Goal: Find contact information: Find contact information

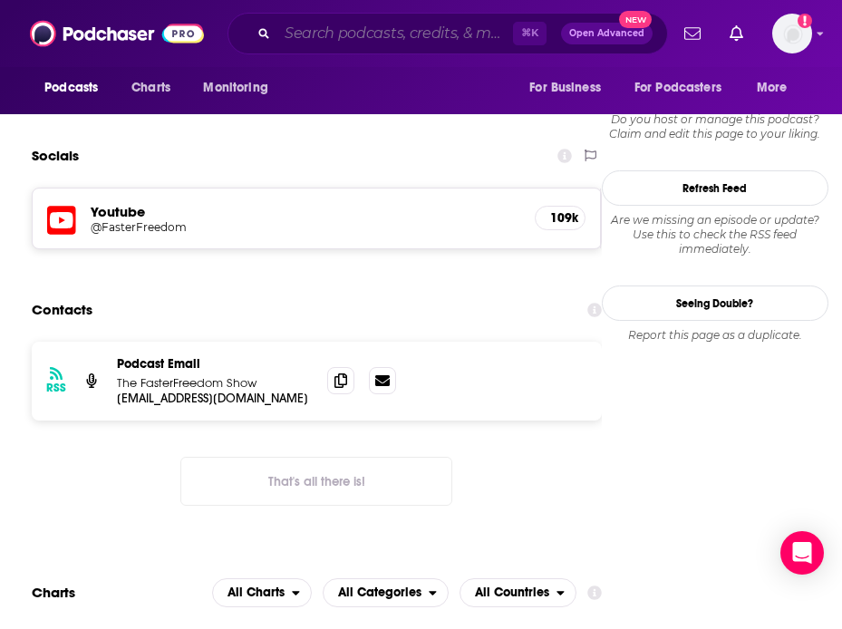
click at [298, 37] on input "Search podcasts, credits, & more..." at bounding box center [395, 33] width 236 height 29
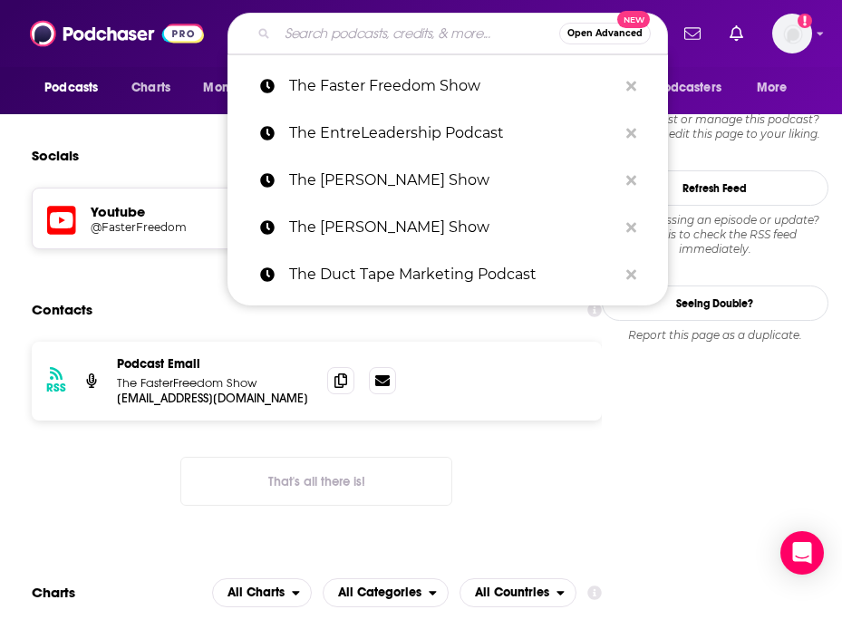
paste input "The GaryVee Audio Experience"
type input "The GaryVee Audio Experience"
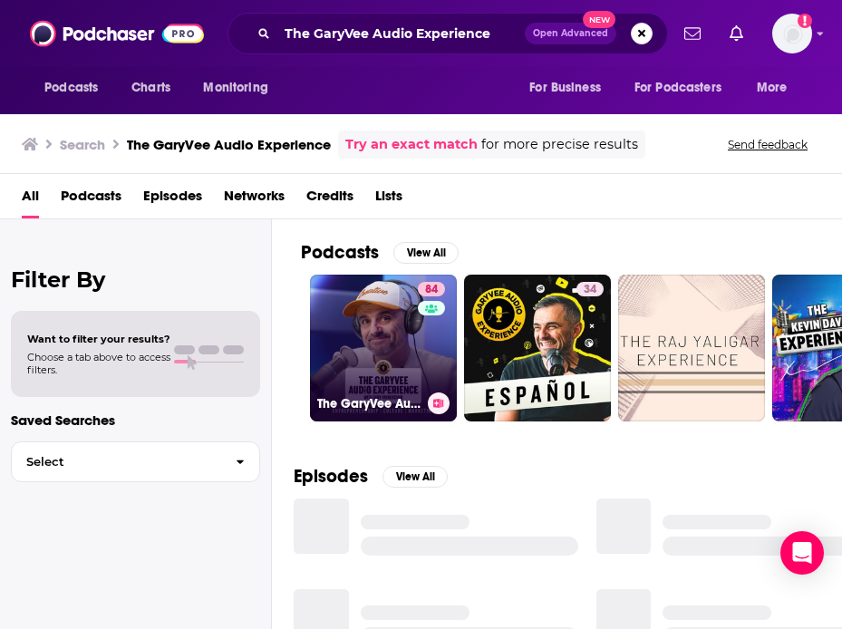
click at [382, 356] on link "84 The GaryVee Audio Experience" at bounding box center [383, 348] width 147 height 147
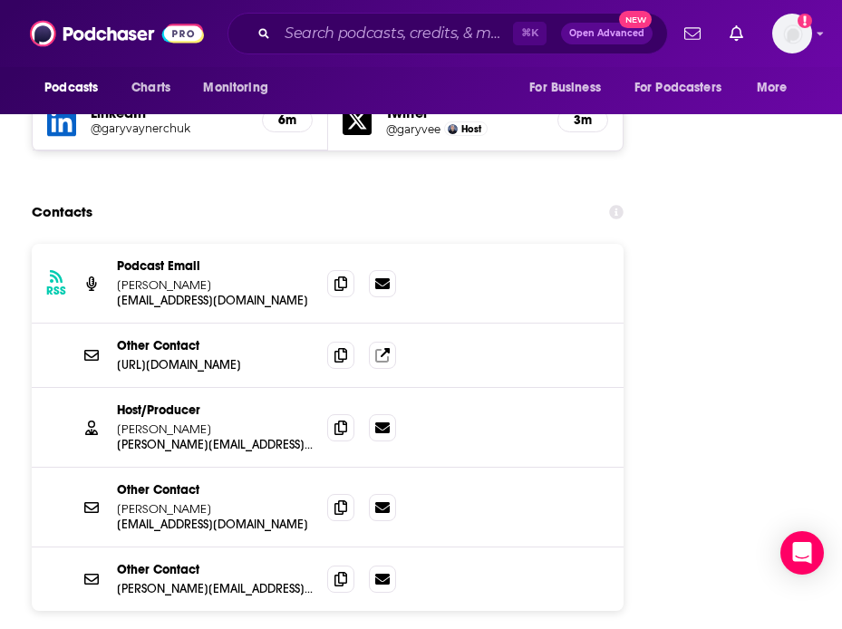
scroll to position [2813, 0]
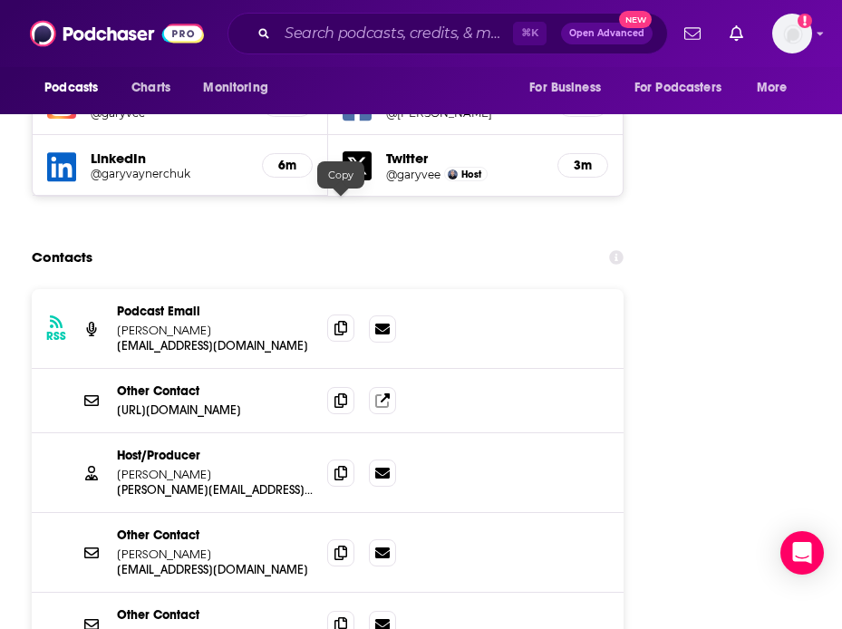
click at [335, 321] on icon at bounding box center [341, 328] width 13 height 15
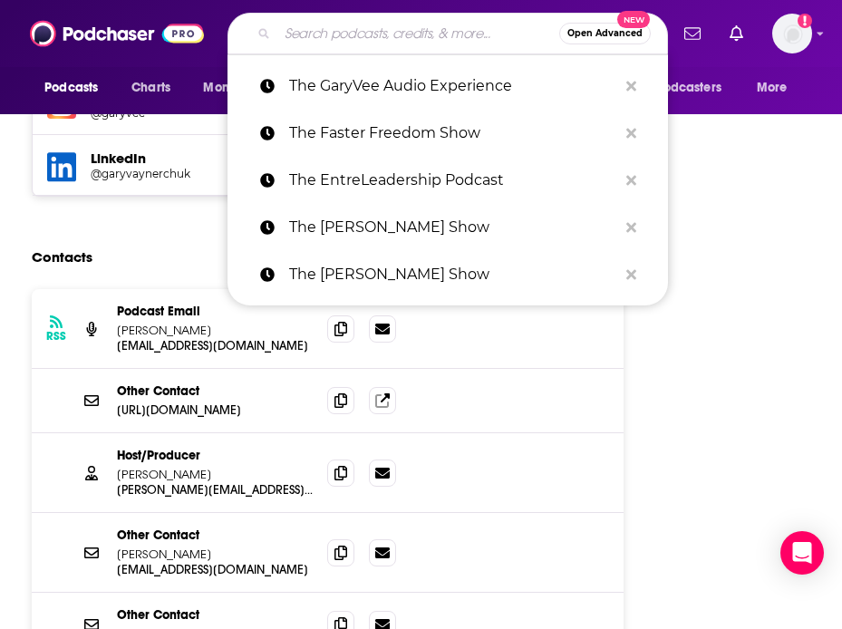
click at [342, 44] on input "Search podcasts, credits, & more..." at bounding box center [418, 33] width 282 height 29
paste input "The Go Radio Business Show"
type input "The Go Radio Business Show"
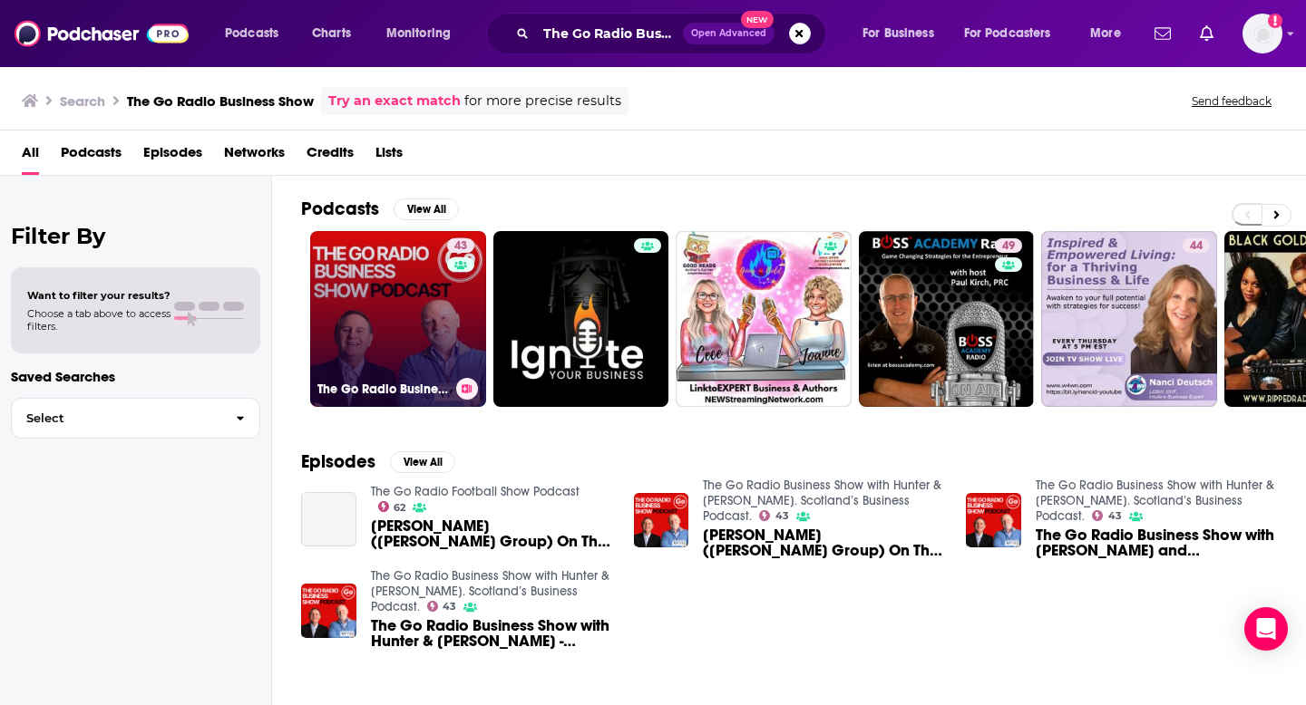
click at [413, 297] on link "43 The Go Radio Business Show with Hunter & Haughey. Scotland’s Business Podcas…" at bounding box center [398, 319] width 176 height 176
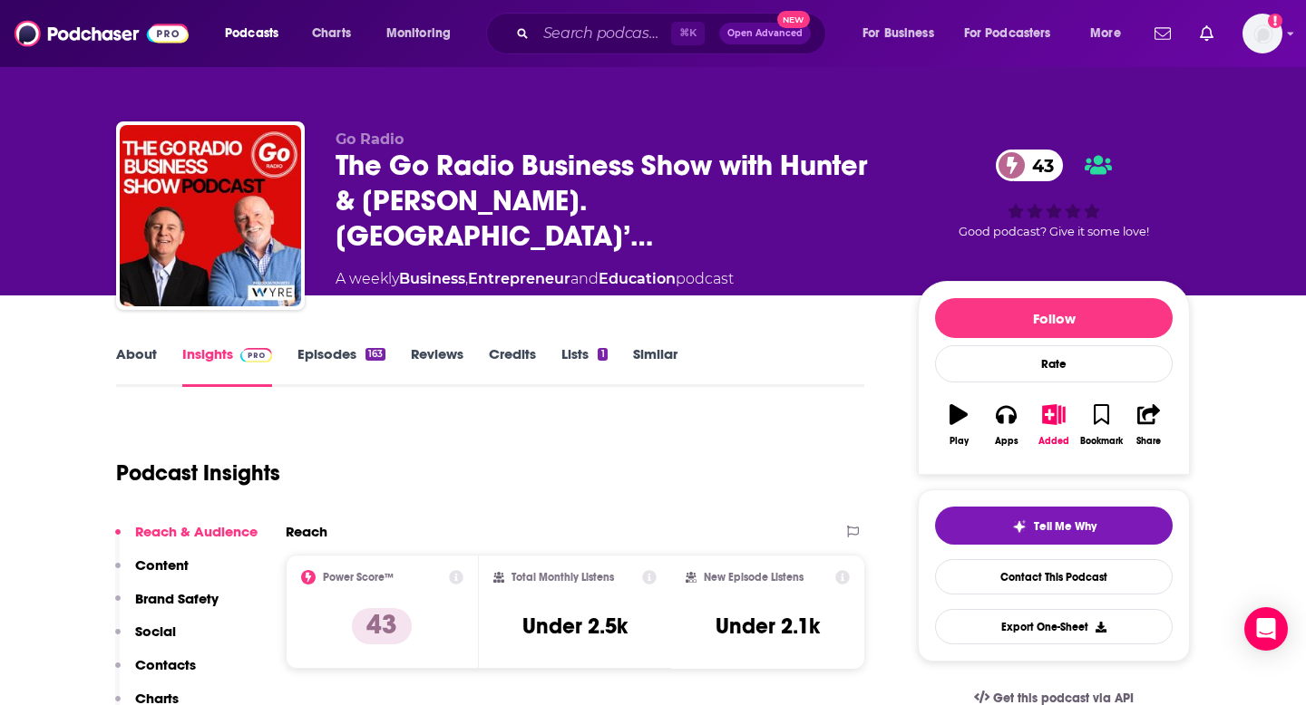
click at [170, 628] on p "Contacts" at bounding box center [165, 664] width 61 height 17
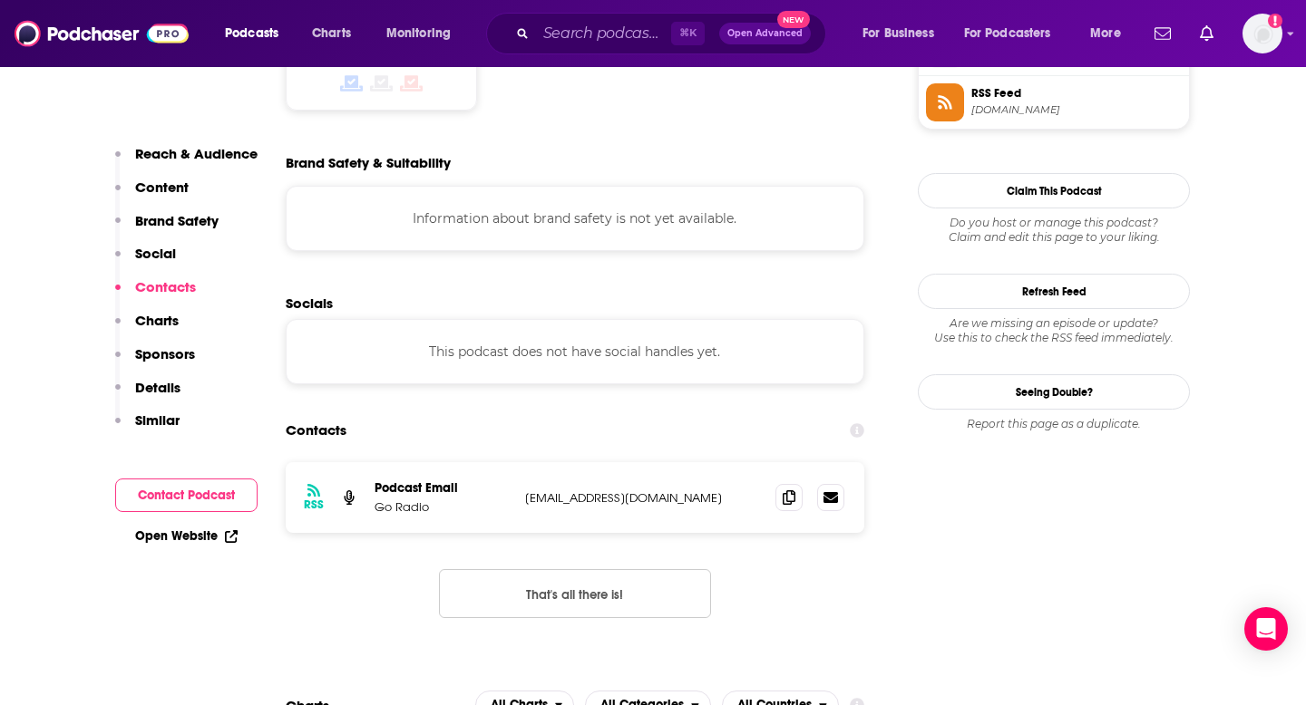
scroll to position [1630, 0]
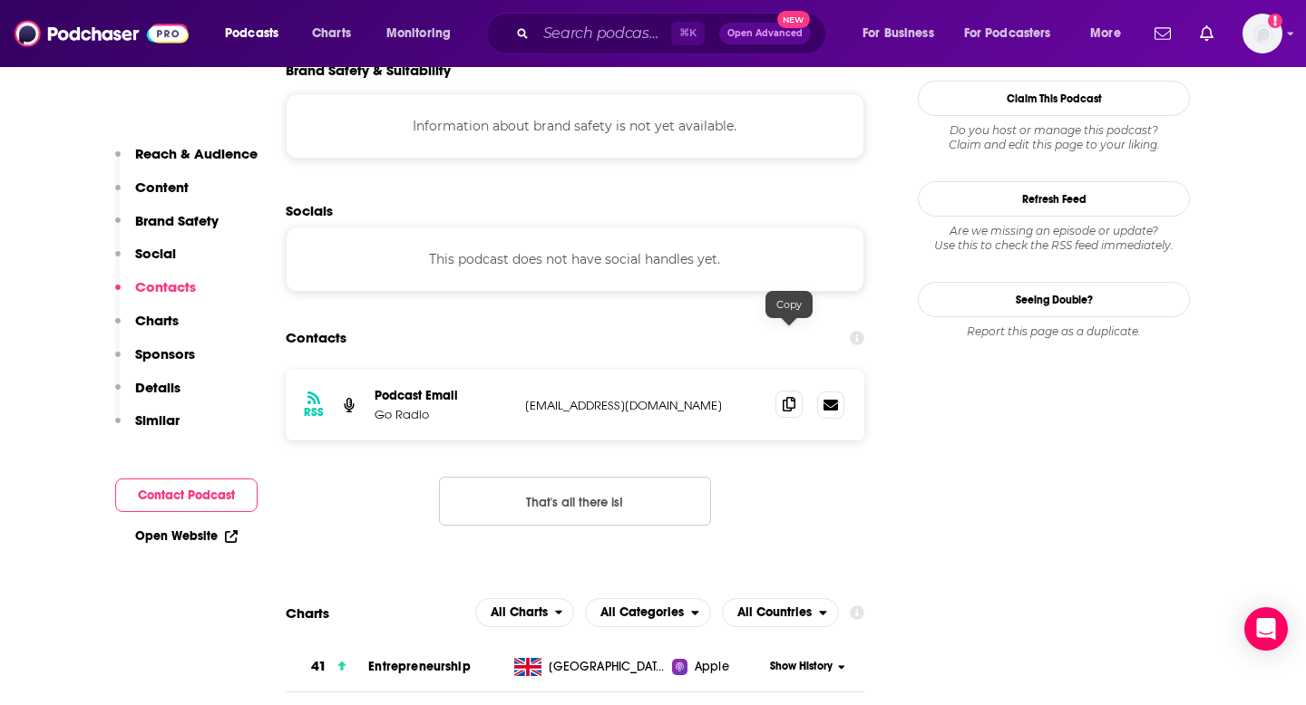
click at [780, 391] on span at bounding box center [788, 404] width 27 height 27
click at [593, 46] on input "Search podcasts, credits, & more..." at bounding box center [603, 33] width 135 height 29
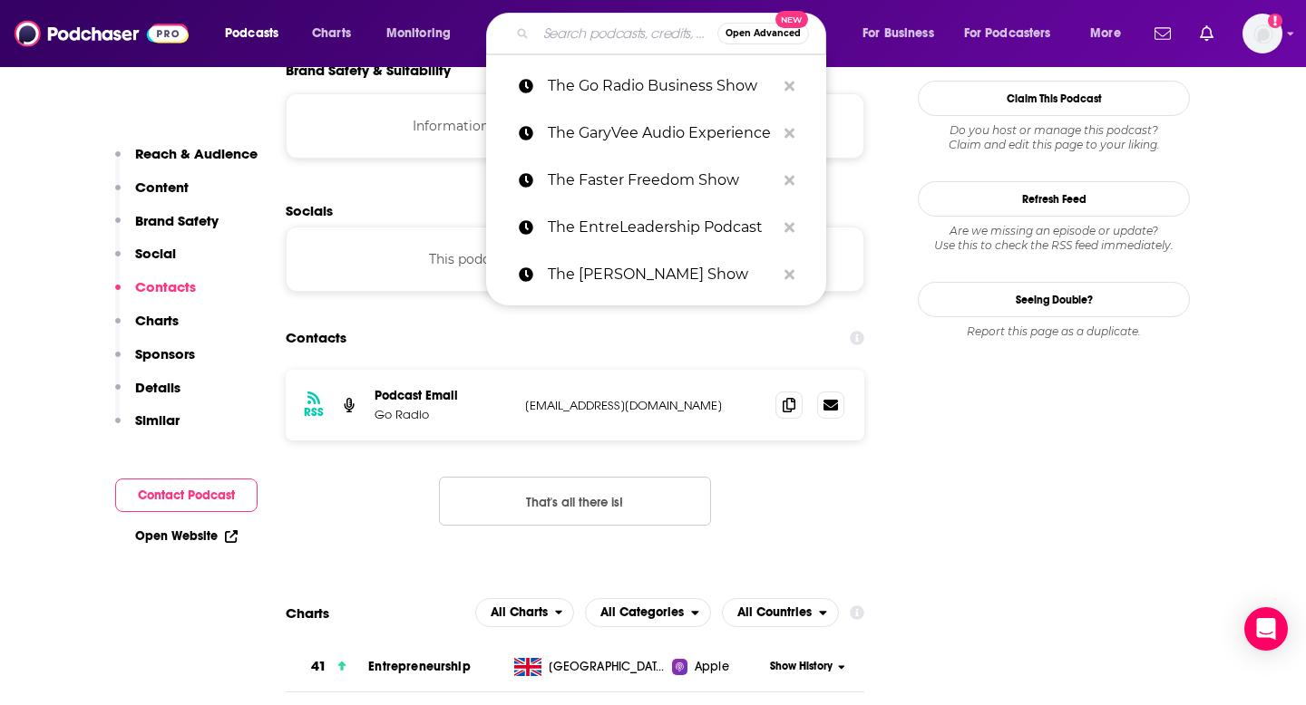
paste input "The Goal Digger Podcast"
type input "The Goal Digger Podcast"
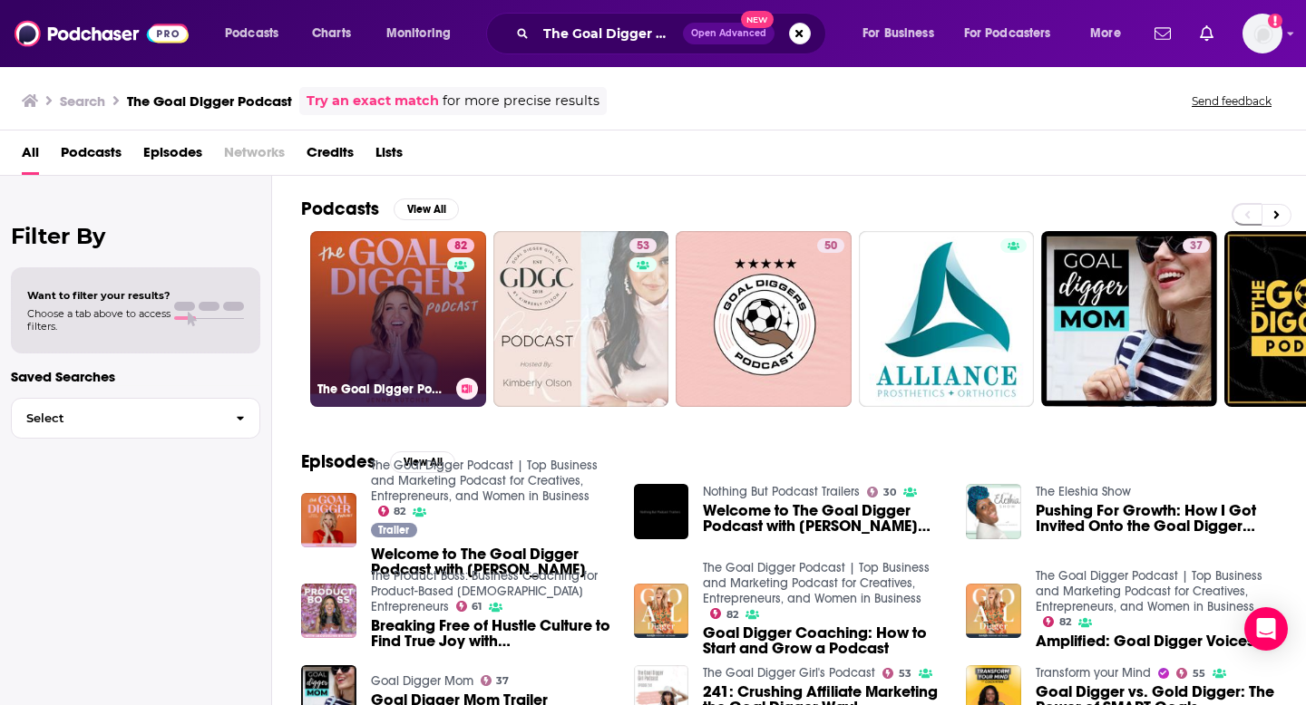
click at [400, 292] on link "82 The Goal Digger Podcast | Top Business and Marketing Podcast for Creatives, …" at bounding box center [398, 319] width 176 height 176
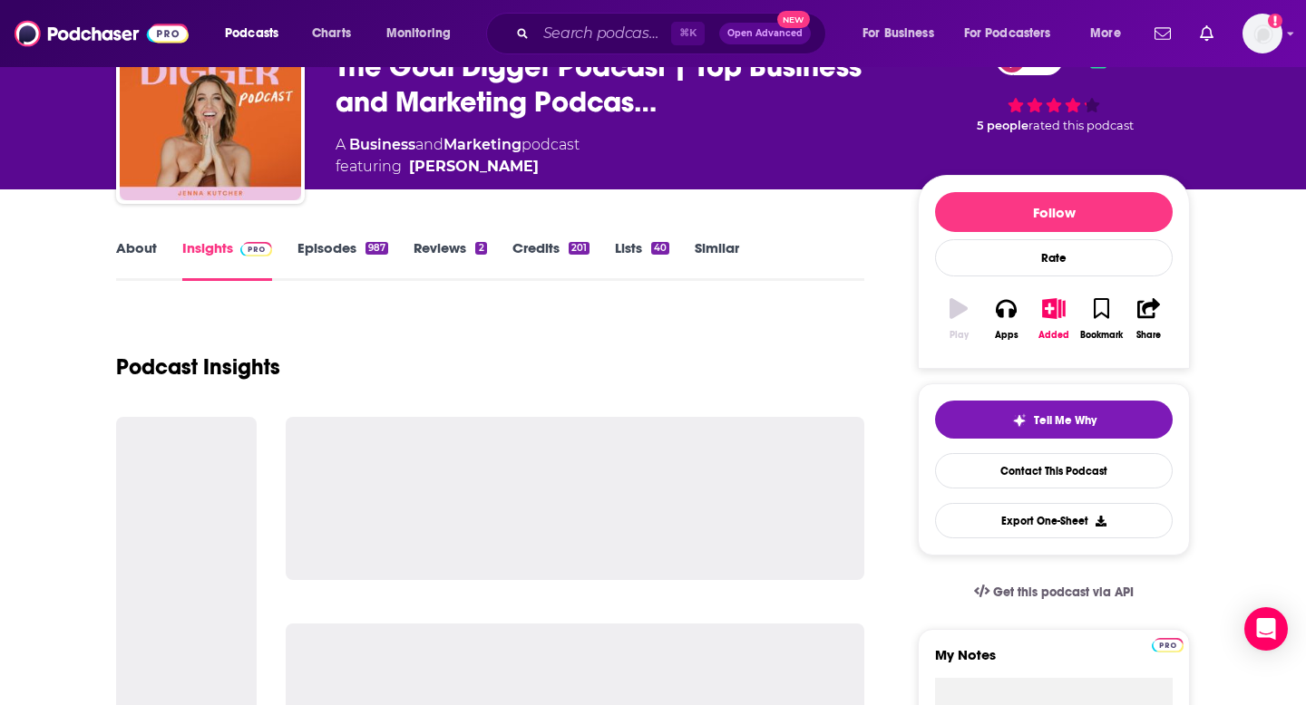
scroll to position [119, 0]
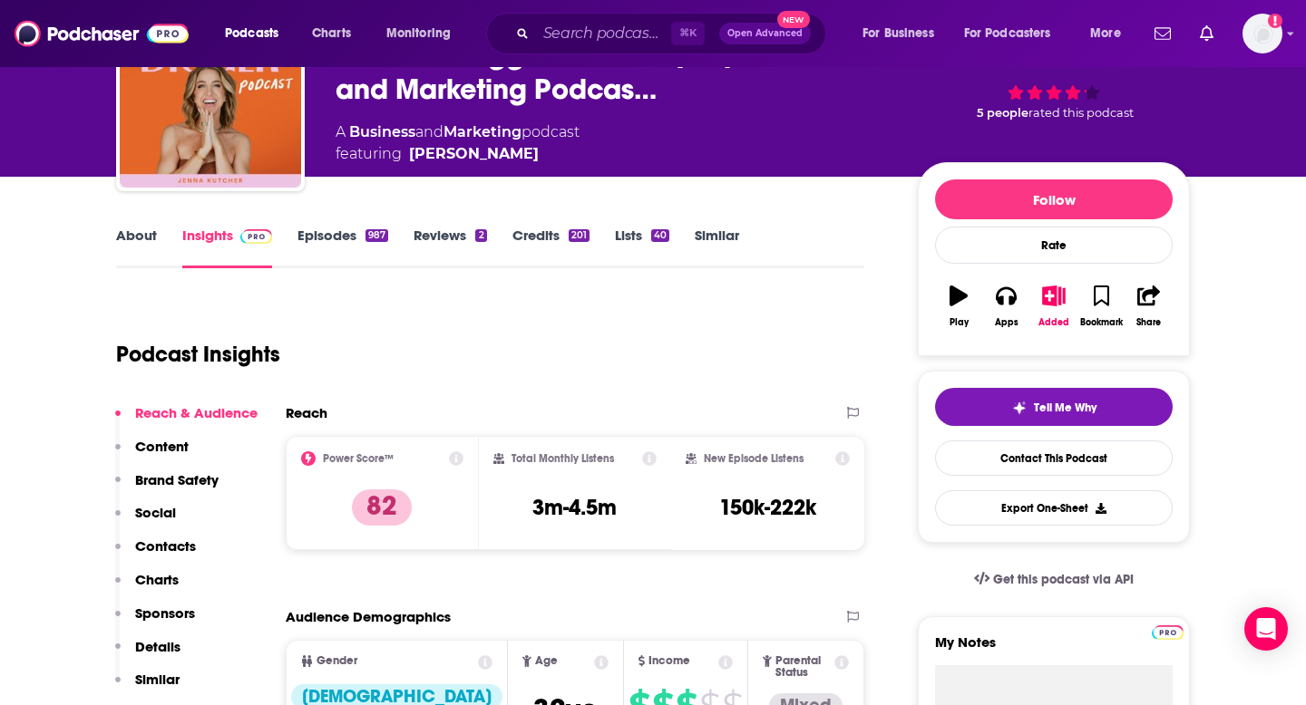
click at [173, 548] on p "Contacts" at bounding box center [165, 546] width 61 height 17
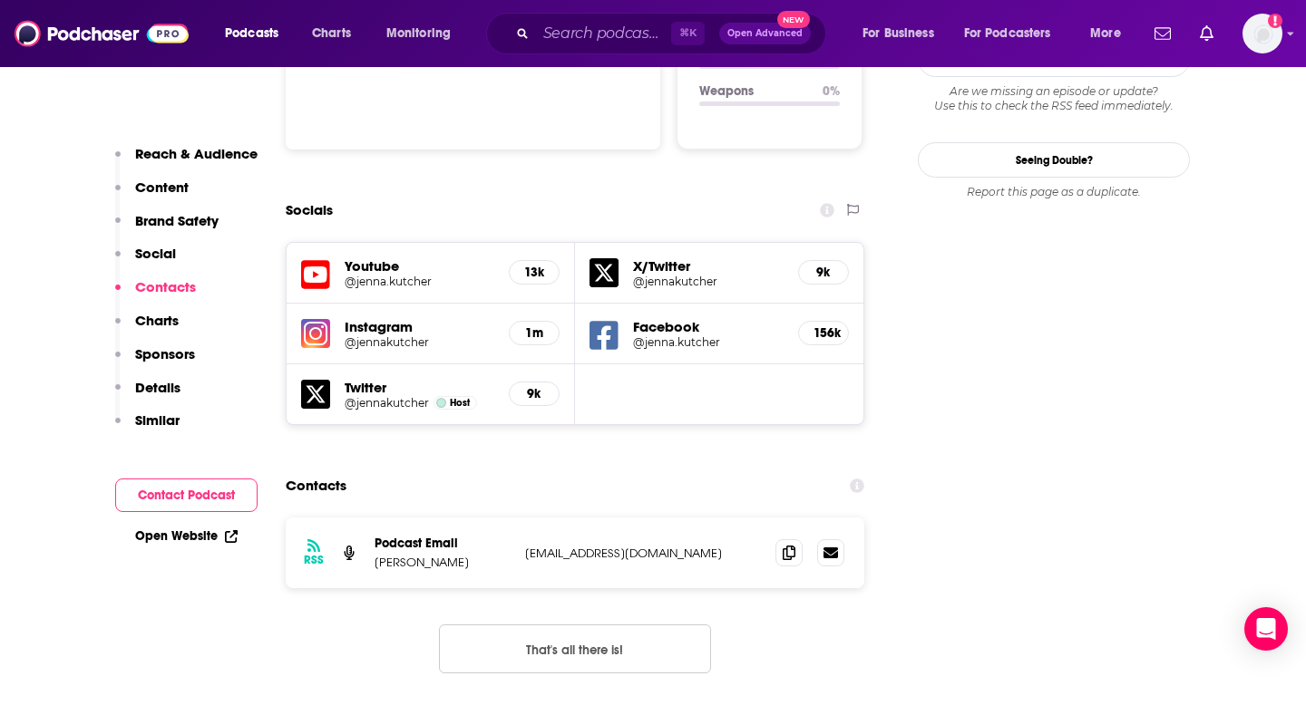
scroll to position [2073, 0]
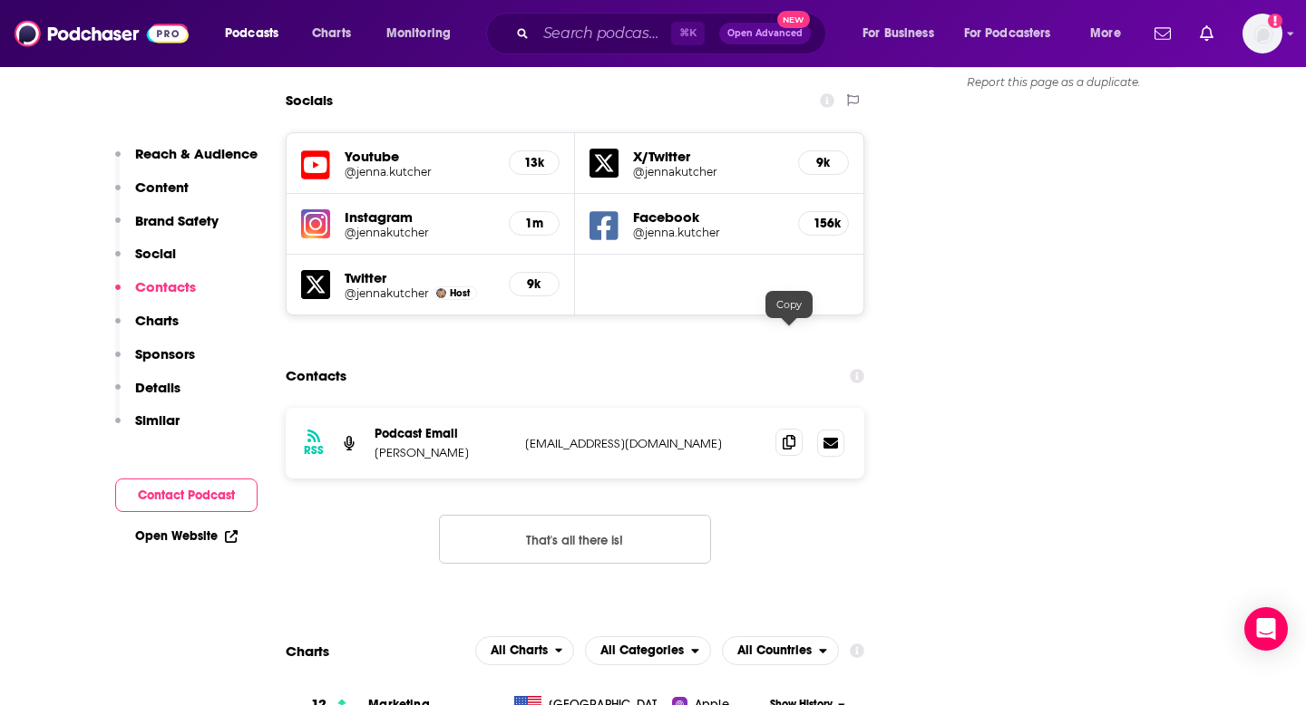
click at [787, 435] on icon at bounding box center [789, 442] width 13 height 15
click at [652, 32] on input "Search podcasts, credits, & more..." at bounding box center [603, 33] width 135 height 29
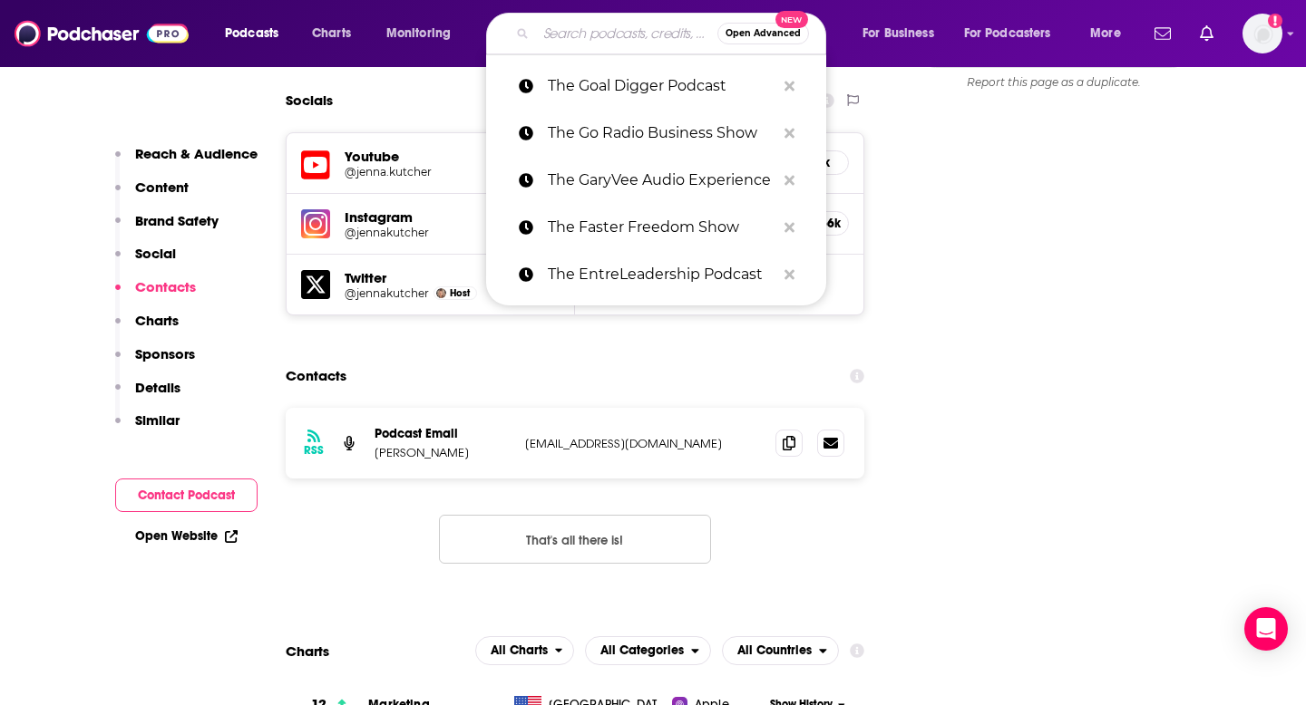
paste input "The Habit Healers"
type input "The Habit Healers"
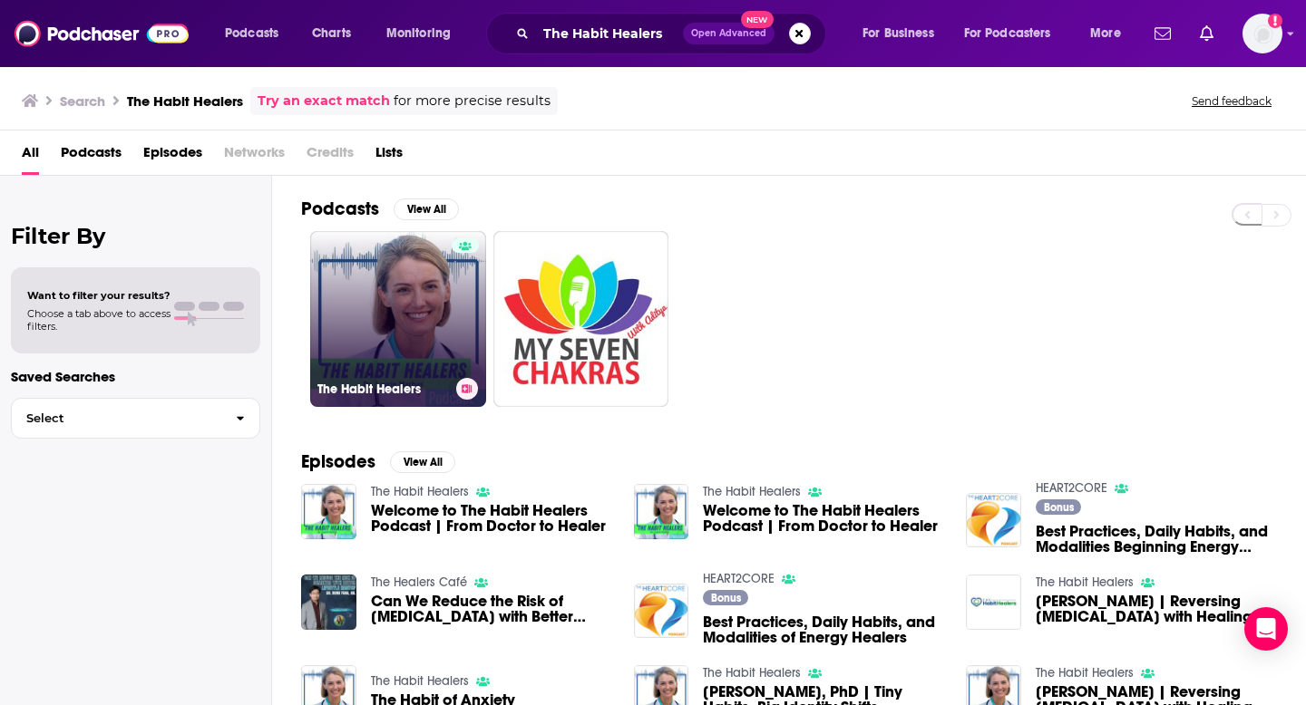
click at [321, 313] on link "The Habit Healers" at bounding box center [398, 319] width 176 height 176
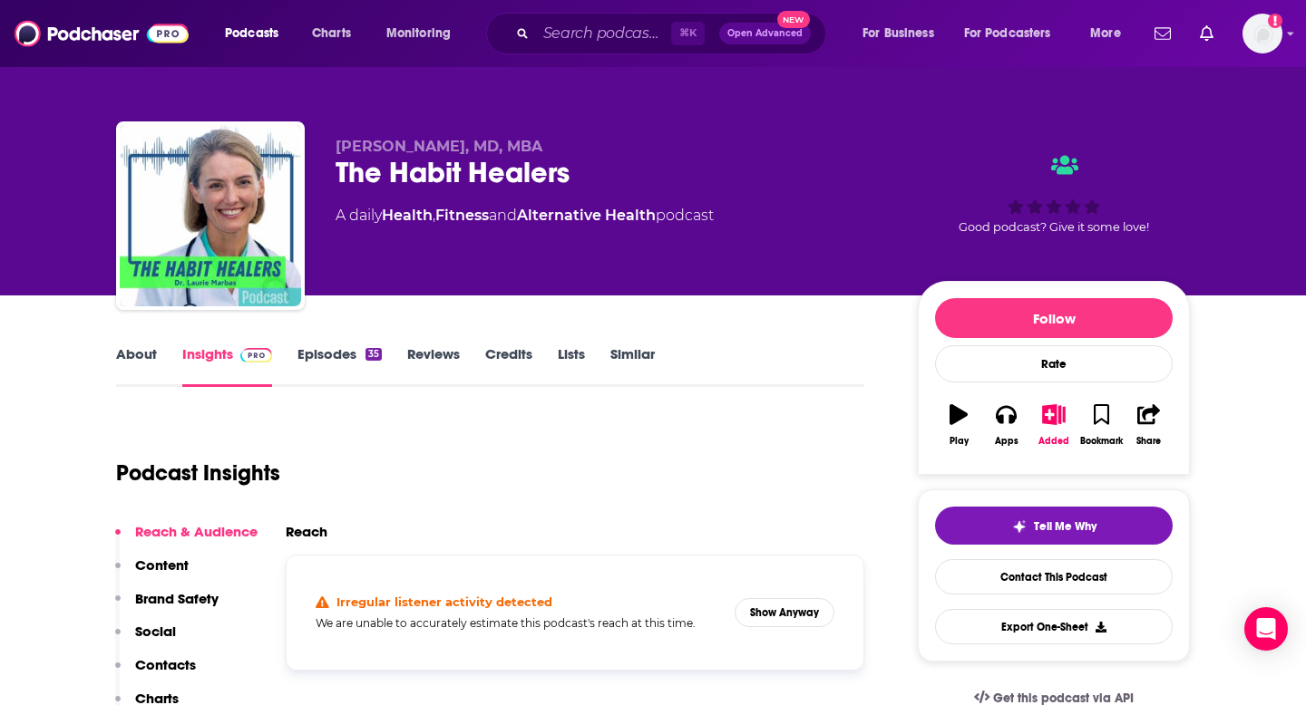
click at [151, 628] on p "Contacts" at bounding box center [165, 664] width 61 height 17
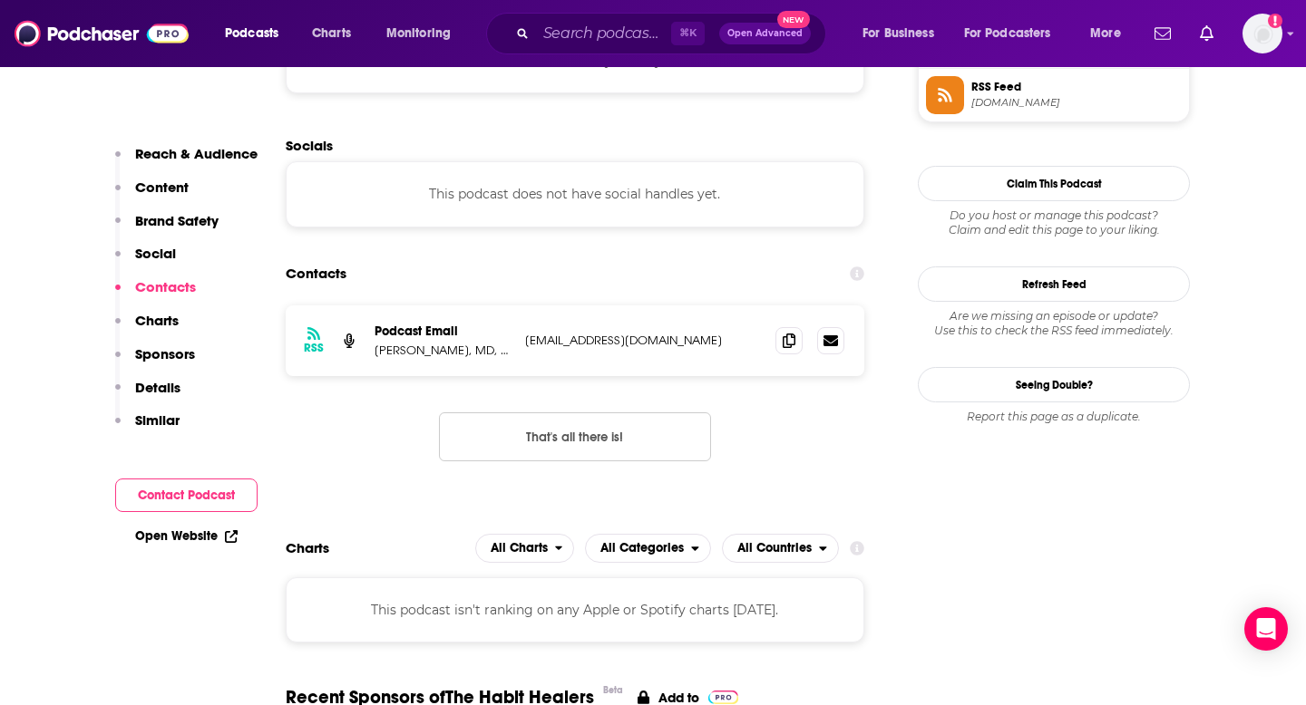
scroll to position [1385, 0]
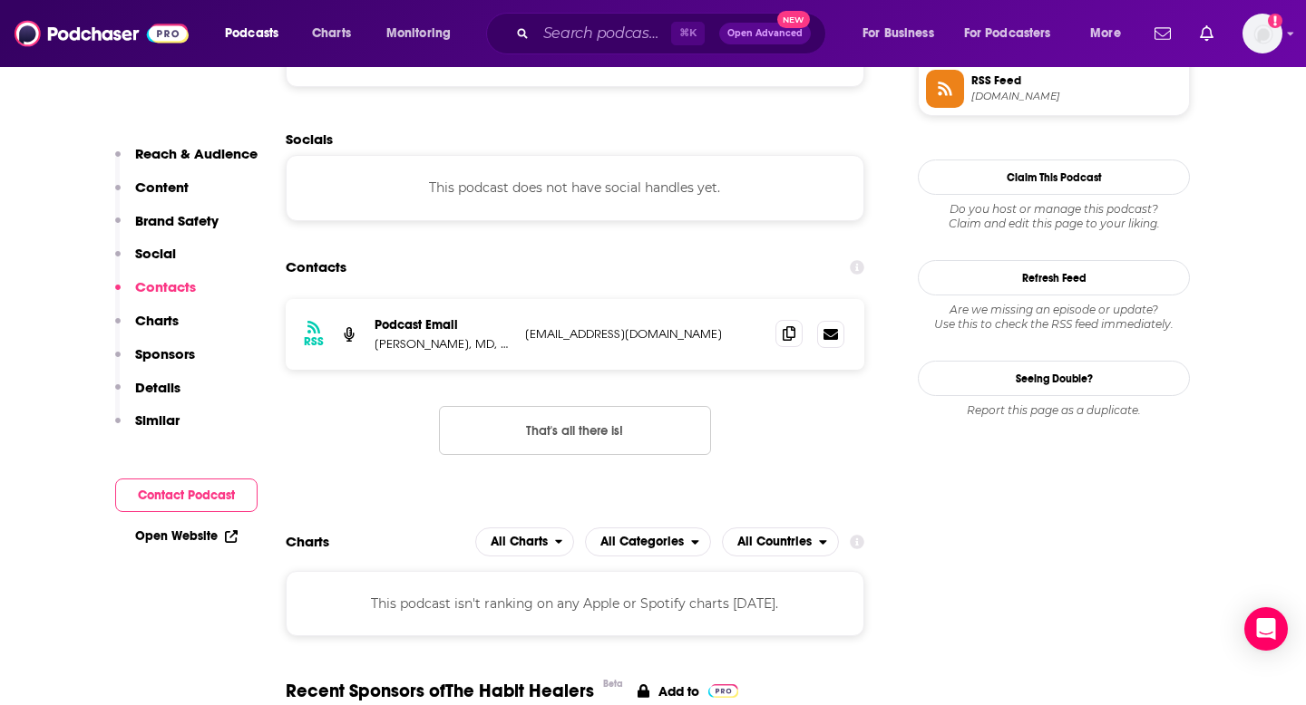
click at [797, 330] on span at bounding box center [788, 333] width 27 height 27
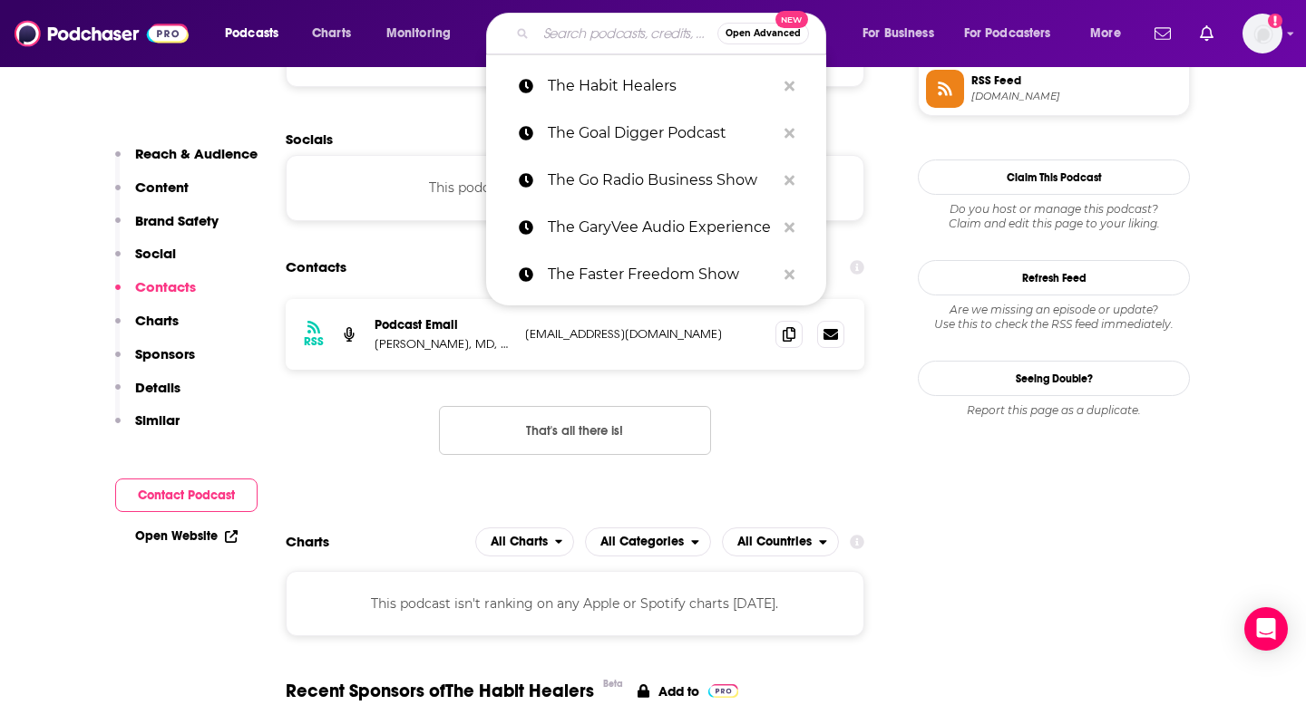
click at [542, 45] on input "Search podcasts, credits, & more..." at bounding box center [626, 33] width 181 height 29
paste input "The Happiness Lab"
type input "The Happiness Lab"
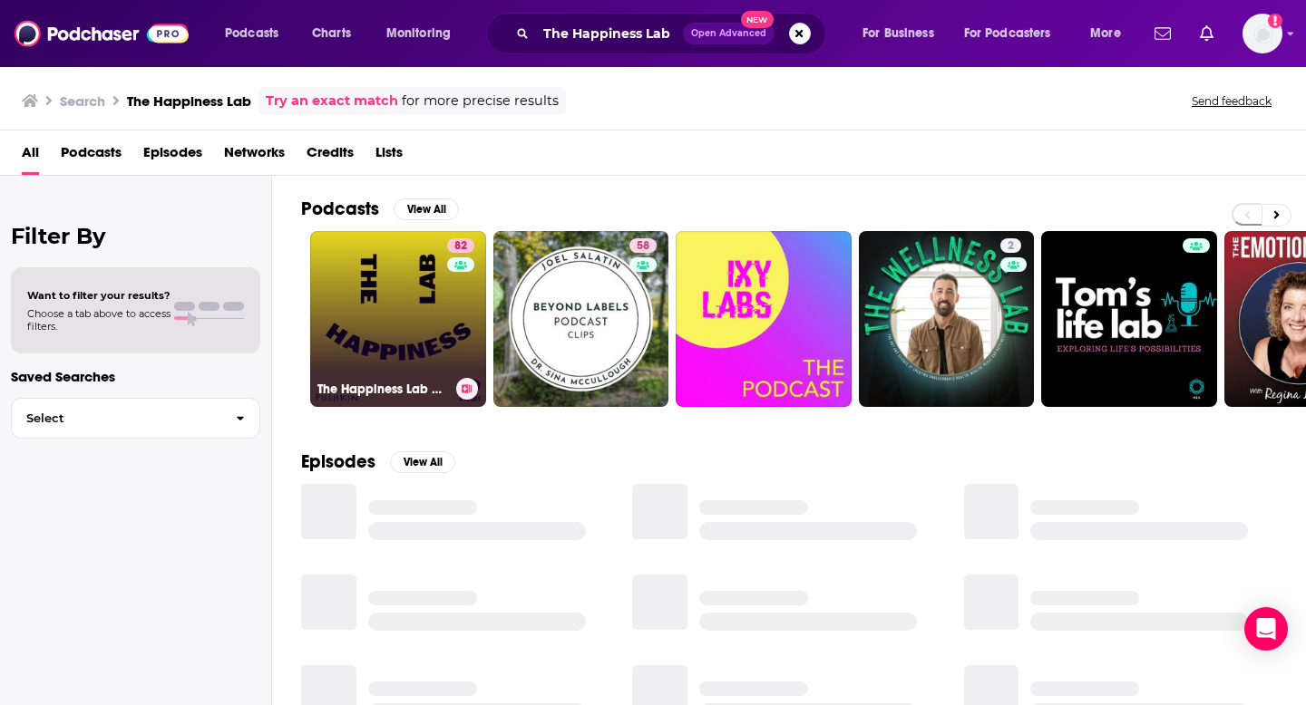
click at [374, 292] on link "82 The Happiness Lab with Dr. Laurie Santos" at bounding box center [398, 319] width 176 height 176
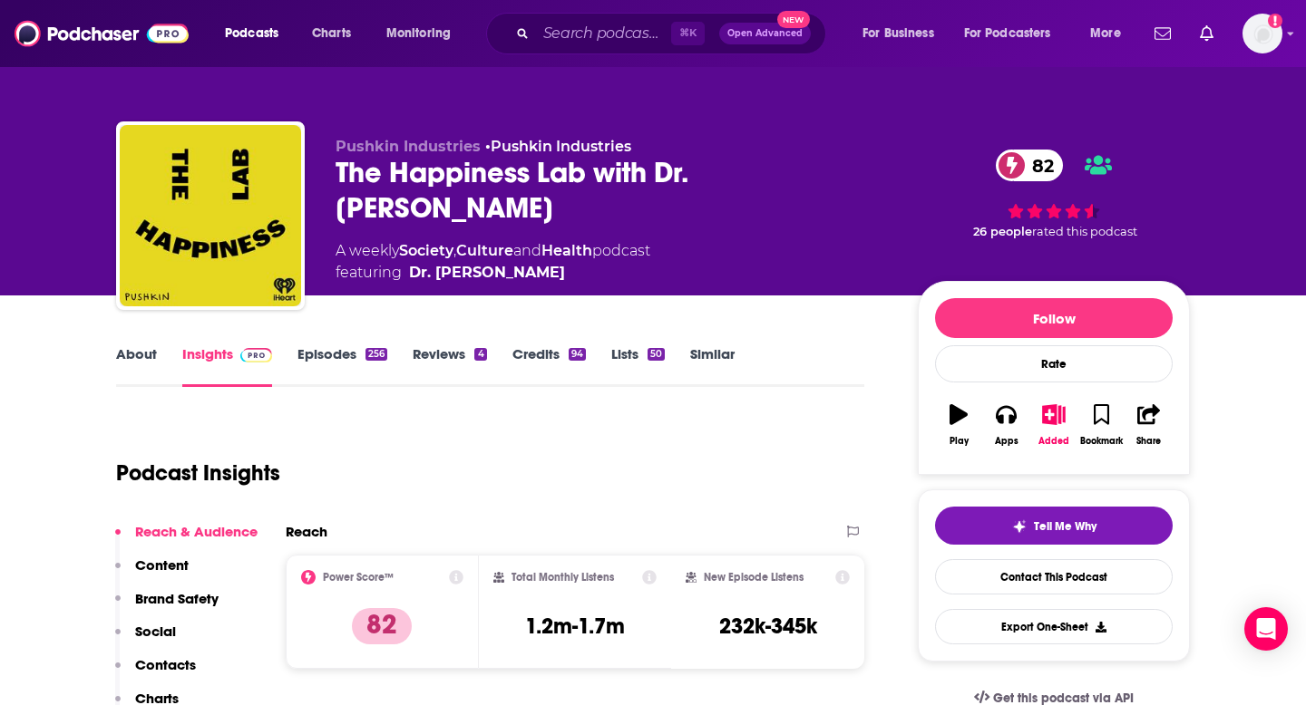
click at [154, 628] on p "Contacts" at bounding box center [165, 664] width 61 height 17
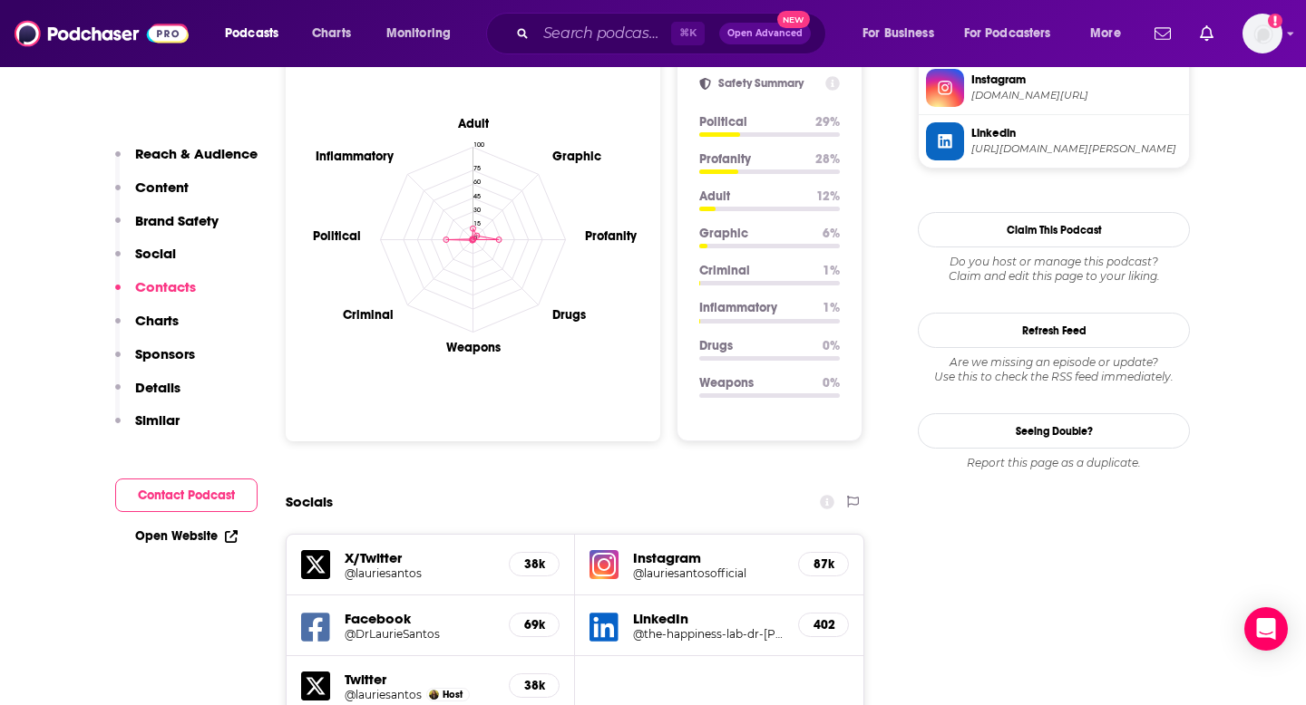
scroll to position [2115, 0]
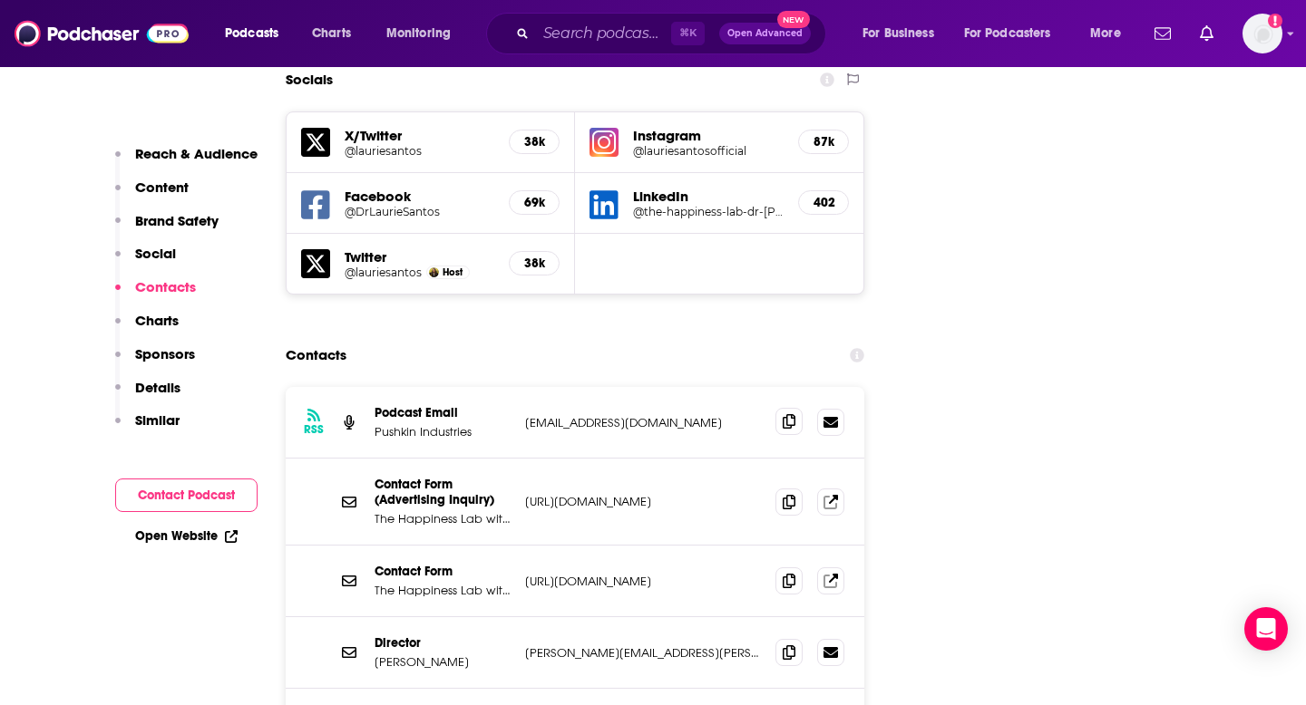
click at [784, 414] on icon at bounding box center [789, 421] width 13 height 15
click at [569, 31] on input "Search podcasts, credits, & more..." at bounding box center [603, 33] width 135 height 29
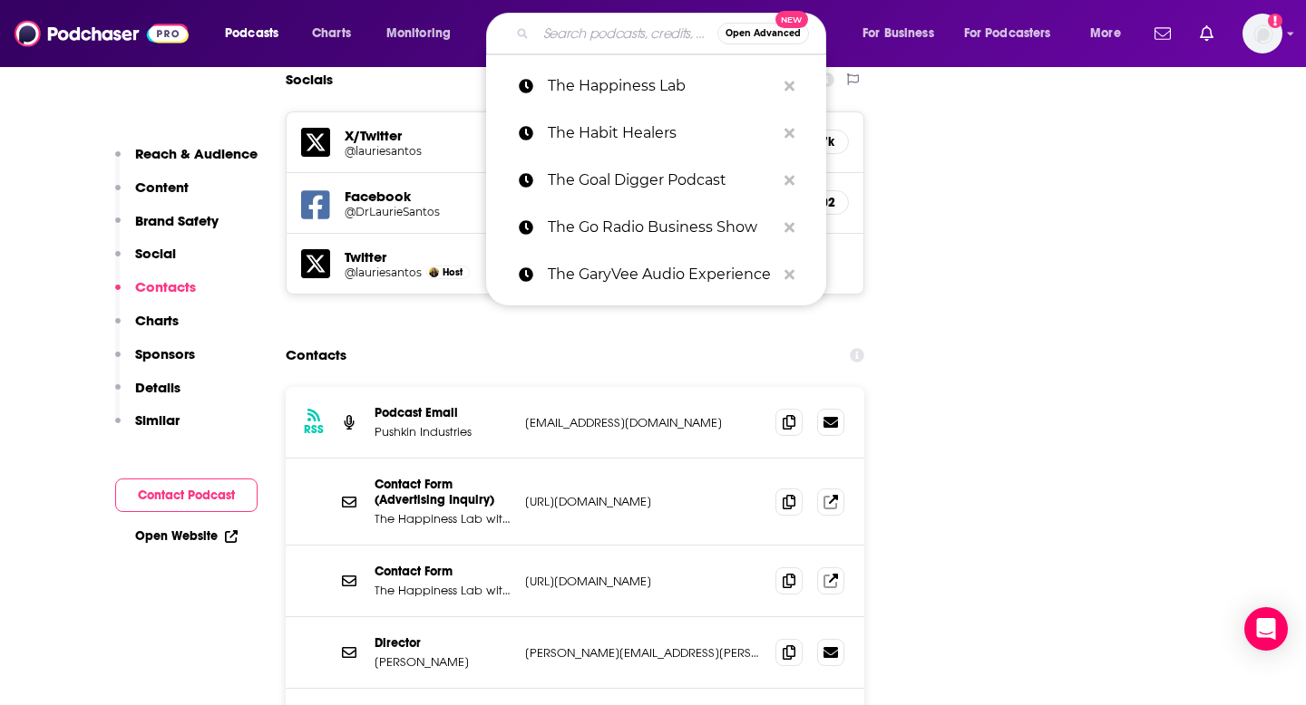
paste input "The Hardcore Self Help Podcast"
type input "The Hardcore Self Help Podcast"
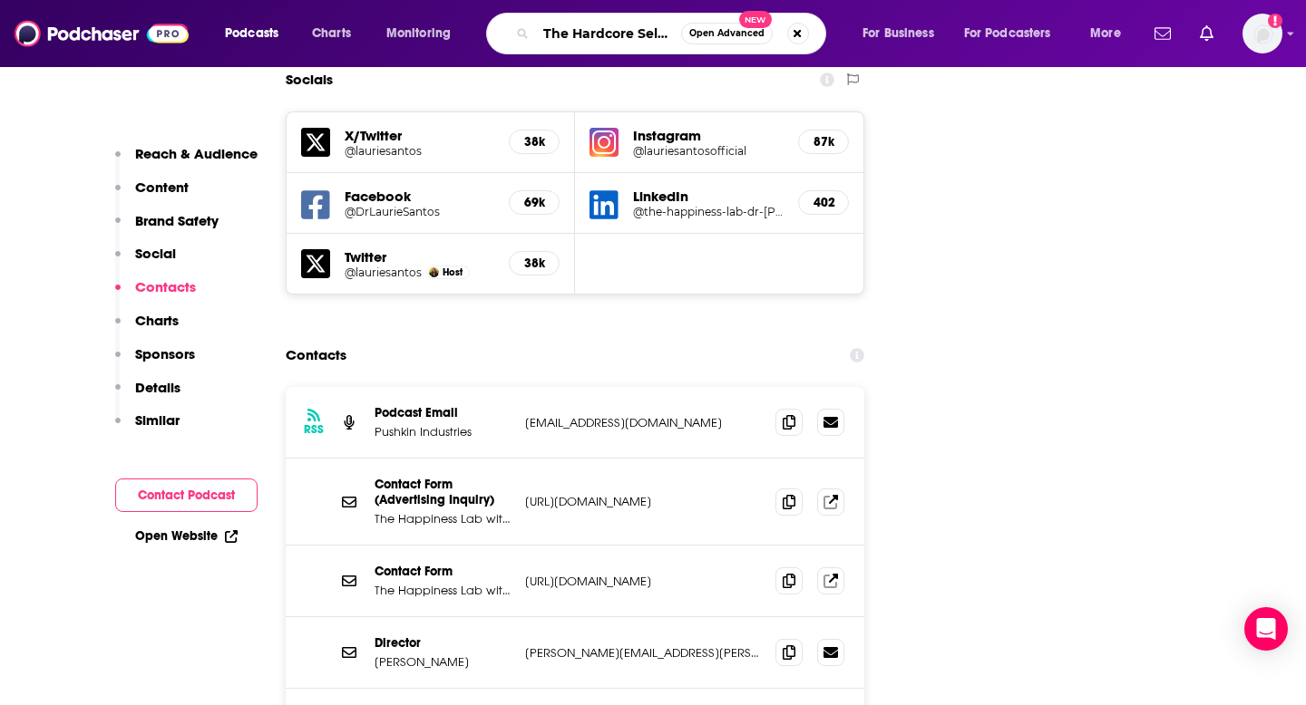
scroll to position [0, 81]
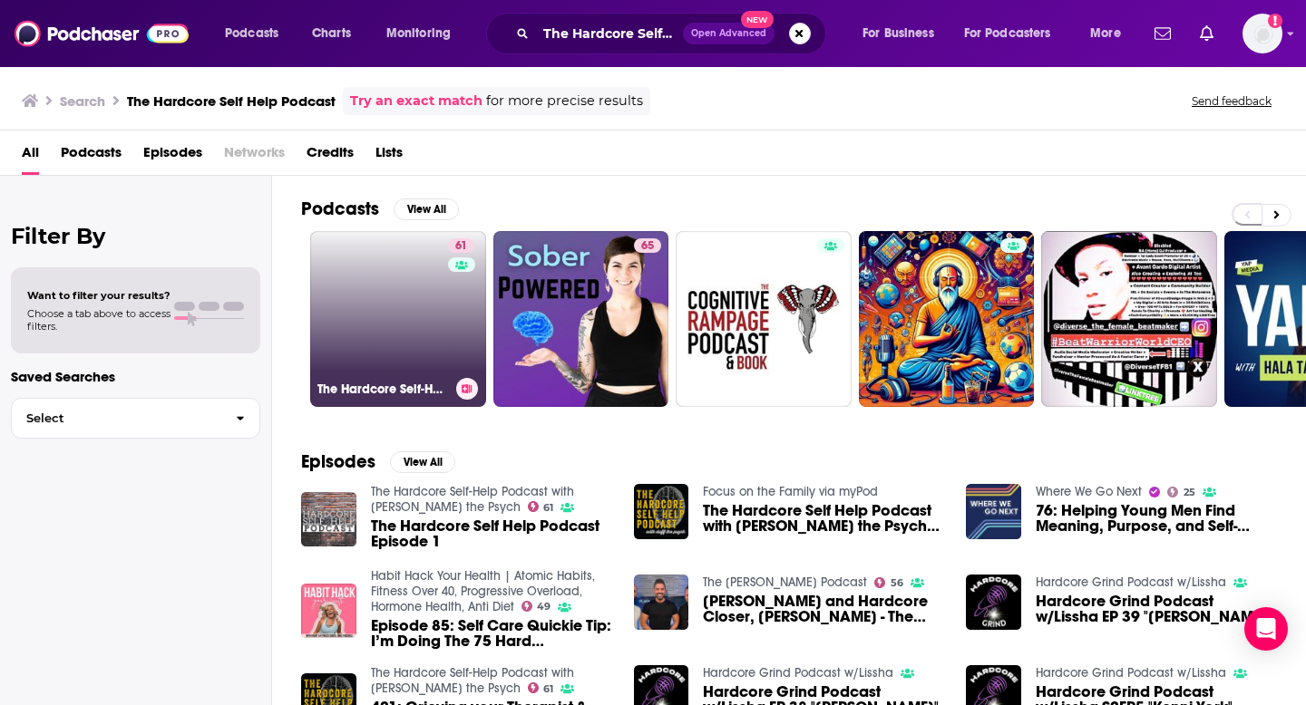
click at [369, 288] on link "61 The Hardcore Self-Help Podcast with Duff the Psych" at bounding box center [398, 319] width 176 height 176
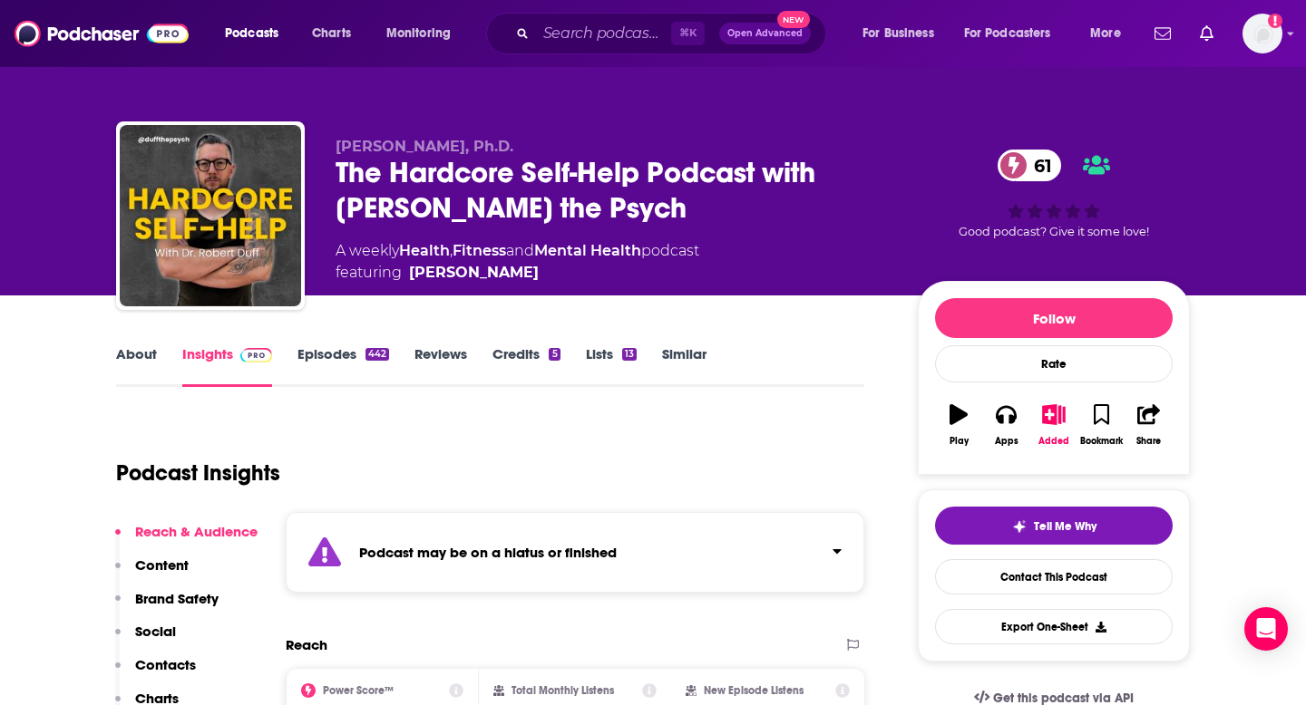
click at [151, 628] on p "Contacts" at bounding box center [165, 664] width 61 height 17
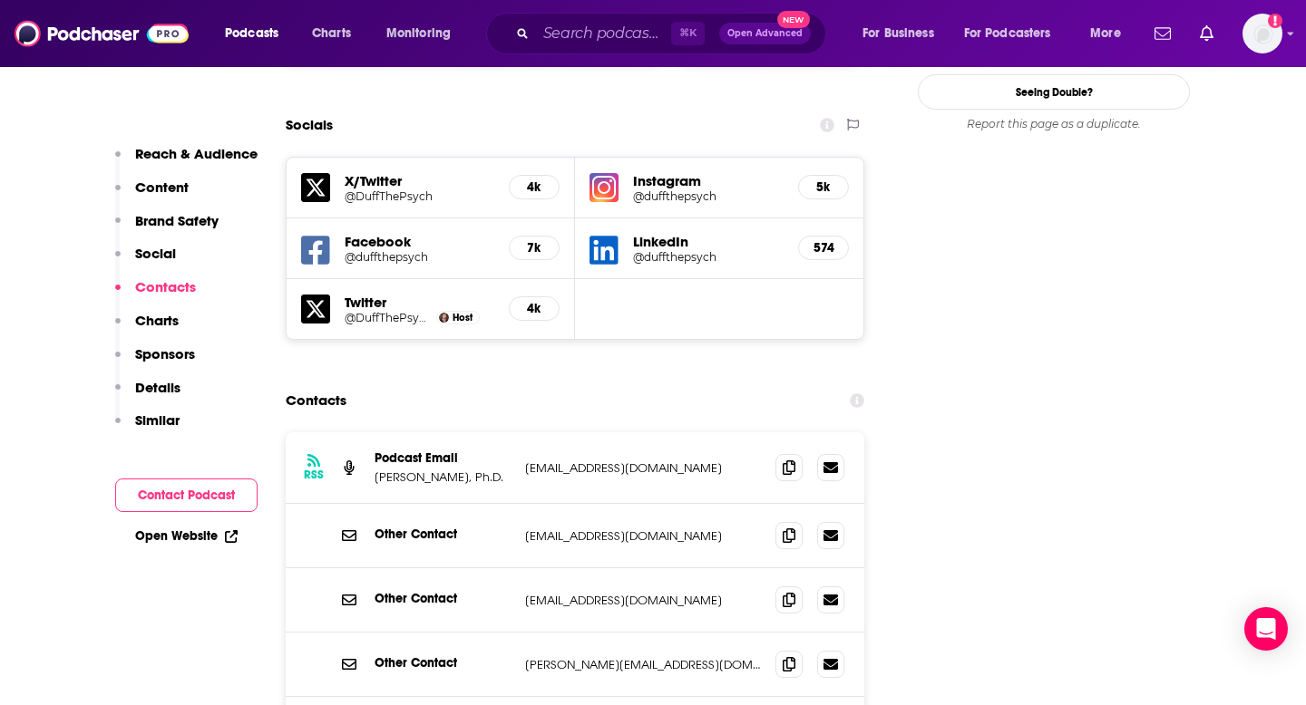
scroll to position [2207, 0]
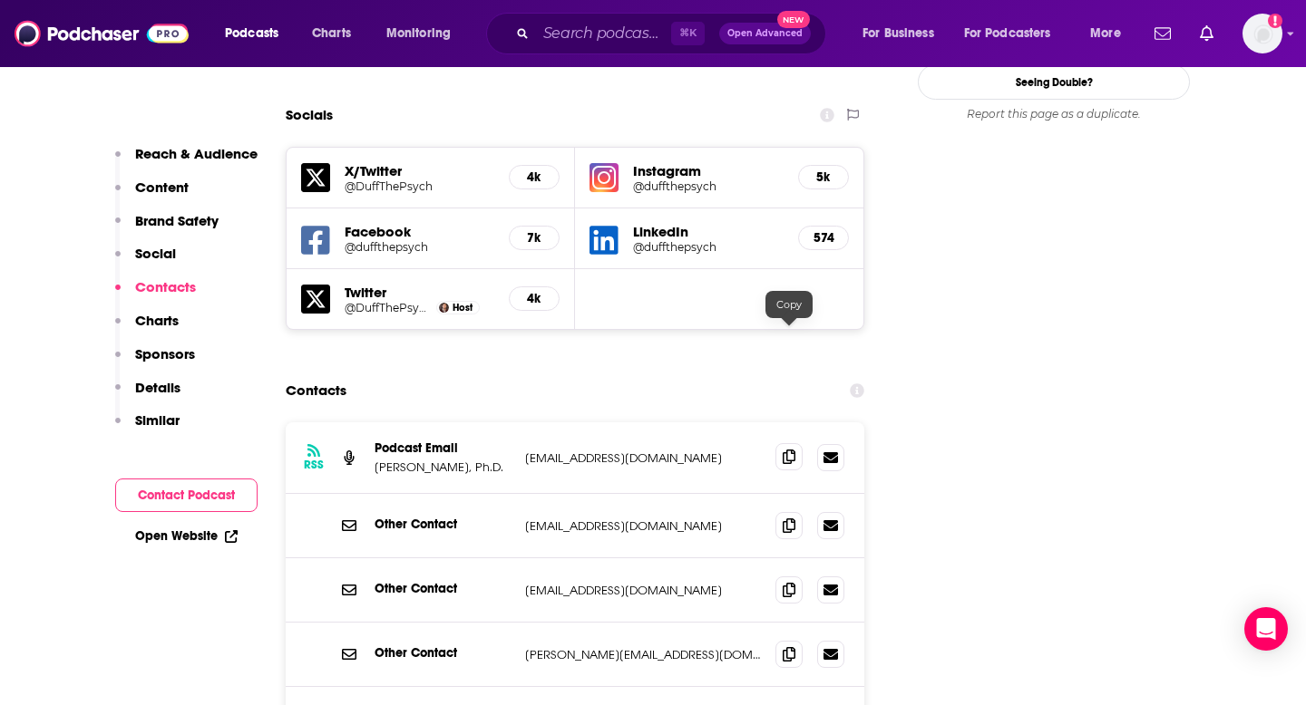
click at [787, 450] on icon at bounding box center [789, 457] width 13 height 15
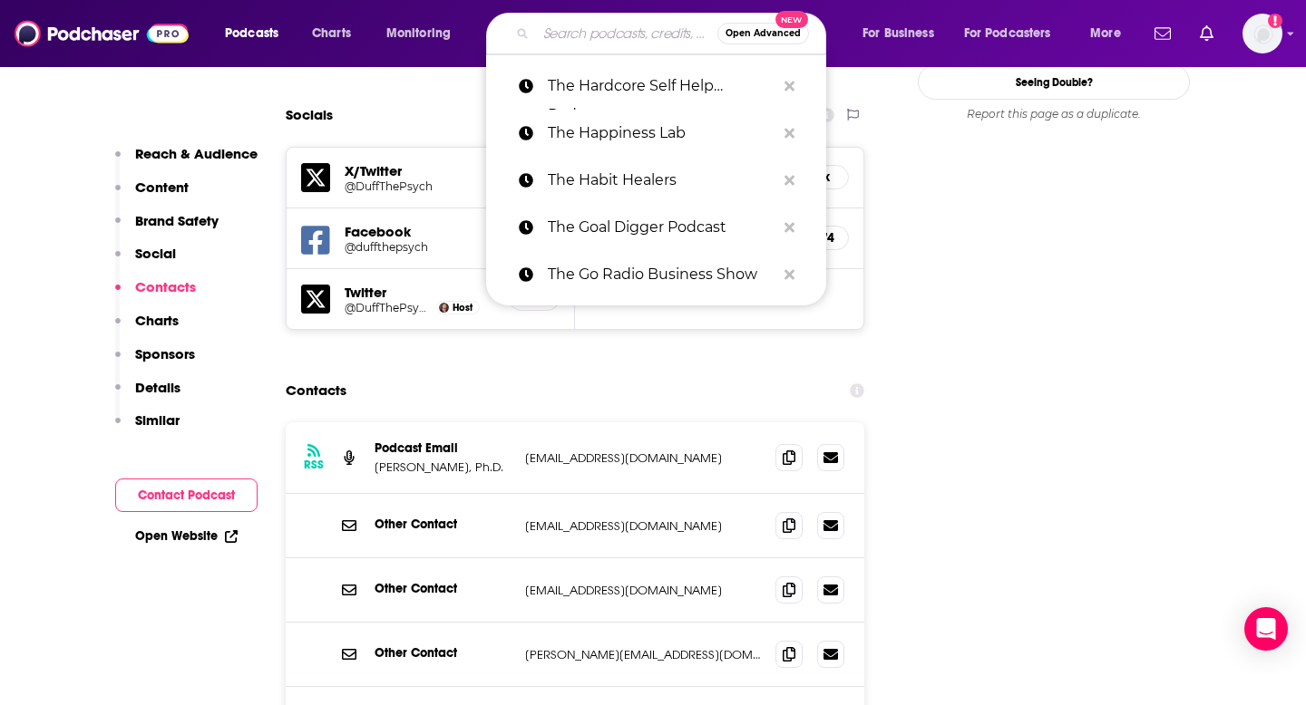
click at [639, 33] on input "Search podcasts, credits, & more..." at bounding box center [626, 33] width 181 height 29
paste input "The Healing Trauma Podcast"
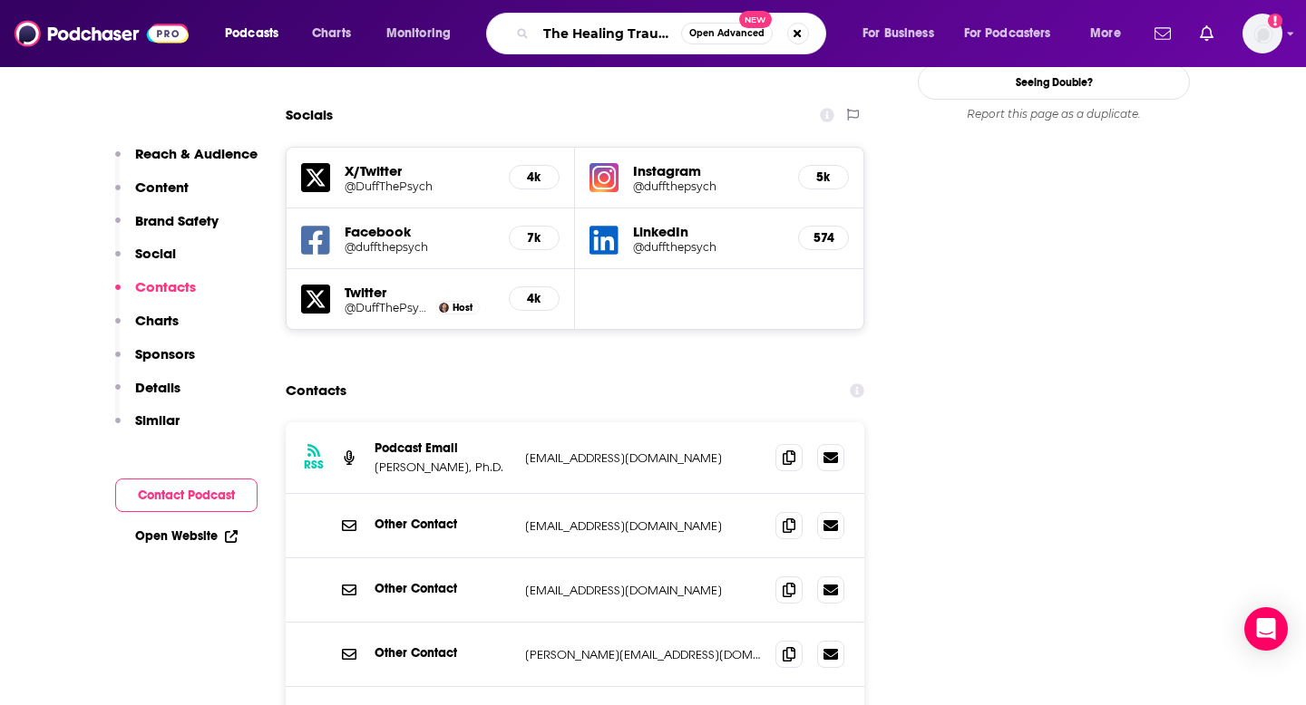
type input "The Healing Trauma Podcast"
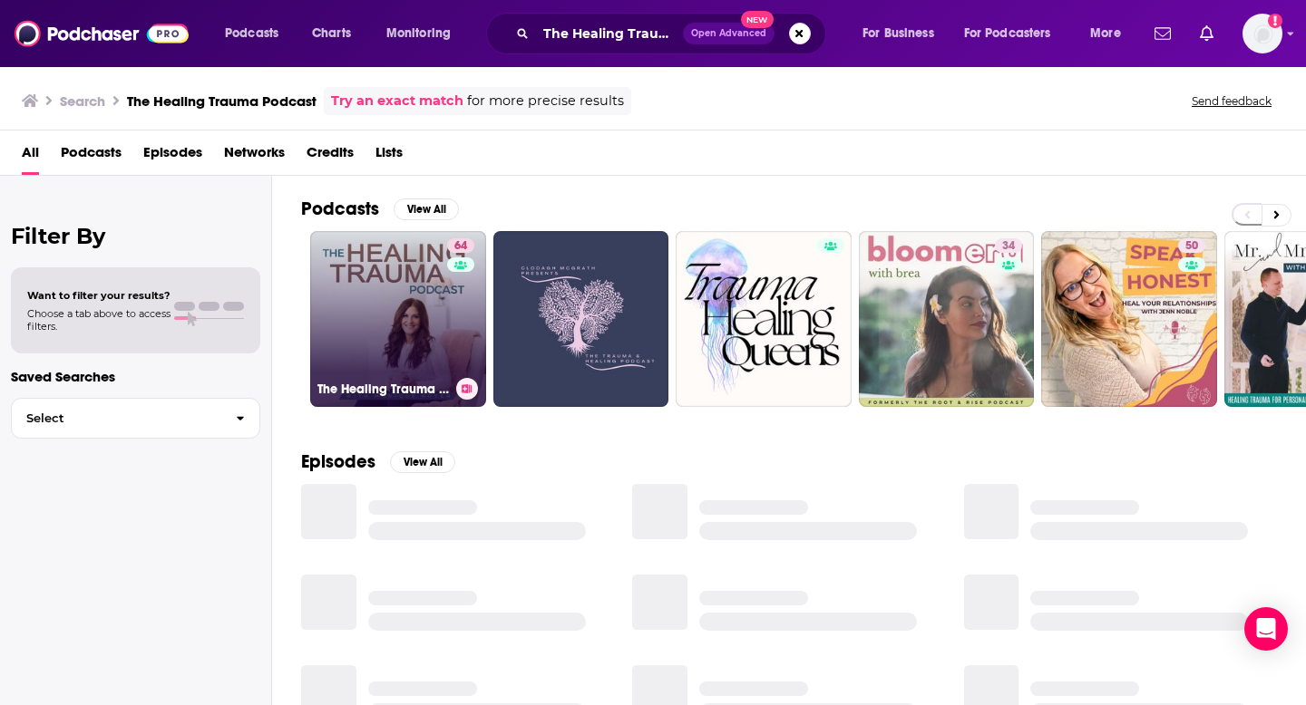
click at [363, 282] on link "64 The Healing Trauma Podcast" at bounding box center [398, 319] width 176 height 176
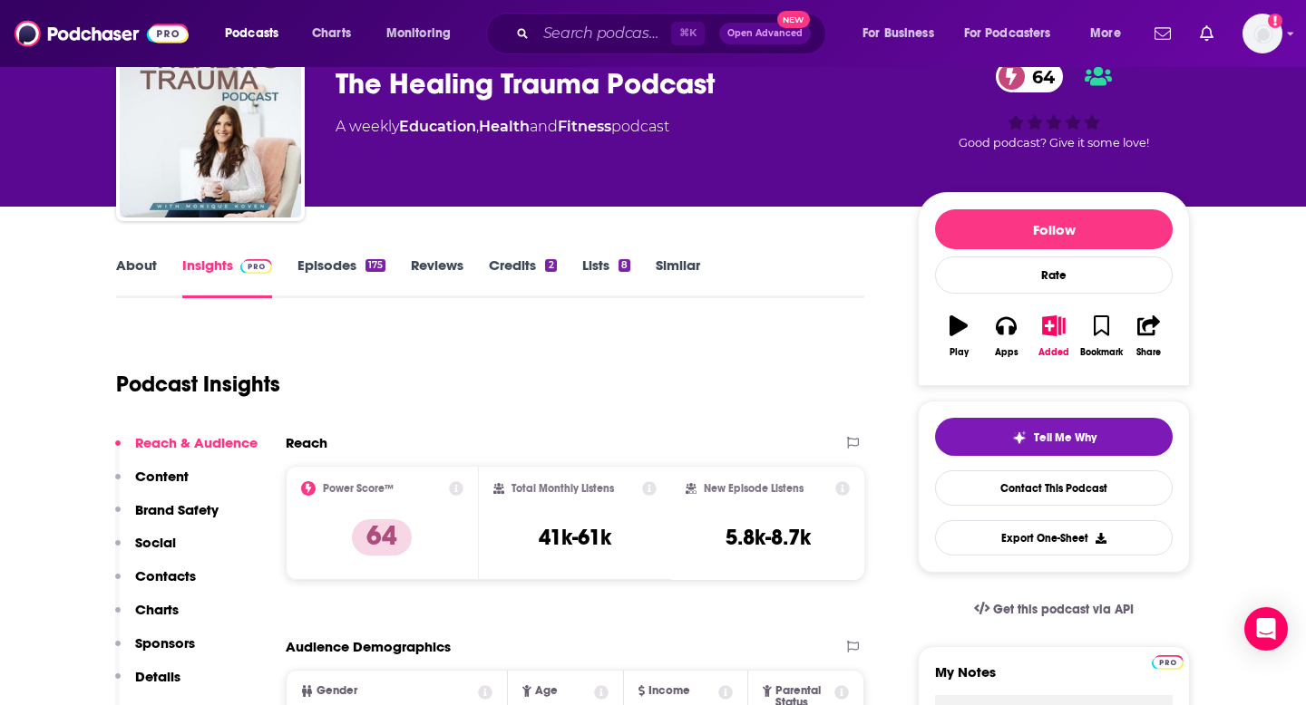
click at [164, 576] on p "Contacts" at bounding box center [165, 576] width 61 height 17
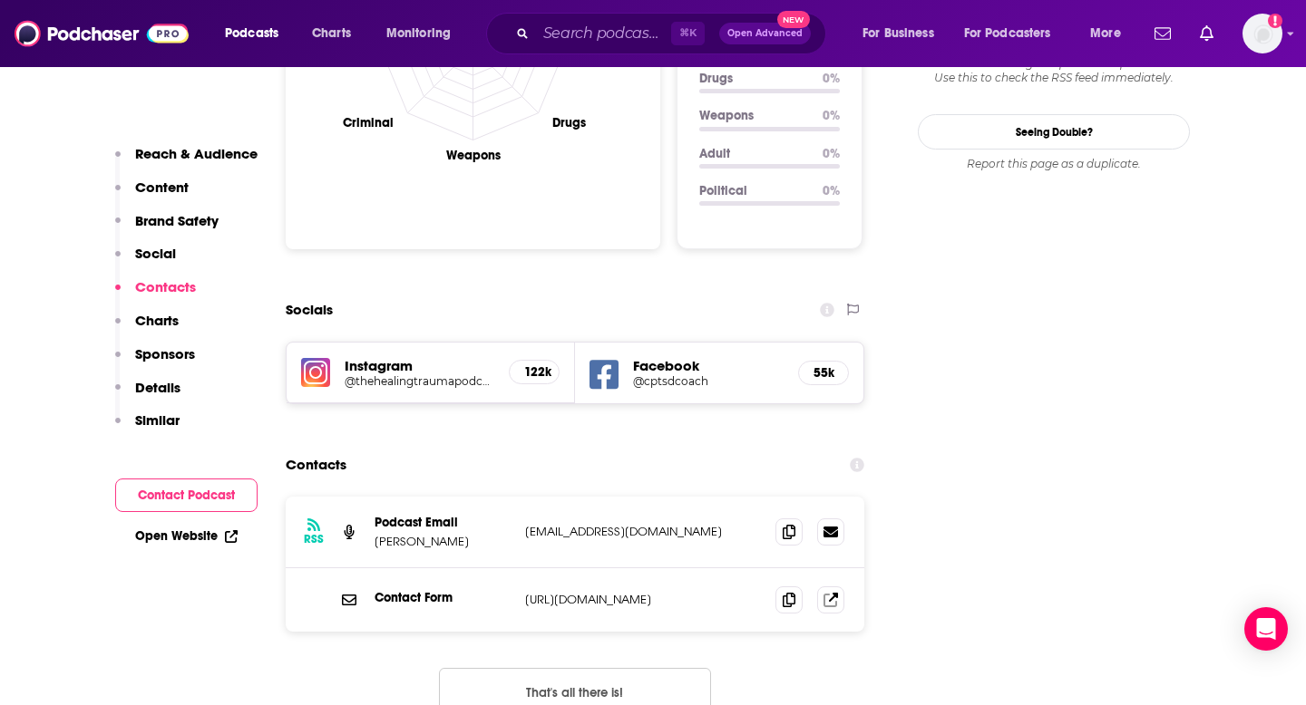
scroll to position [1991, 0]
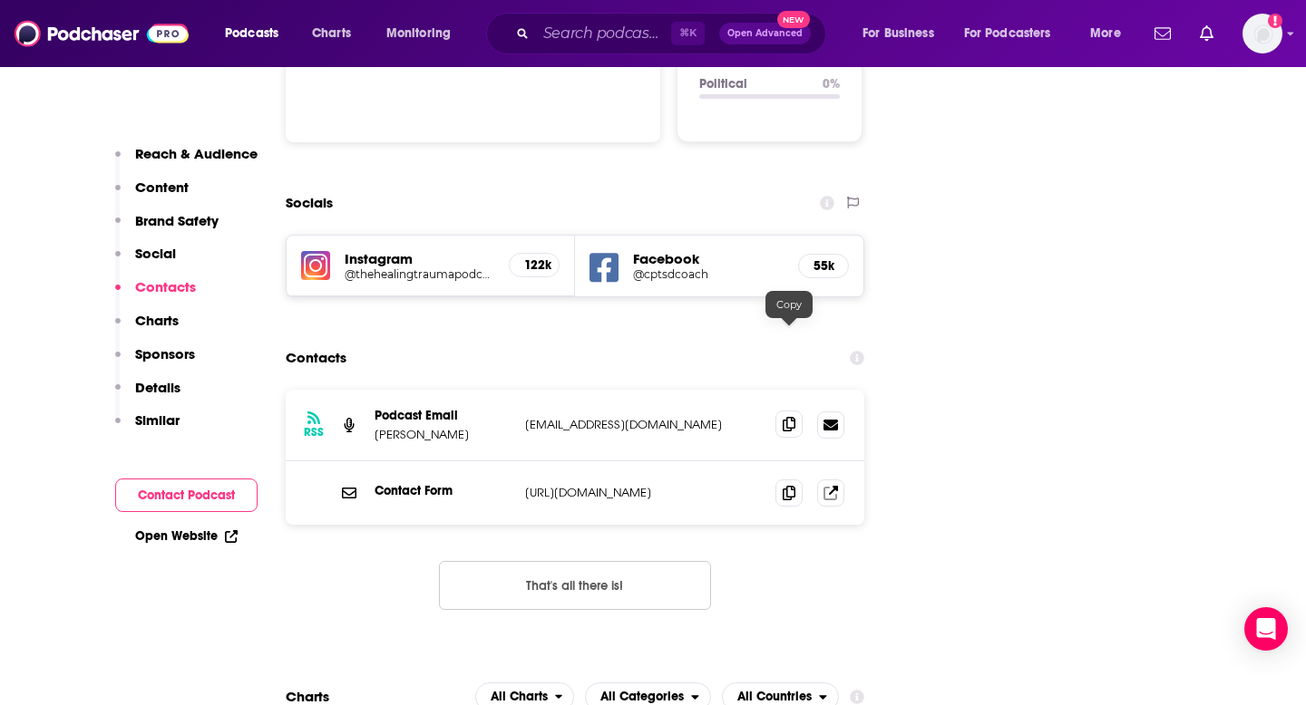
click at [783, 417] on icon at bounding box center [789, 424] width 13 height 15
click at [598, 40] on input "Search podcasts, credits, & more..." at bounding box center [603, 33] width 135 height 29
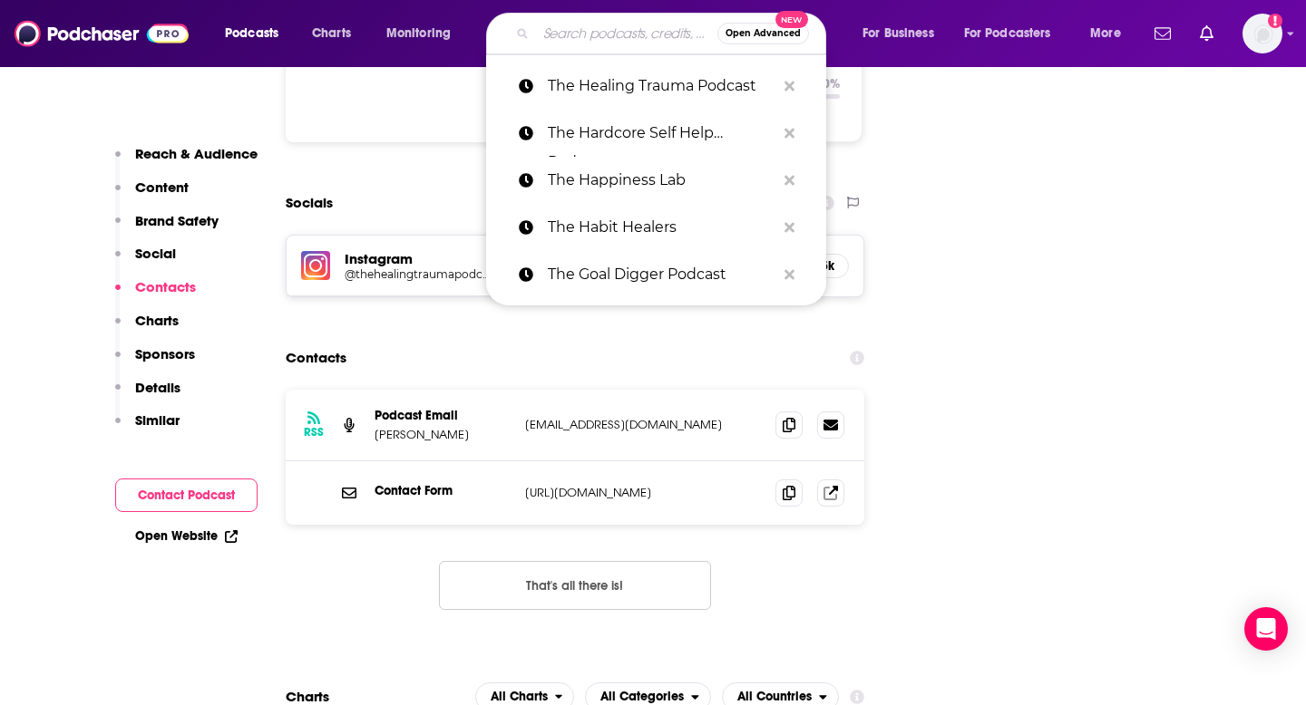
paste input "The Healthpreneur Show"
type input "The Healthpreneur Show"
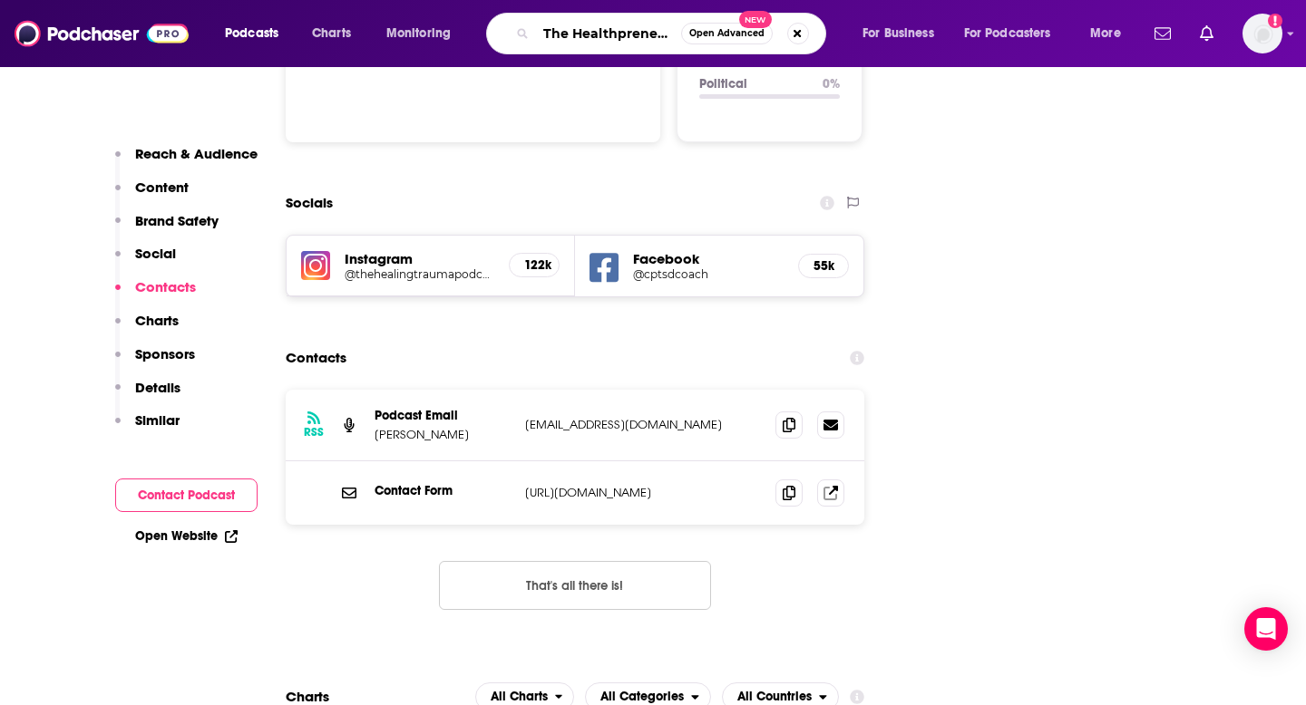
scroll to position [0, 41]
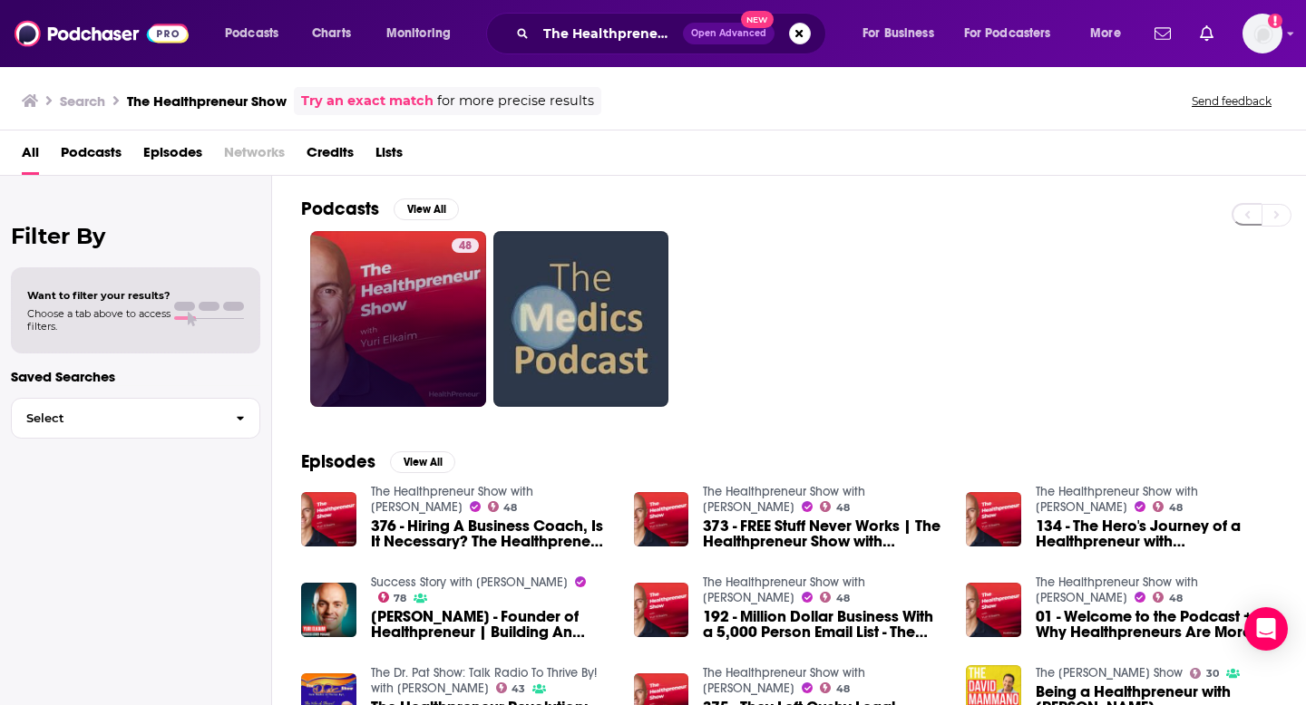
click at [375, 334] on link "48" at bounding box center [398, 319] width 176 height 176
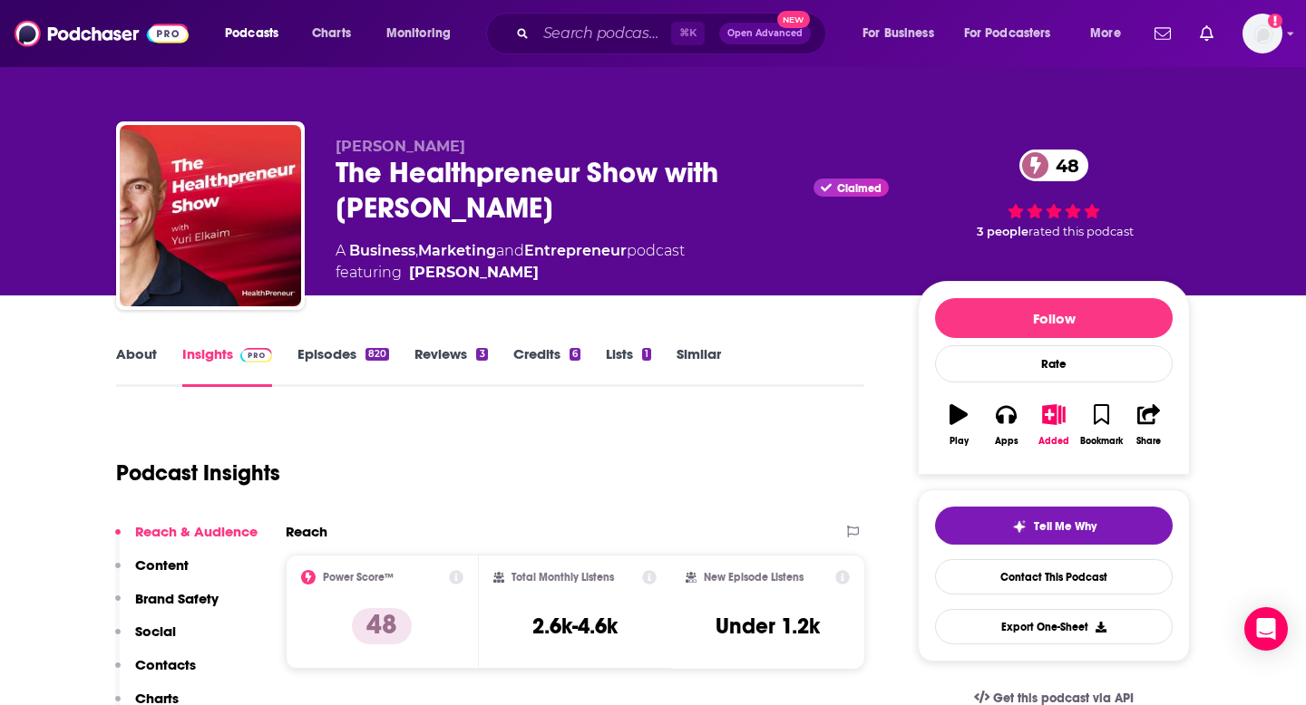
click at [169, 628] on button "Contacts" at bounding box center [155, 673] width 81 height 34
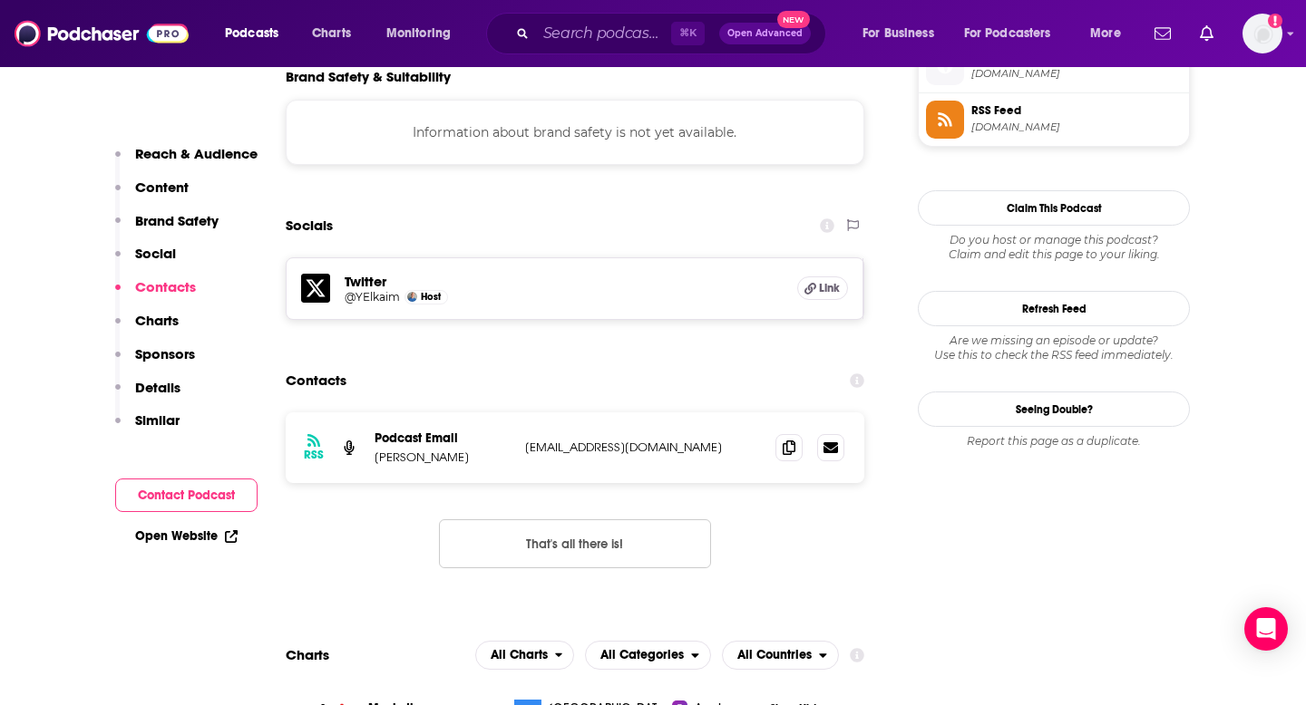
scroll to position [1667, 0]
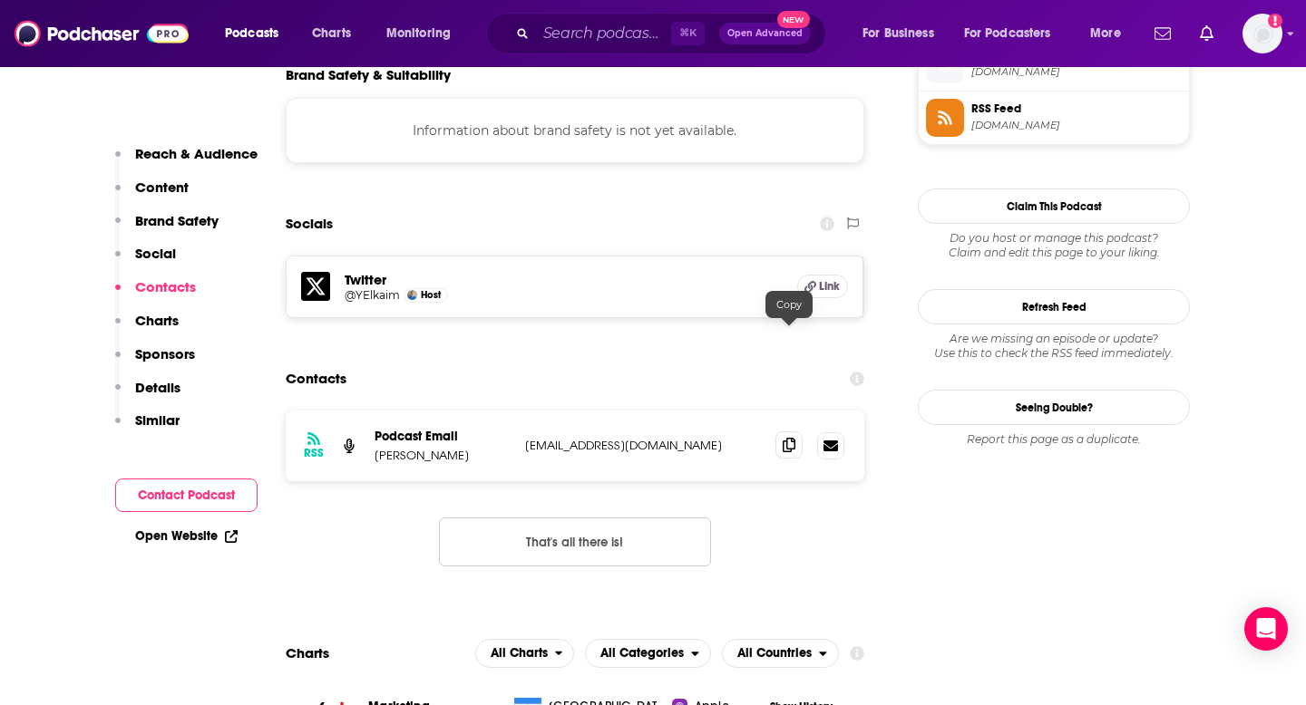
click at [781, 432] on span at bounding box center [788, 445] width 27 height 27
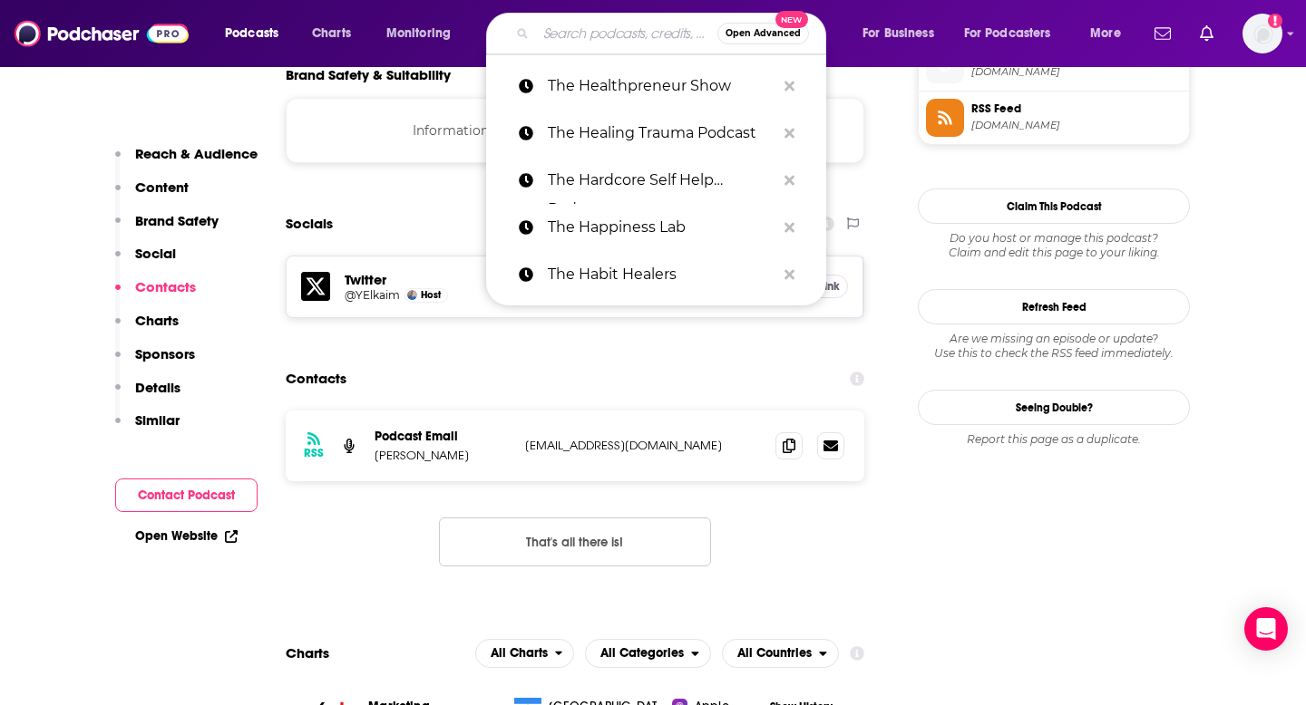
click at [579, 42] on input "Search podcasts, credits, & more..." at bounding box center [626, 33] width 181 height 29
paste input "The Healthy Brain Podcast"
type input "The Healthy Brain Podcast"
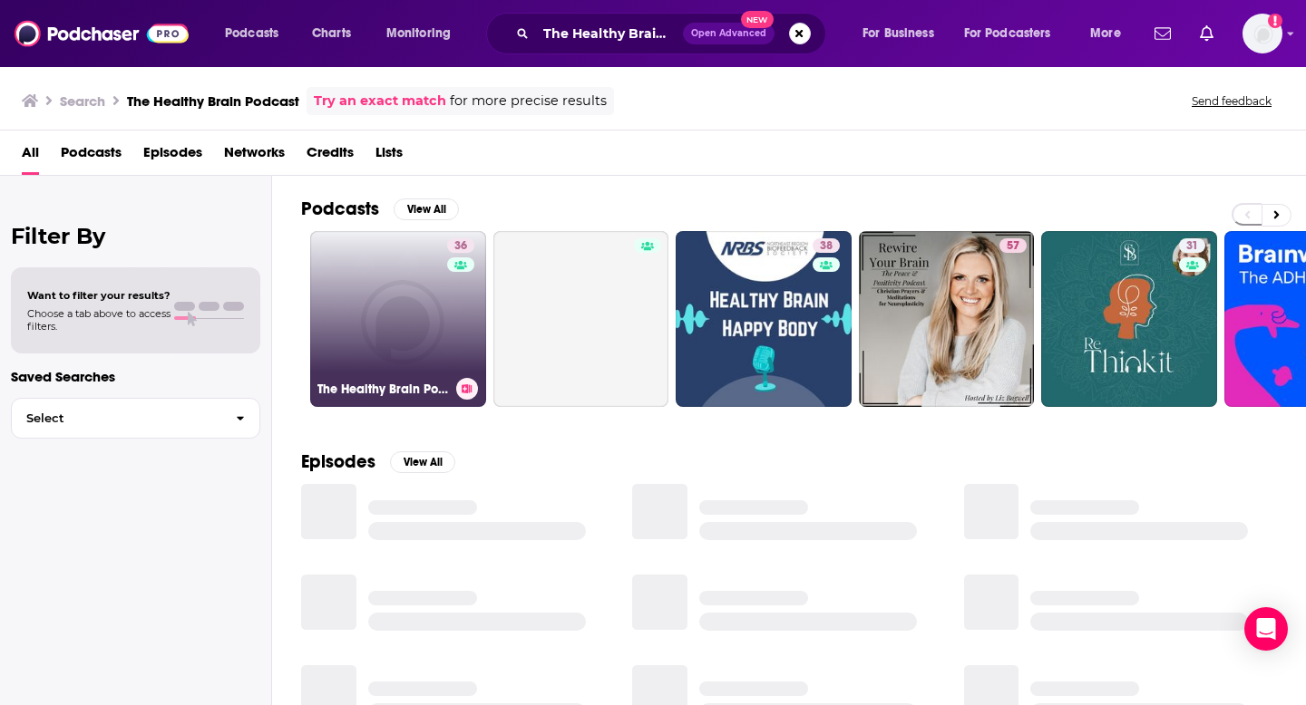
click at [433, 294] on link "36 The Healthy Brain Podcast" at bounding box center [398, 319] width 176 height 176
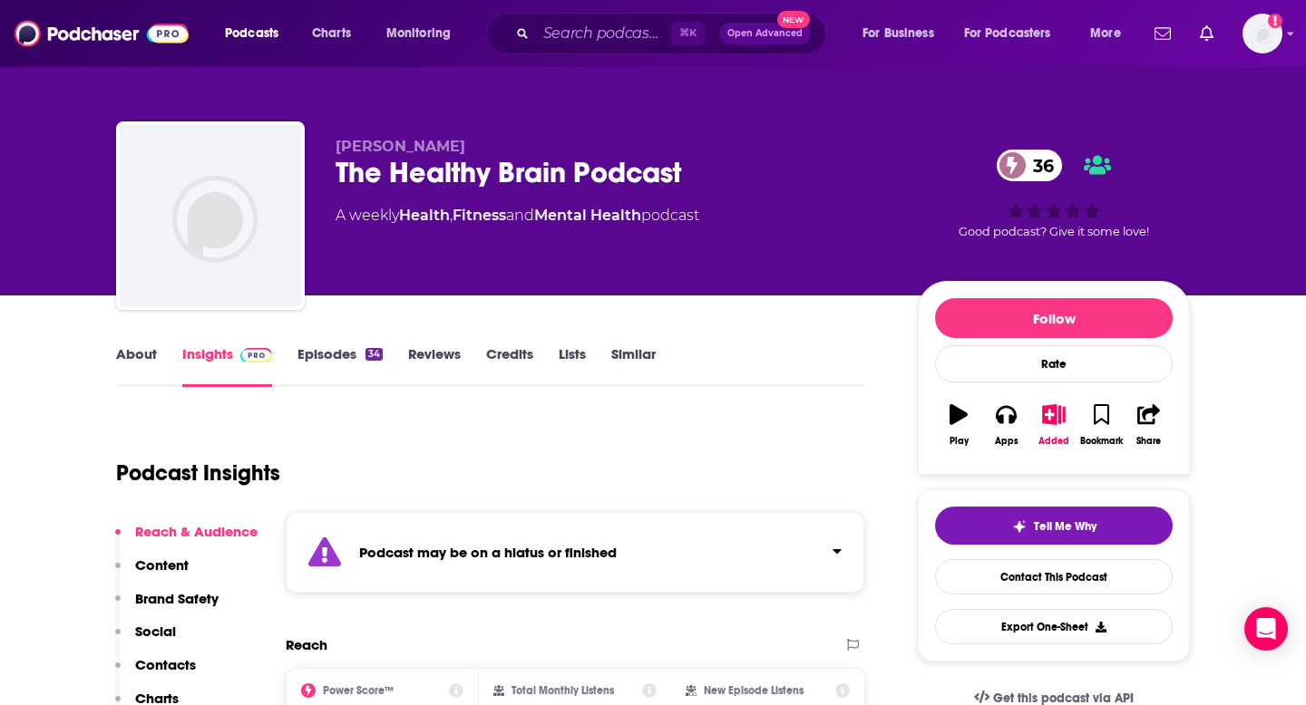
click at [165, 628] on p "Contacts" at bounding box center [165, 664] width 61 height 17
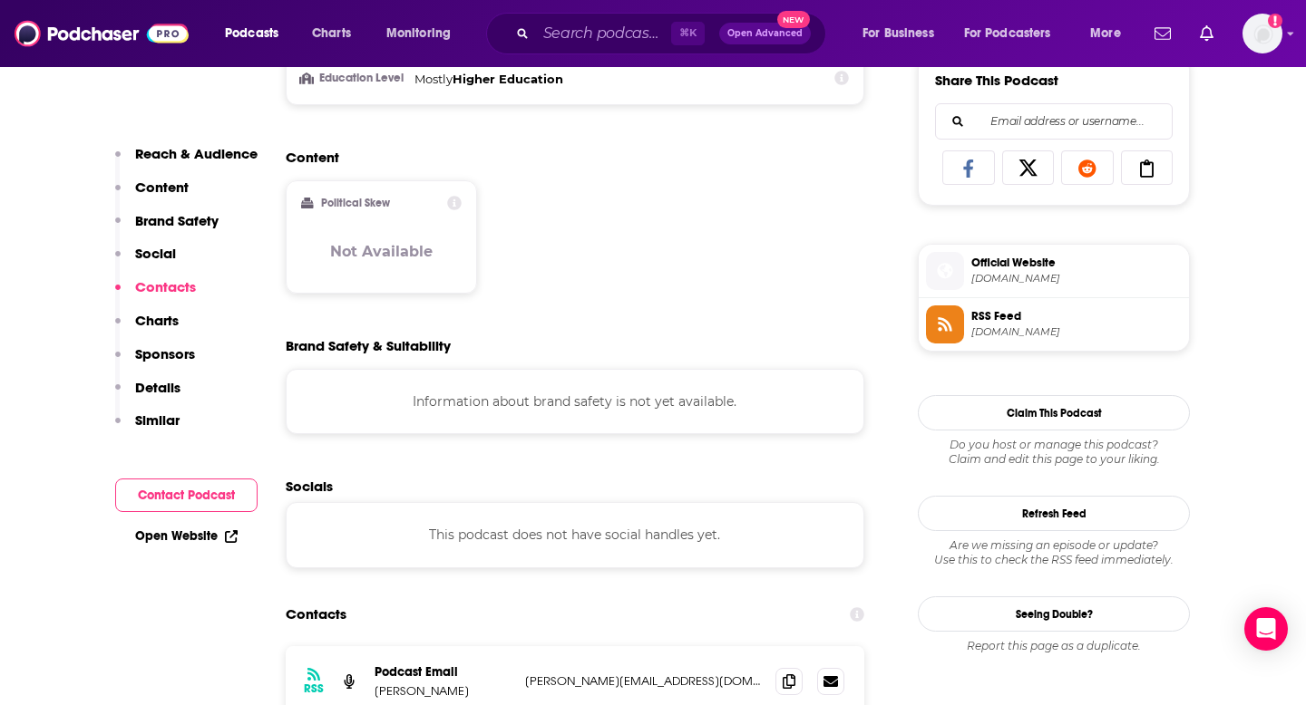
scroll to position [1497, 0]
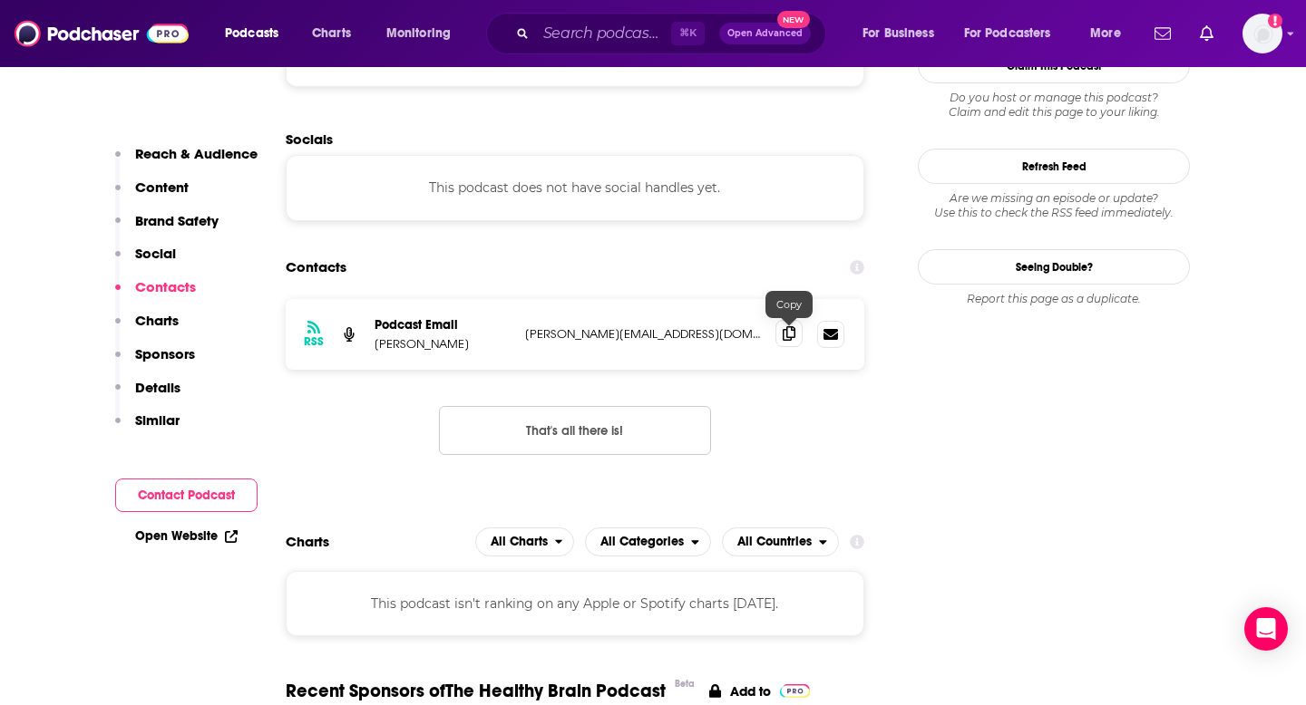
click at [783, 332] on icon at bounding box center [789, 333] width 13 height 15
click at [625, 34] on input "Search podcasts, credits, & more..." at bounding box center [603, 33] width 135 height 29
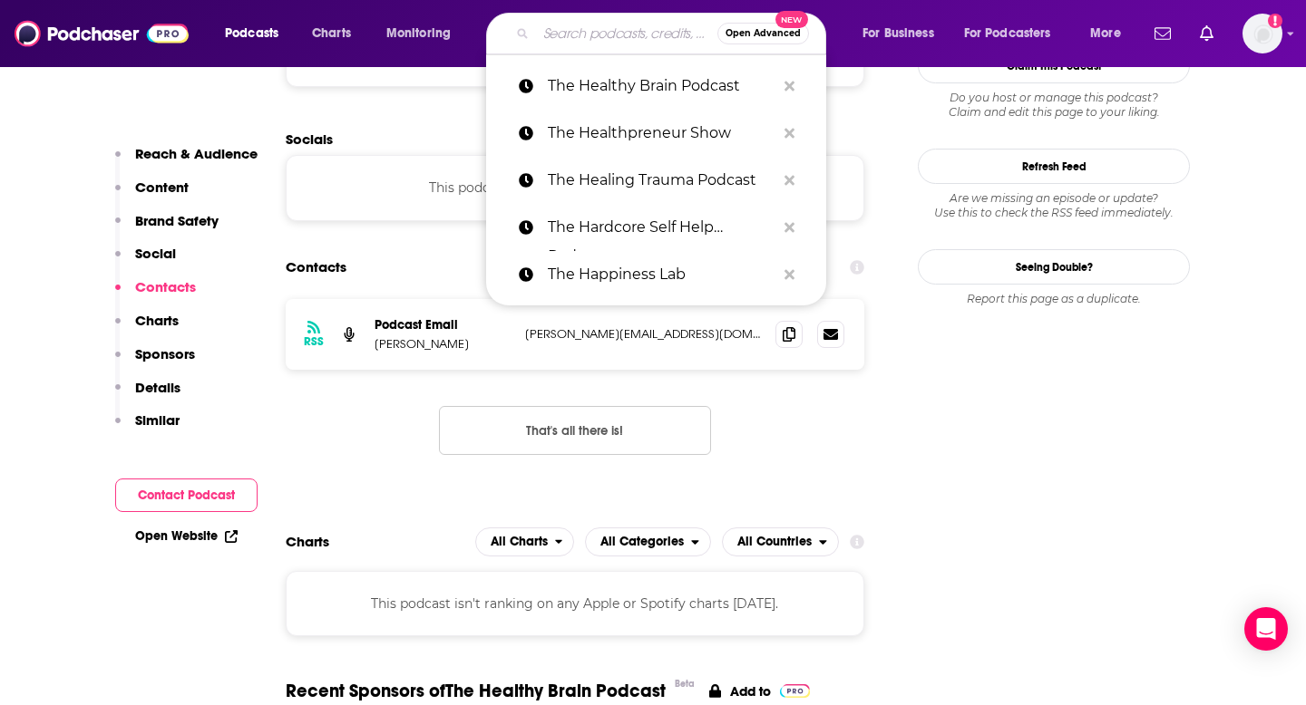
paste input "The How of Business"
type input "The How of Business"
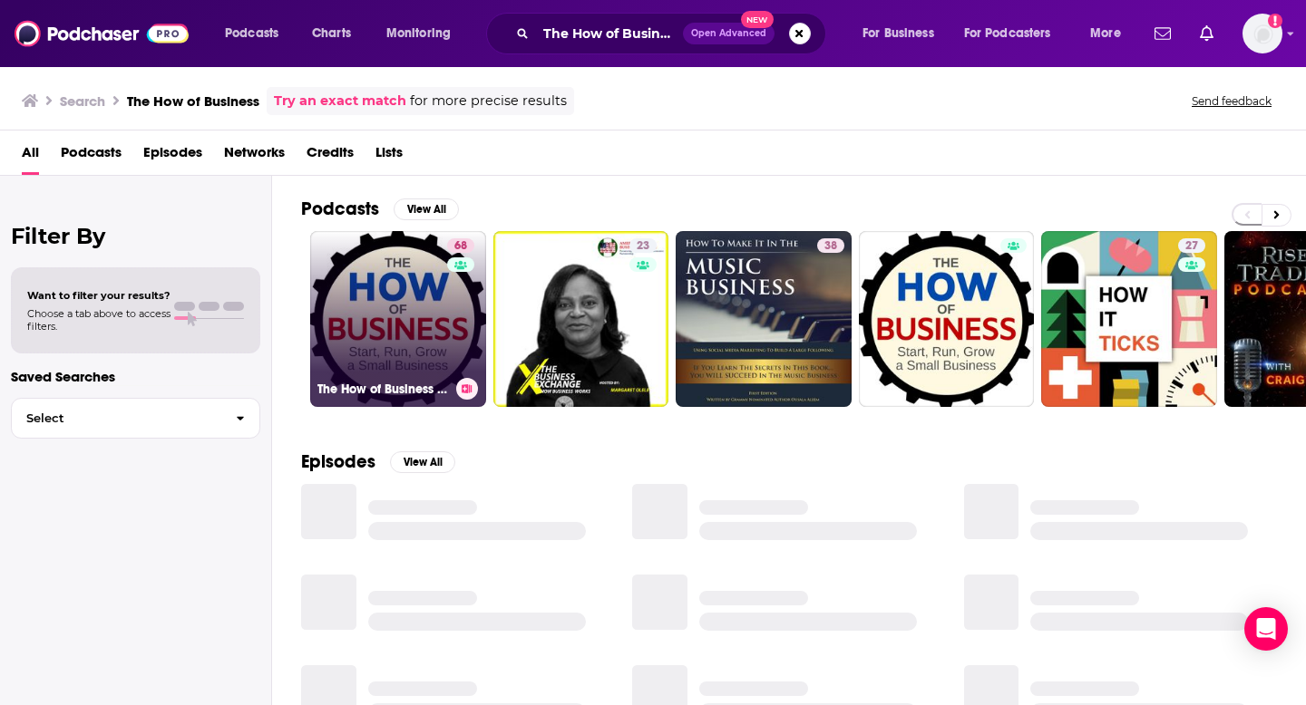
click at [419, 363] on link "68 The How of Business - How to start, run, grow and exit a small business." at bounding box center [398, 319] width 176 height 176
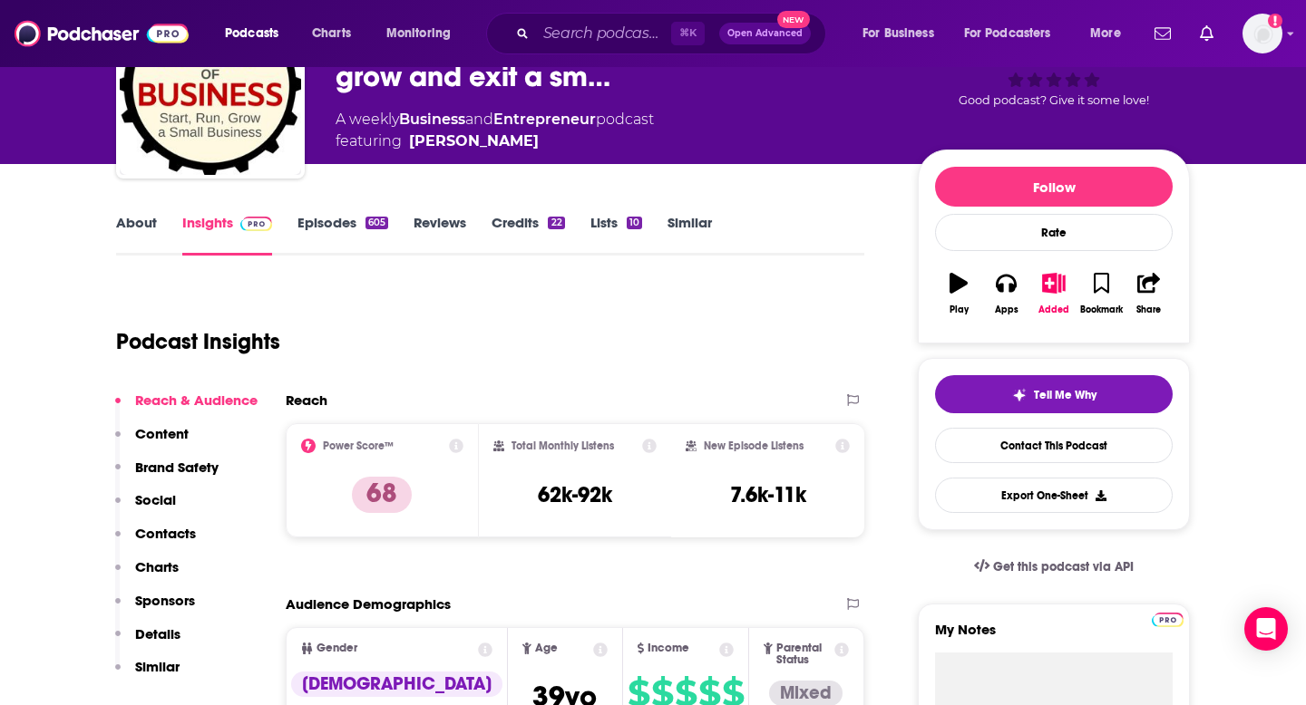
click at [192, 532] on p "Contacts" at bounding box center [165, 533] width 61 height 17
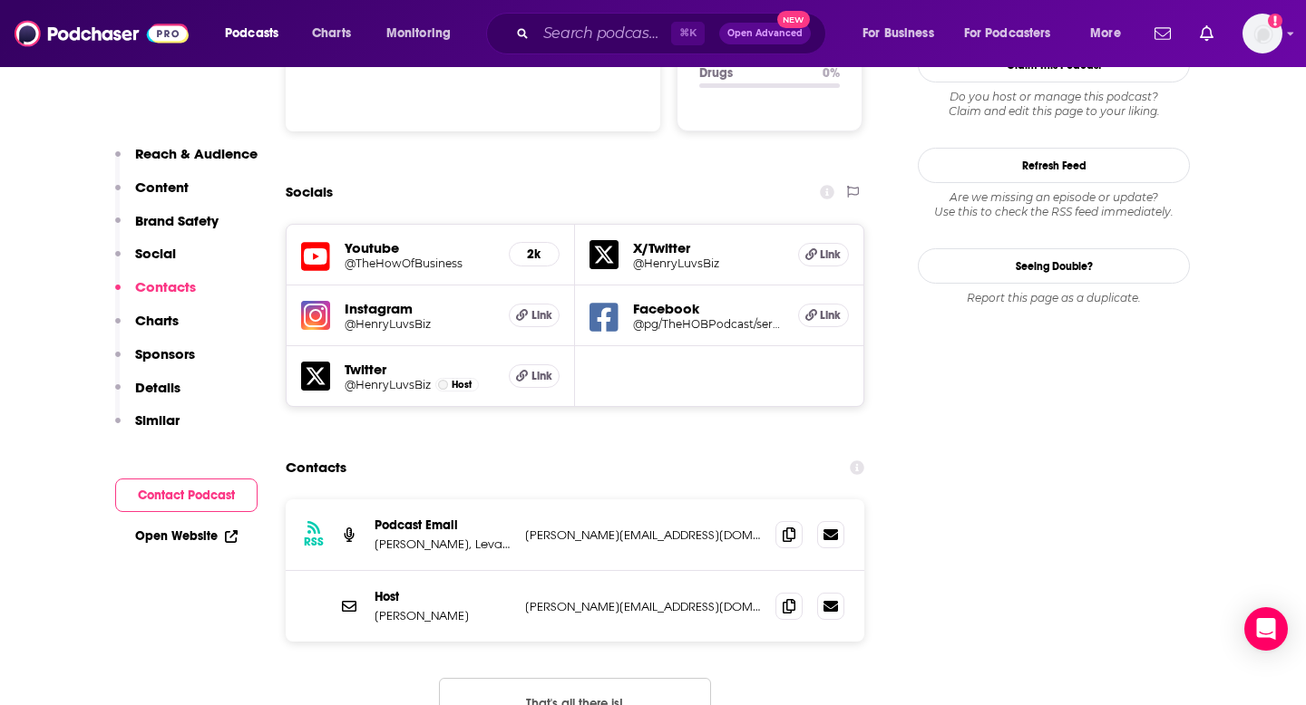
scroll to position [2135, 0]
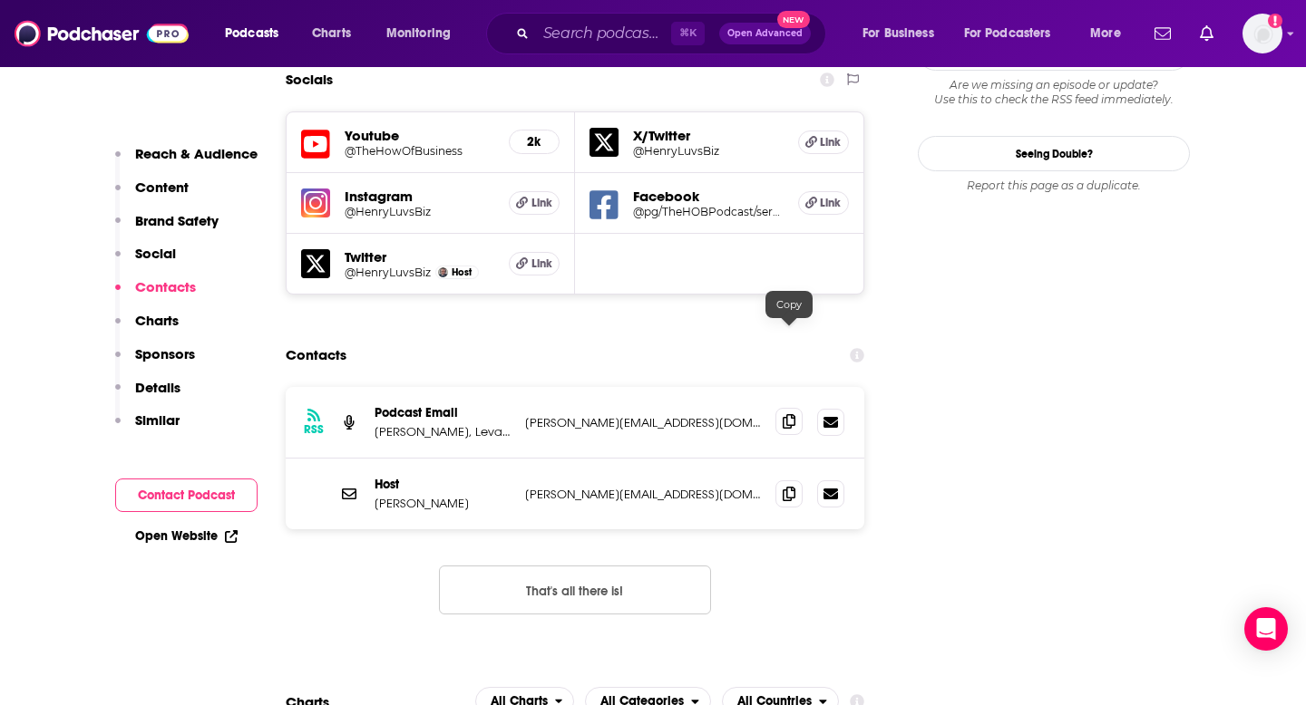
click at [784, 414] on icon at bounding box center [789, 421] width 13 height 15
click at [784, 408] on span at bounding box center [788, 421] width 27 height 27
click at [588, 32] on input "Search podcasts, credits, & more..." at bounding box center [603, 33] width 135 height 29
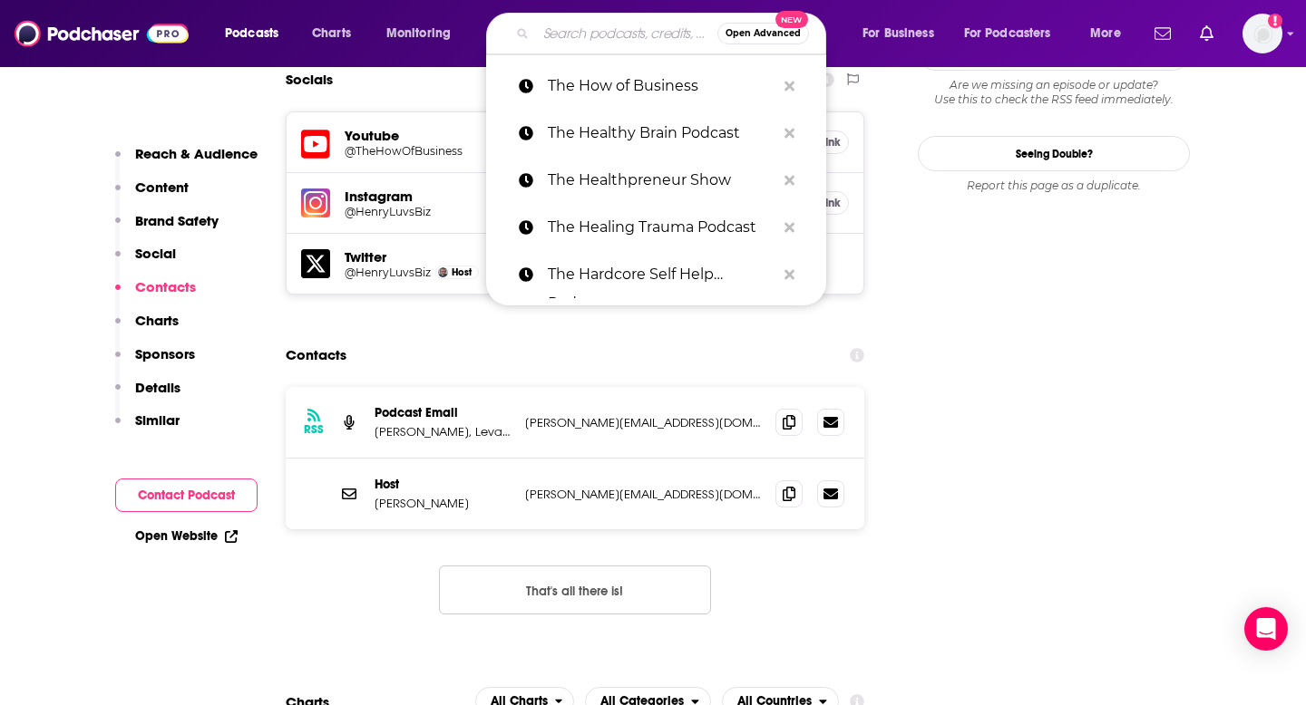
paste input "The Jesse Chappus Show"
type input "The Jesse Chappus Show"
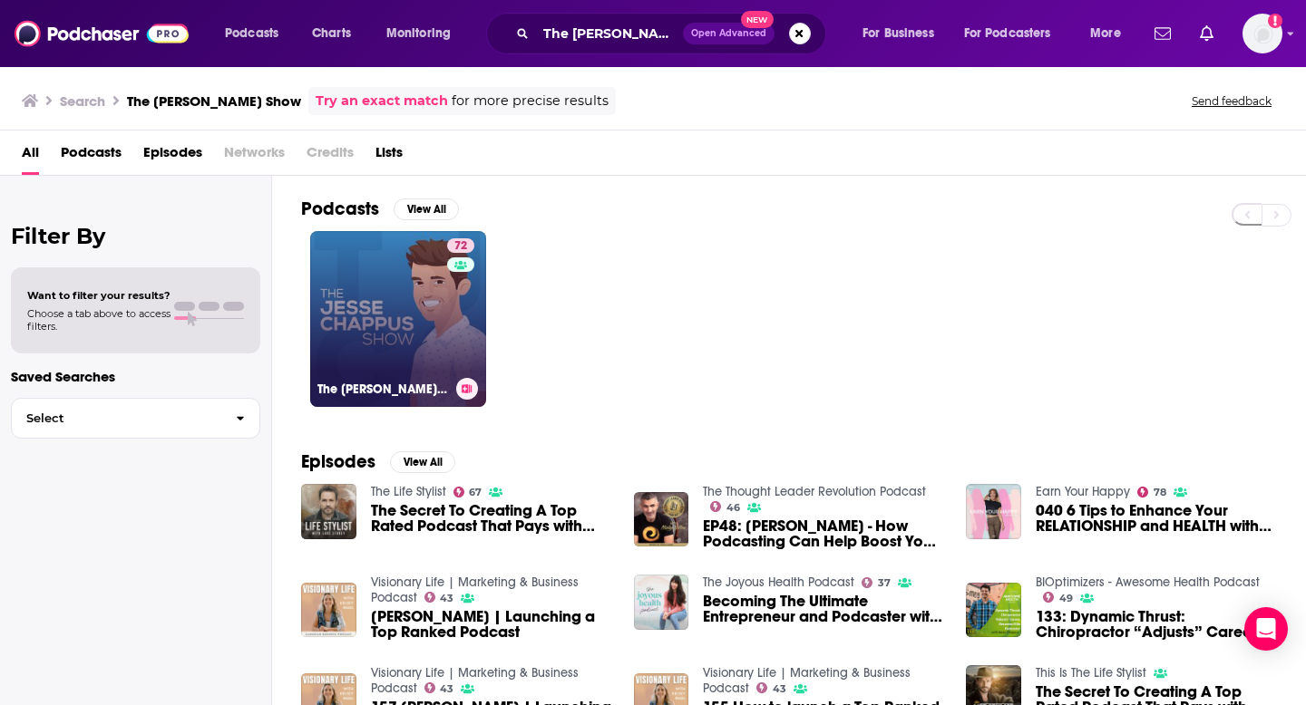
click at [401, 344] on link "72 The Jesse Chappus Show" at bounding box center [398, 319] width 176 height 176
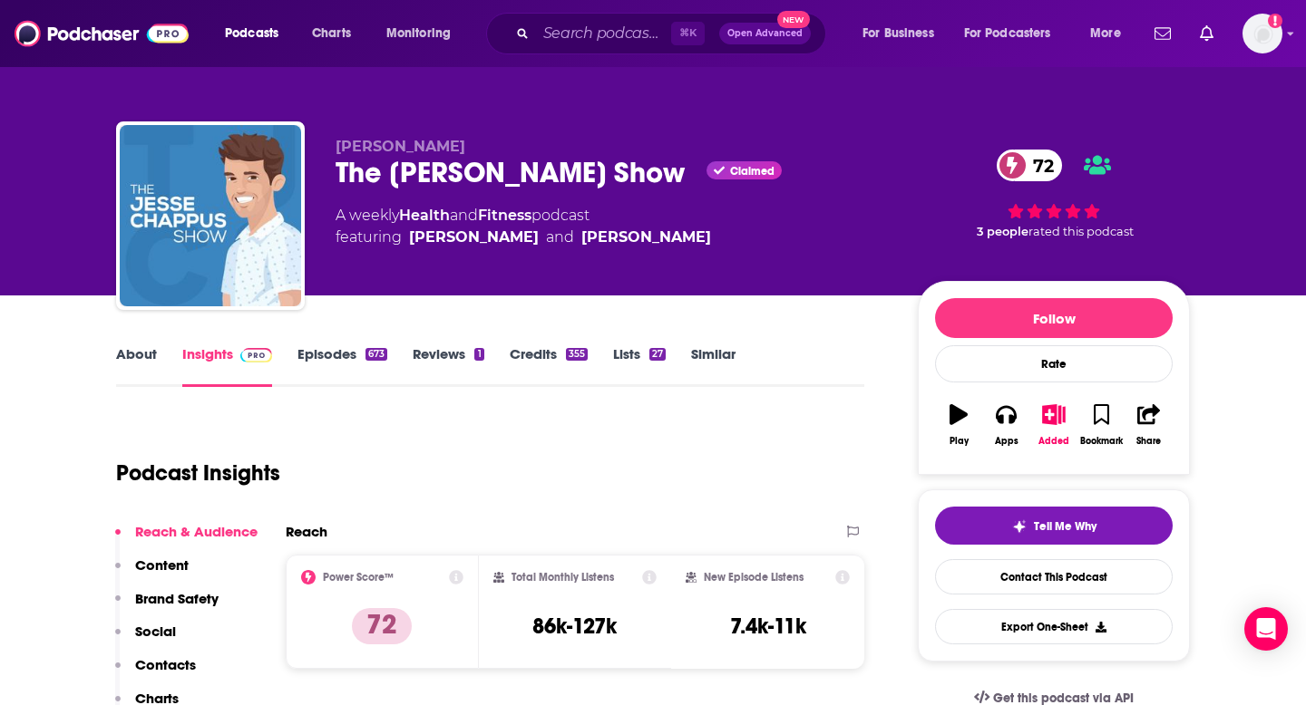
click at [136, 628] on p "Contacts" at bounding box center [165, 664] width 61 height 17
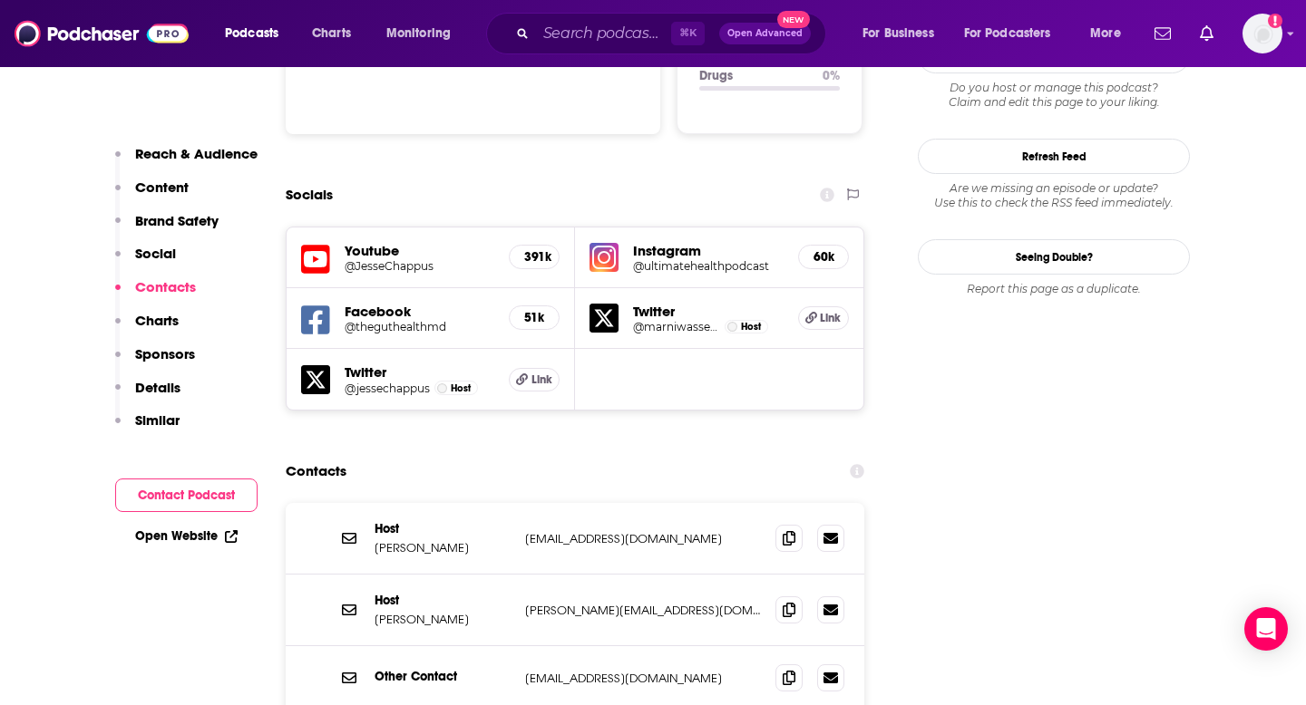
scroll to position [2096, 0]
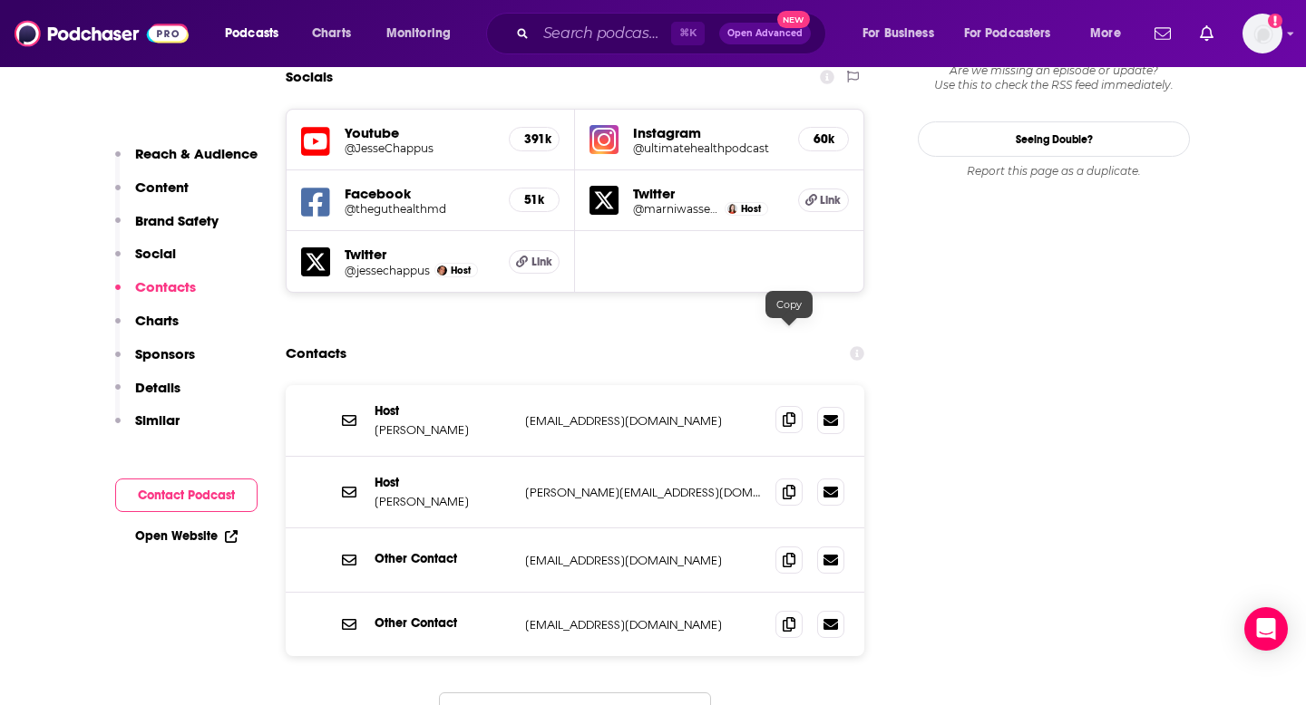
click at [791, 413] on icon at bounding box center [789, 420] width 13 height 15
click at [628, 24] on input "Search podcasts, credits, & more..." at bounding box center [603, 33] width 135 height 29
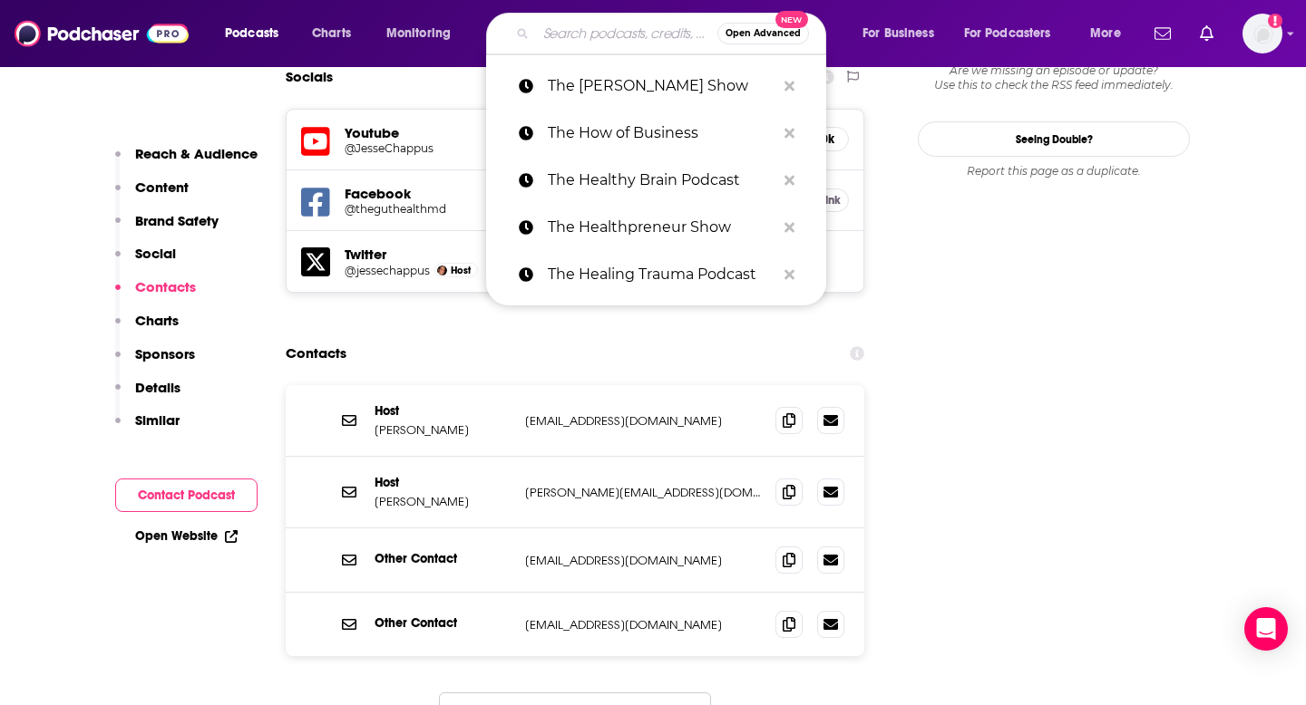
paste input "The Kelly Roach Show"
type input "The Kelly Roach Show"
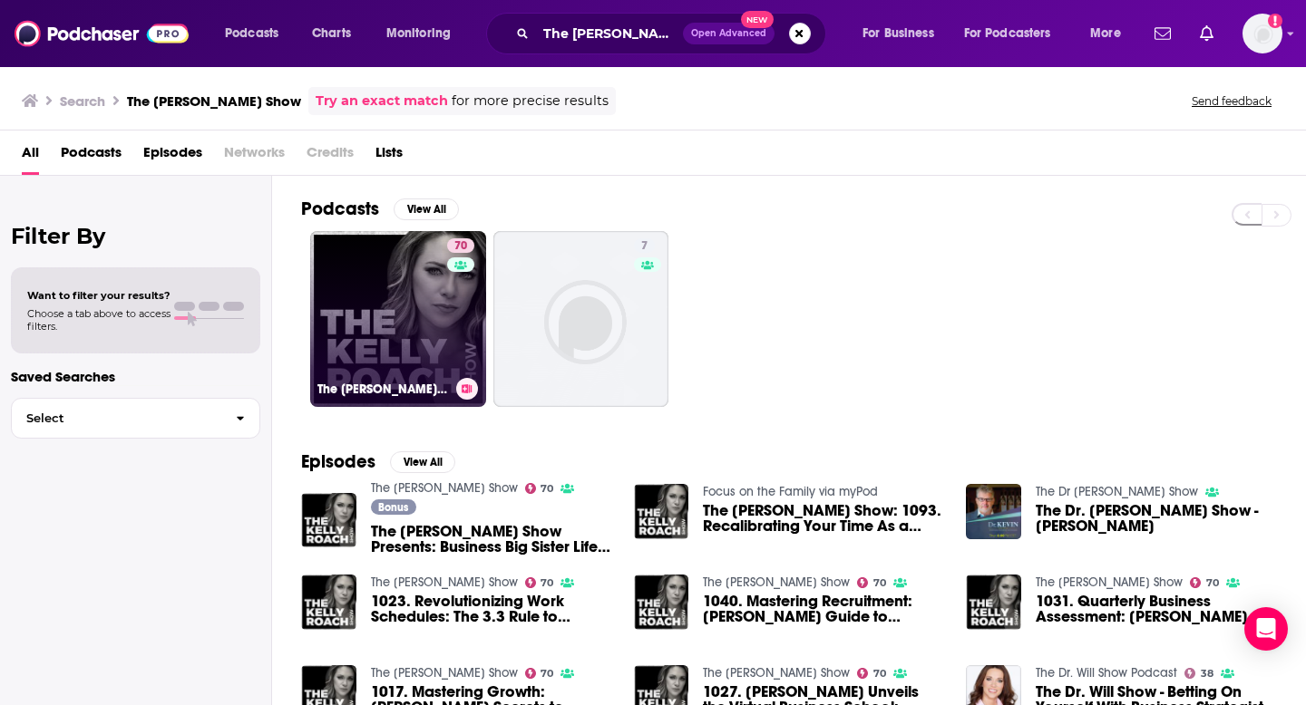
click at [354, 356] on link "70 The Kelly Roach Show" at bounding box center [398, 319] width 176 height 176
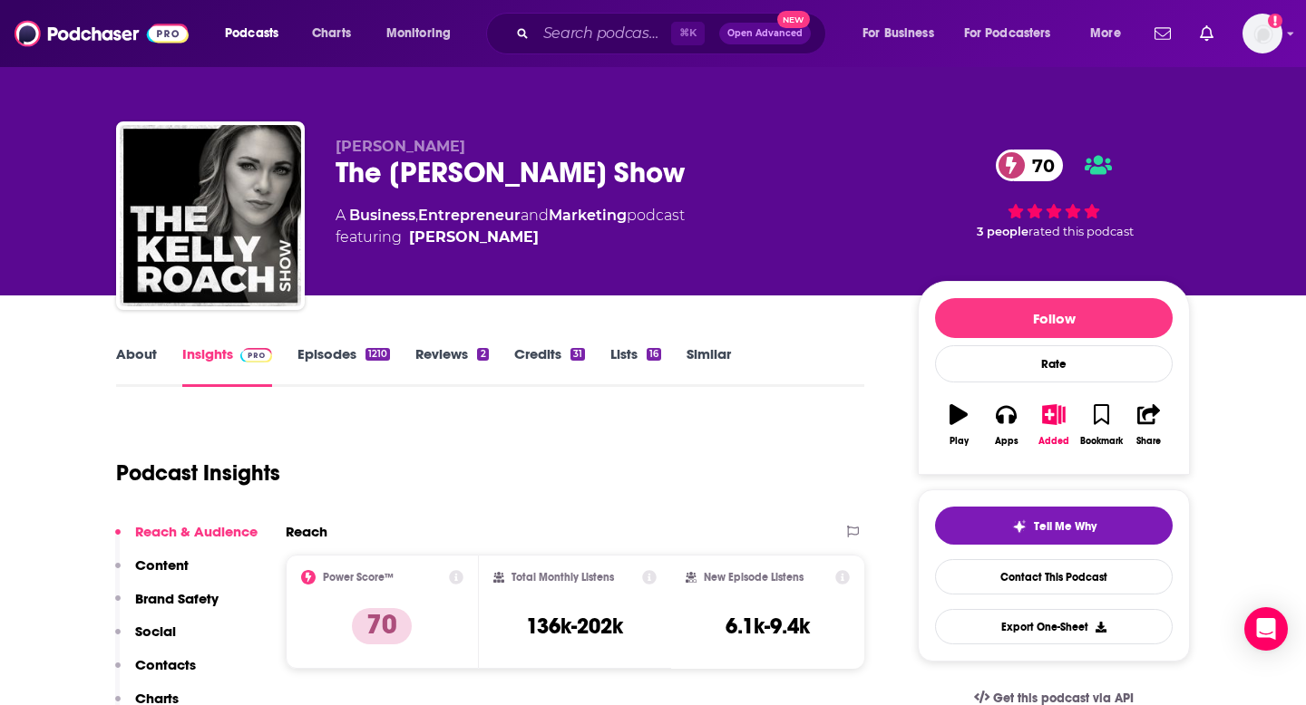
click at [171, 628] on p "Contacts" at bounding box center [165, 664] width 61 height 17
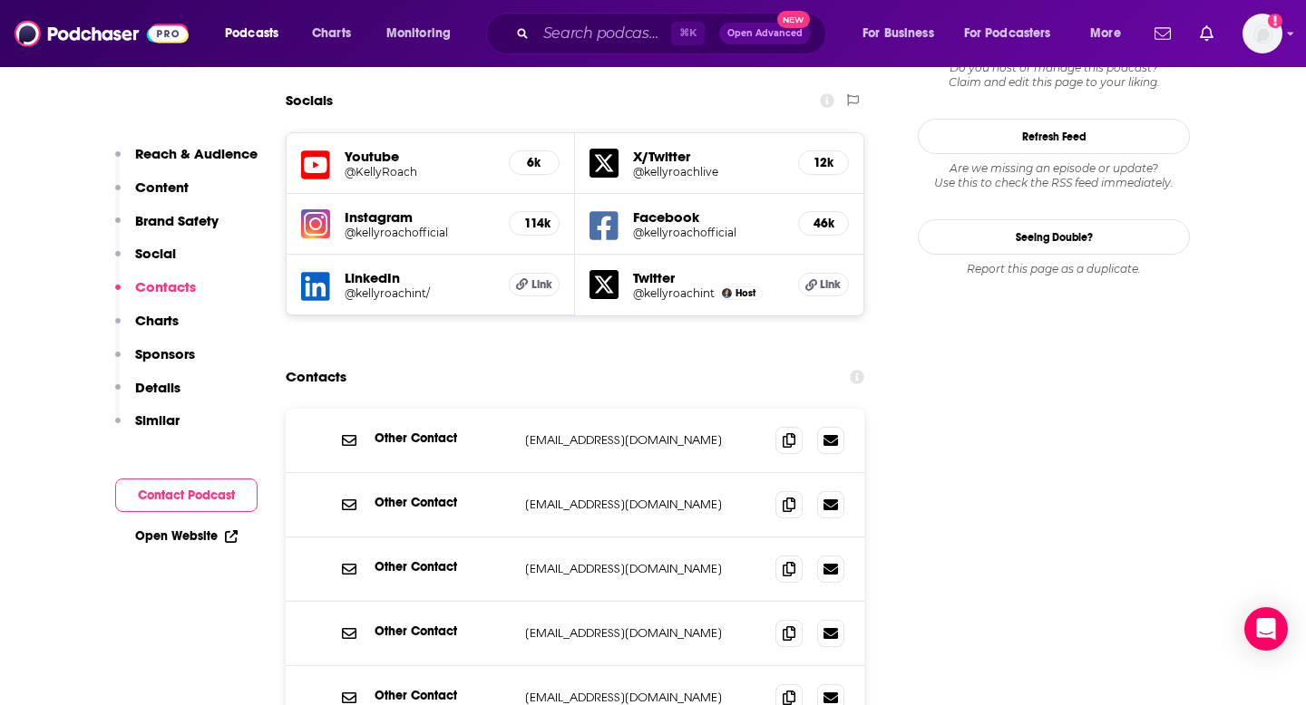
scroll to position [2115, 0]
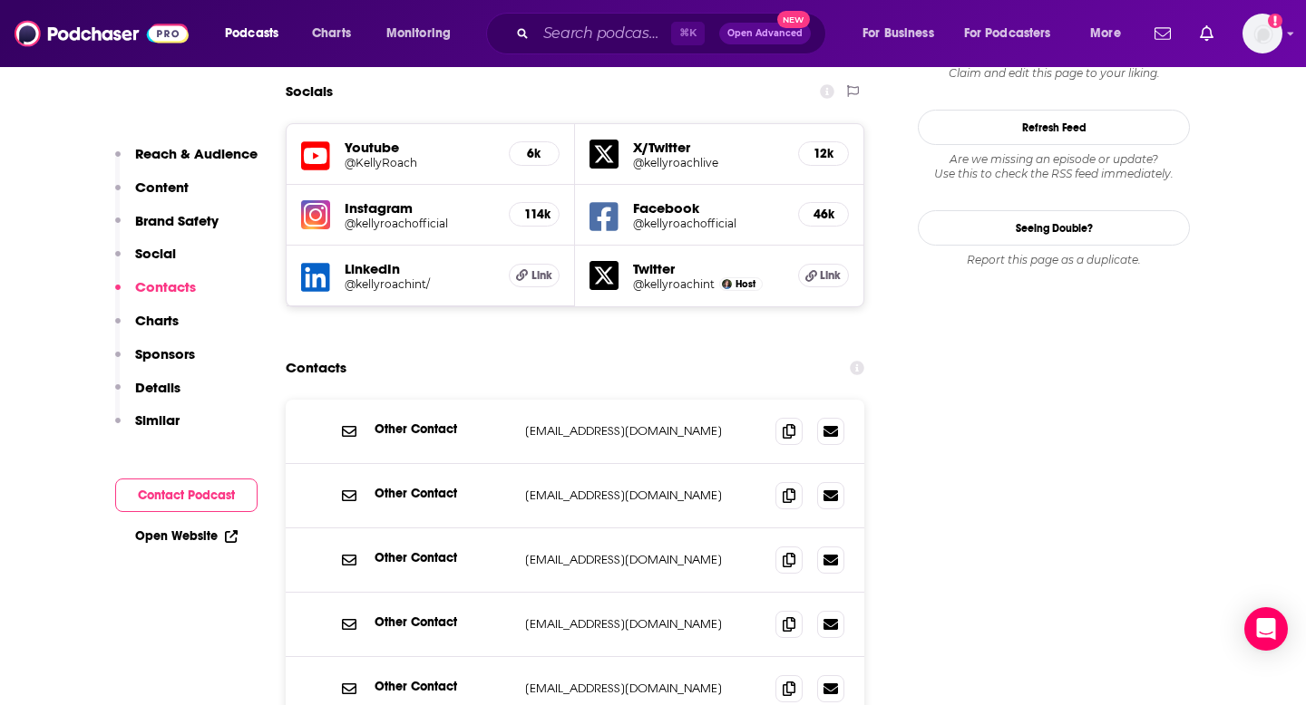
click at [804, 418] on div at bounding box center [809, 431] width 69 height 27
click at [784, 423] on icon at bounding box center [789, 430] width 13 height 15
click at [605, 31] on input "Search podcasts, credits, & more..." at bounding box center [603, 33] width 135 height 29
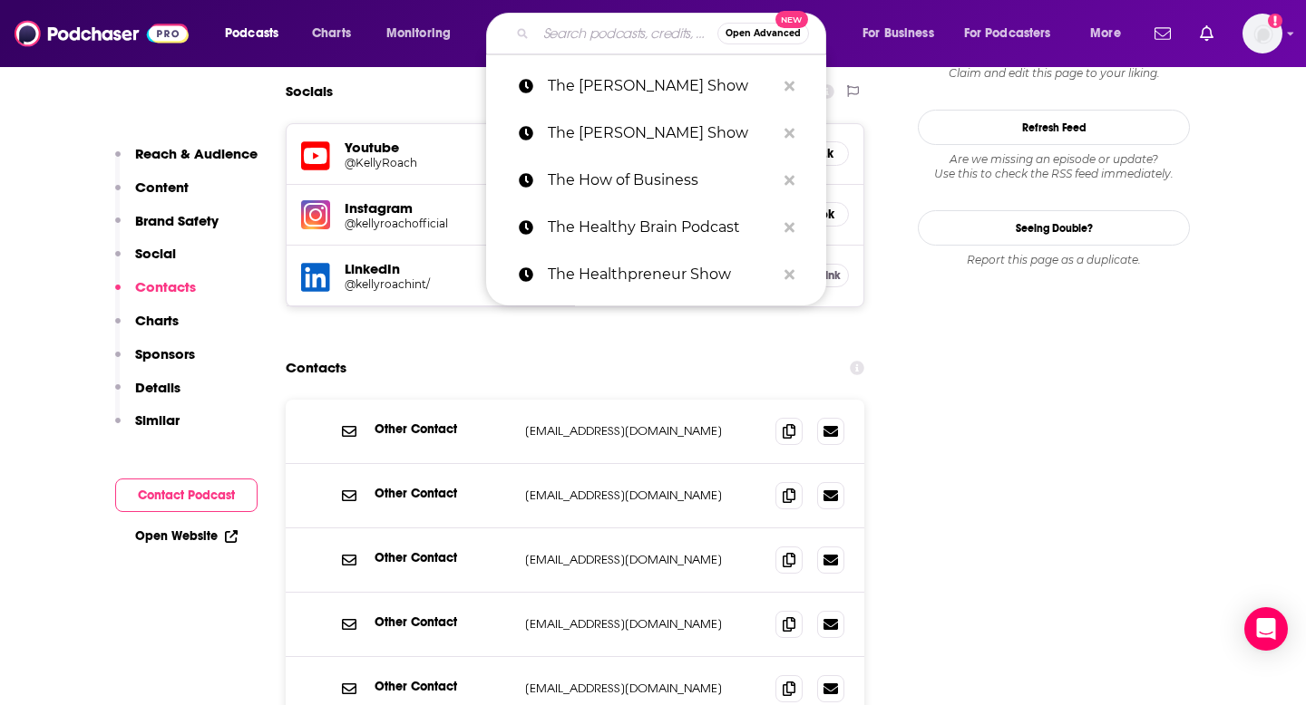
paste input "The Kerl Report"
type input "The Kerl Report"
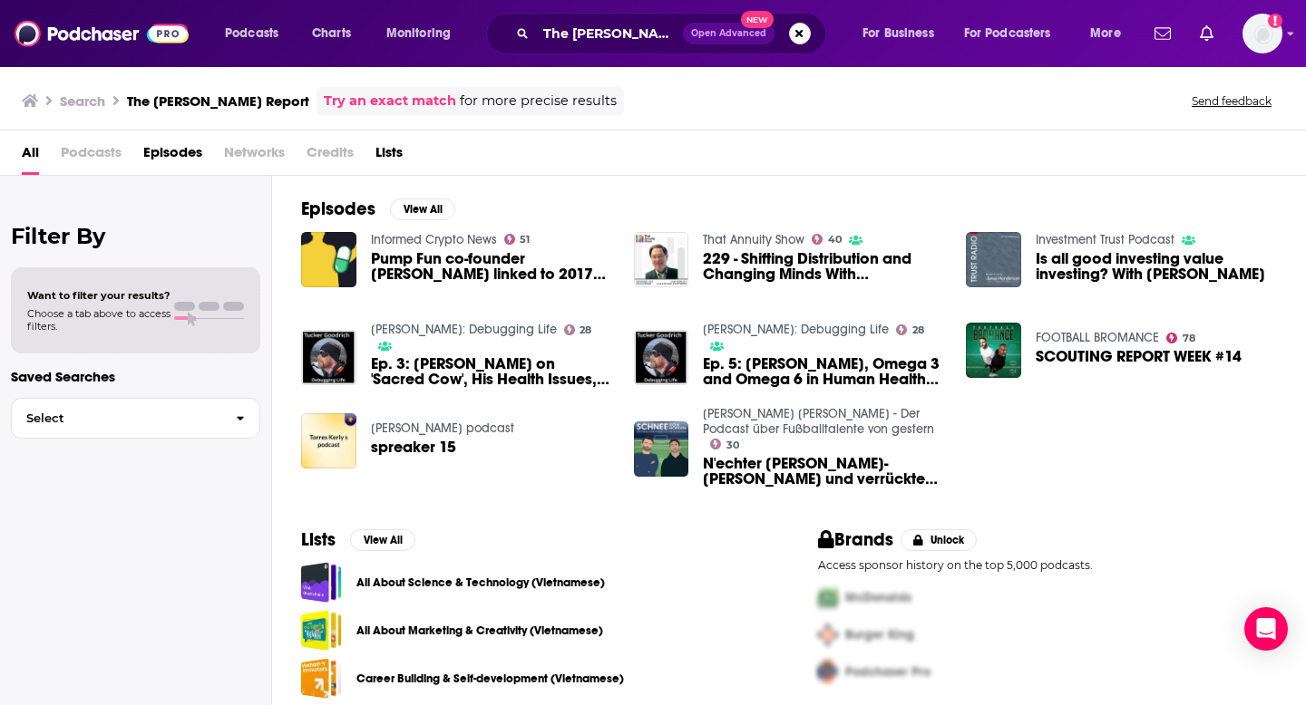
scroll to position [15, 0]
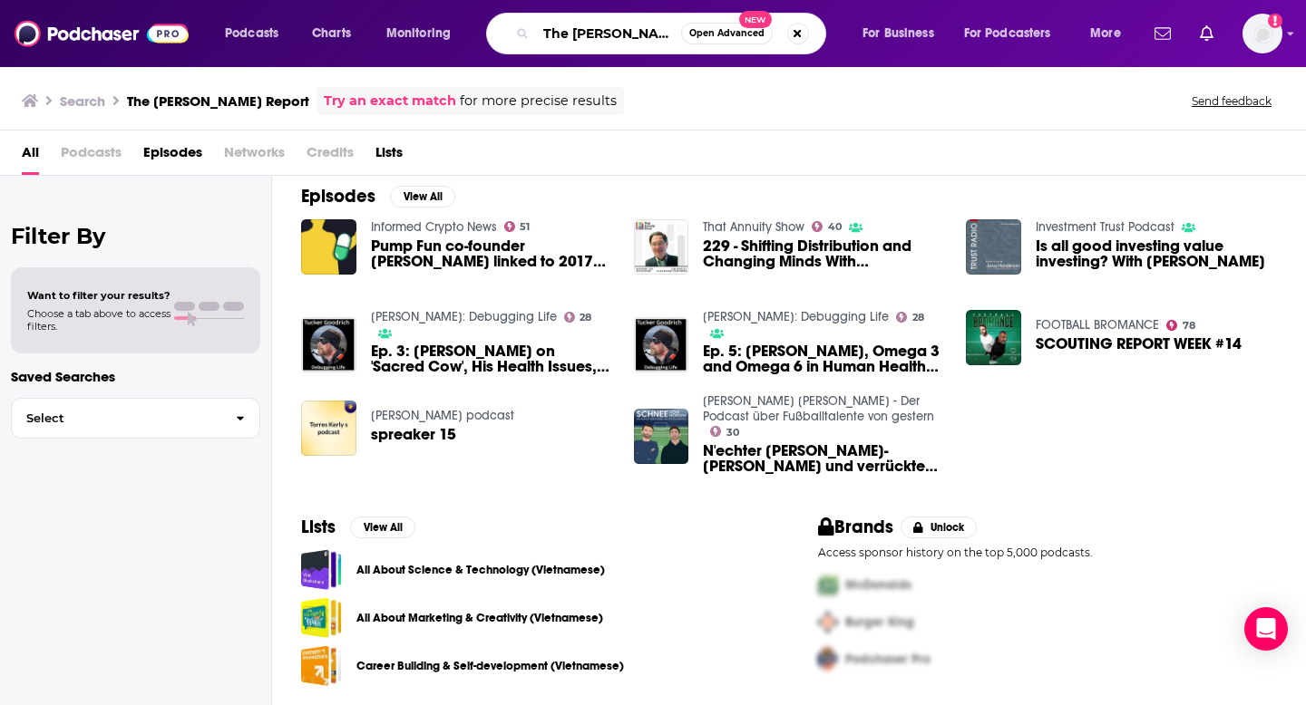
drag, startPoint x: 600, startPoint y: 40, endPoint x: 588, endPoint y: 40, distance: 12.7
click at [588, 40] on input "The Kerl Report" at bounding box center [608, 33] width 145 height 29
type input "The Ke Report"
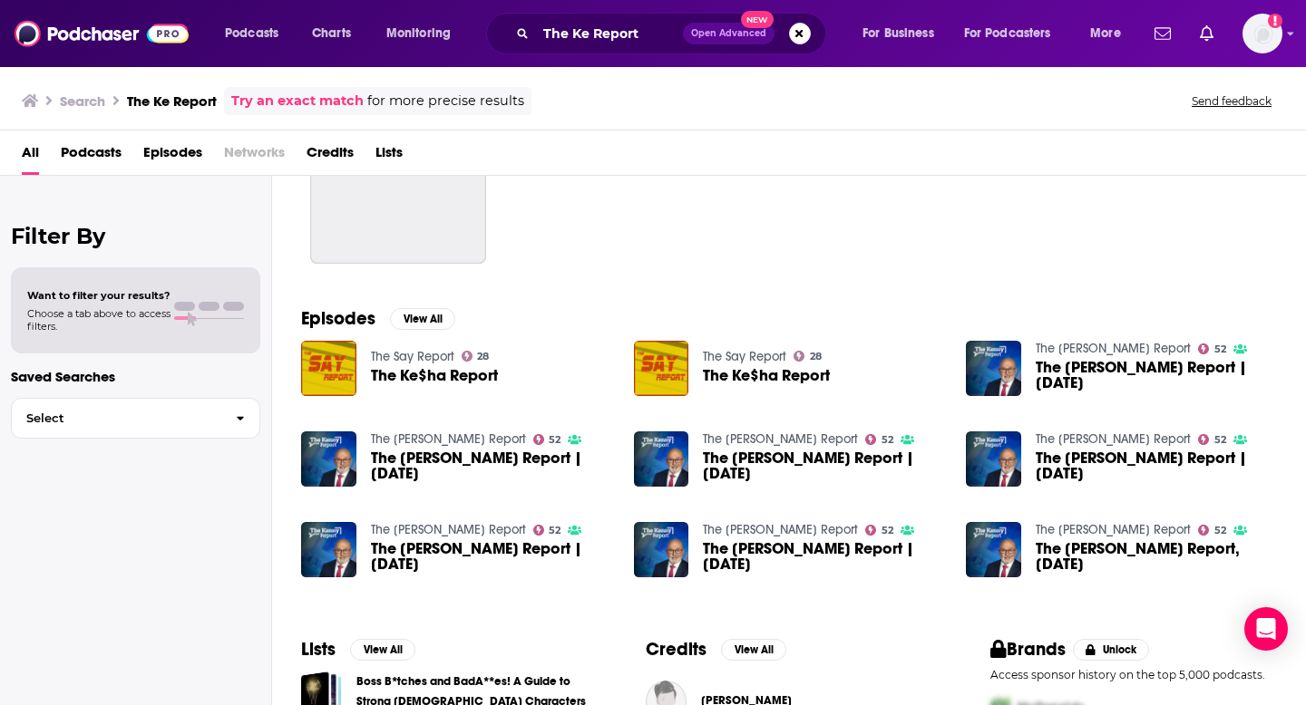
scroll to position [134, 0]
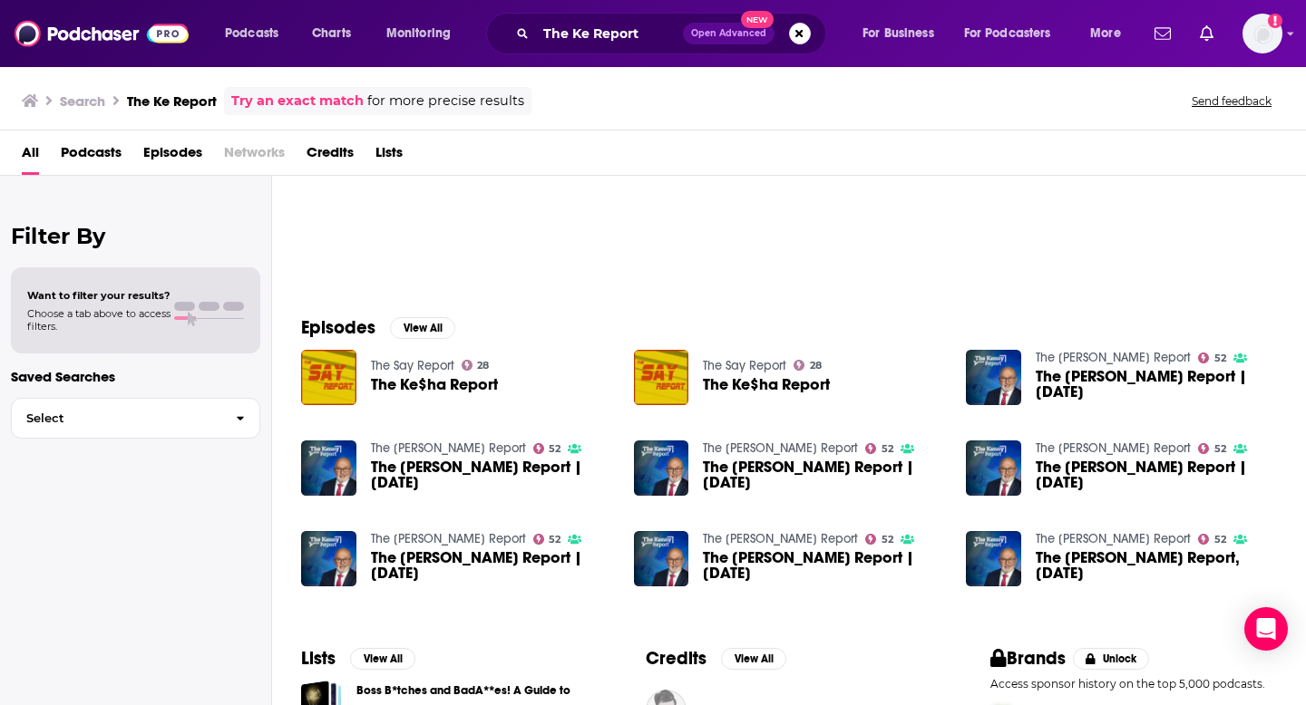
click at [803, 44] on div "The Ke Report Open Advanced New" at bounding box center [656, 34] width 340 height 42
click at [800, 41] on button "Search podcasts, credits, & more..." at bounding box center [800, 34] width 22 height 22
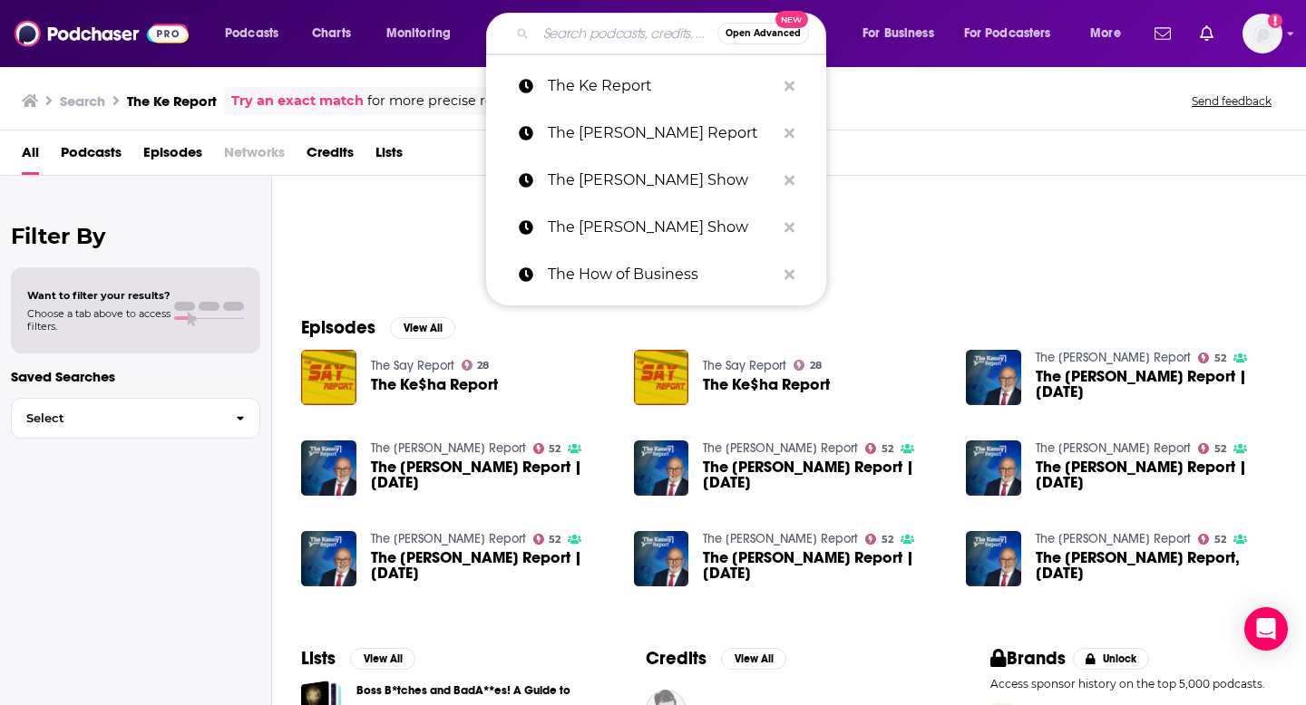
paste input "The [PERSON_NAME] Office"
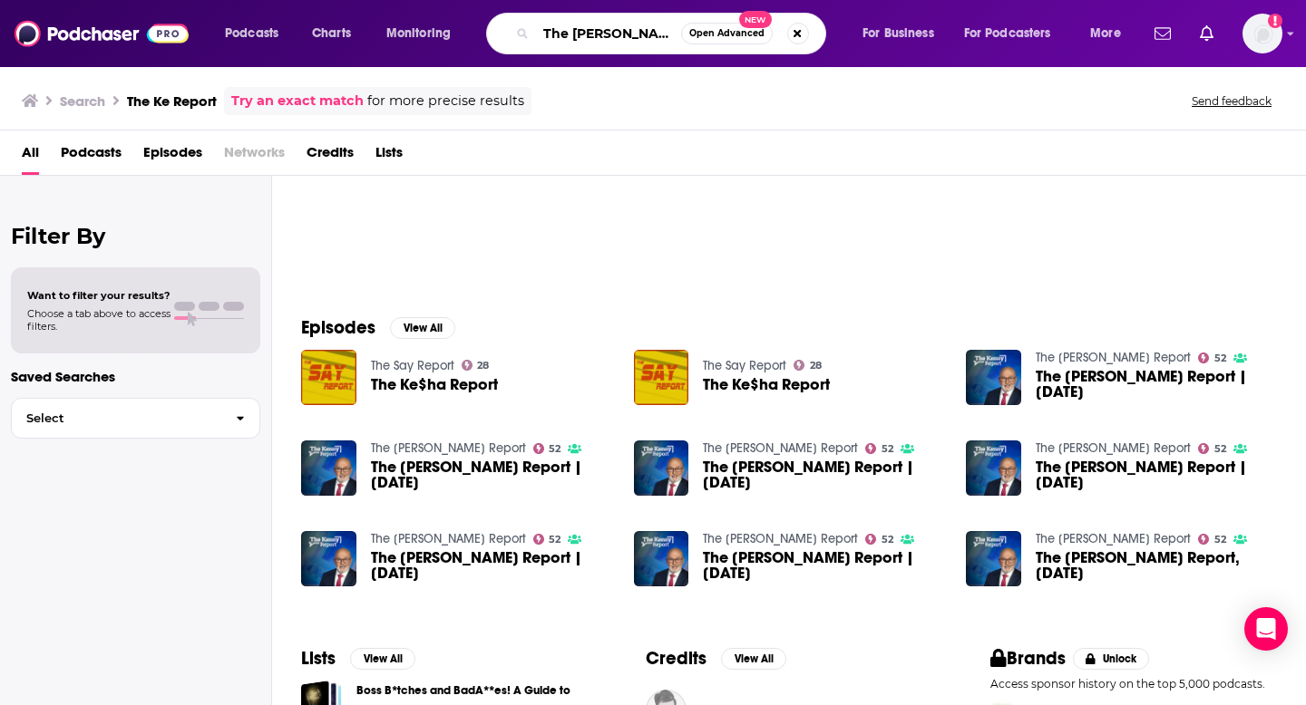
scroll to position [0, 1]
type input "The [PERSON_NAME] Office"
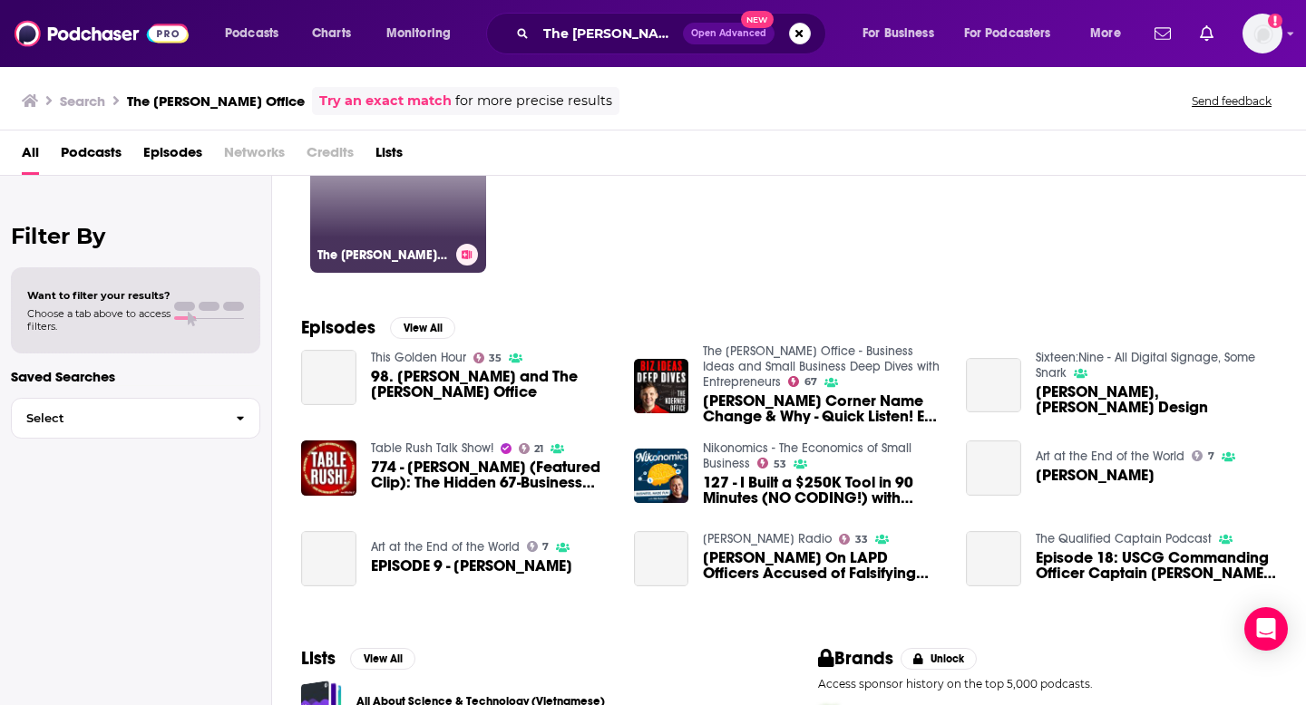
click at [410, 224] on link "67 The Koerner Office - Business Ideas and Small Business Deep Dives with Entre…" at bounding box center [398, 185] width 176 height 176
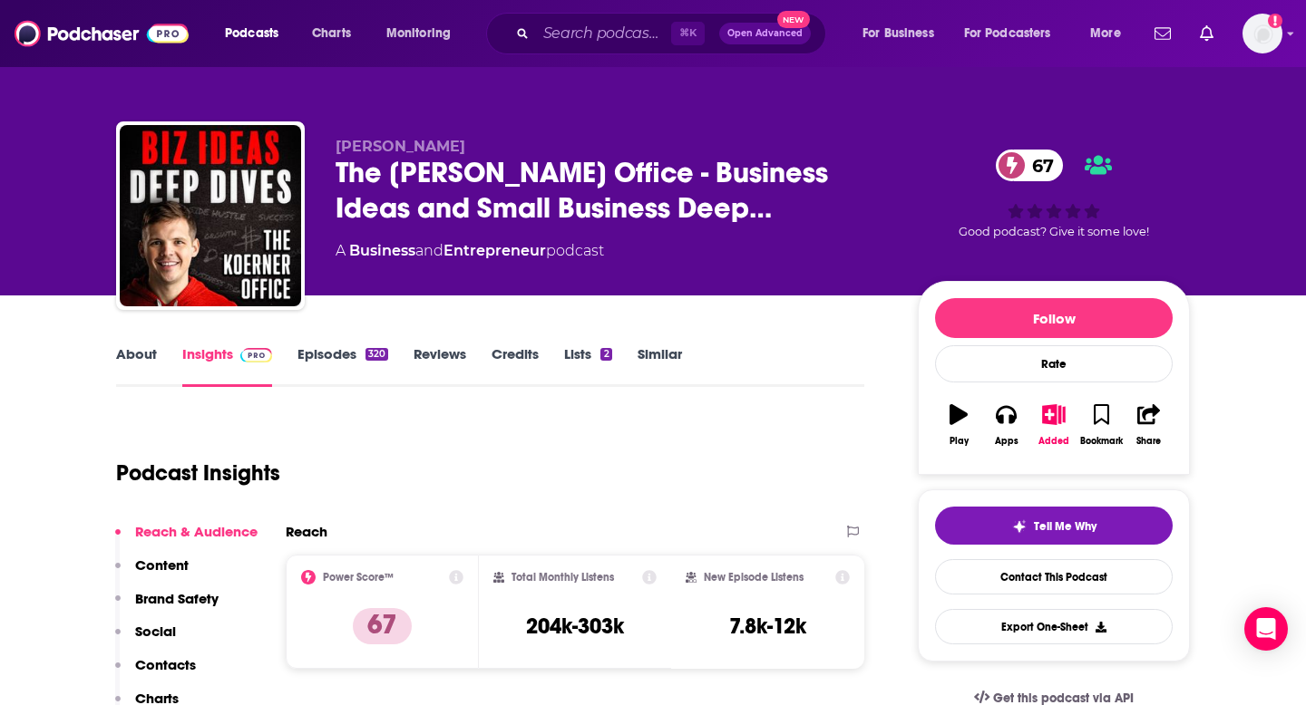
click at [164, 628] on p "Contacts" at bounding box center [165, 664] width 61 height 17
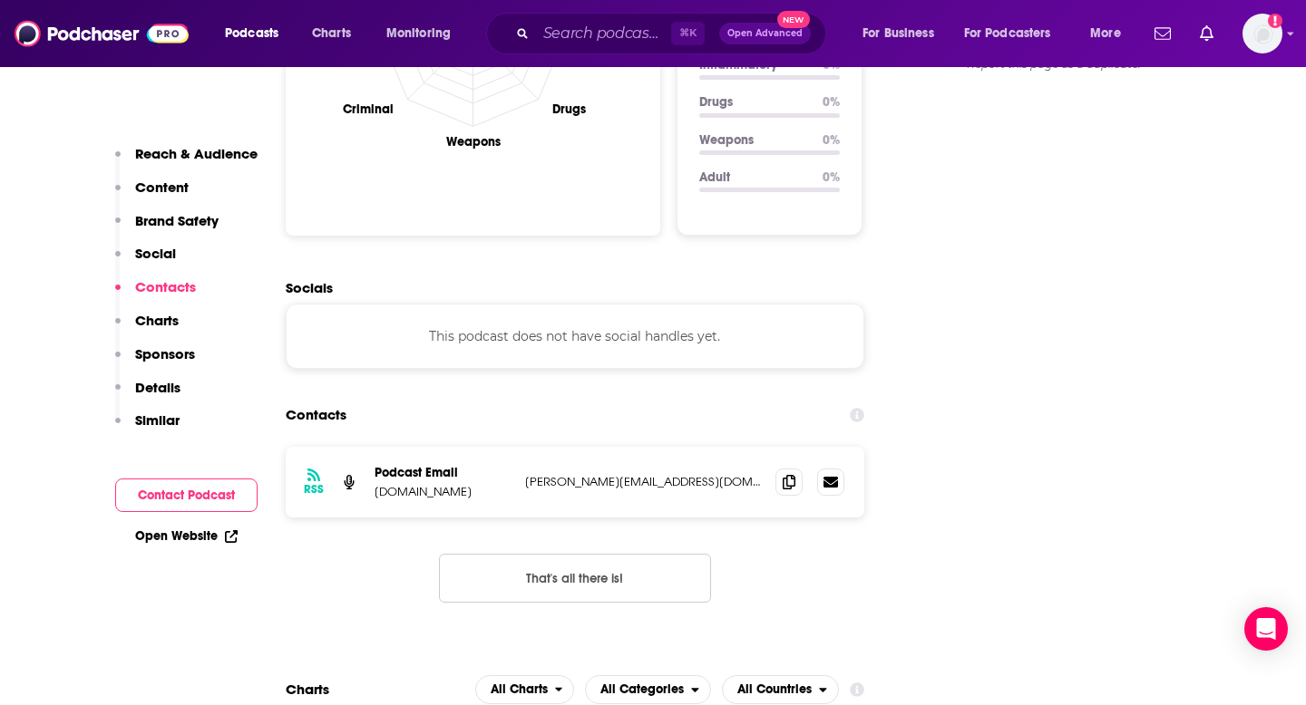
scroll to position [1956, 0]
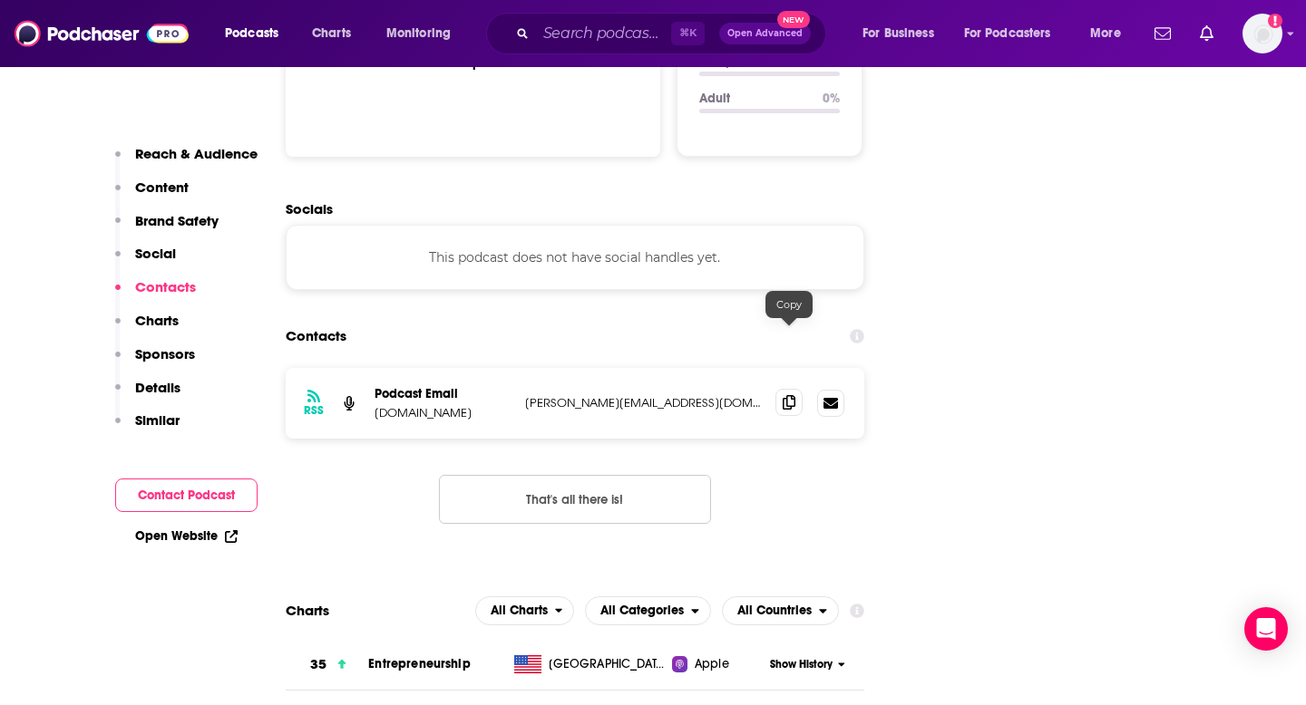
click at [792, 389] on span at bounding box center [788, 402] width 27 height 27
click at [578, 17] on div "⌘ K Open Advanced New" at bounding box center [656, 34] width 340 height 42
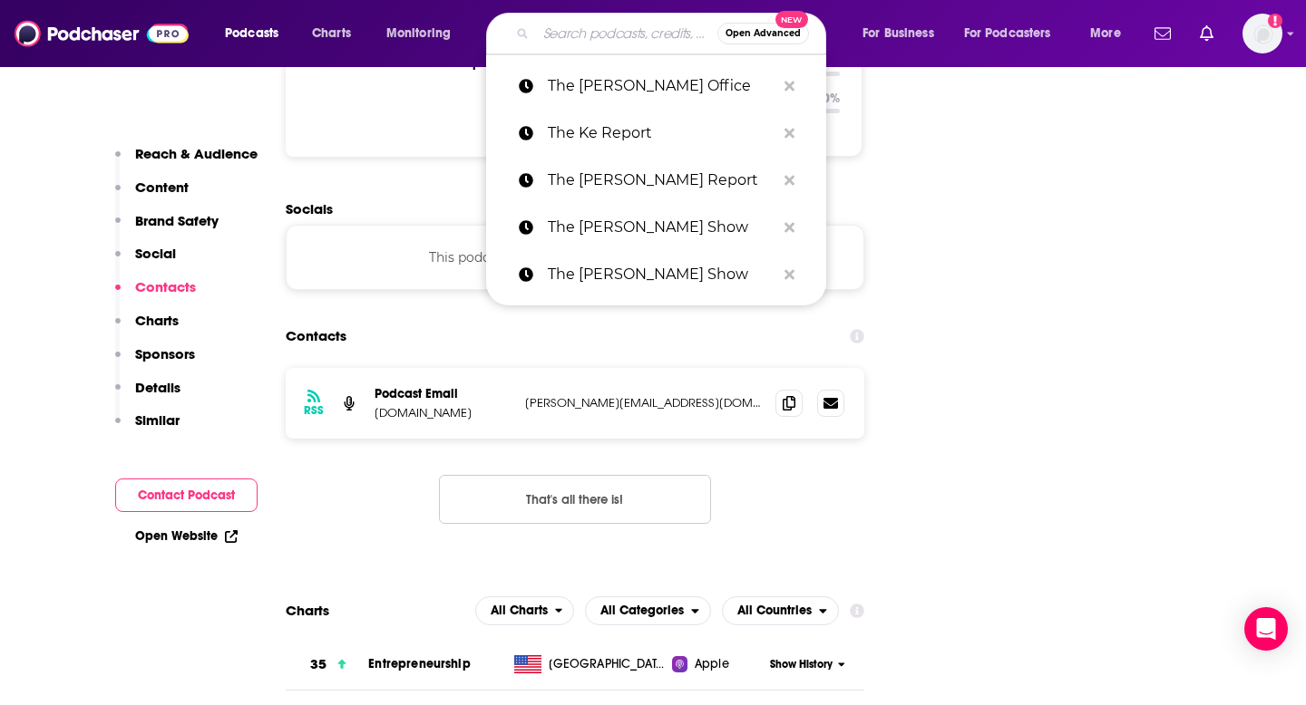
click at [578, 36] on input "Search podcasts, credits, & more..." at bounding box center [626, 33] width 181 height 29
paste input "The Lavendaire Lifestyle"
type input "The Lavendaire Lifestyle"
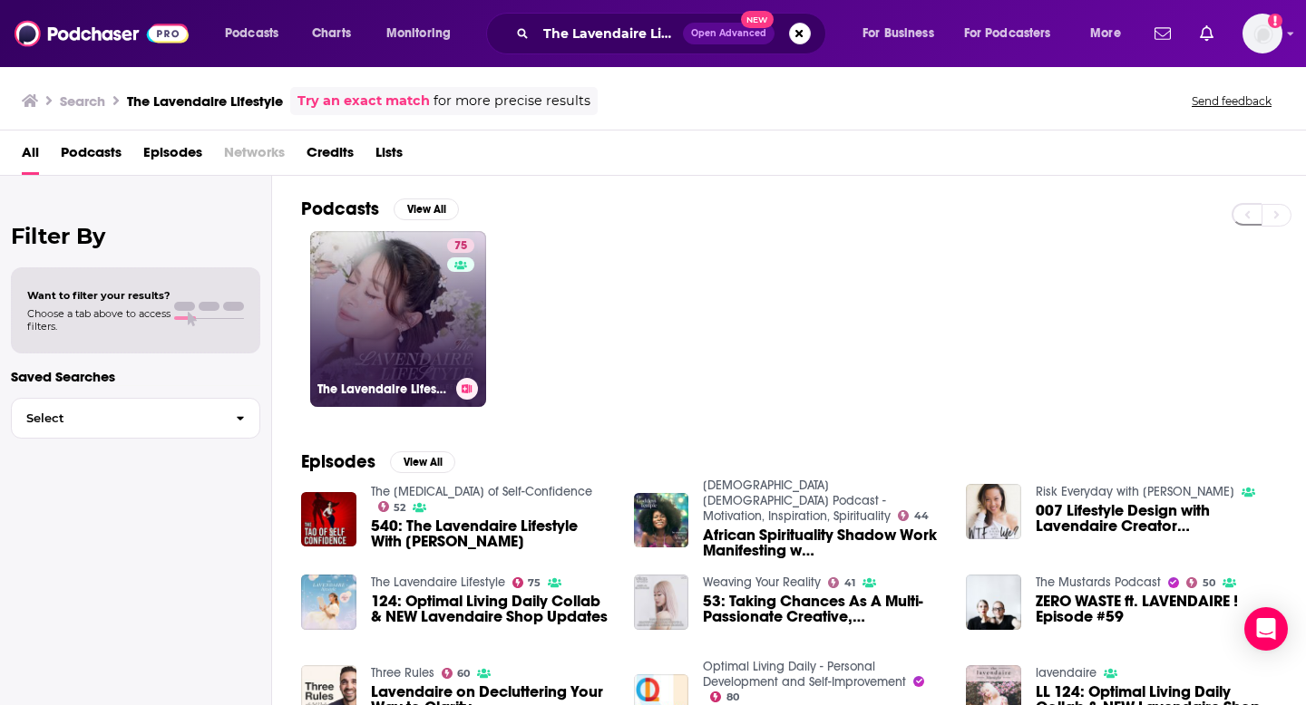
click at [431, 304] on link "75 The Lavendaire Lifestyle" at bounding box center [398, 319] width 176 height 176
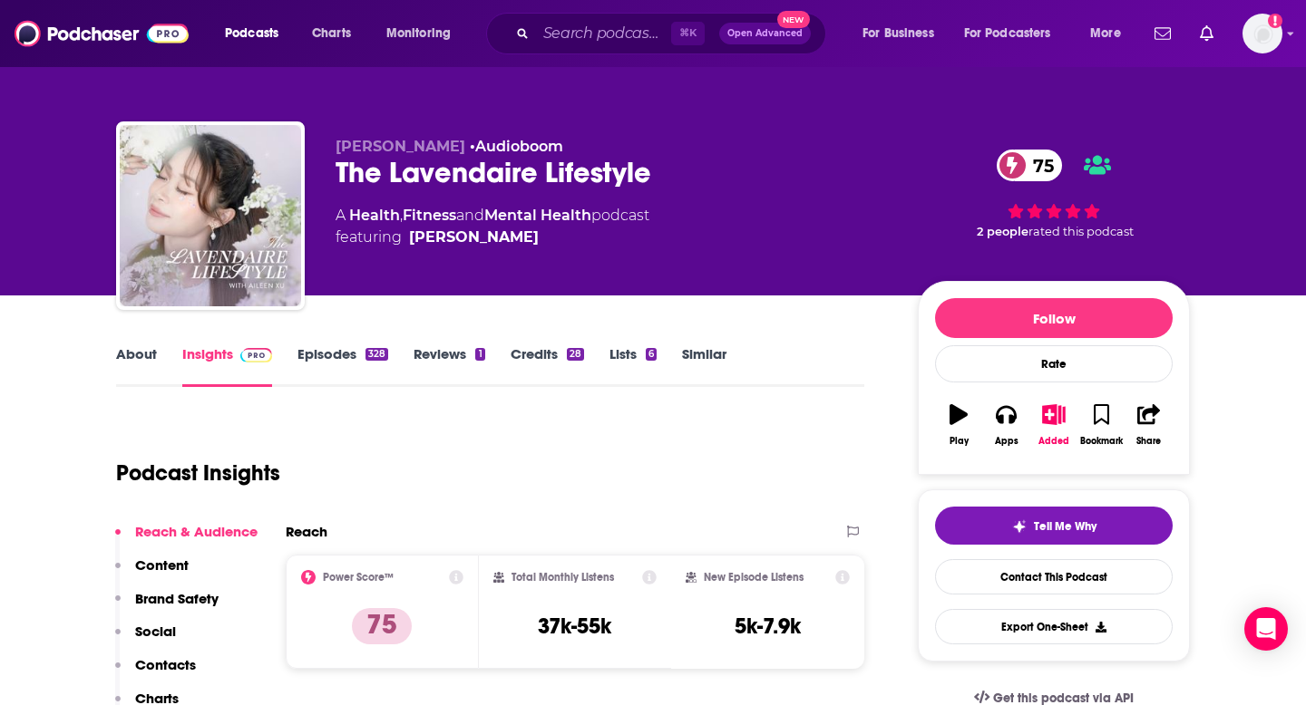
click at [162, 628] on p "Contacts" at bounding box center [165, 664] width 61 height 17
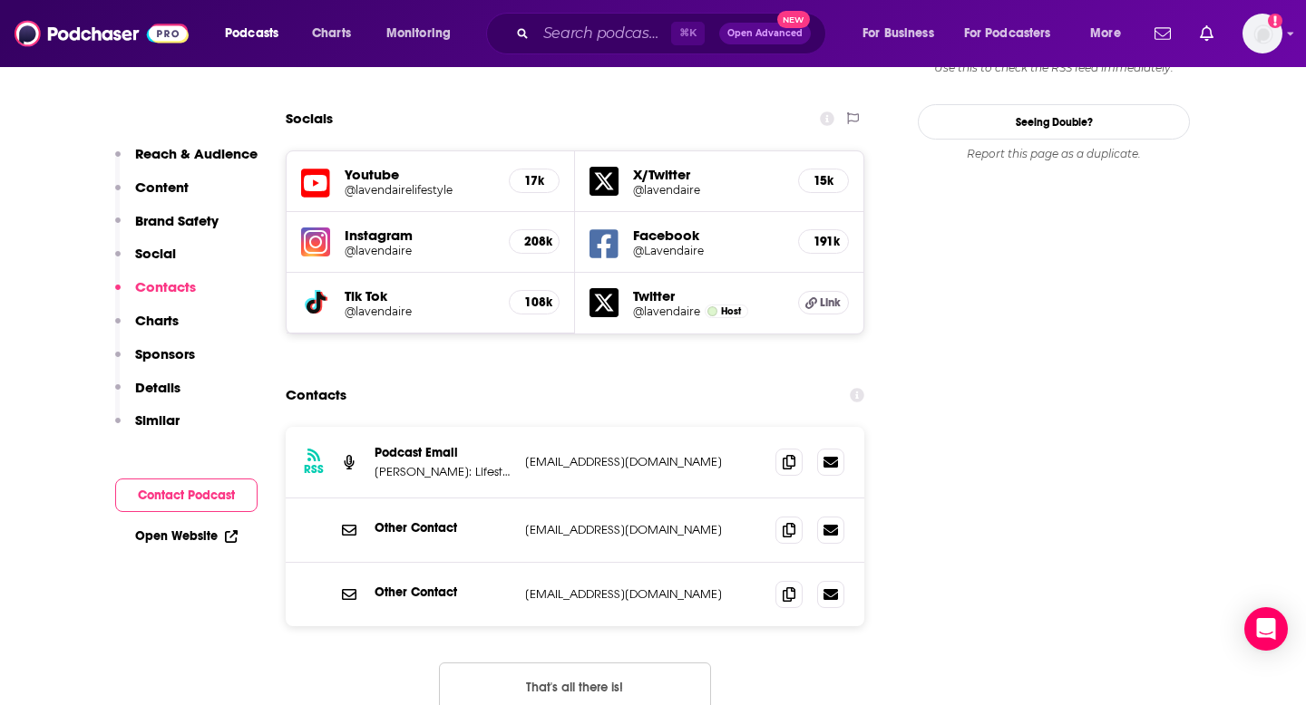
scroll to position [2115, 0]
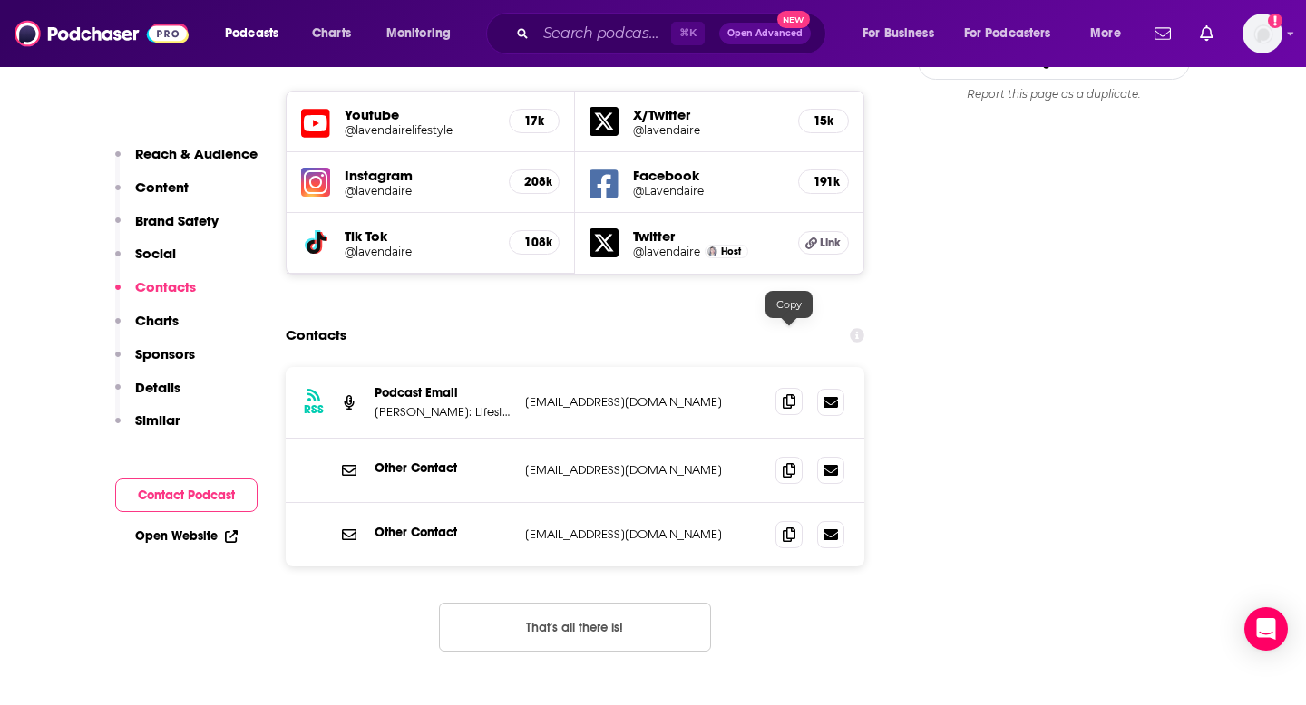
click at [776, 388] on span at bounding box center [788, 401] width 27 height 27
click at [584, 42] on input "Search podcasts, credits, & more..." at bounding box center [603, 33] width 135 height 29
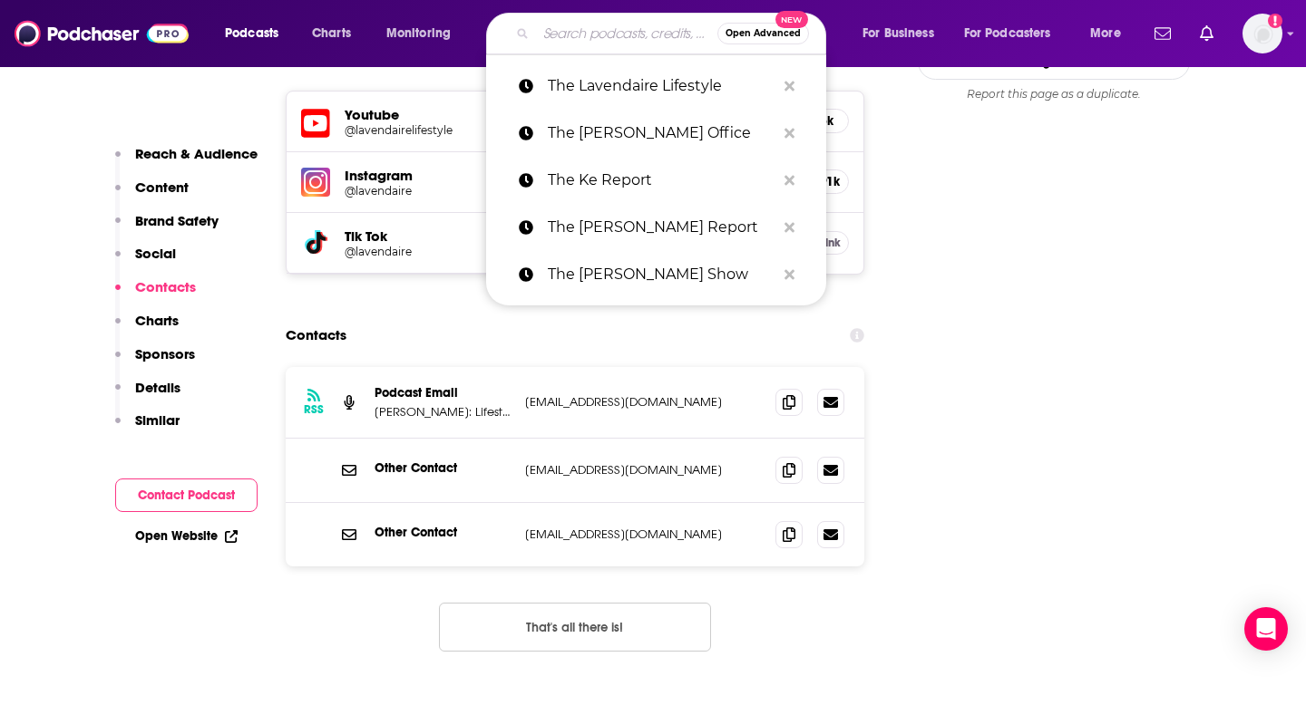
paste input "The Lazy Genuis"
type input "The Lazy Genuis"
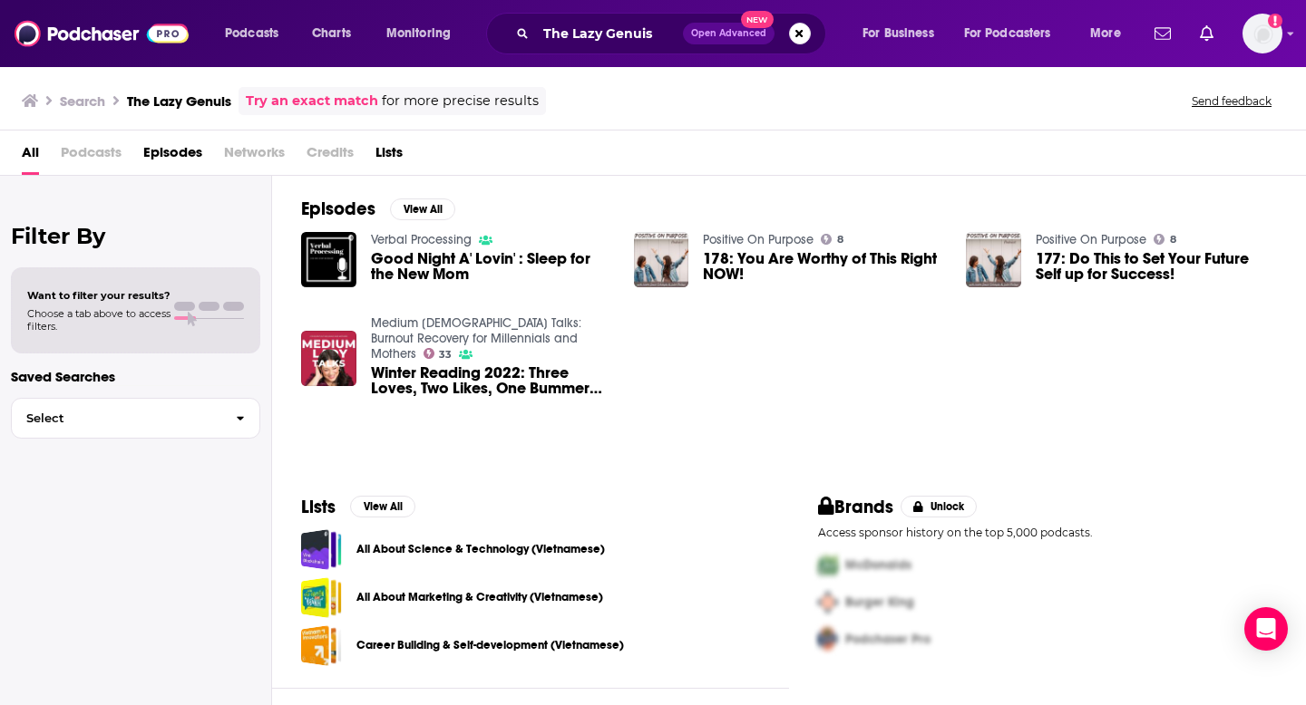
click at [73, 150] on span "Podcasts" at bounding box center [91, 156] width 61 height 37
click at [78, 151] on span "Podcasts" at bounding box center [91, 156] width 61 height 37
click at [79, 153] on span "Podcasts" at bounding box center [91, 156] width 61 height 37
click at [92, 160] on span "Podcasts" at bounding box center [91, 156] width 61 height 37
click at [436, 104] on span "for more precise results" at bounding box center [460, 101] width 157 height 21
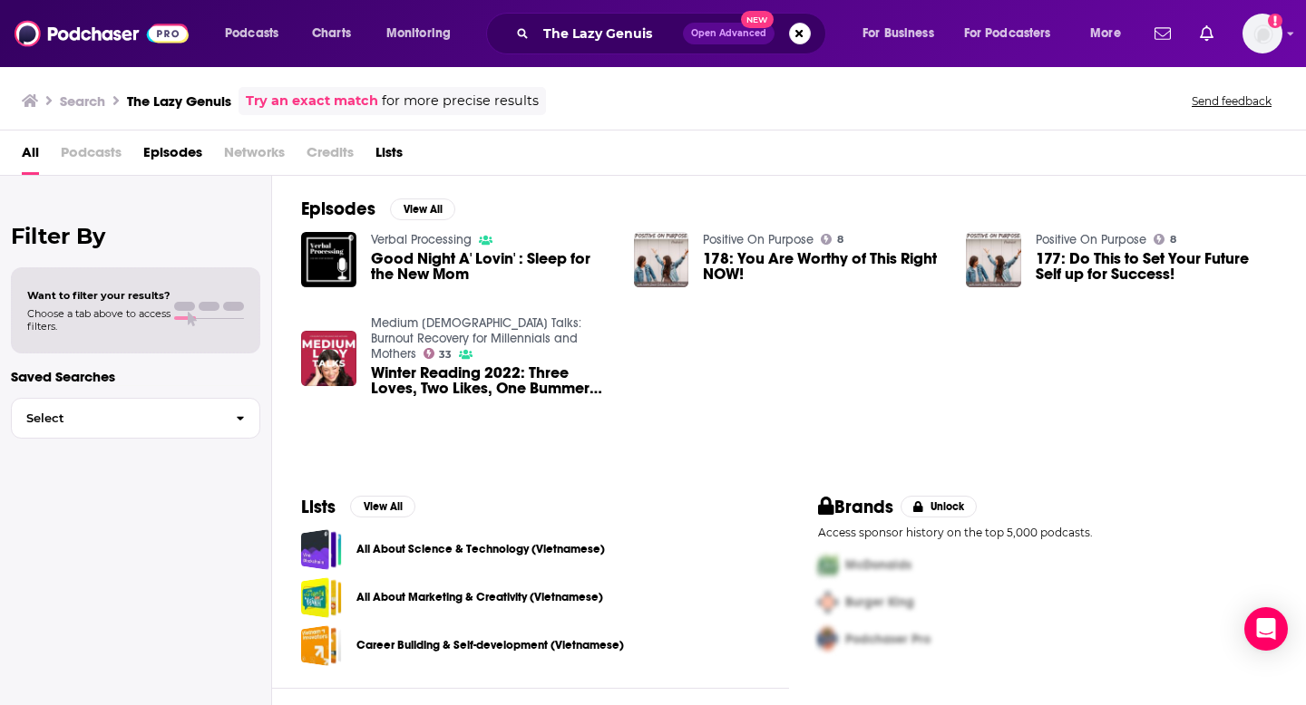
click at [312, 102] on link "Try an exact match" at bounding box center [312, 101] width 132 height 21
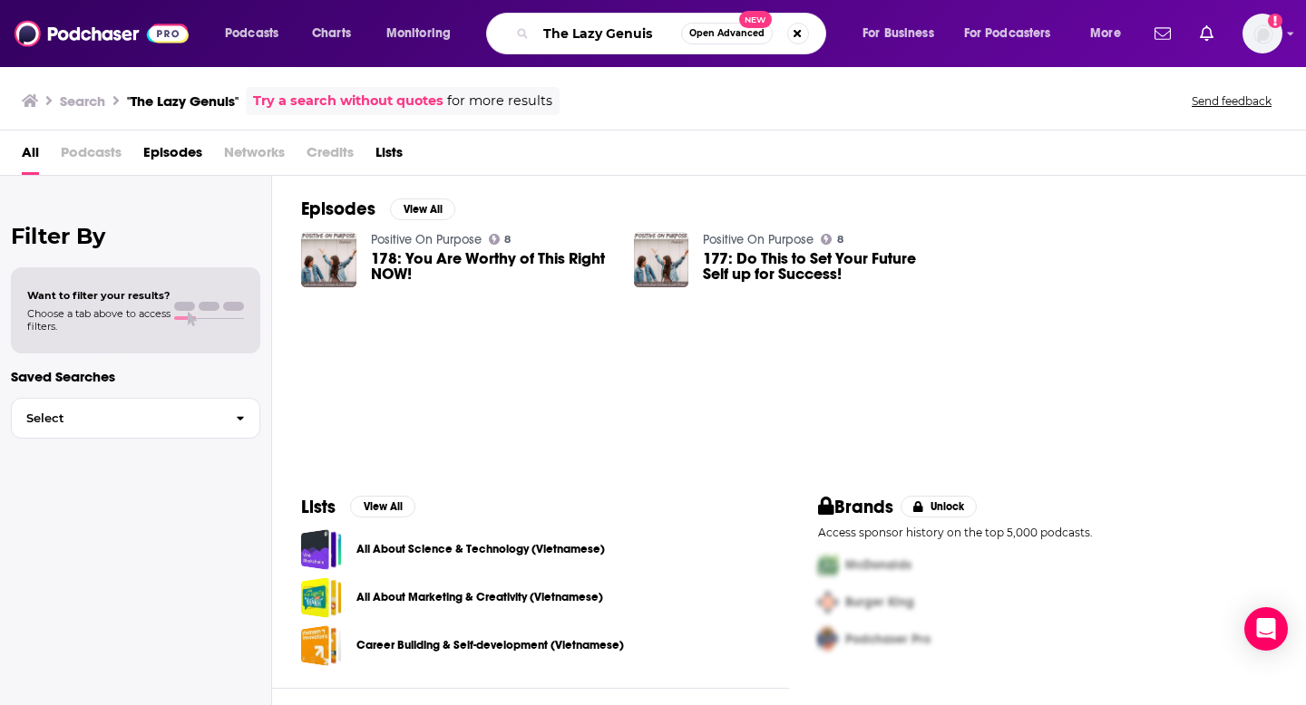
click at [646, 34] on input "The Lazy Genuis" at bounding box center [608, 33] width 145 height 29
type input "The Lazy Genius"
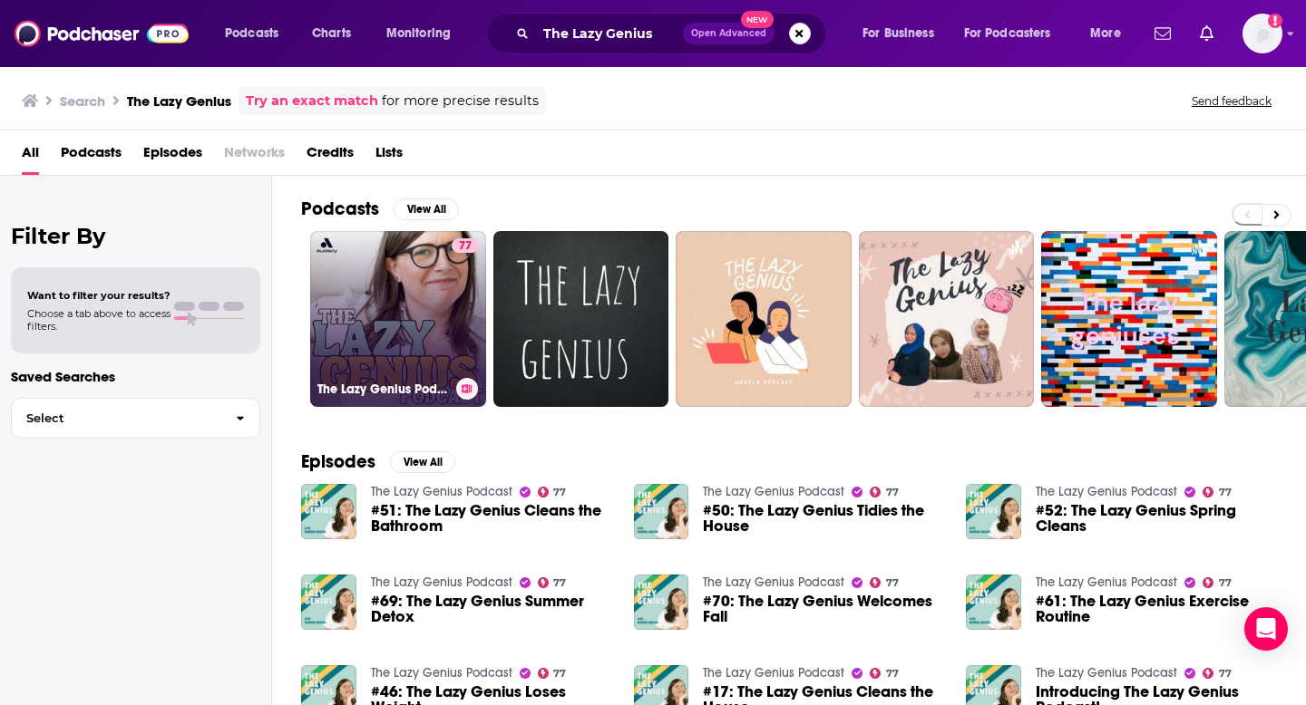
click at [415, 374] on link "77 The Lazy Genius Podcast" at bounding box center [398, 319] width 176 height 176
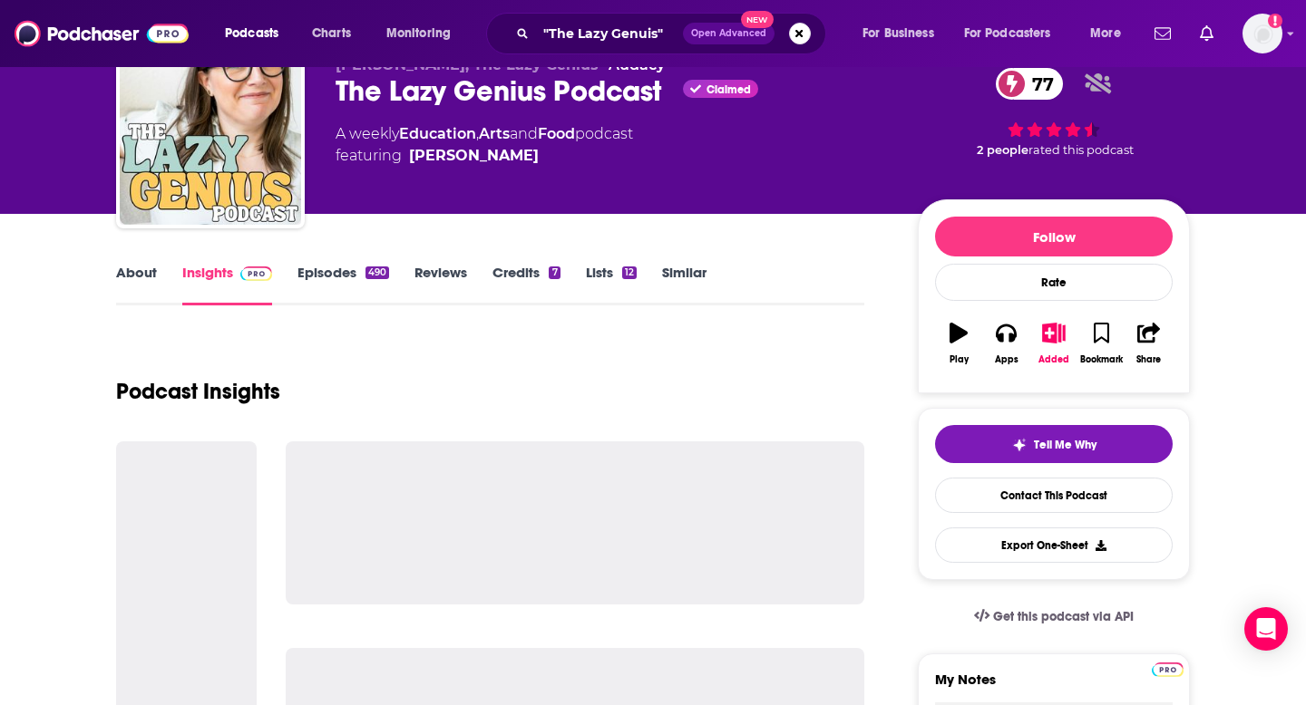
scroll to position [86, 0]
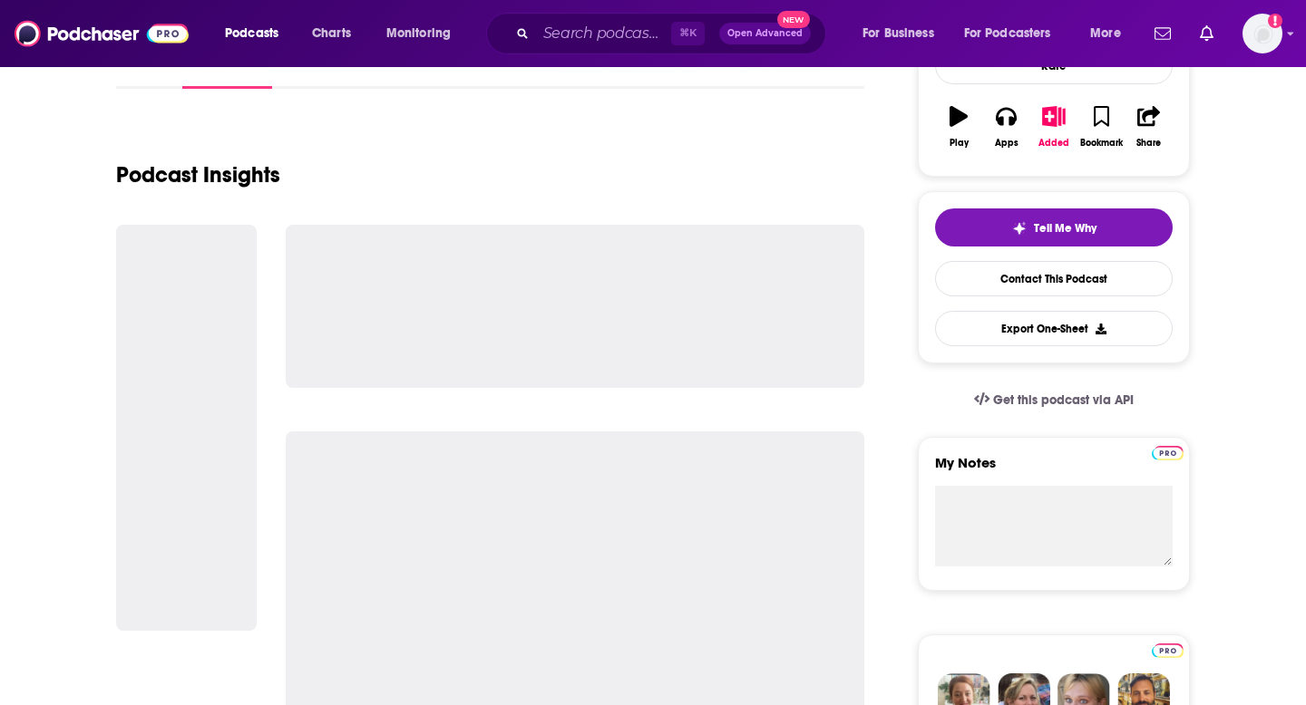
scroll to position [300, 0]
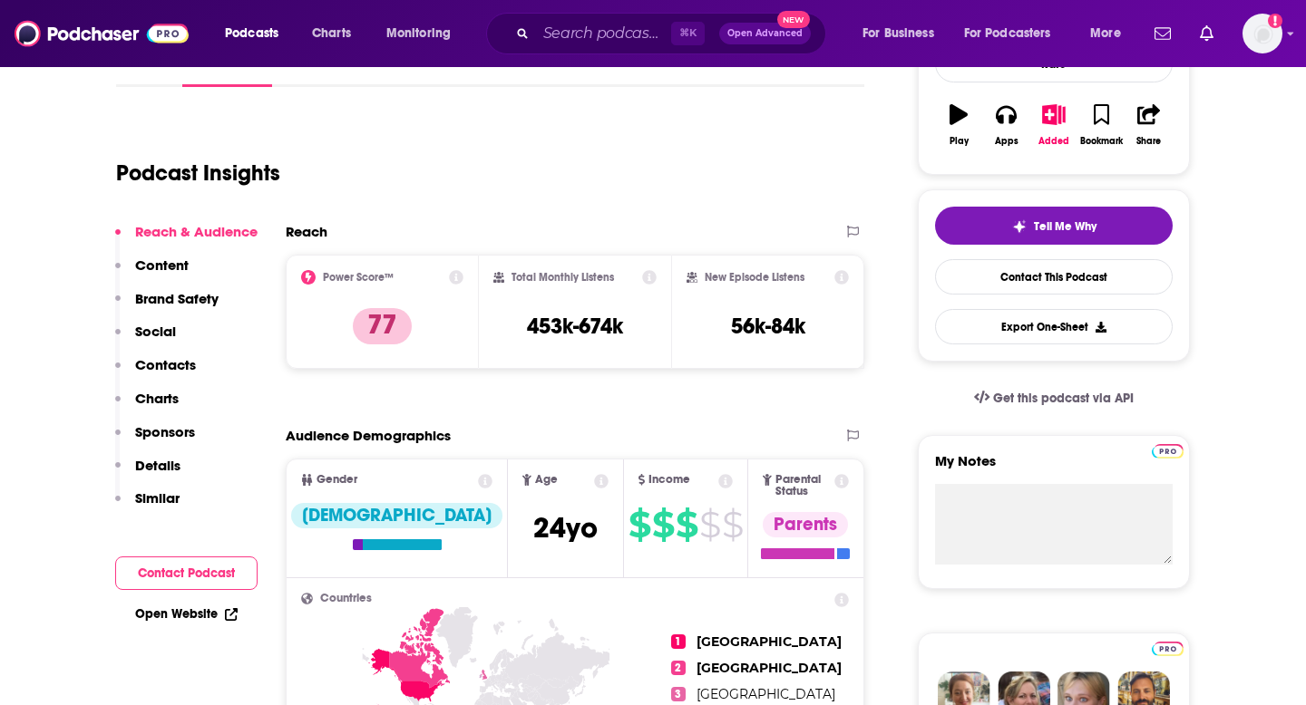
click at [145, 370] on p "Contacts" at bounding box center [165, 364] width 61 height 17
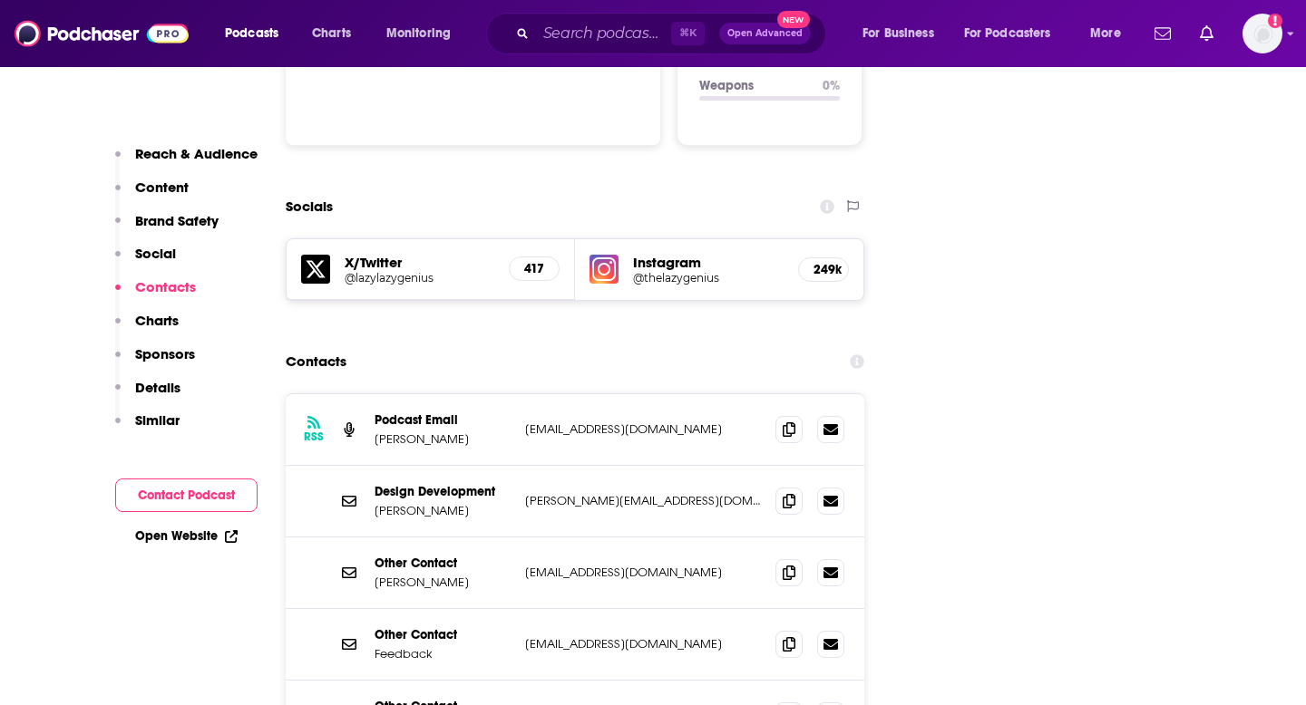
scroll to position [1991, 0]
click at [785, 413] on span at bounding box center [788, 426] width 27 height 27
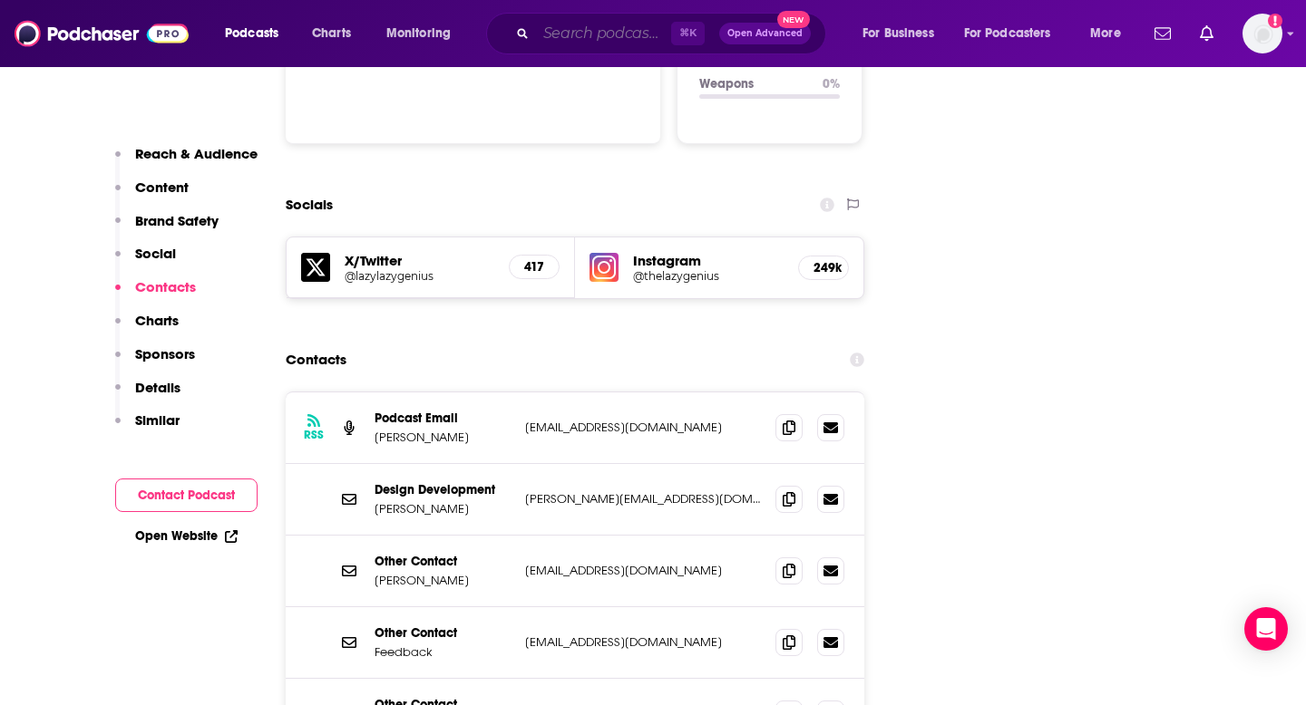
click at [630, 32] on input "Search podcasts, credits, & more..." at bounding box center [603, 33] width 135 height 29
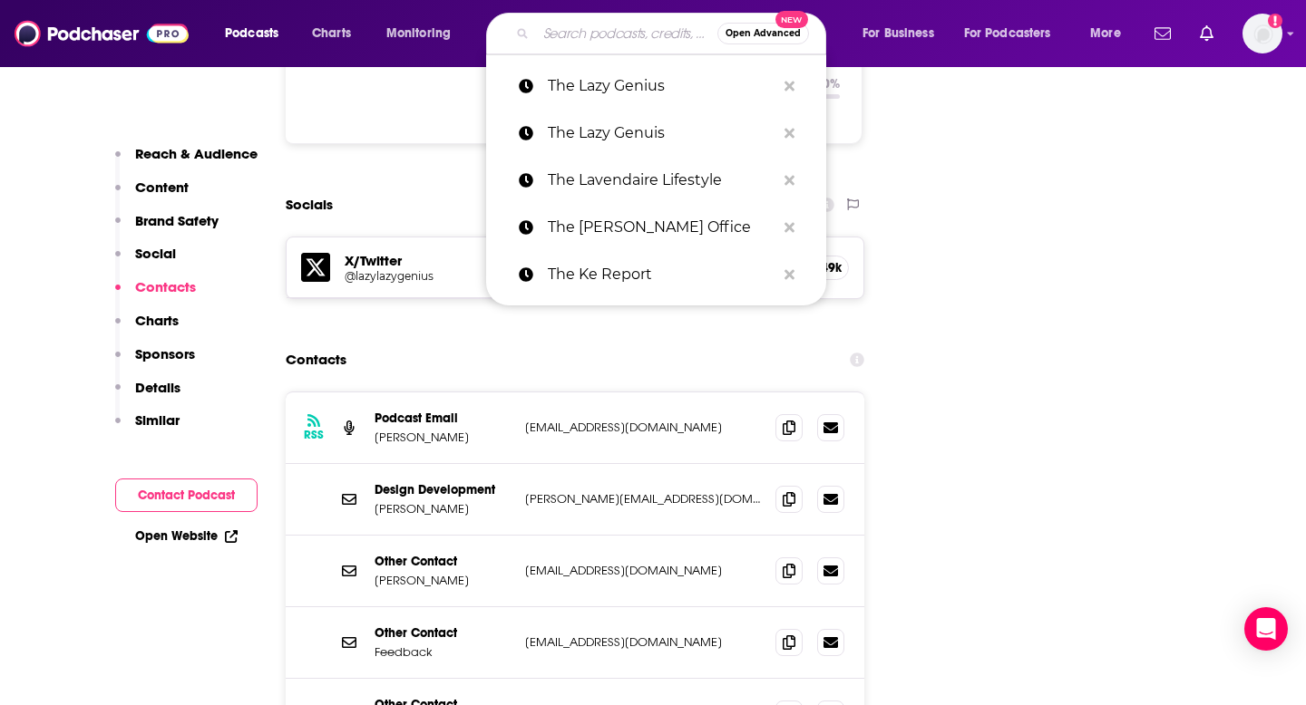
paste input "The Men's Counsel"
type input "The Men's Counsel"
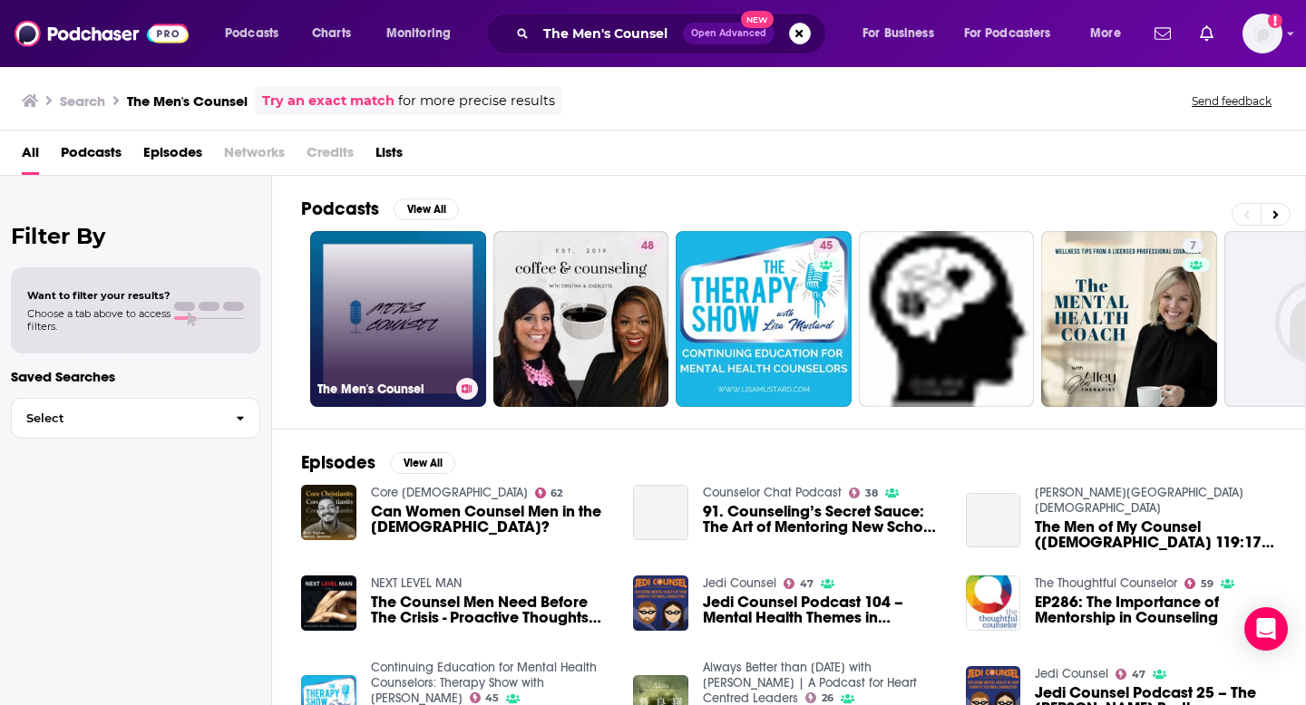
click at [423, 295] on link "The Men's Counsel" at bounding box center [398, 319] width 176 height 176
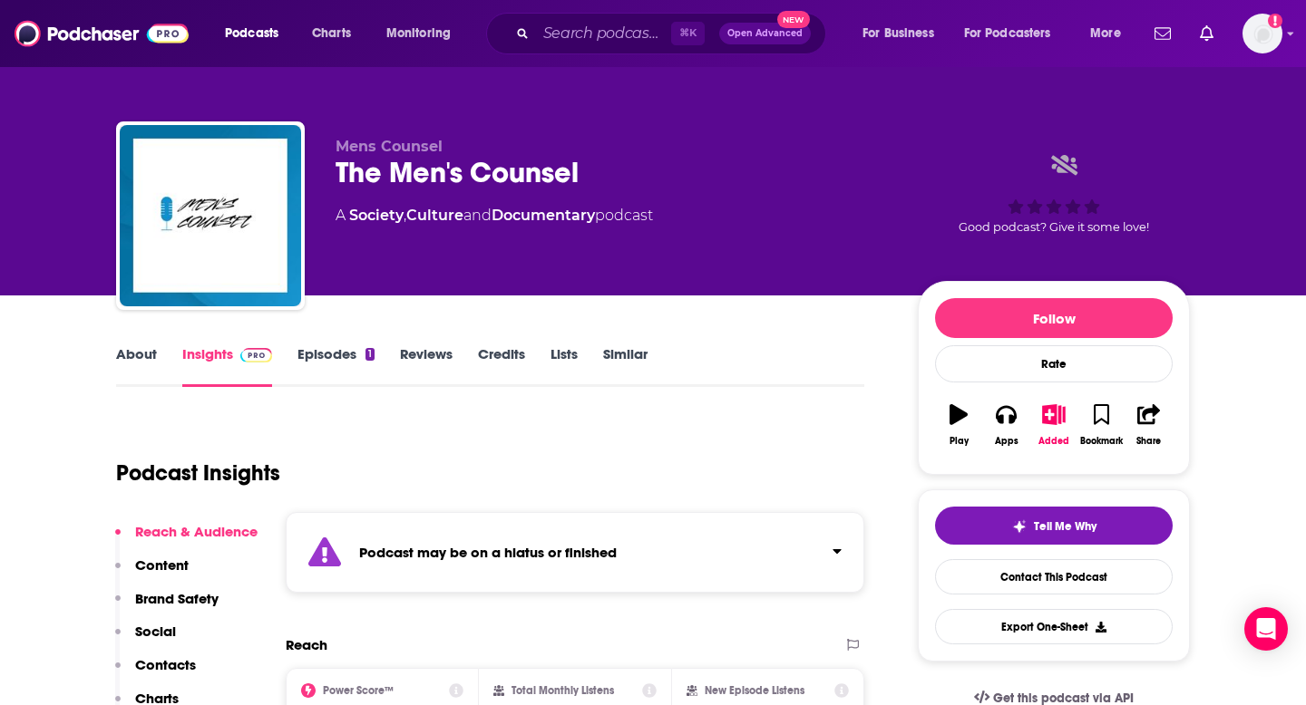
click at [160, 661] on p "Contacts" at bounding box center [165, 664] width 61 height 17
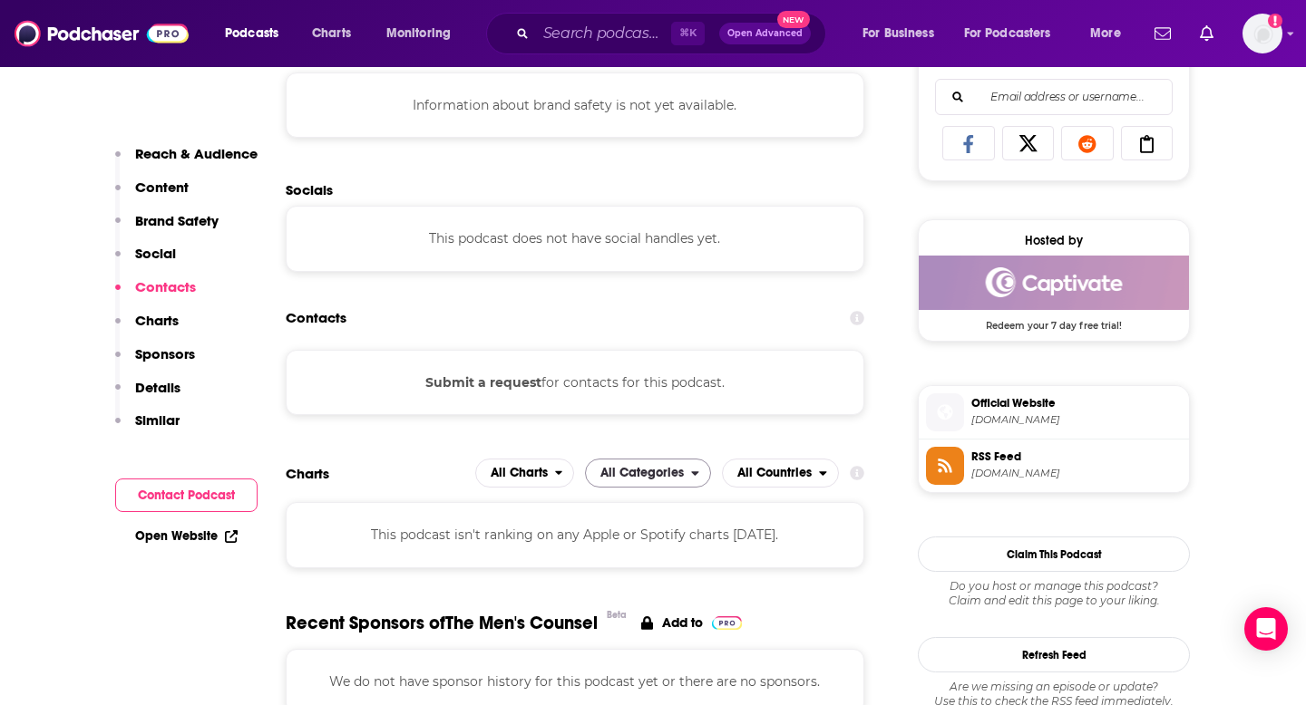
scroll to position [1225, 0]
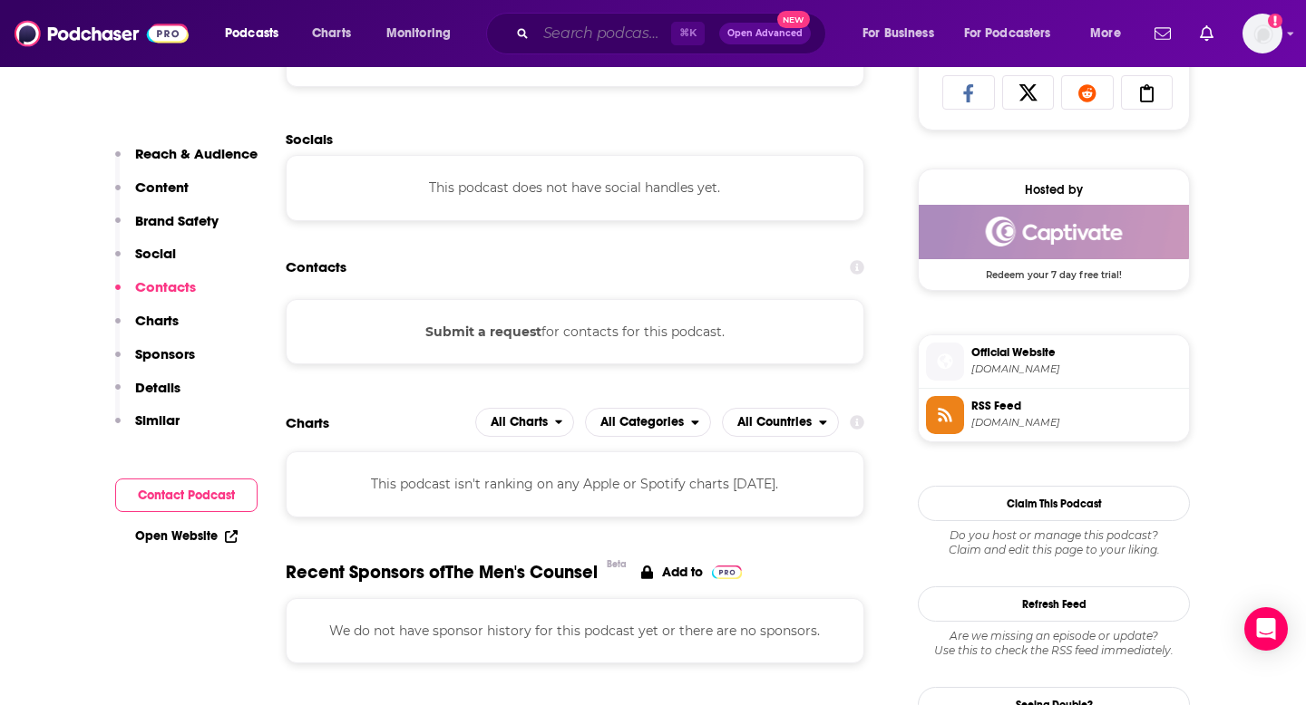
click at [604, 37] on input "Search podcasts, credits, & more..." at bounding box center [603, 33] width 135 height 29
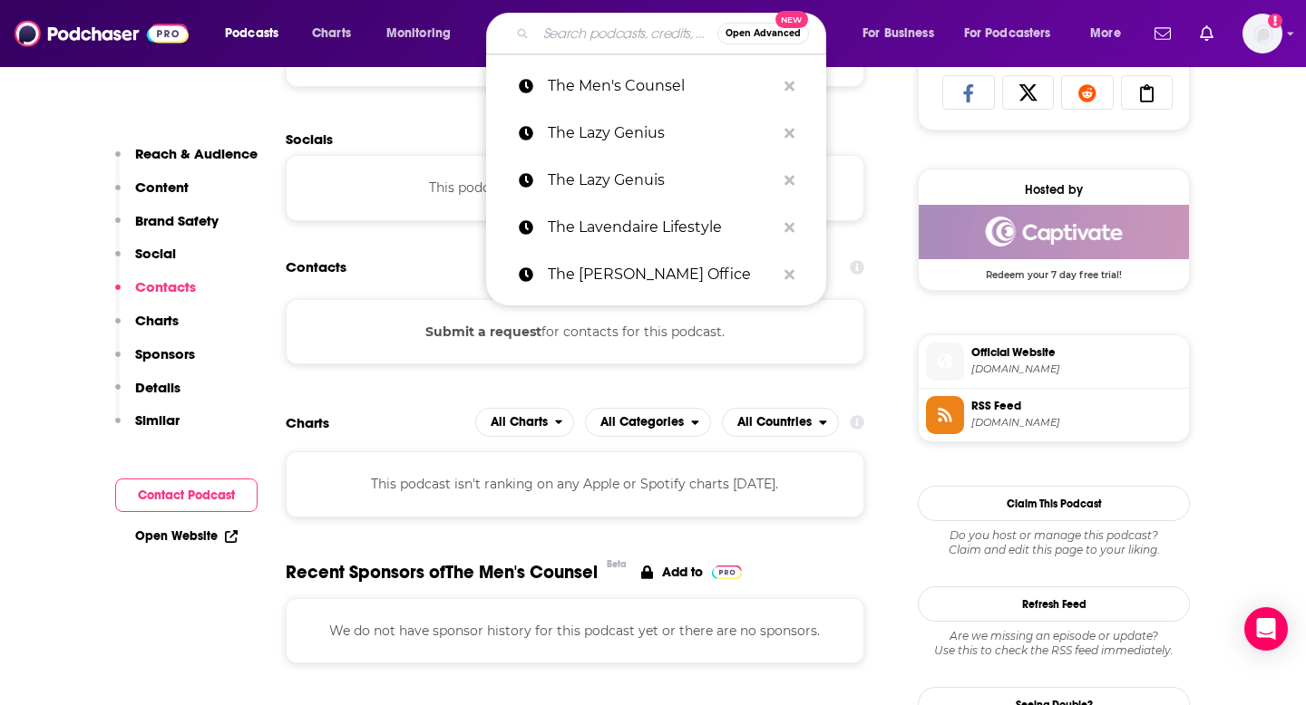
paste input "The [PERSON_NAME] Show"
type input "The [PERSON_NAME] Show"
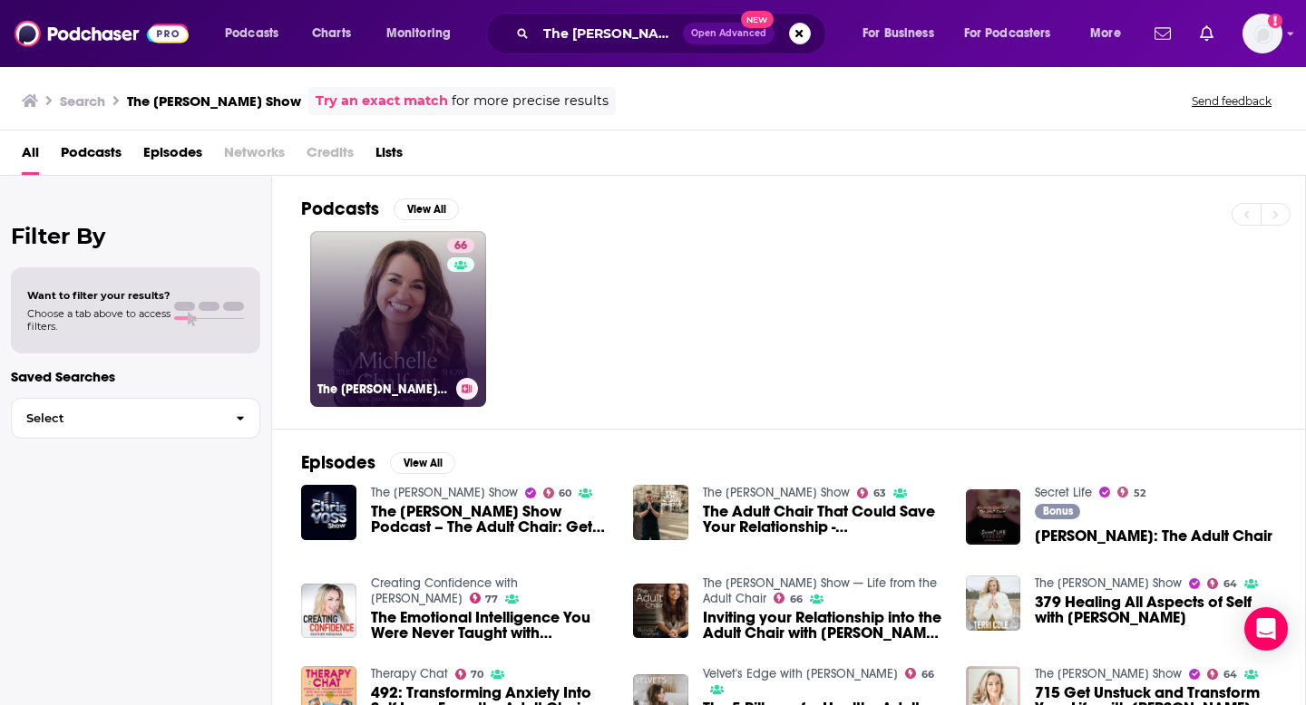
click at [406, 320] on link "66 The [PERSON_NAME] Show — Life from the Adult Chair" at bounding box center [398, 319] width 176 height 176
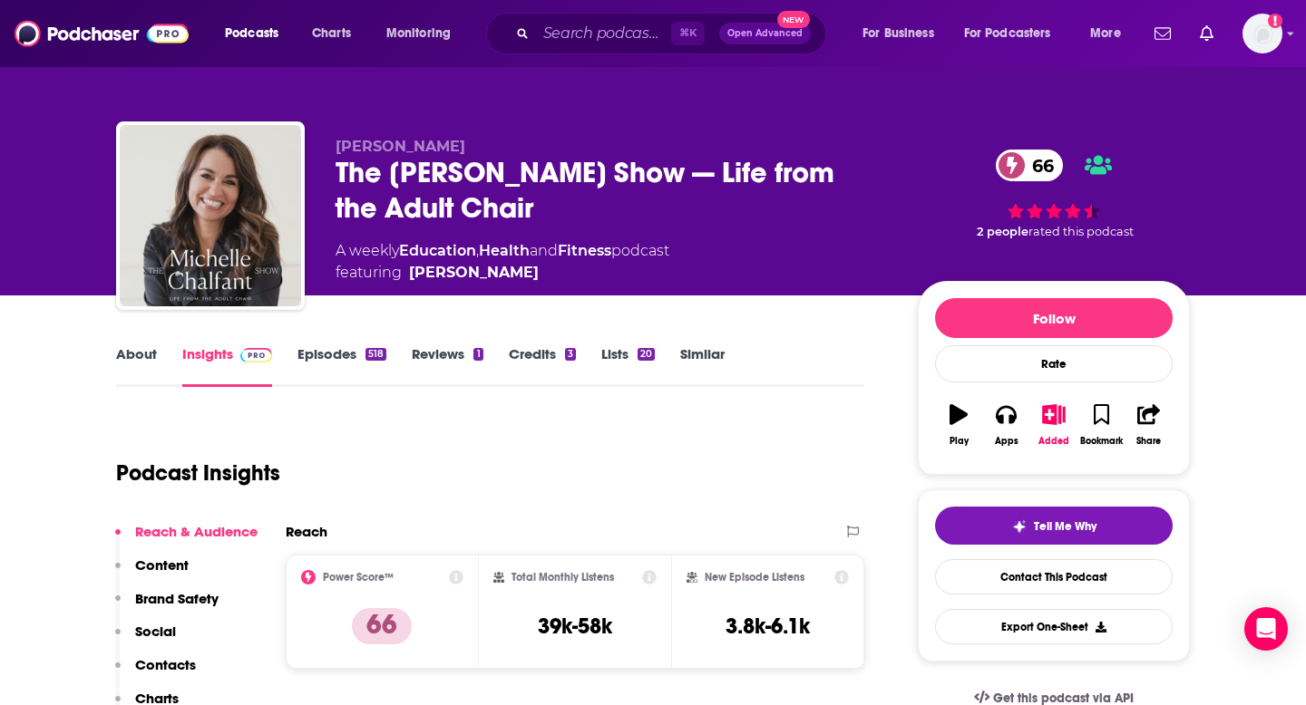
click at [184, 664] on p "Contacts" at bounding box center [165, 664] width 61 height 17
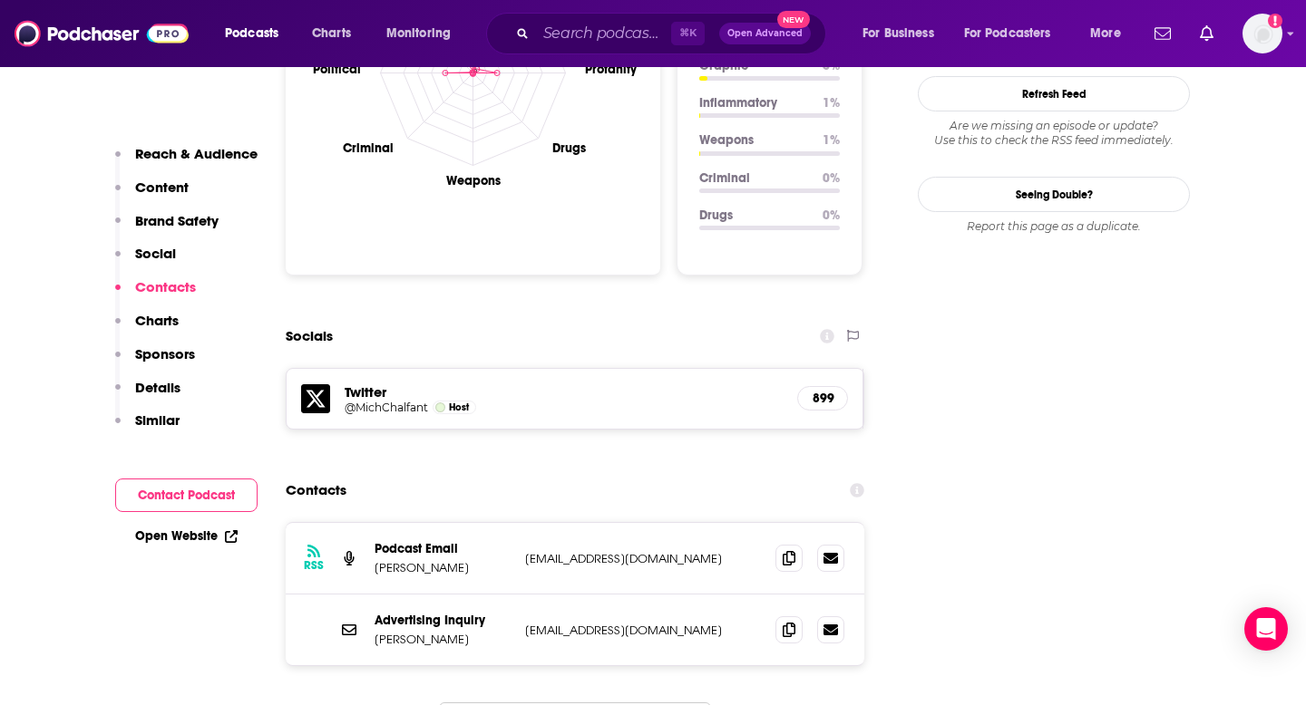
scroll to position [1993, 0]
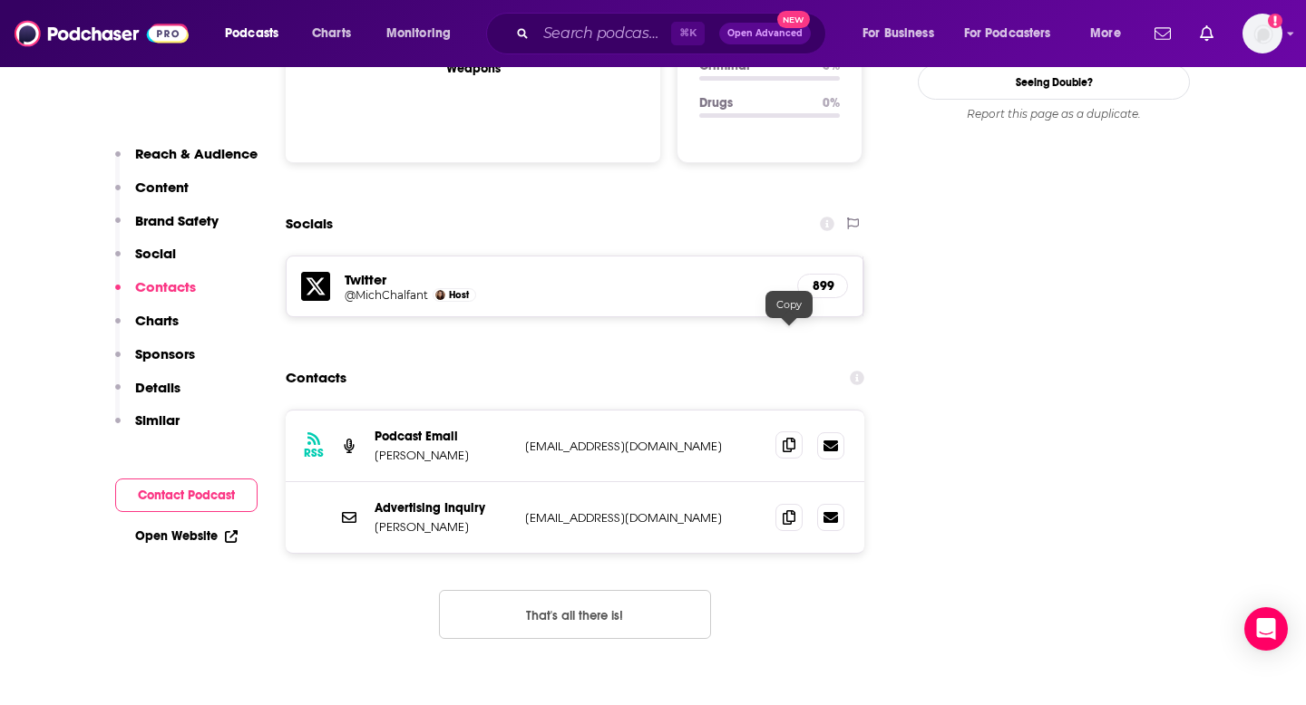
click at [790, 438] on icon at bounding box center [789, 445] width 13 height 15
click at [613, 29] on input "Search podcasts, credits, & more..." at bounding box center [603, 33] width 135 height 29
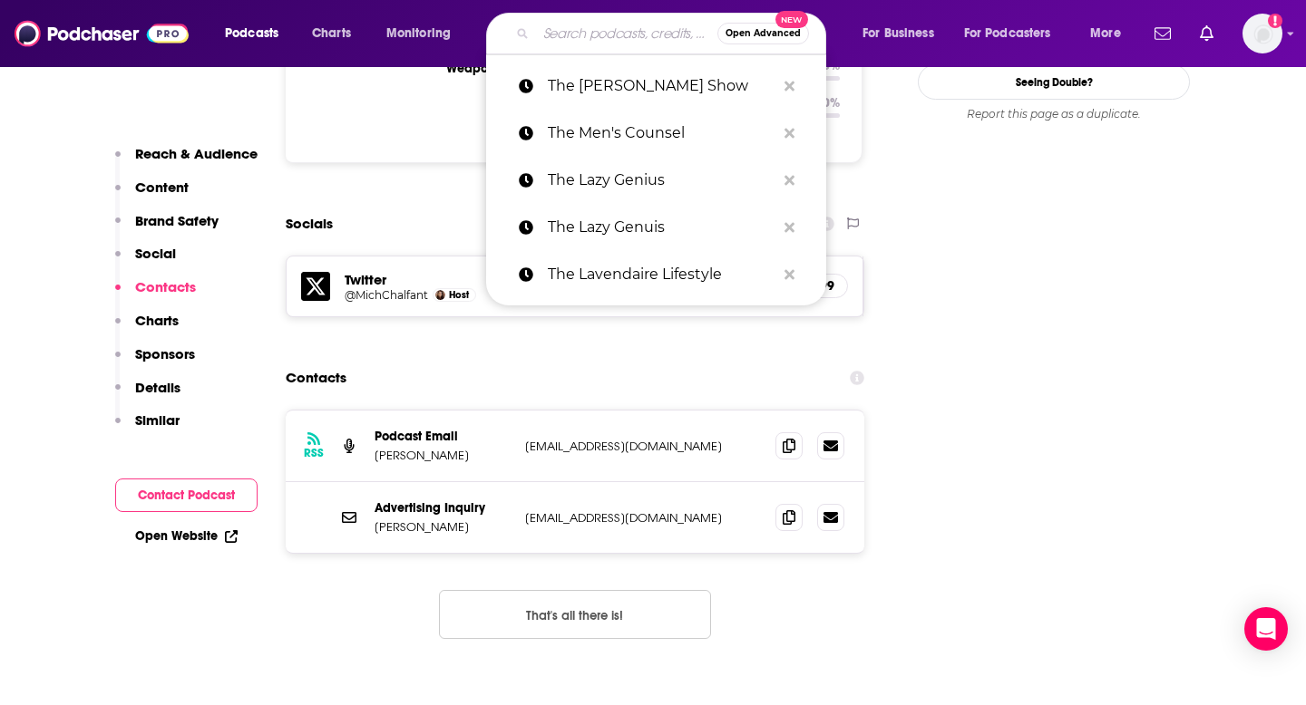
paste input "The Mind Your Business Podcast"
type input "The Mind Your Business Podcast"
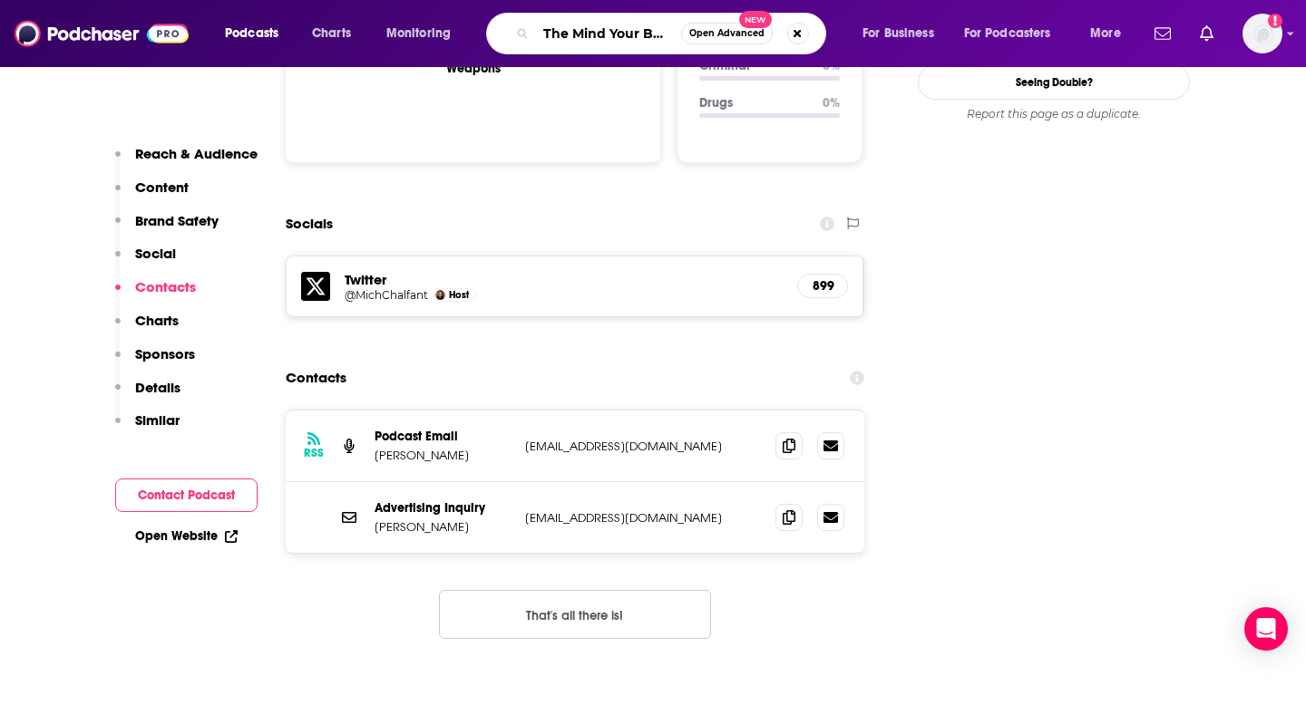
scroll to position [0, 87]
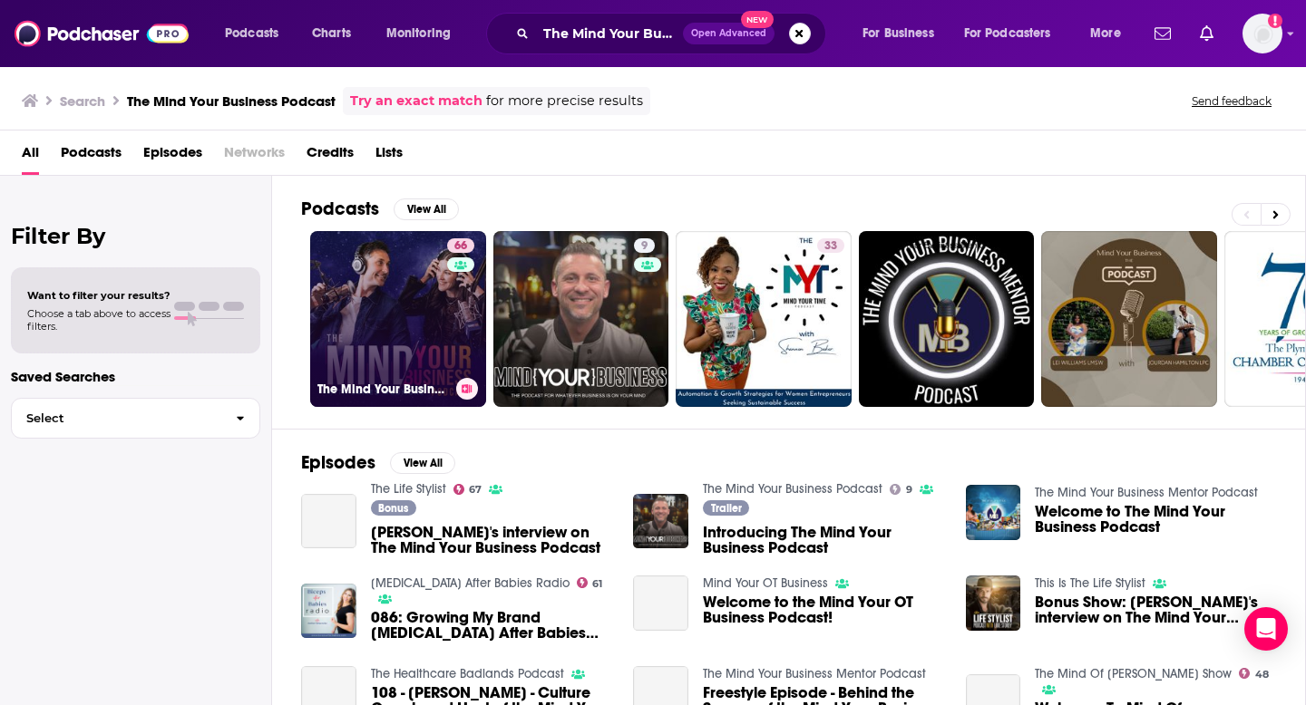
click at [423, 325] on link "66 The Mind Your Business Podcast" at bounding box center [398, 319] width 176 height 176
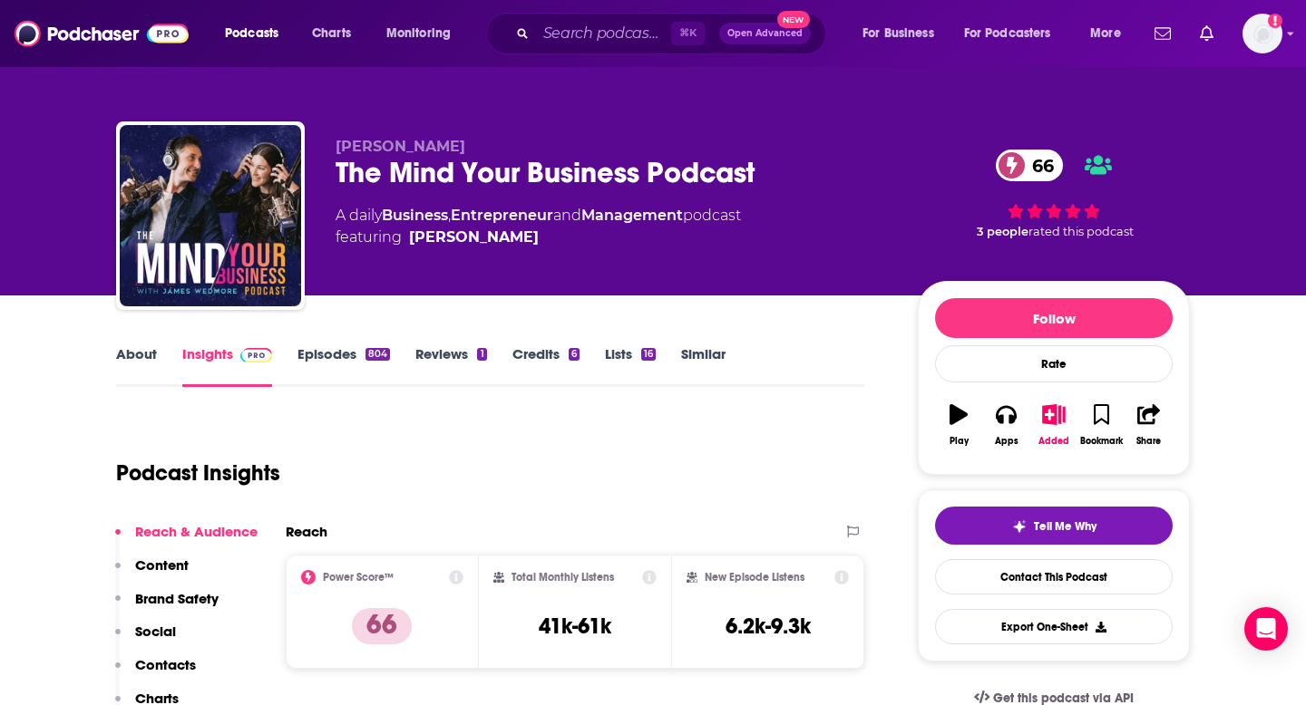
click at [184, 657] on p "Contacts" at bounding box center [165, 664] width 61 height 17
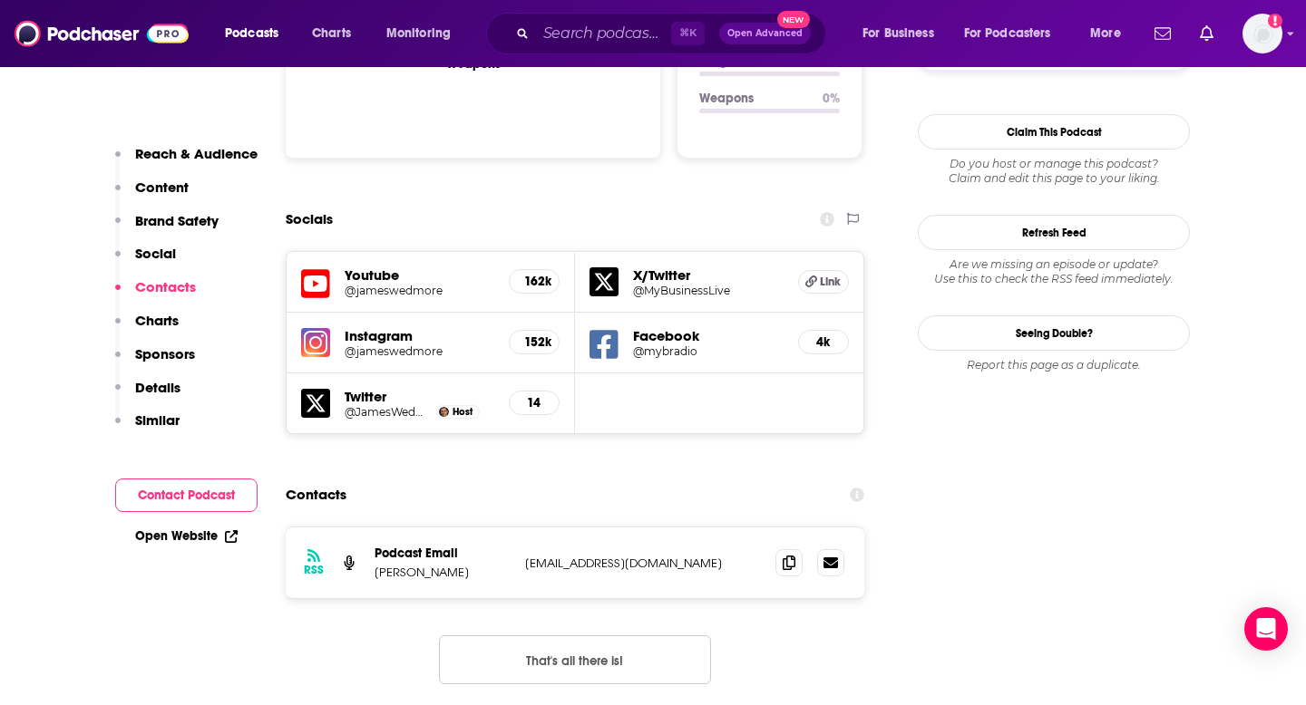
scroll to position [2073, 0]
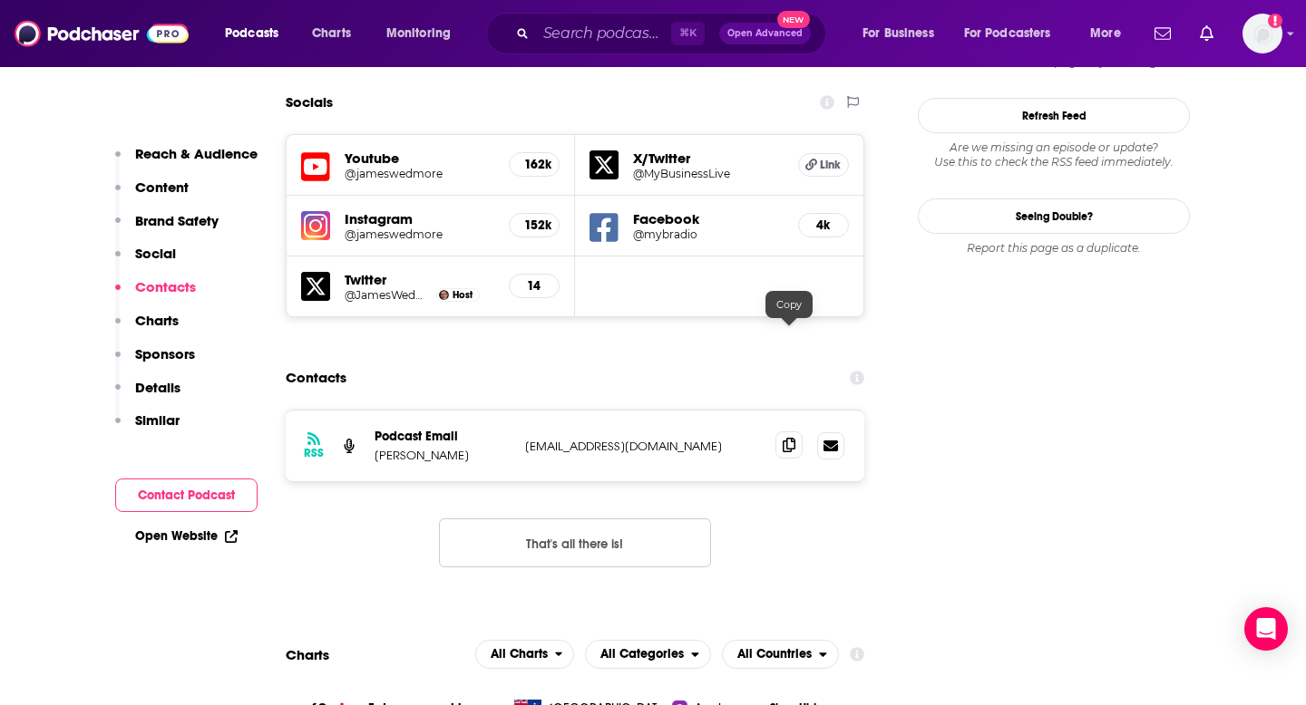
click at [780, 432] on span at bounding box center [788, 445] width 27 height 27
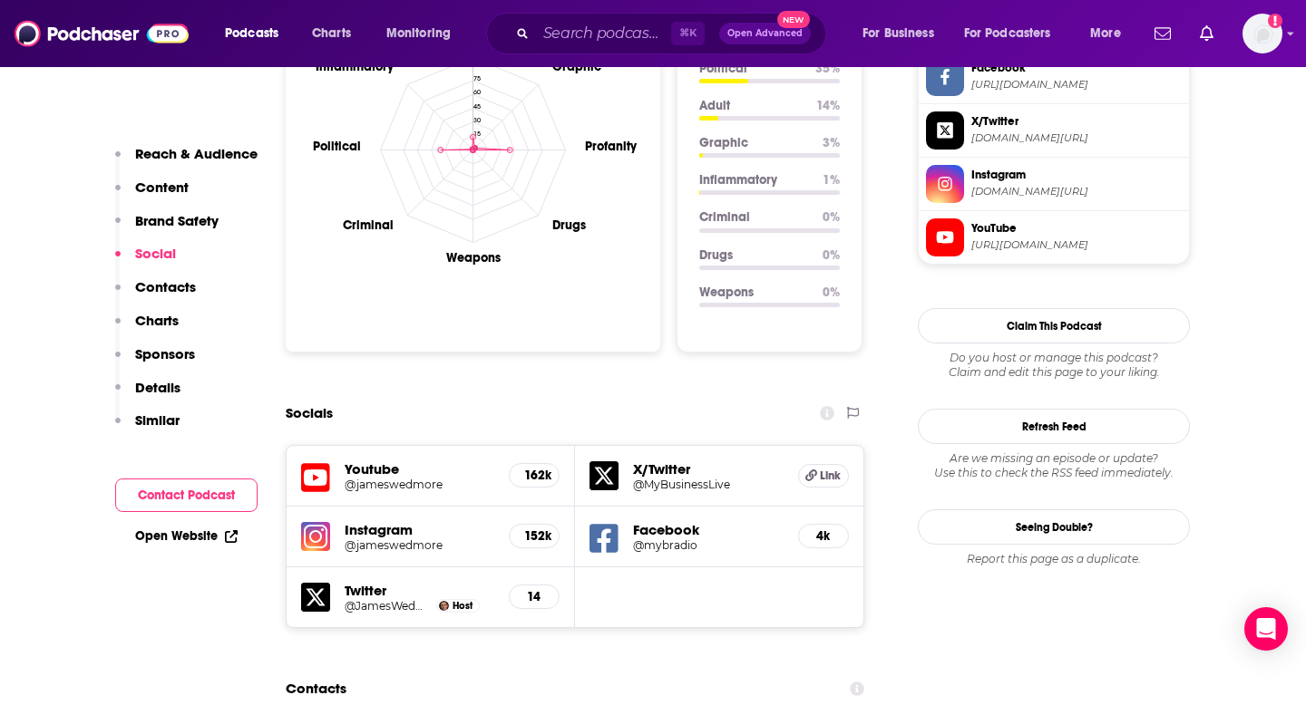
scroll to position [2108, 0]
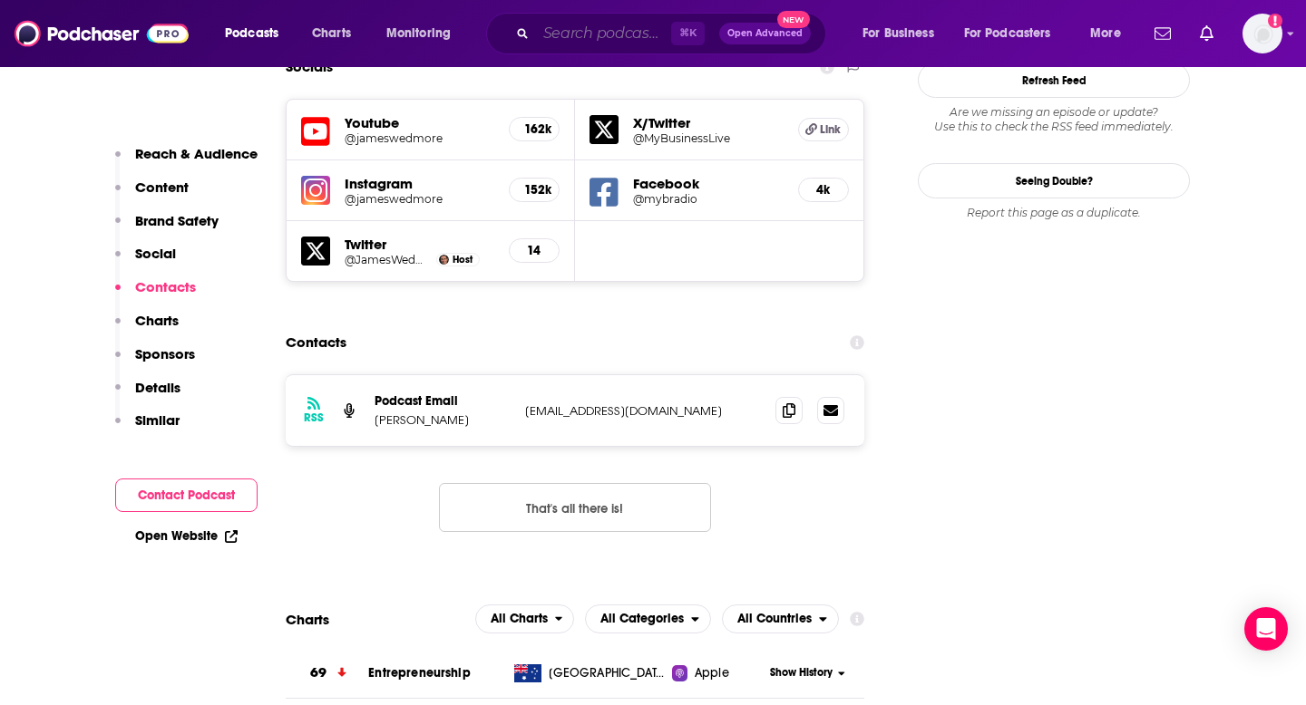
click at [598, 44] on input "Search podcasts, credits, & more..." at bounding box center [603, 33] width 135 height 29
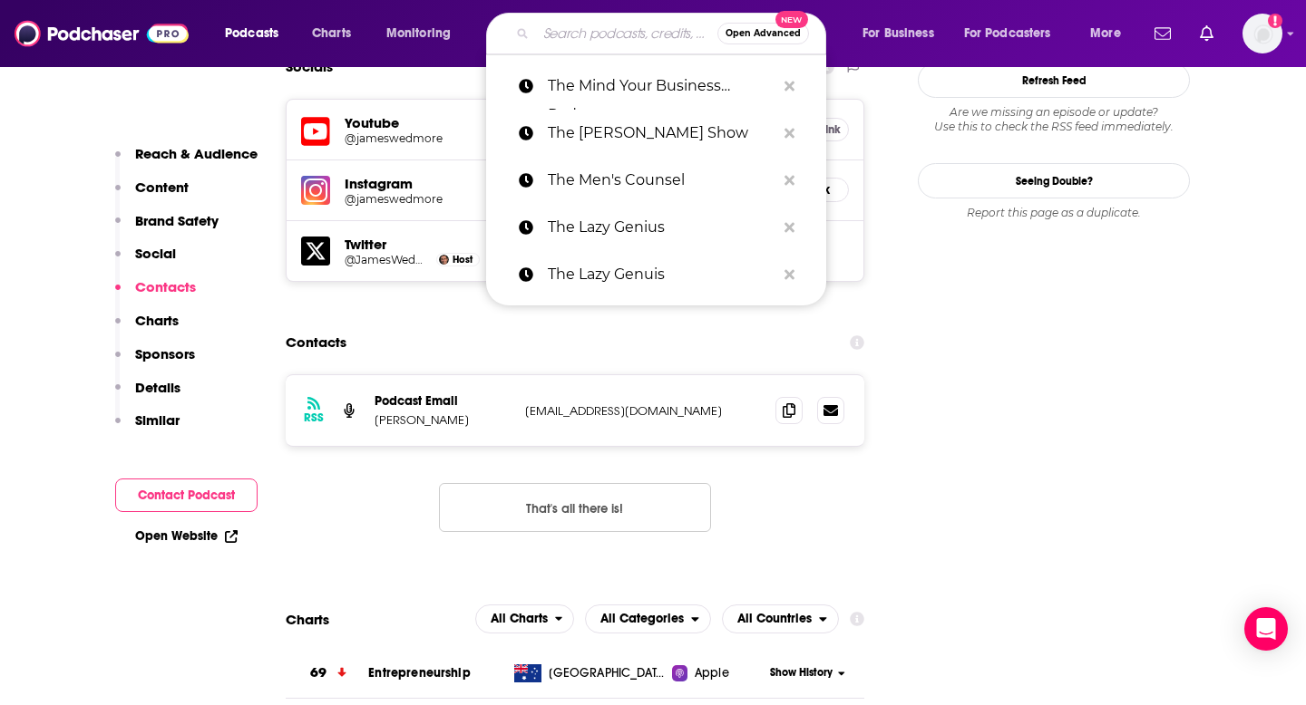
paste input "The Minimalists"
type input "The Minimalists"
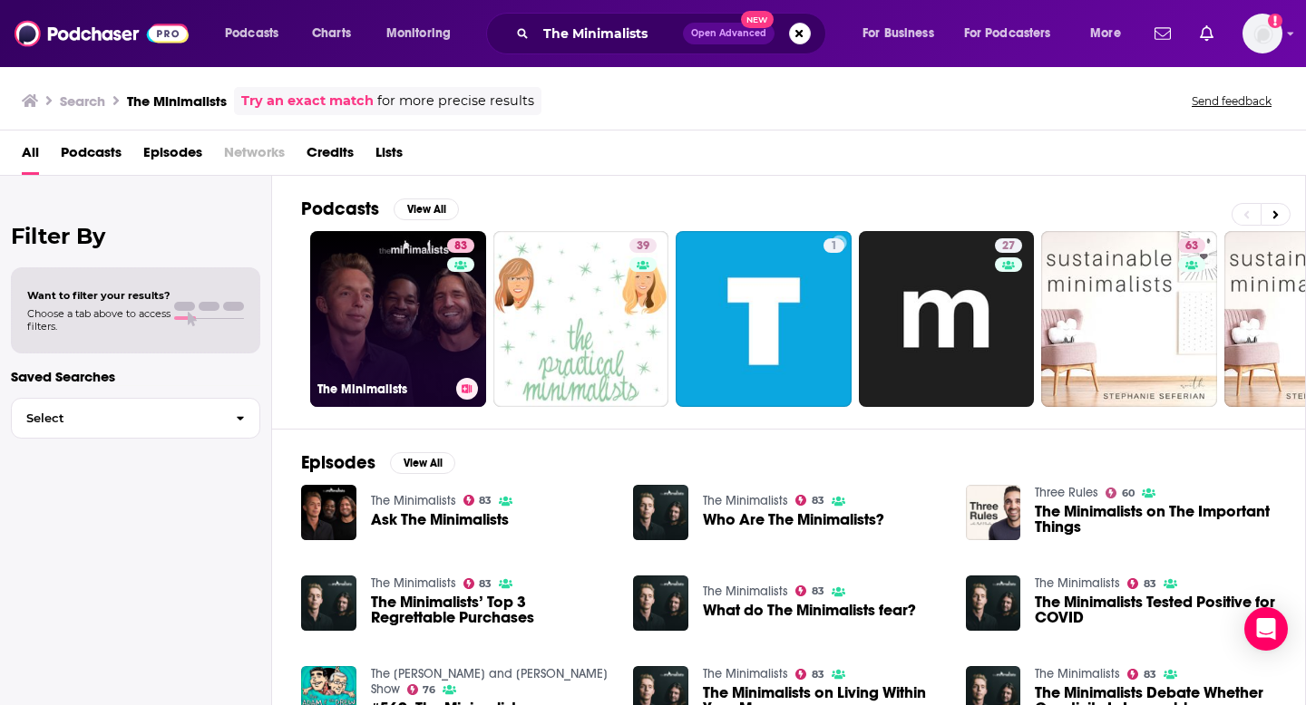
click at [396, 277] on link "83 The Minimalists" at bounding box center [398, 319] width 176 height 176
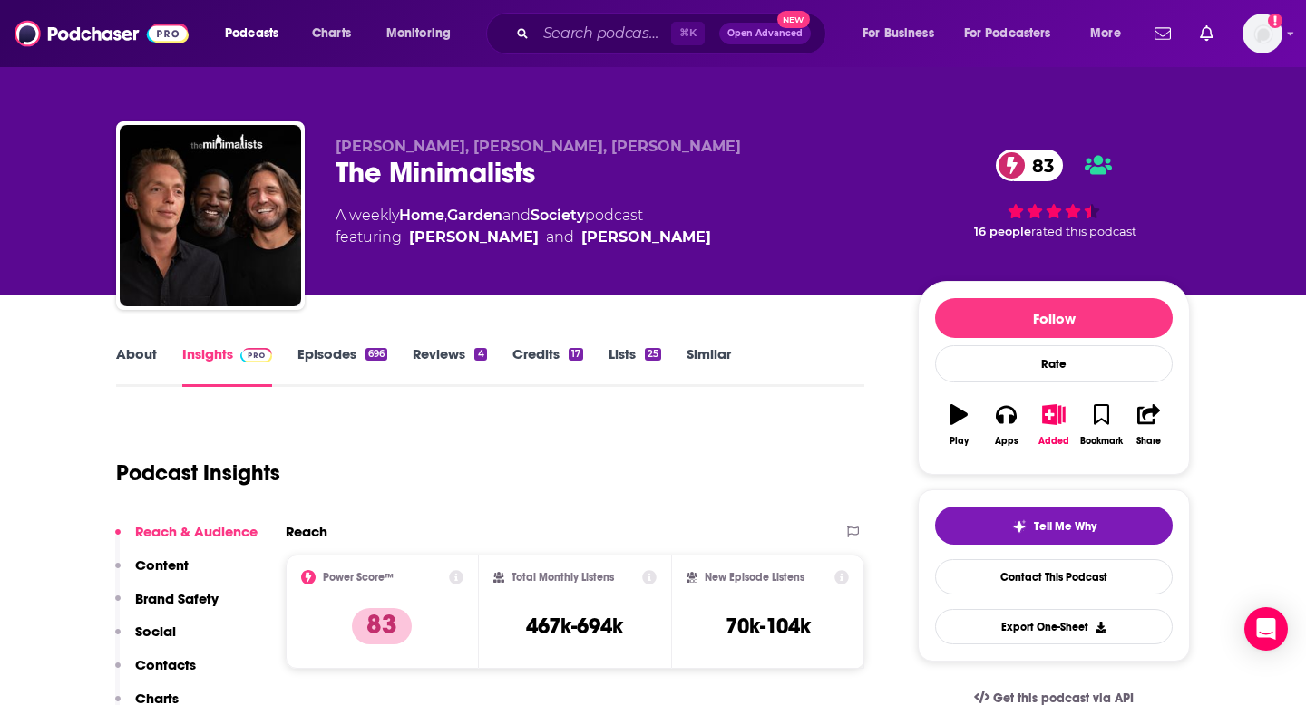
click at [158, 663] on p "Contacts" at bounding box center [165, 664] width 61 height 17
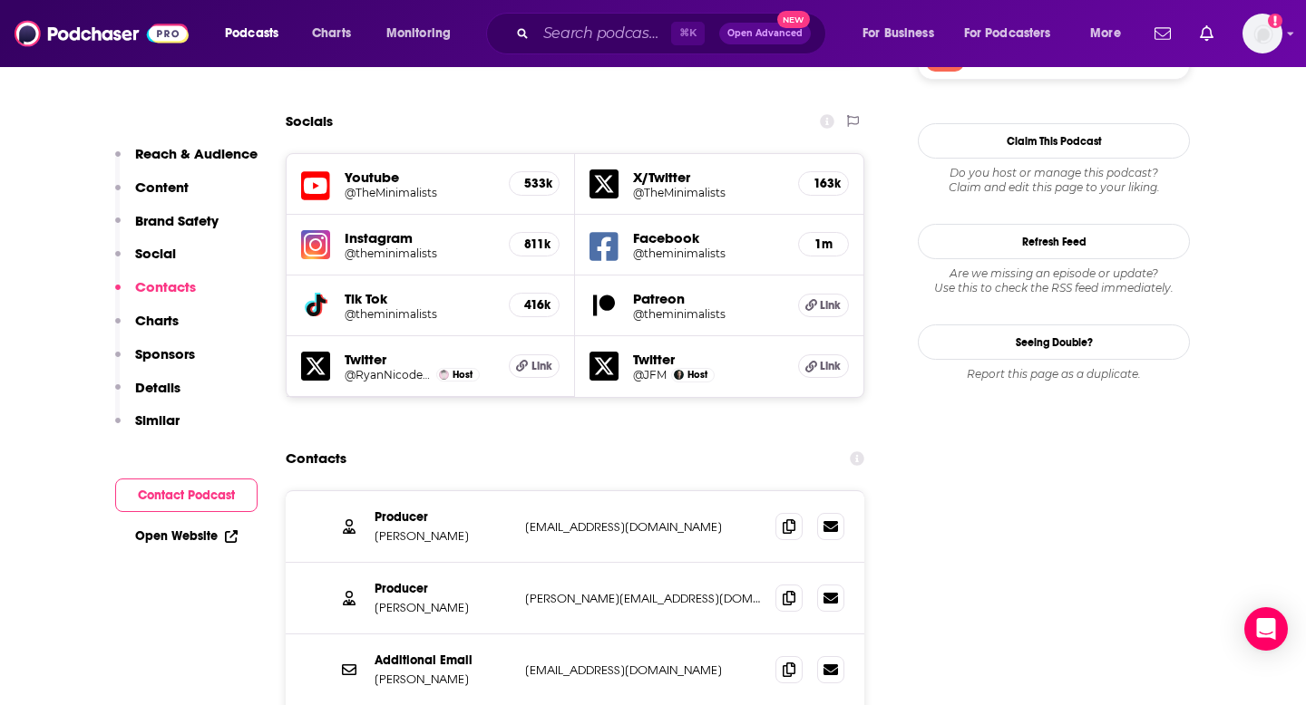
scroll to position [2176, 0]
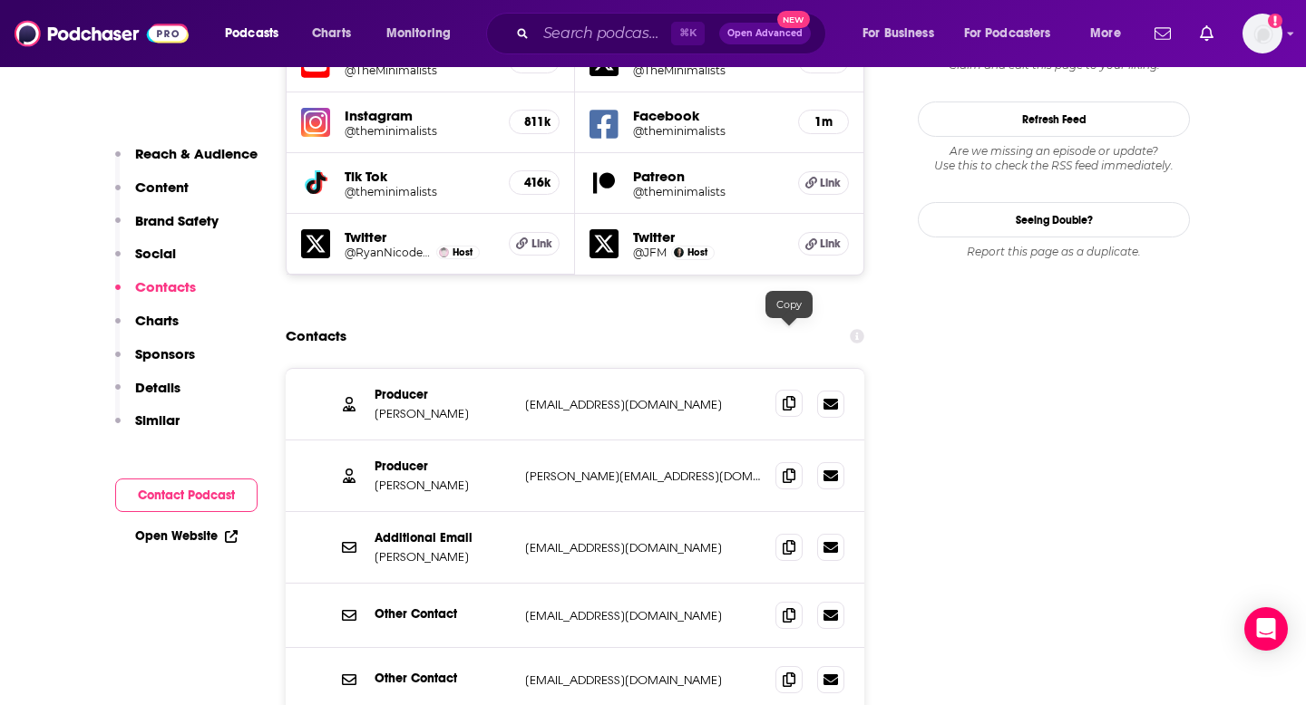
click at [787, 396] on icon at bounding box center [789, 403] width 13 height 15
click at [550, 36] on input "Search podcasts, credits, & more..." at bounding box center [603, 33] width 135 height 29
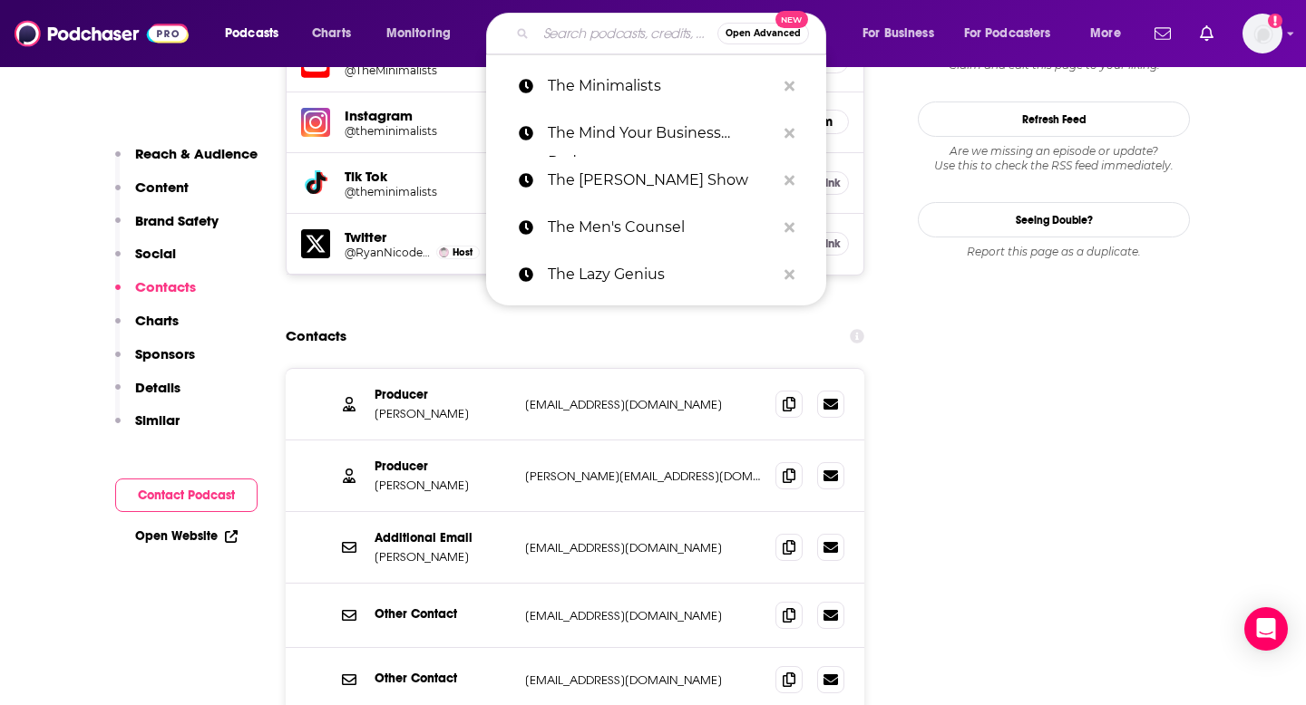
paste input "The Next Big Idea"
type input "The Next Big Idea"
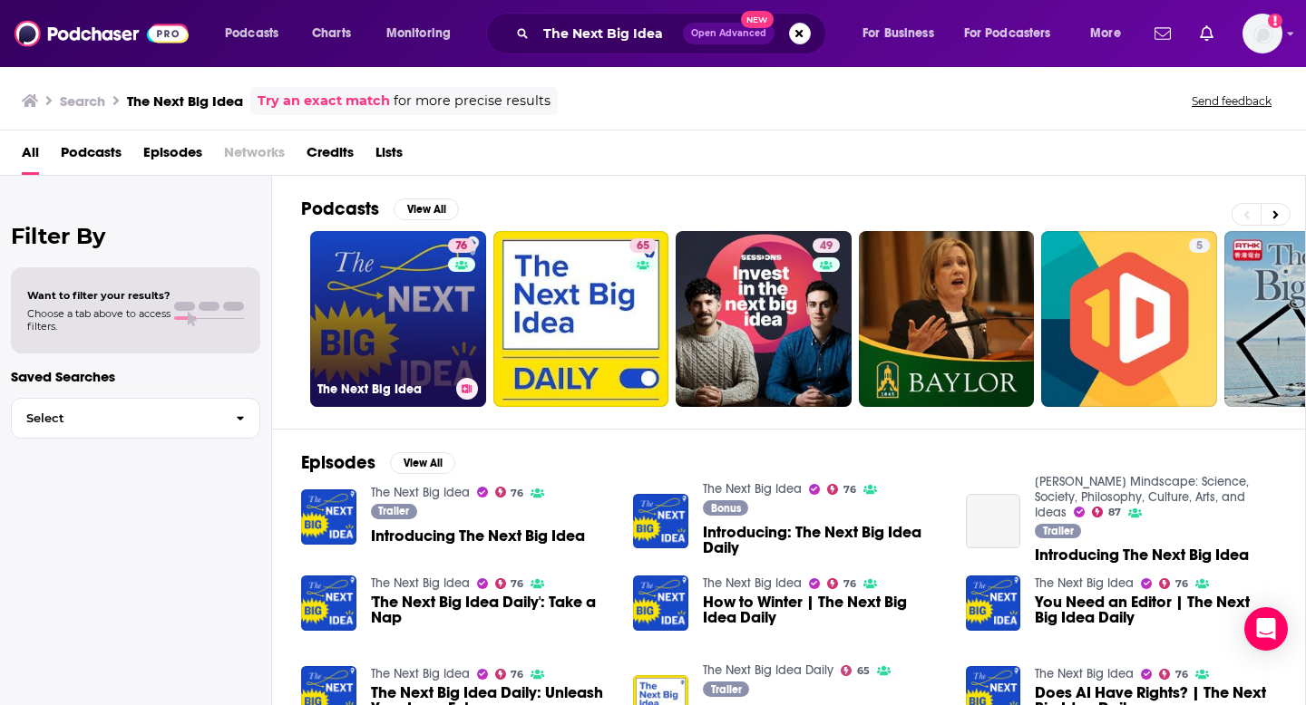
click at [404, 319] on link "76 The Next Big Idea" at bounding box center [398, 319] width 176 height 176
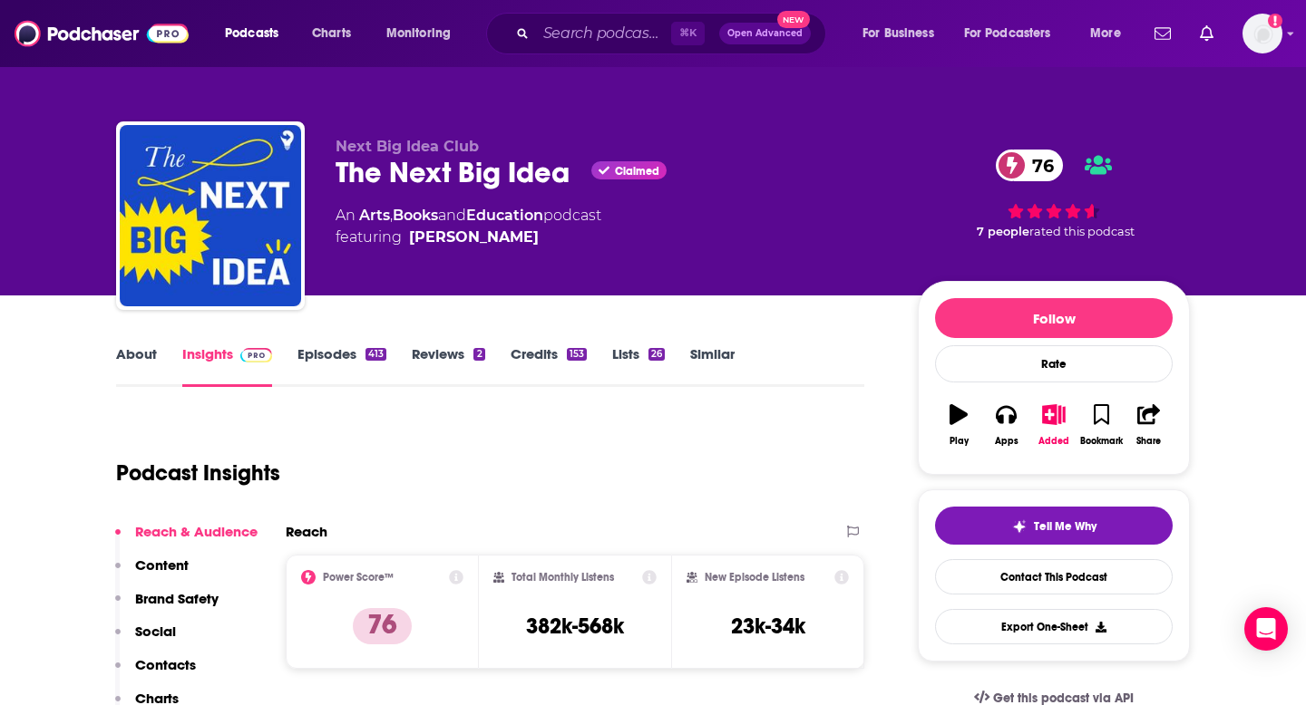
click at [170, 668] on p "Contacts" at bounding box center [165, 664] width 61 height 17
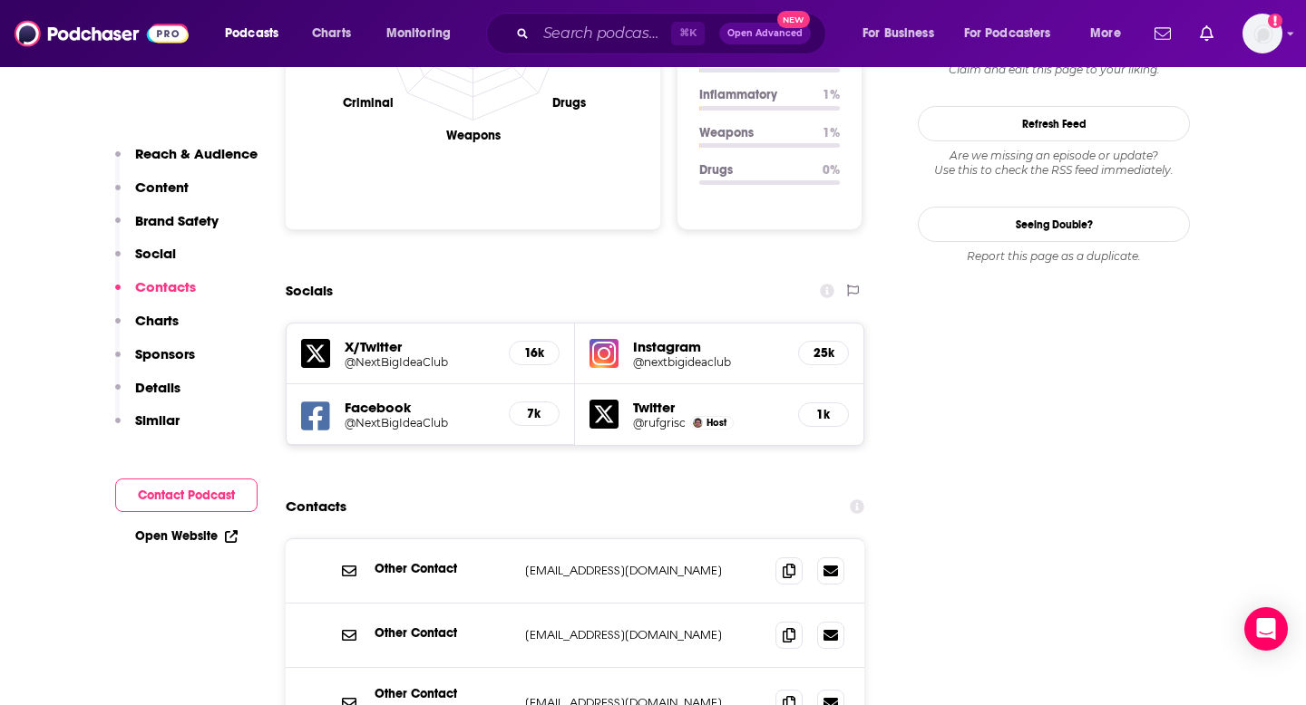
scroll to position [2012, 0]
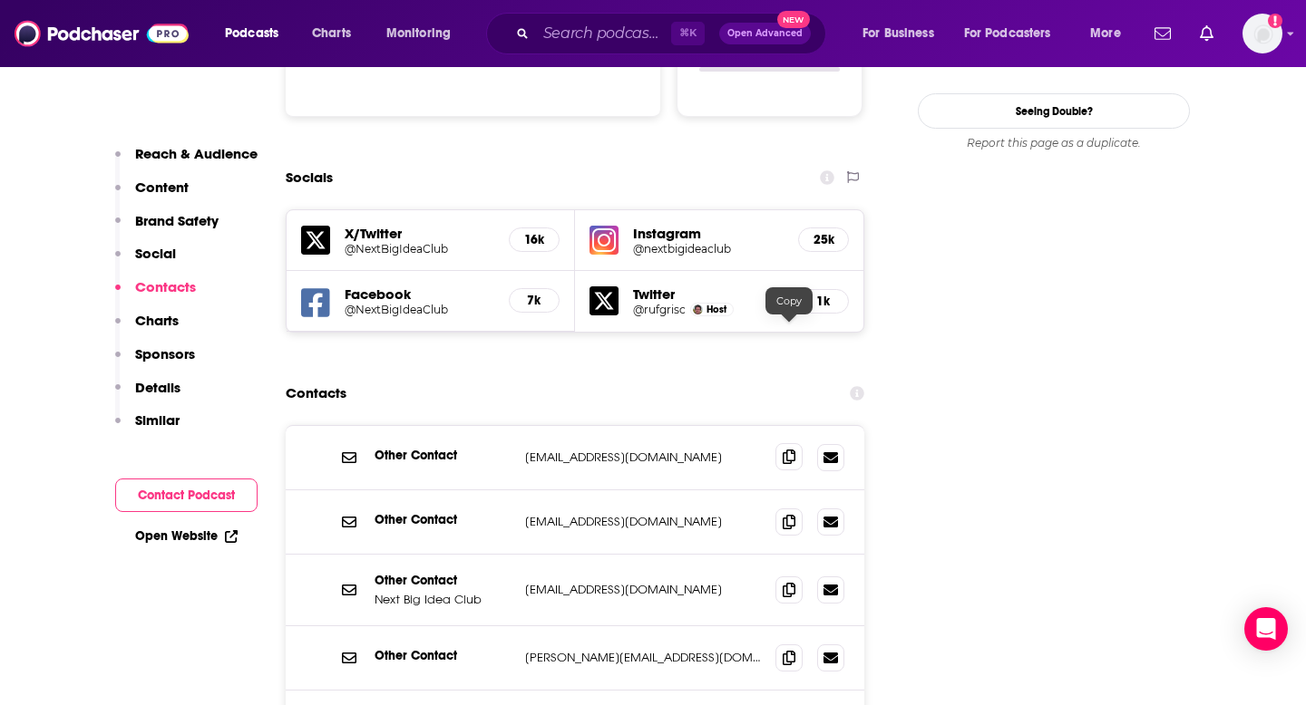
click at [795, 443] on span at bounding box center [788, 456] width 27 height 27
click at [779, 508] on span at bounding box center [788, 521] width 27 height 27
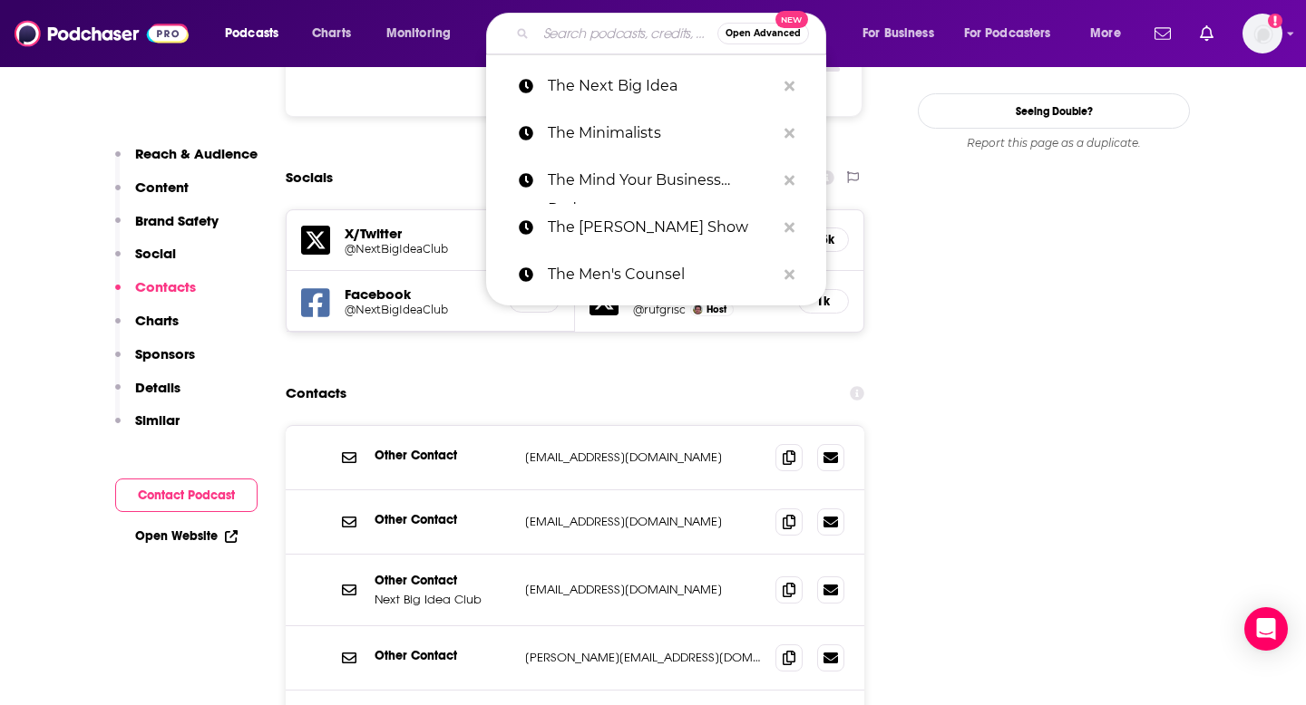
click at [562, 29] on input "Search podcasts, credits, & more..." at bounding box center [626, 33] width 181 height 29
paste input "The [PERSON_NAME] Drive"
type input "The [PERSON_NAME] Drive"
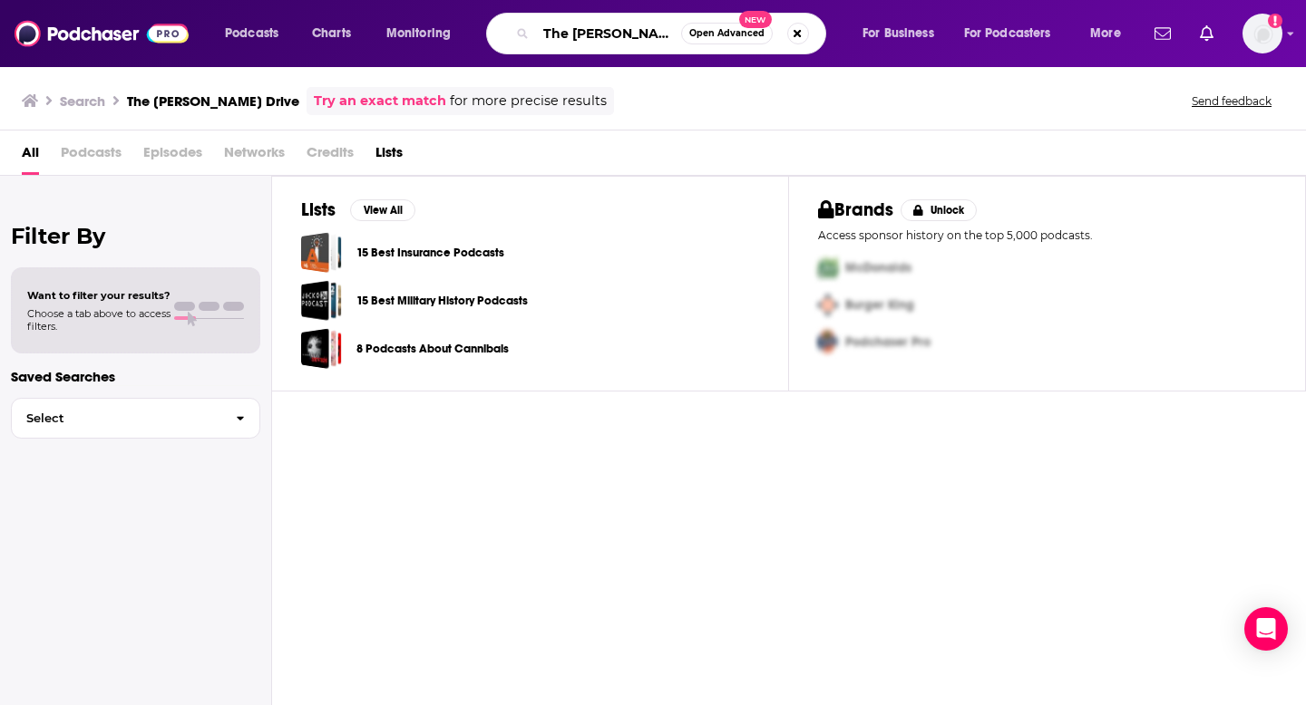
click at [633, 37] on input "The [PERSON_NAME] Drive" at bounding box center [608, 33] width 145 height 29
paste input "i"
type input "The [PERSON_NAME] Drive"
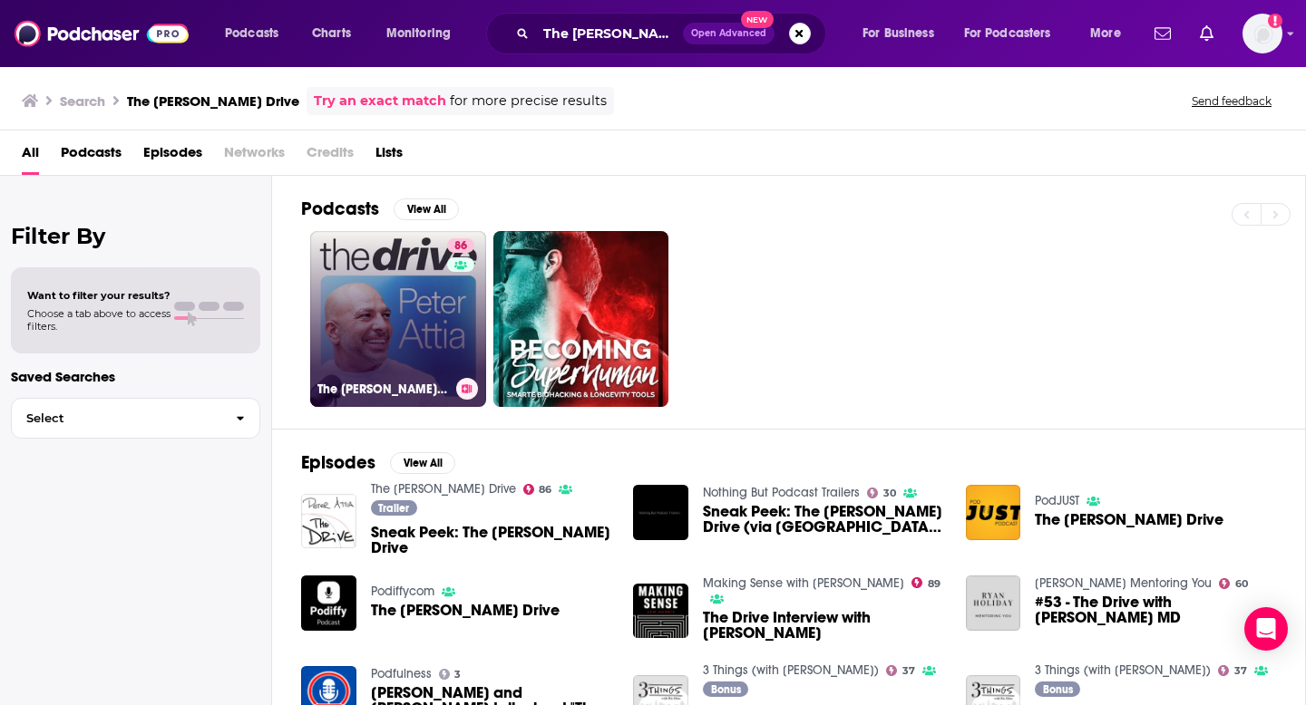
click at [399, 312] on link "[STREET_ADDRESS][PERSON_NAME]" at bounding box center [398, 319] width 176 height 176
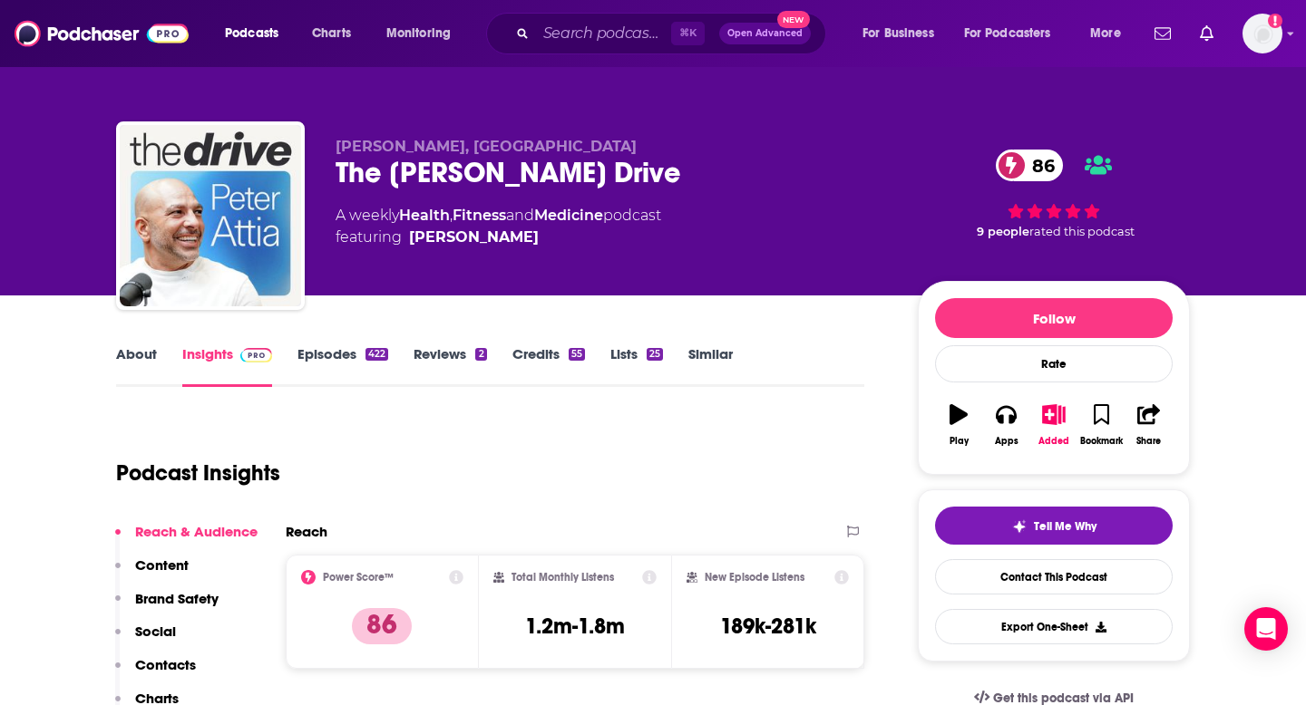
click at [169, 656] on p "Contacts" at bounding box center [165, 664] width 61 height 17
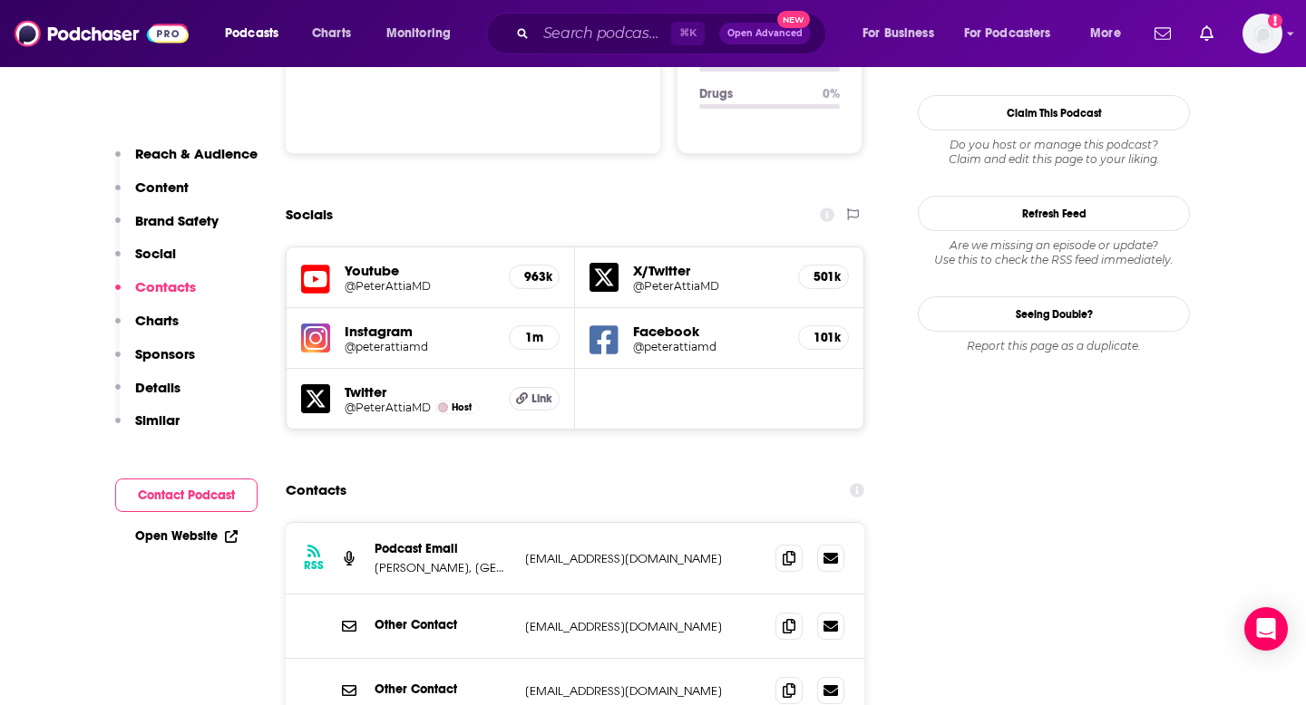
scroll to position [2094, 0]
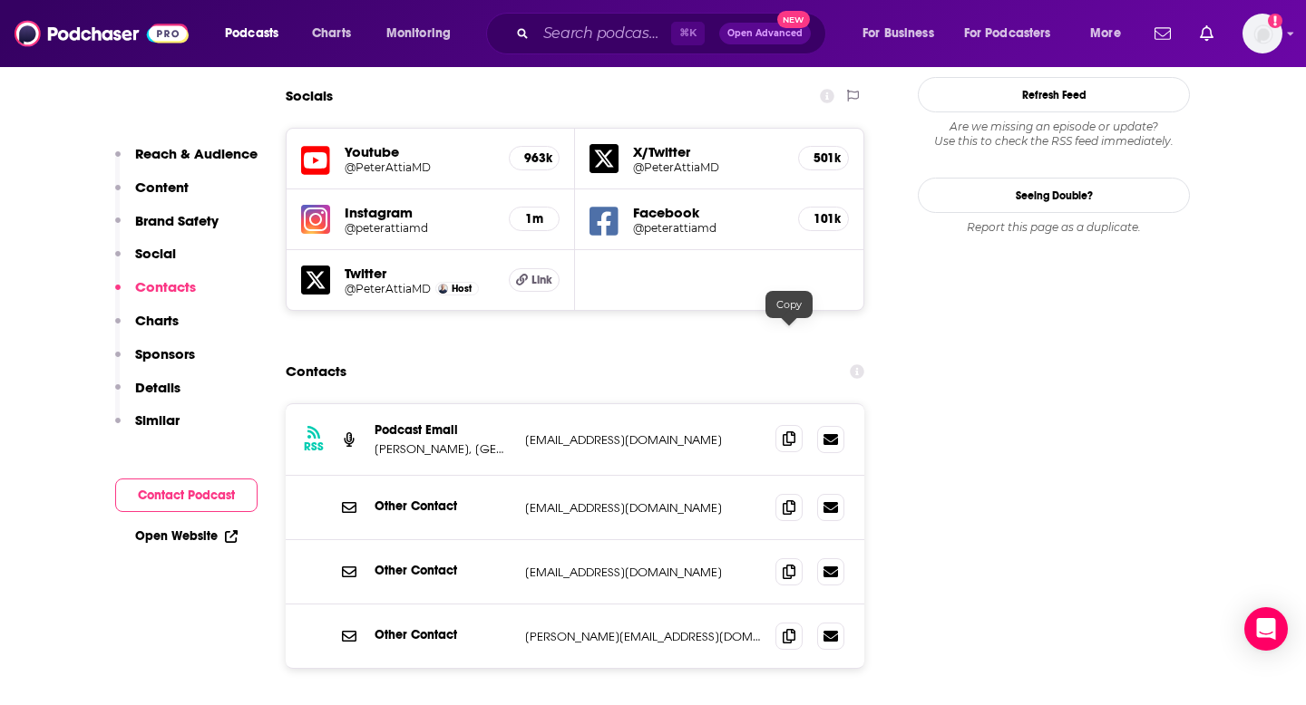
click at [783, 432] on icon at bounding box center [789, 439] width 13 height 15
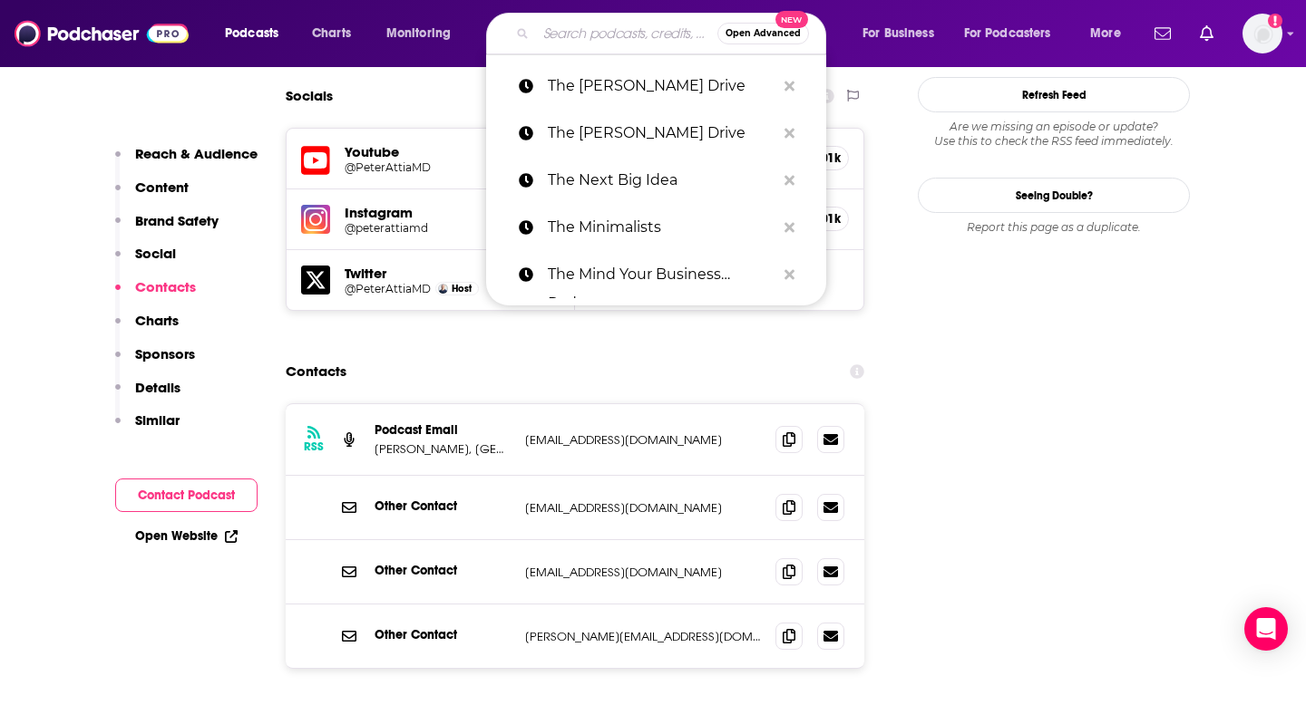
click at [569, 23] on input "Search podcasts, credits, & more..." at bounding box center [626, 33] width 181 height 29
paste input "The [PERSON_NAME] Pocast"
type input "The [PERSON_NAME] Pocast"
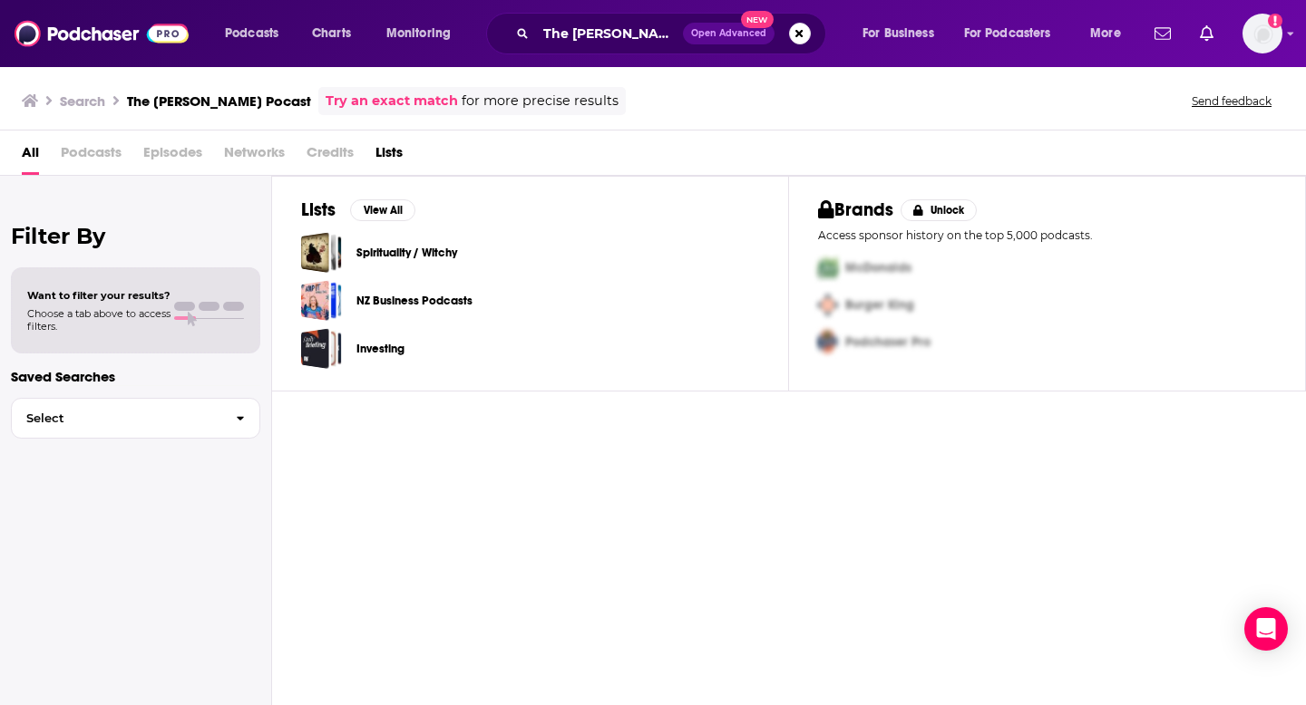
click at [410, 99] on link "Try an exact match" at bounding box center [392, 101] width 132 height 21
click at [596, 40] on input "The [PERSON_NAME] Pocast" at bounding box center [609, 33] width 147 height 29
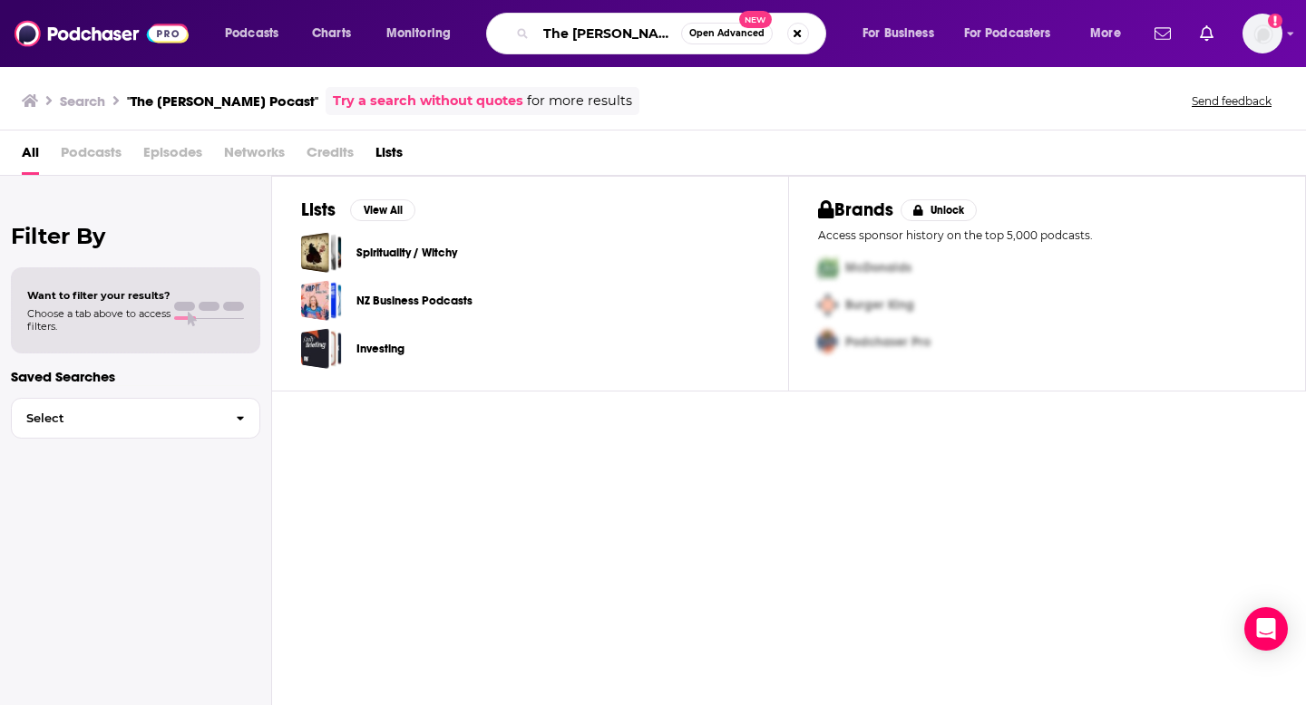
scroll to position [0, 34]
drag, startPoint x: 655, startPoint y: 31, endPoint x: 738, endPoint y: 11, distance: 85.8
click at [738, 11] on div "Podcasts Charts Monitoring The [PERSON_NAME] Pocast Open Advanced New For Busin…" at bounding box center [653, 33] width 1306 height 67
click at [649, 33] on input "The [PERSON_NAME] Pocast" at bounding box center [608, 33] width 145 height 29
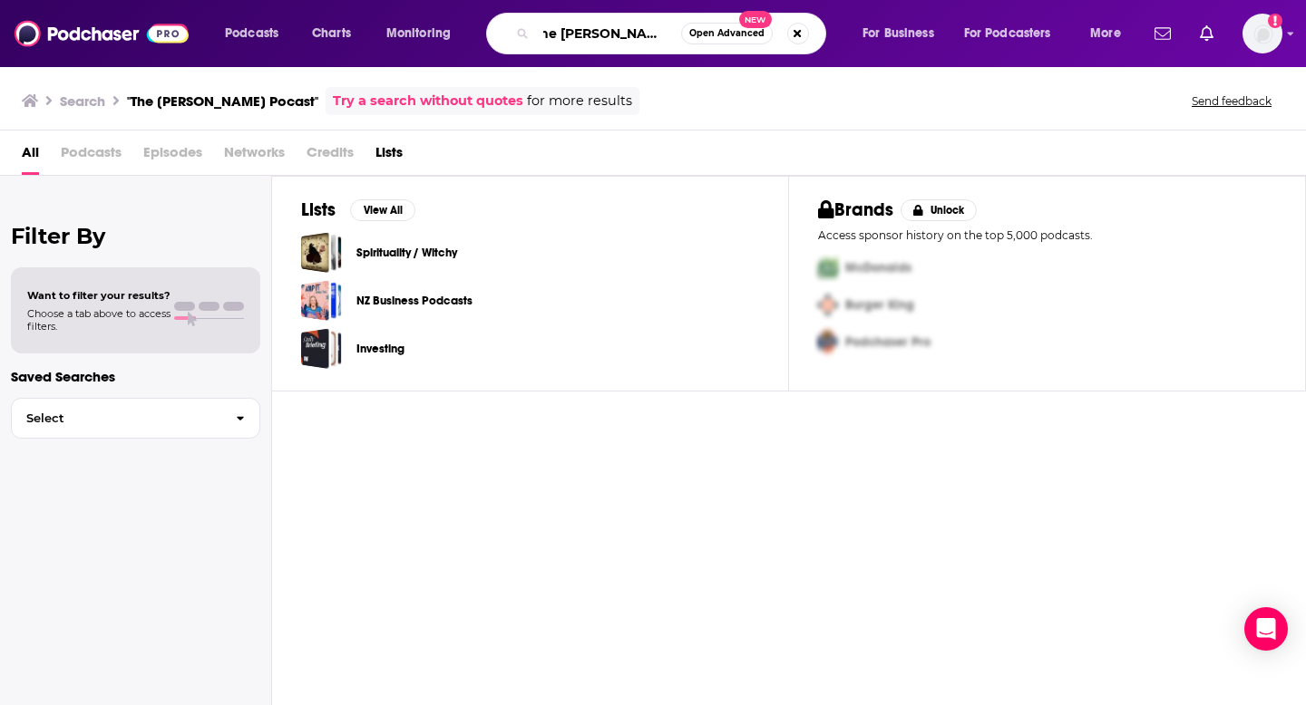
scroll to position [0, 0]
type input "The [PERSON_NAME] [PERSON_NAME]"
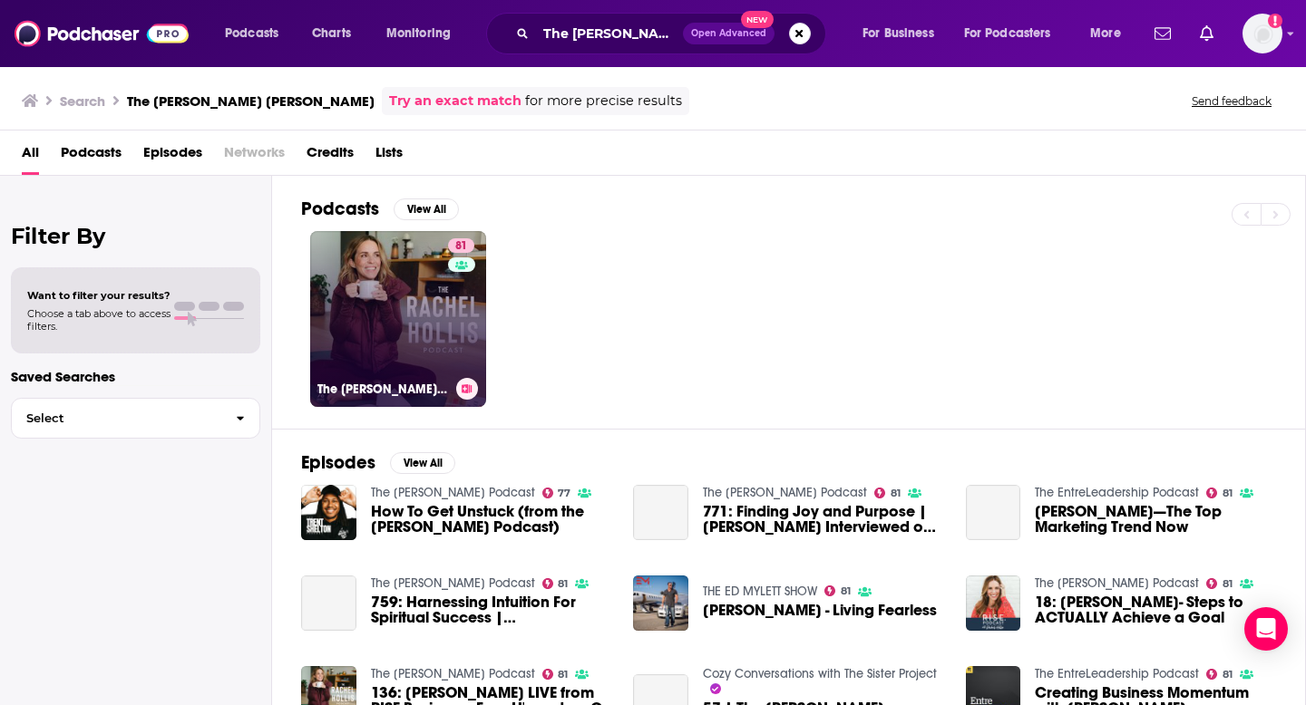
click at [409, 360] on link "81 The [PERSON_NAME] Podcast" at bounding box center [398, 319] width 176 height 176
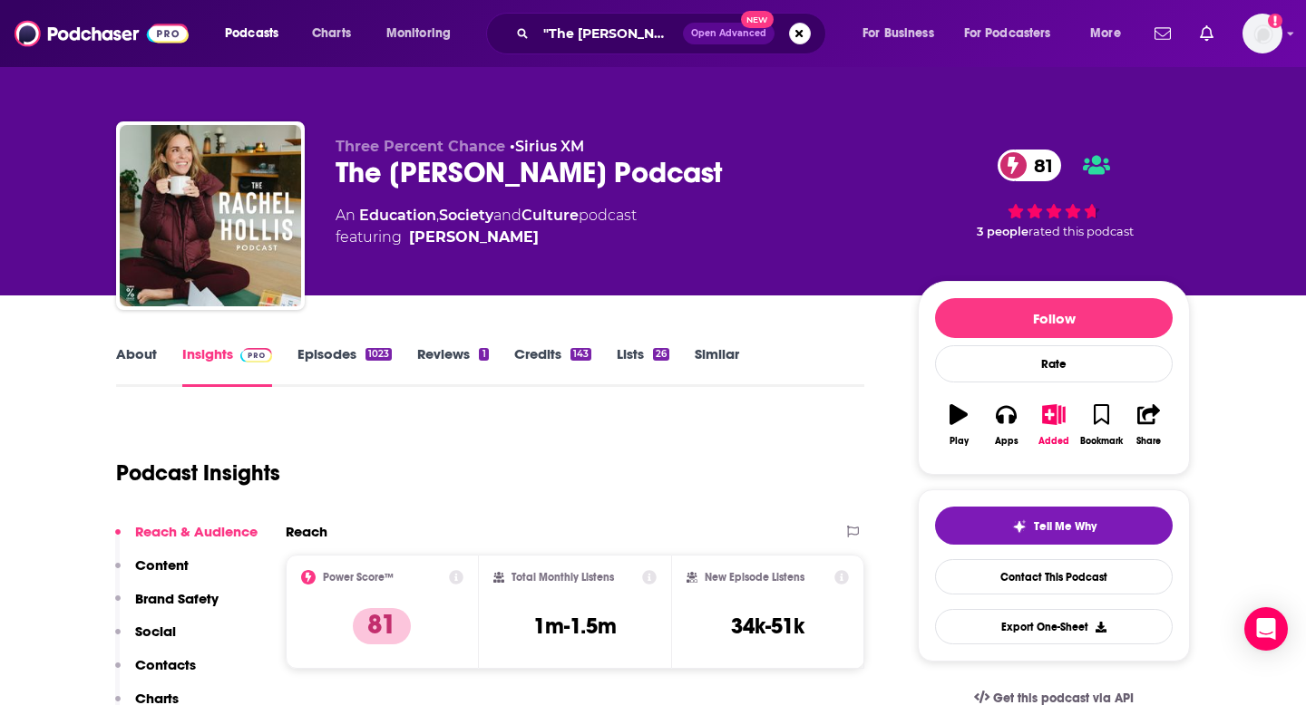
click at [173, 669] on p "Contacts" at bounding box center [165, 664] width 61 height 17
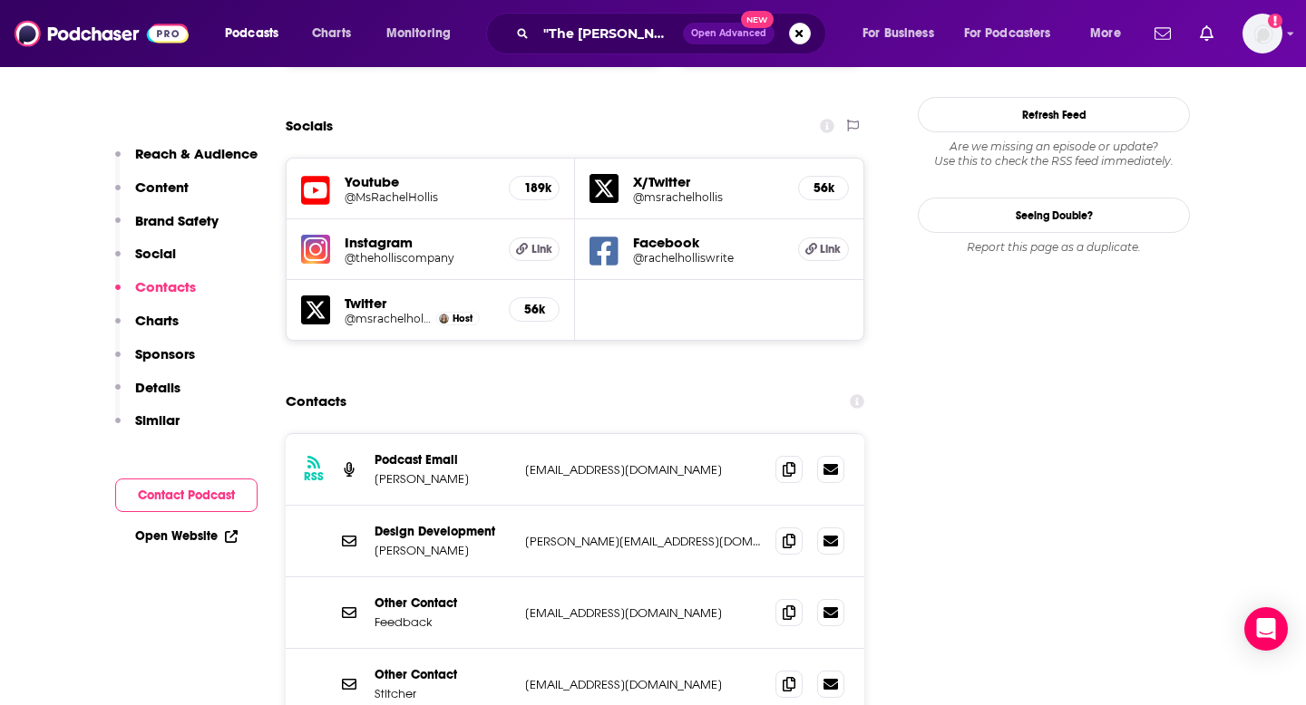
scroll to position [2094, 0]
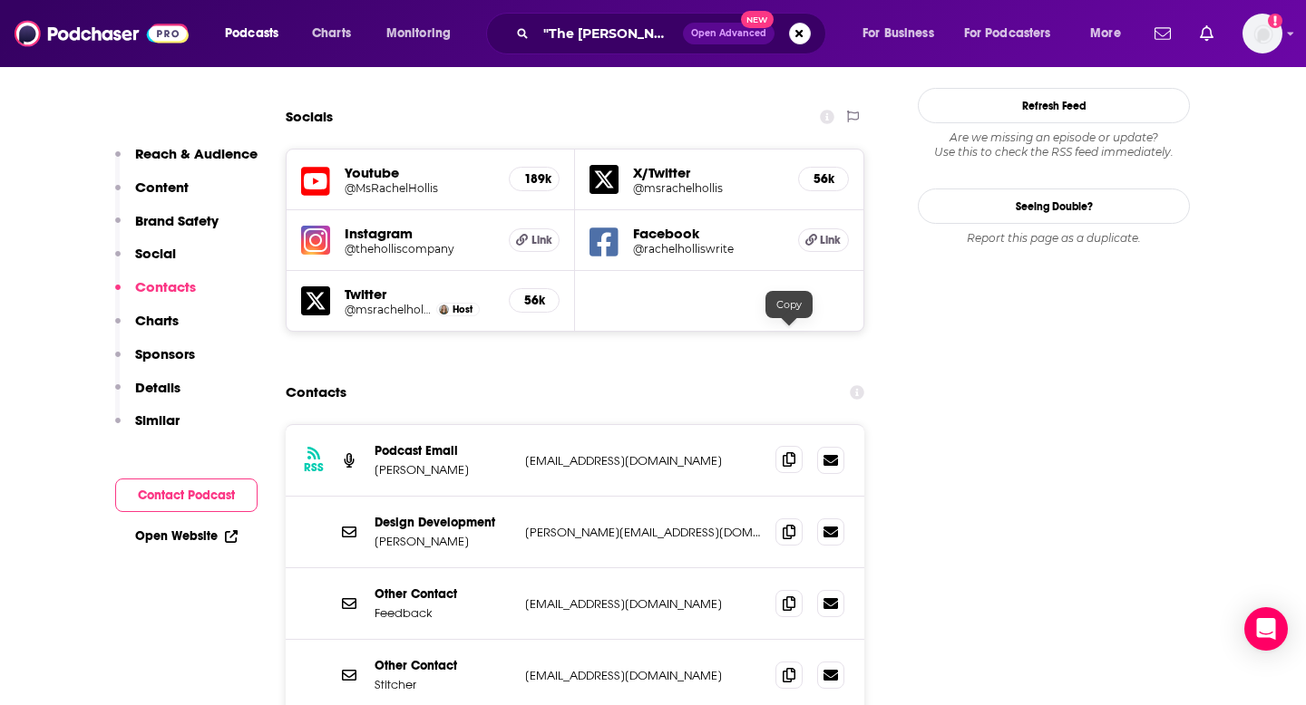
click at [786, 452] on icon at bounding box center [789, 459] width 13 height 15
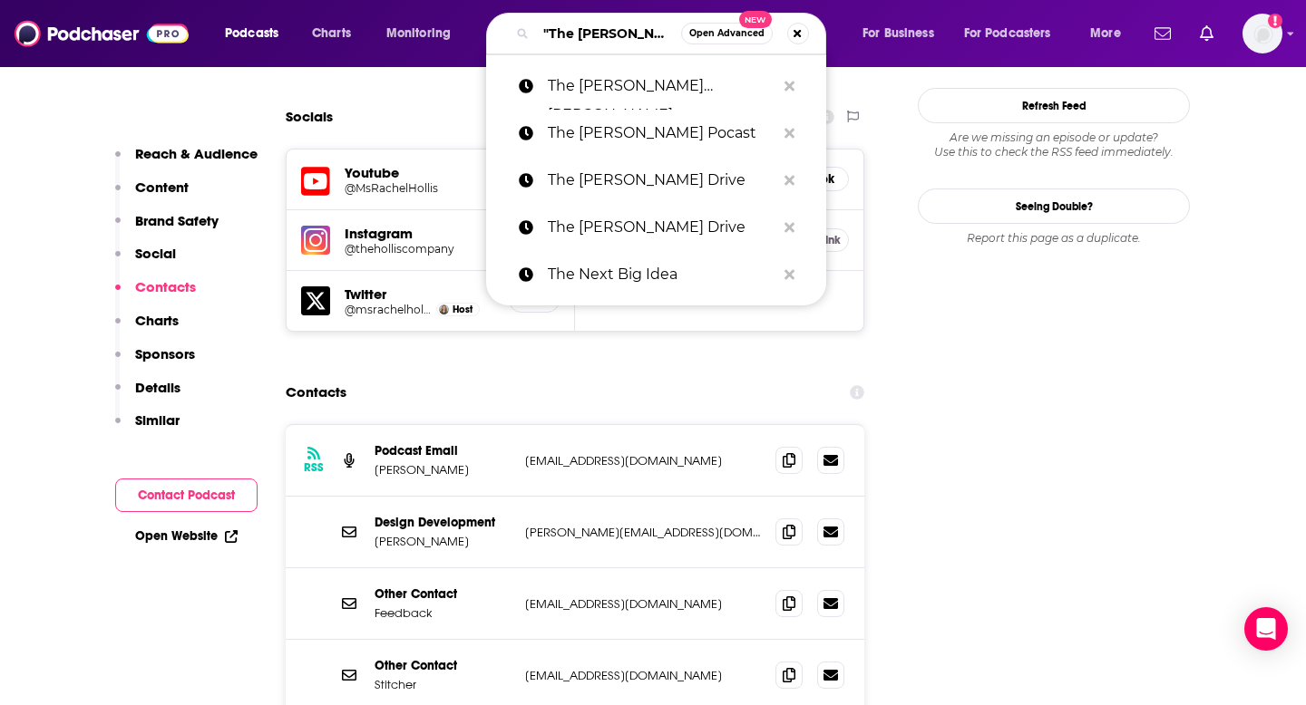
click at [667, 31] on input ""The [PERSON_NAME] Pocast"" at bounding box center [608, 33] width 145 height 29
paste input "The Really Rich Podcast"
type input "The Really Rich Podcast"
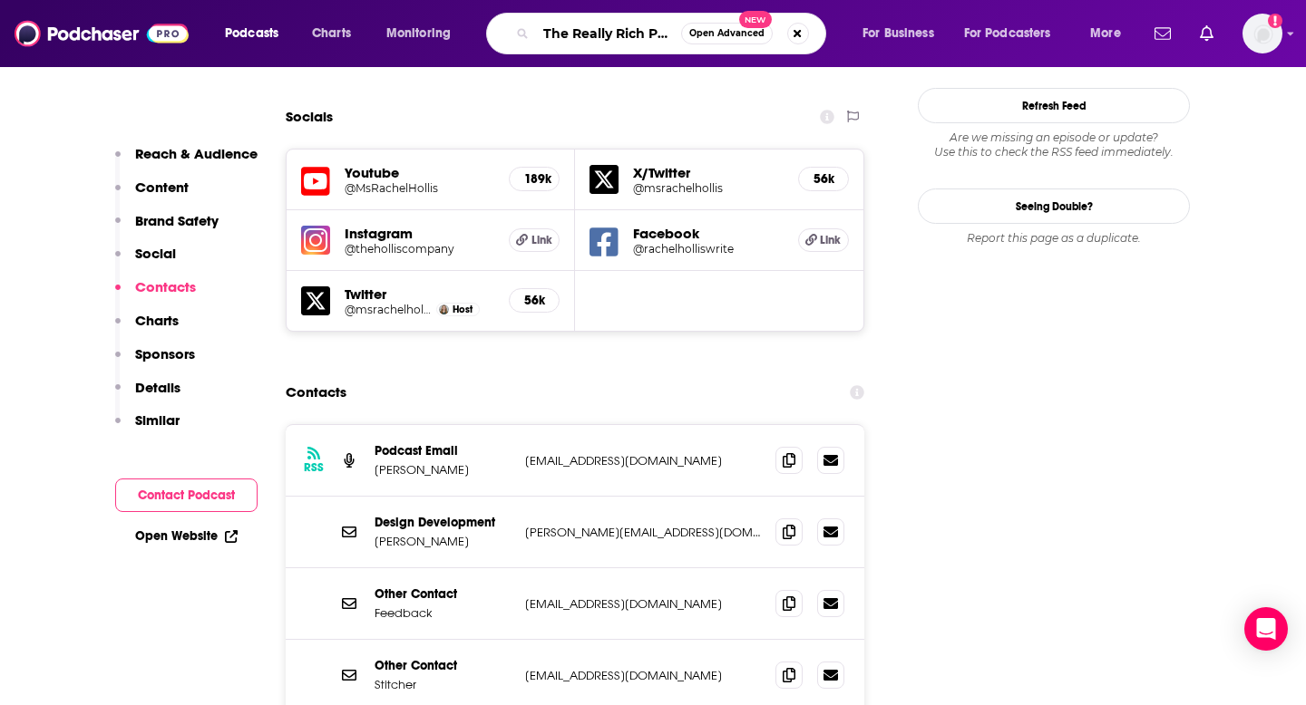
scroll to position [0, 30]
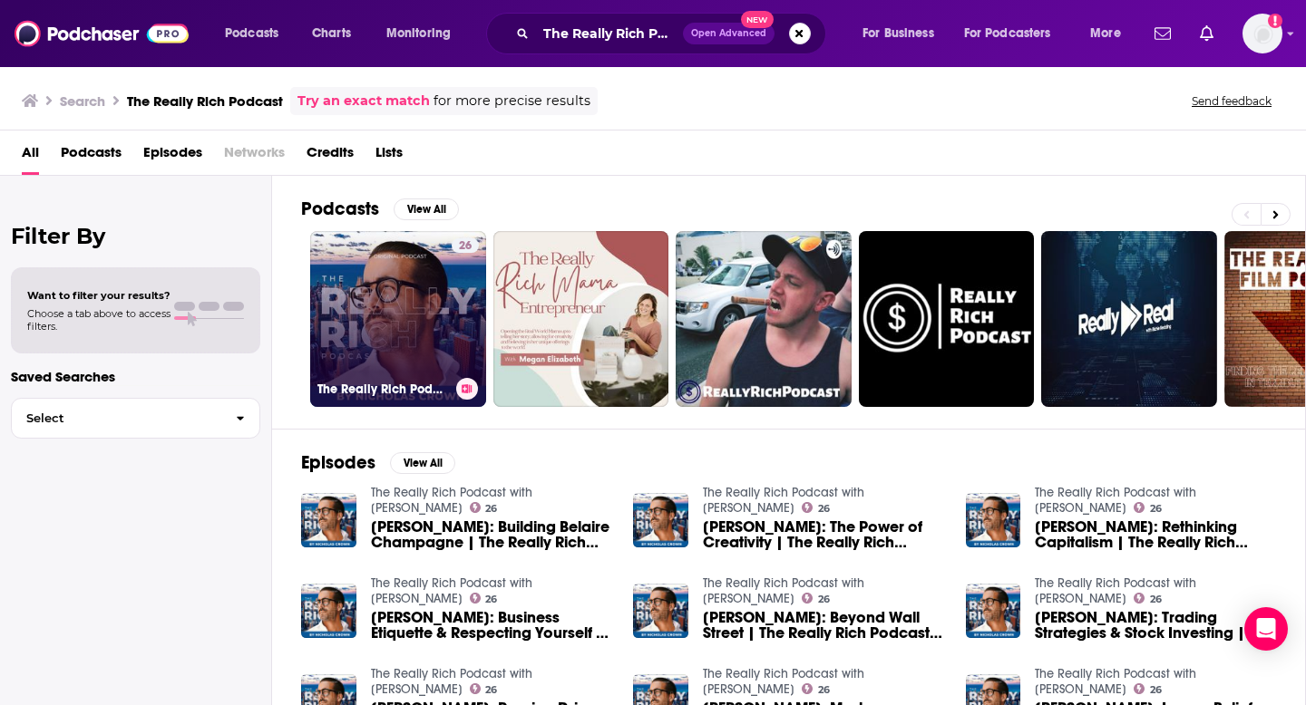
click at [443, 326] on link "26 The Really Rich Podcast with [PERSON_NAME]" at bounding box center [398, 319] width 176 height 176
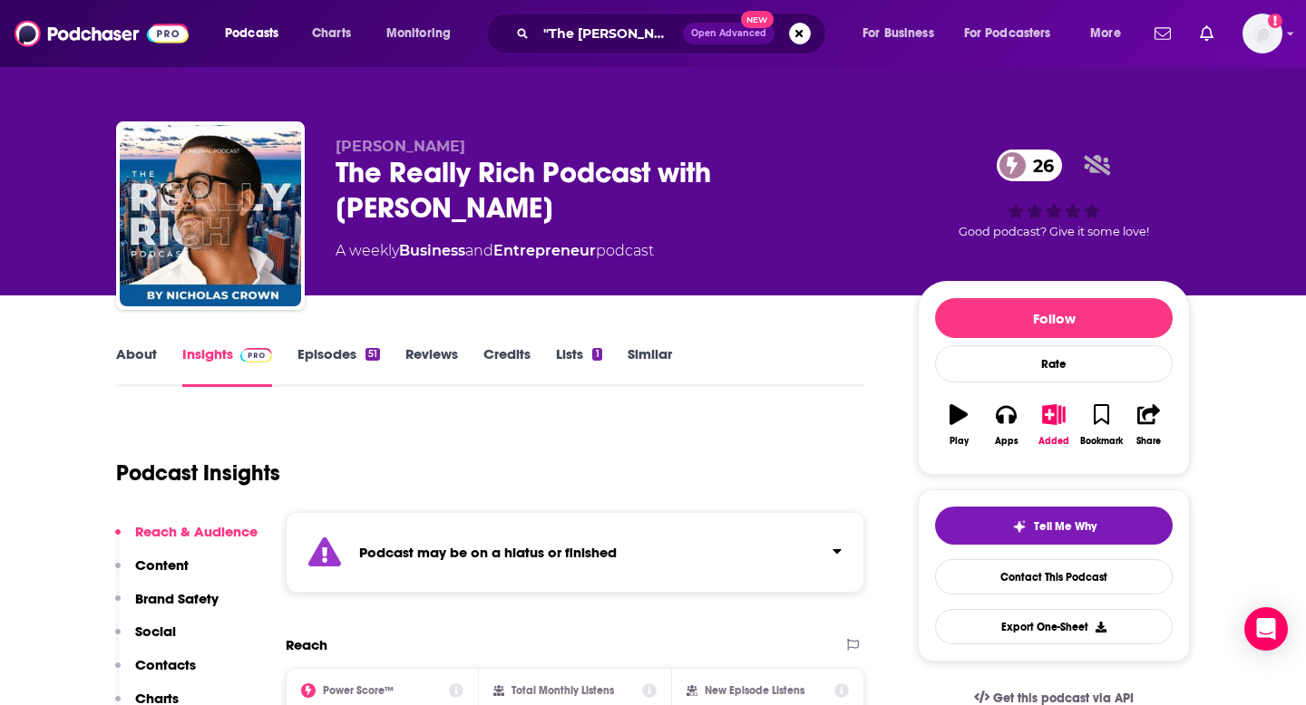
click at [161, 669] on p "Contacts" at bounding box center [165, 664] width 61 height 17
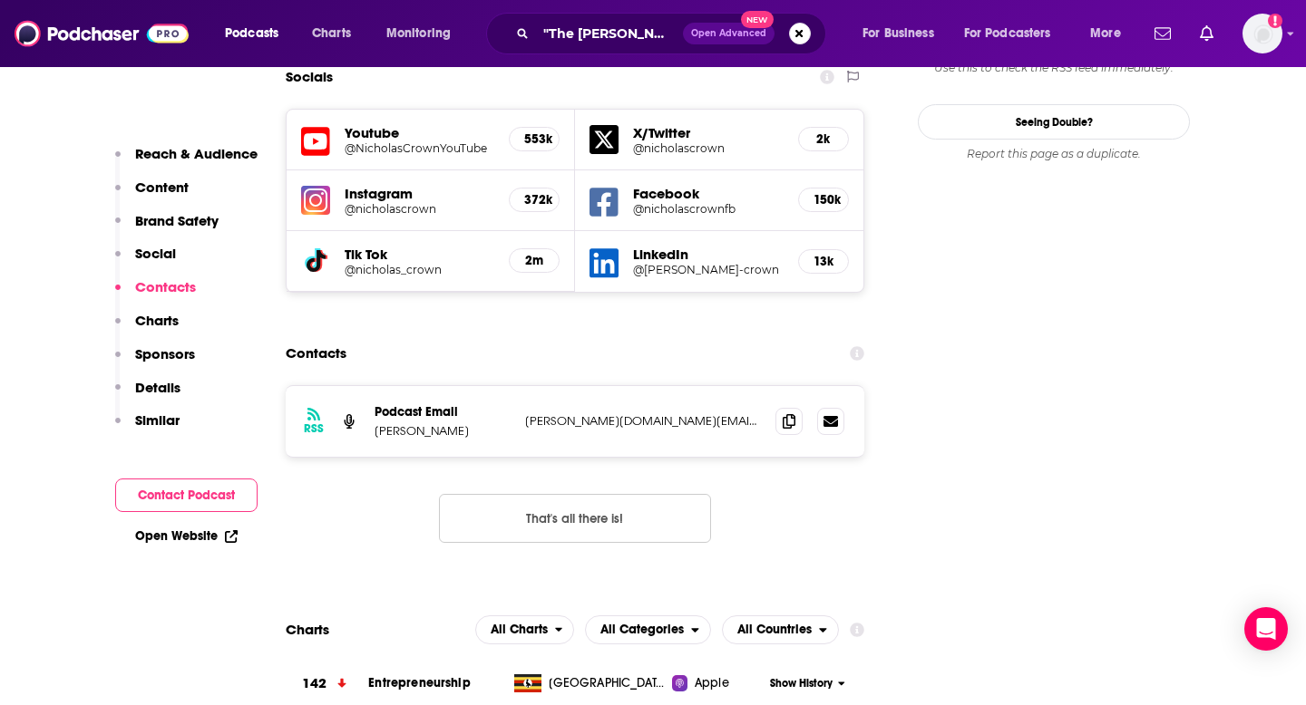
scroll to position [1966, 0]
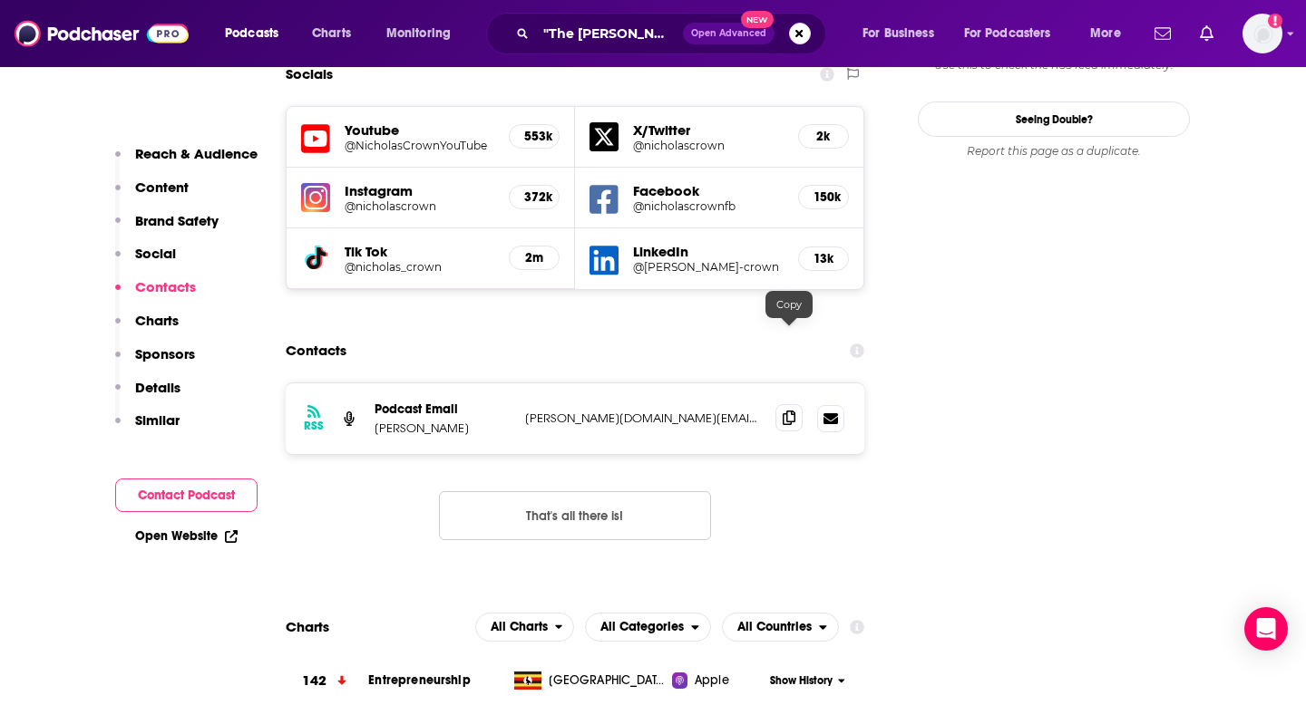
click at [790, 411] on icon at bounding box center [789, 418] width 13 height 15
click at [615, 39] on input ""The [PERSON_NAME] Pocast"" at bounding box center [609, 33] width 147 height 29
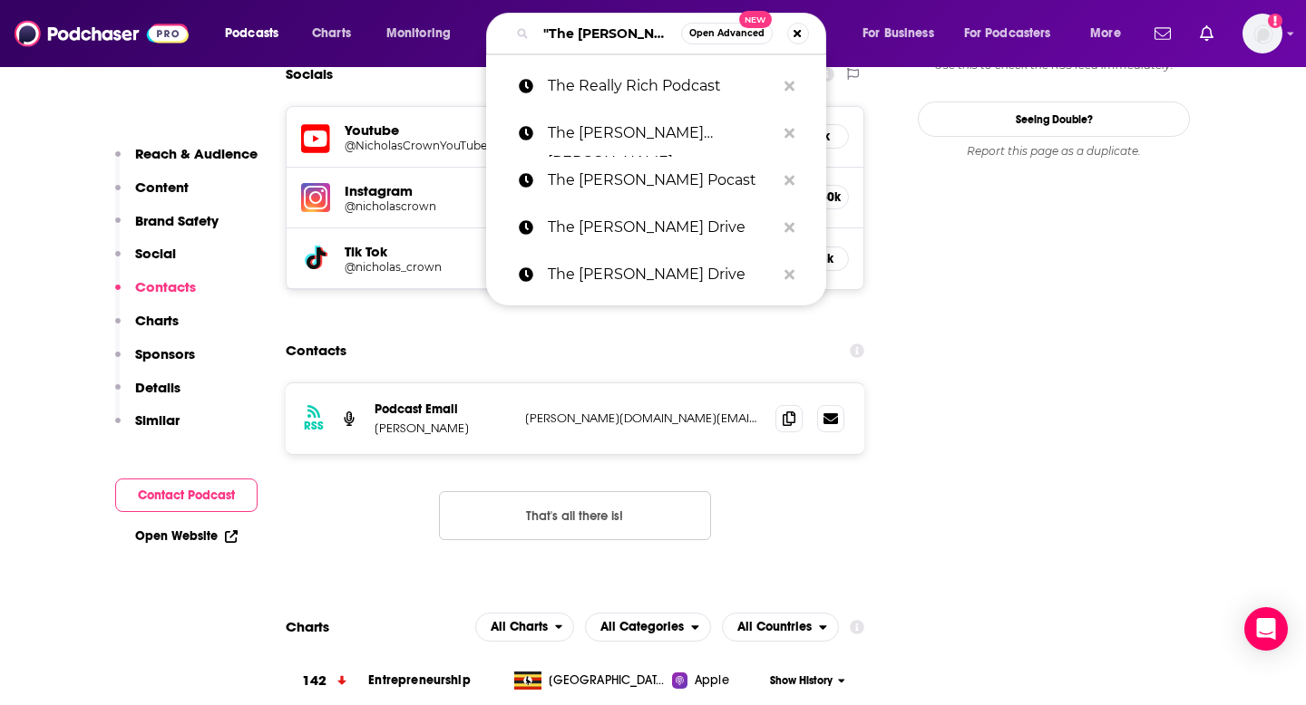
paste input "The Relationship Breakthrough Show"
type input "The Relationship Breakthrough Show"
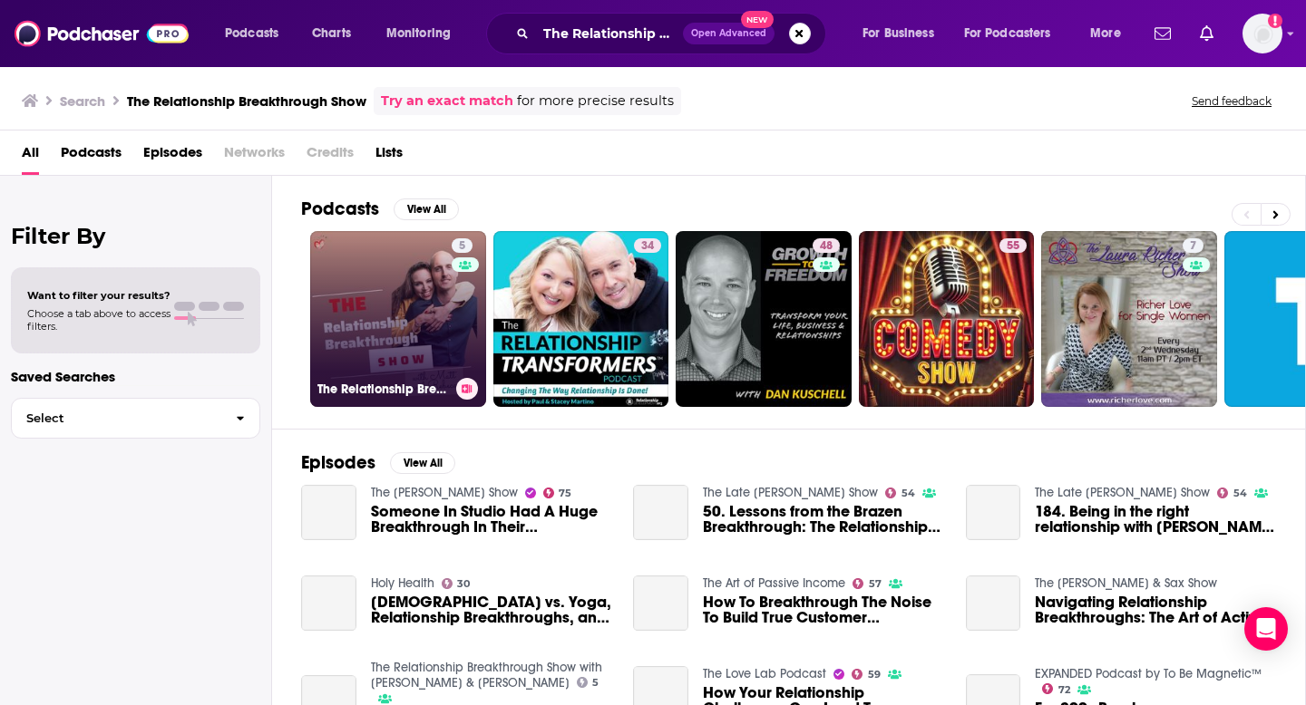
click at [418, 277] on link "5 The Relationship Breakthrough Show with [PERSON_NAME] & [PERSON_NAME]" at bounding box center [398, 319] width 176 height 176
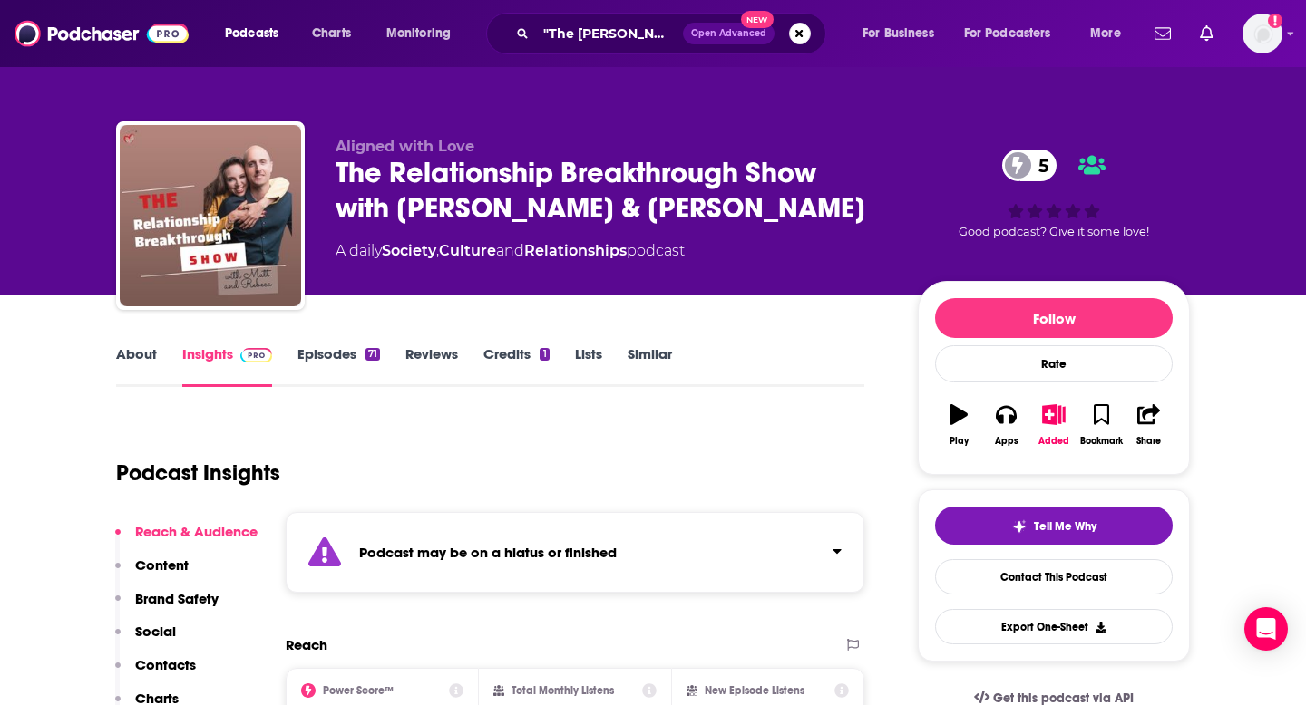
click at [176, 659] on p "Contacts" at bounding box center [165, 664] width 61 height 17
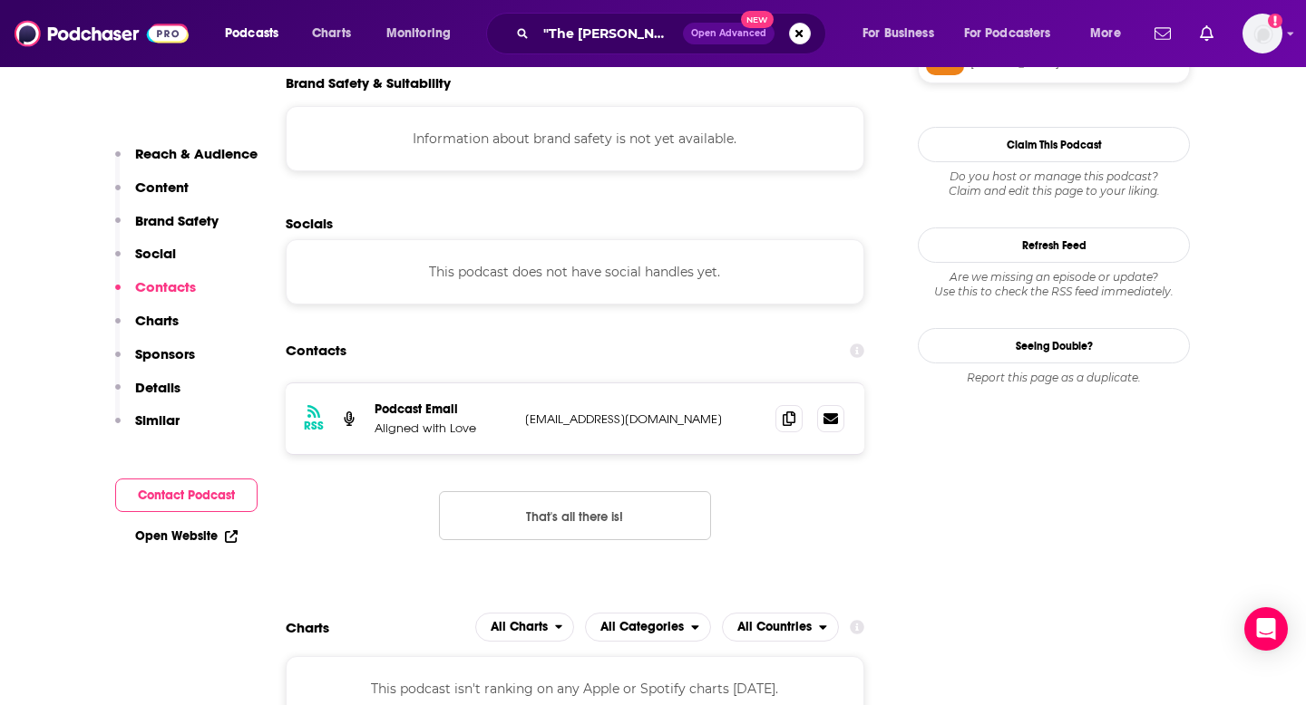
scroll to position [1502, 0]
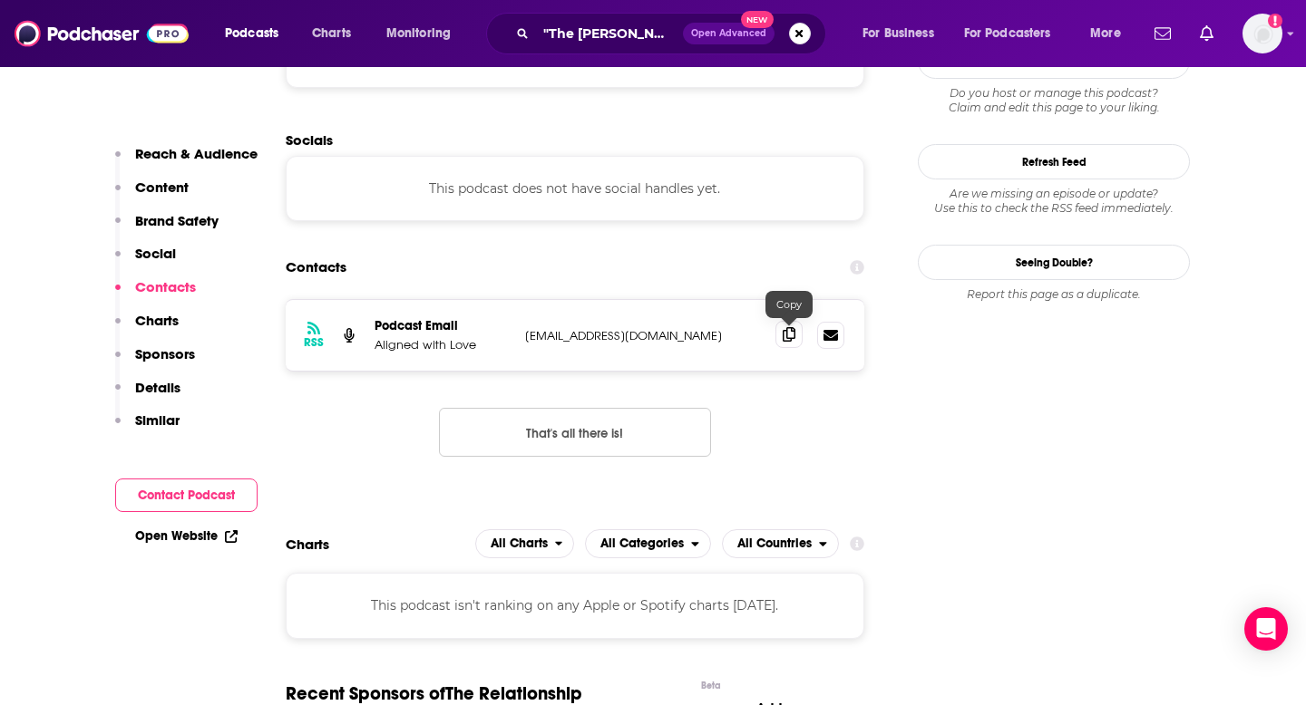
click at [787, 334] on icon at bounding box center [789, 334] width 13 height 15
click at [634, 41] on input ""The [PERSON_NAME] Pocast"" at bounding box center [609, 33] width 147 height 29
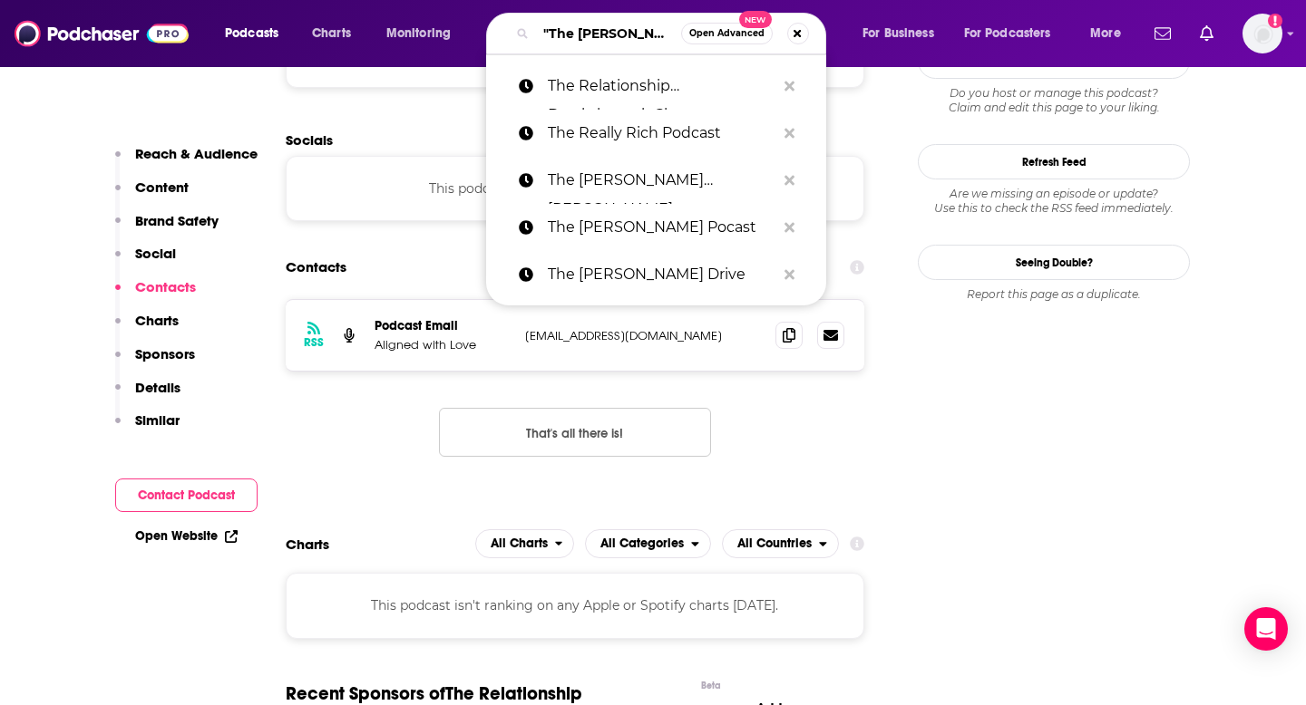
paste input "The [PERSON_NAME]"
type input "The [PERSON_NAME]"
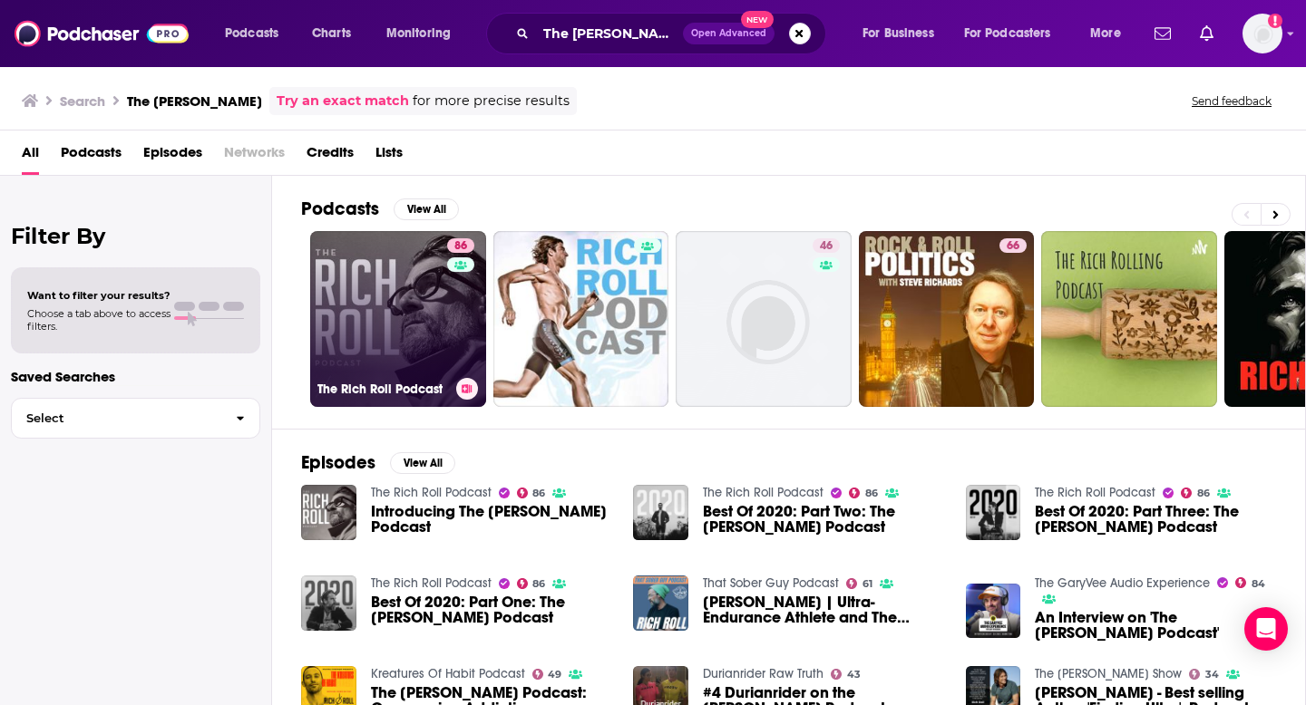
click at [381, 345] on link "86 The [PERSON_NAME] Podcast" at bounding box center [398, 319] width 176 height 176
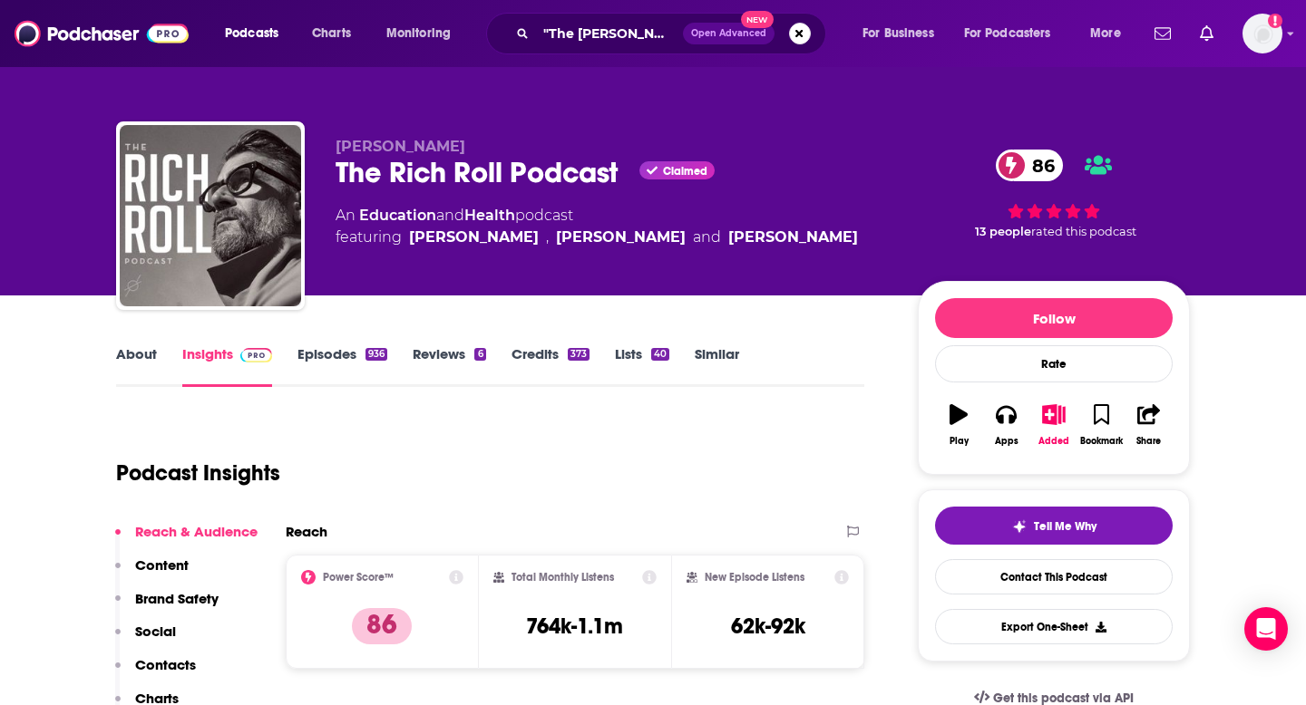
click at [170, 664] on p "Contacts" at bounding box center [165, 664] width 61 height 17
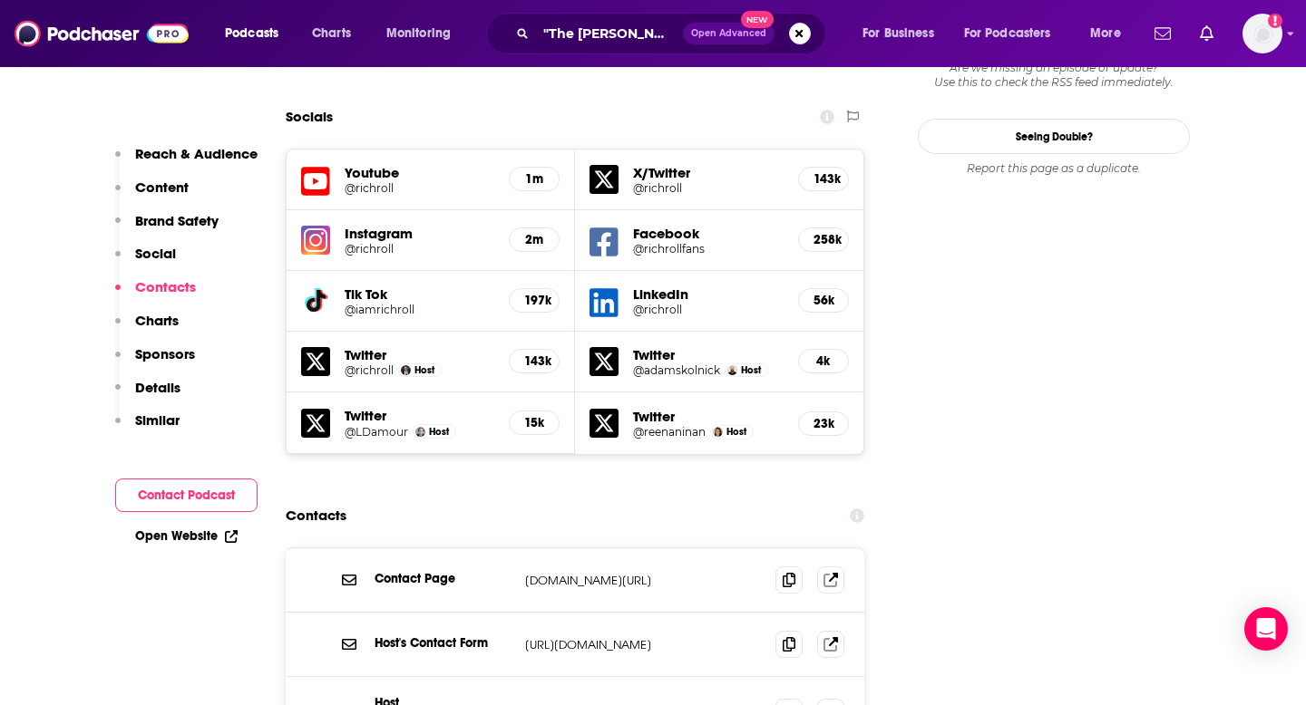
scroll to position [2219, 0]
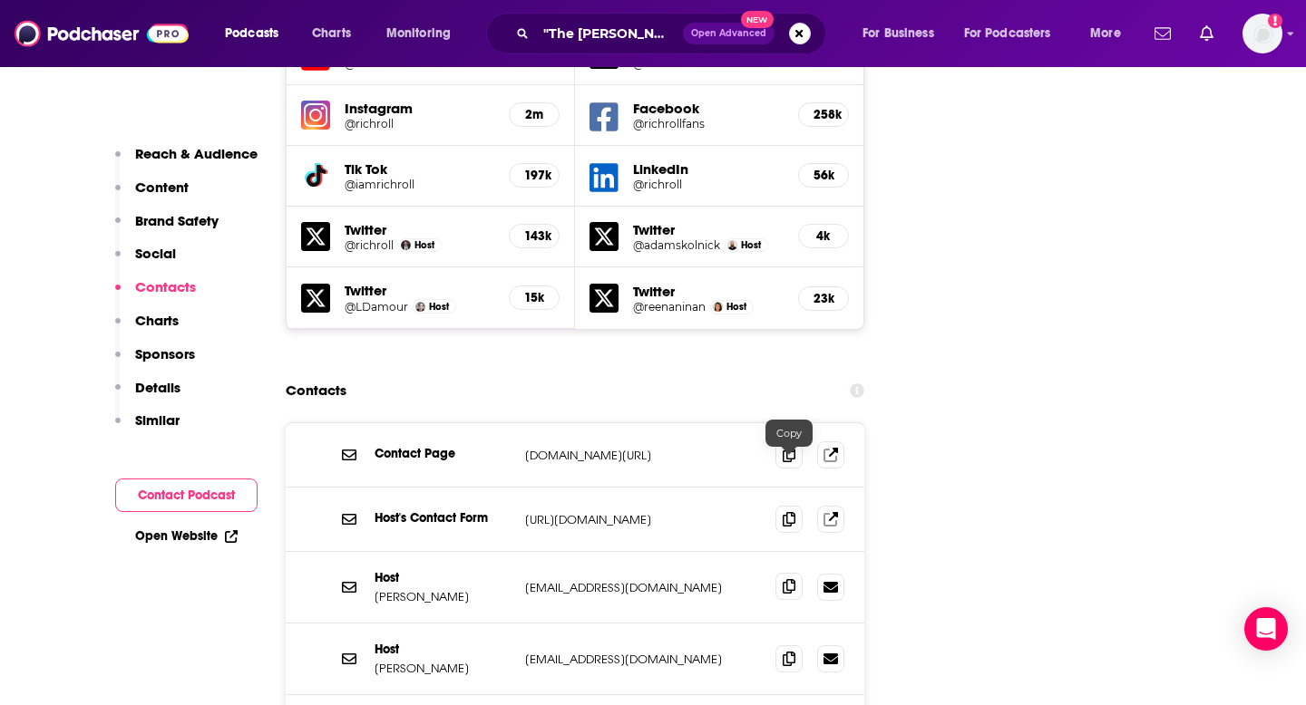
click at [783, 579] on icon at bounding box center [789, 586] width 13 height 15
click at [610, 34] on input ""The [PERSON_NAME] Pocast"" at bounding box center [609, 33] width 147 height 29
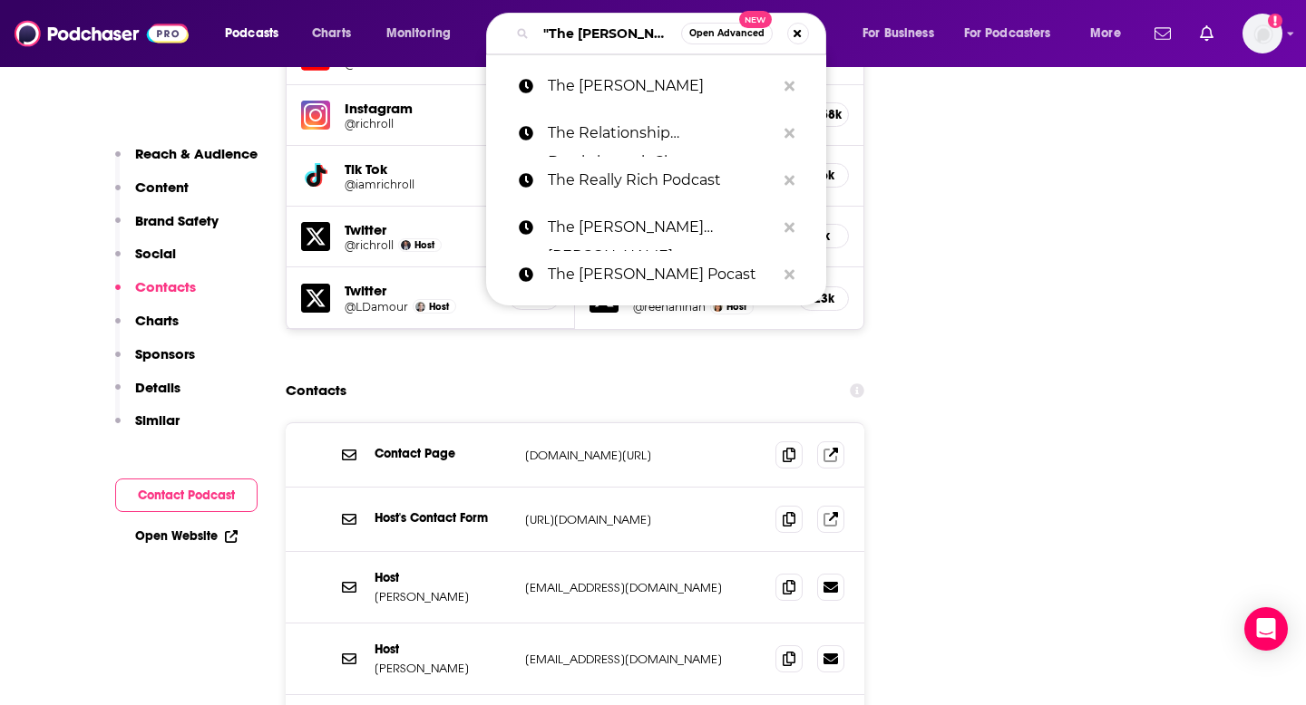
paste input "The School of Greatness"
type input "The School of Greatness"
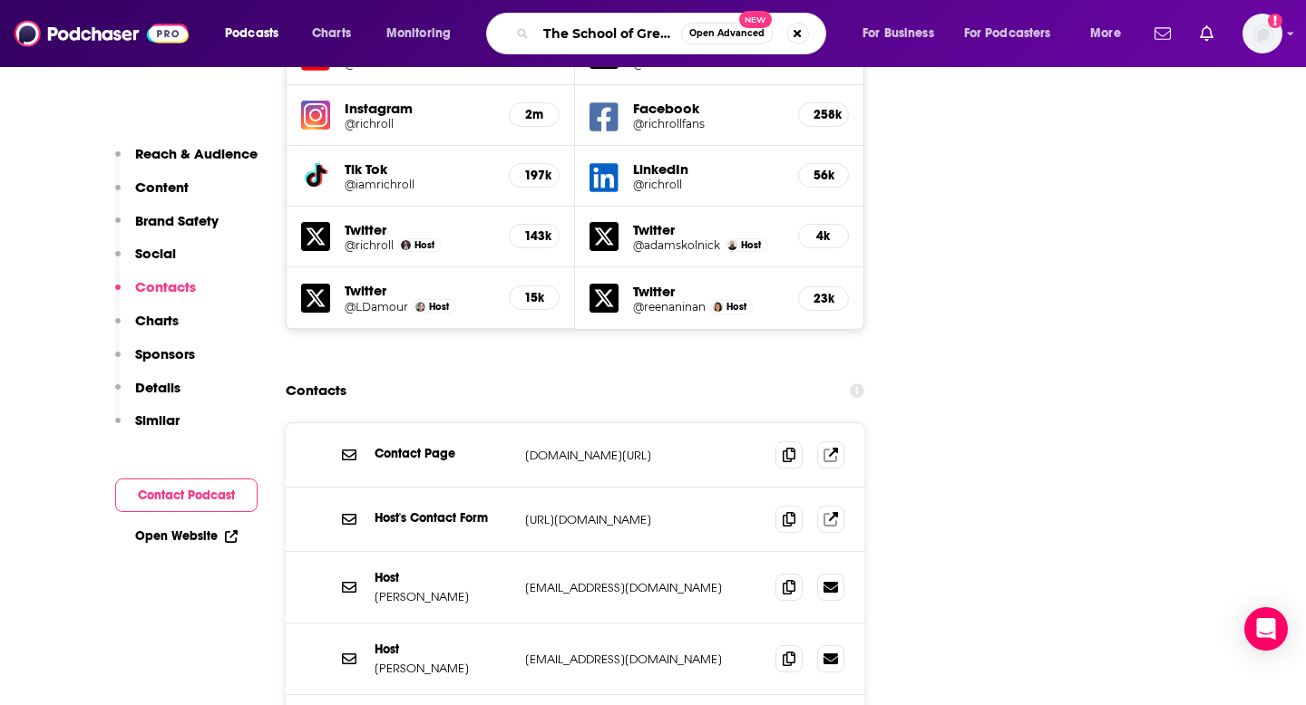
scroll to position [0, 31]
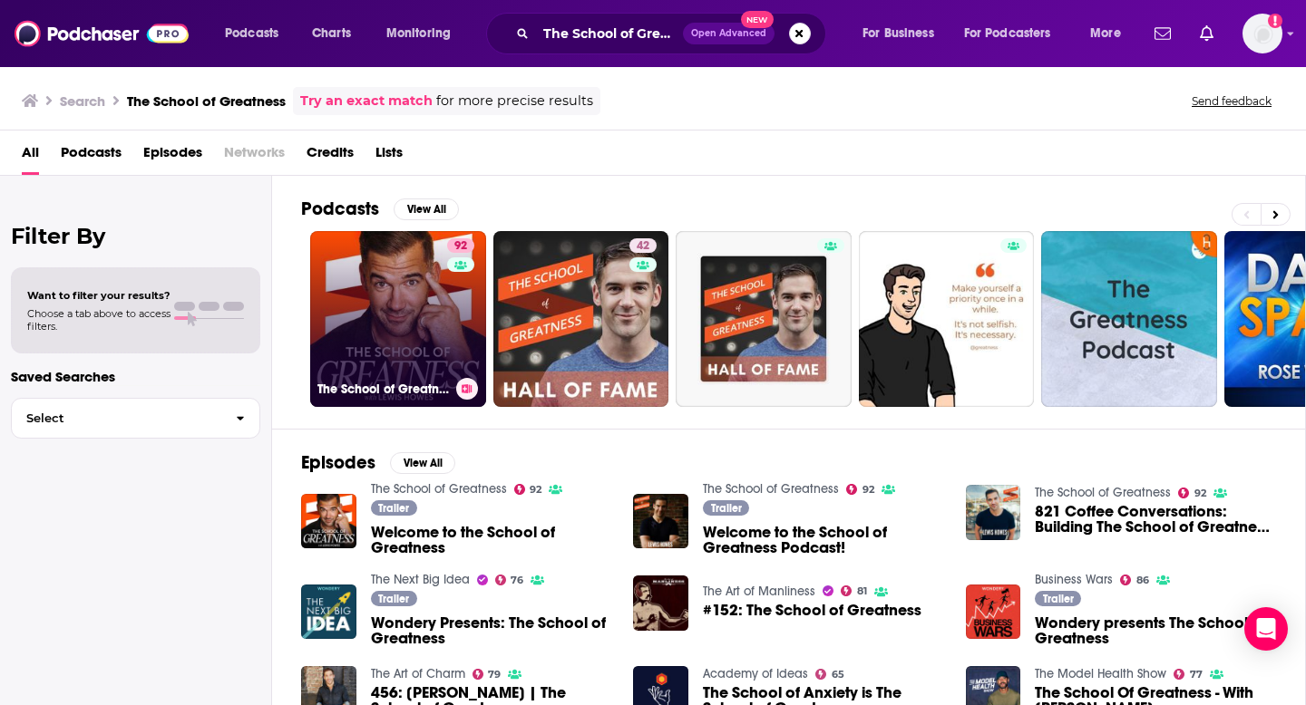
click at [387, 343] on link "92 The School of Greatness" at bounding box center [398, 319] width 176 height 176
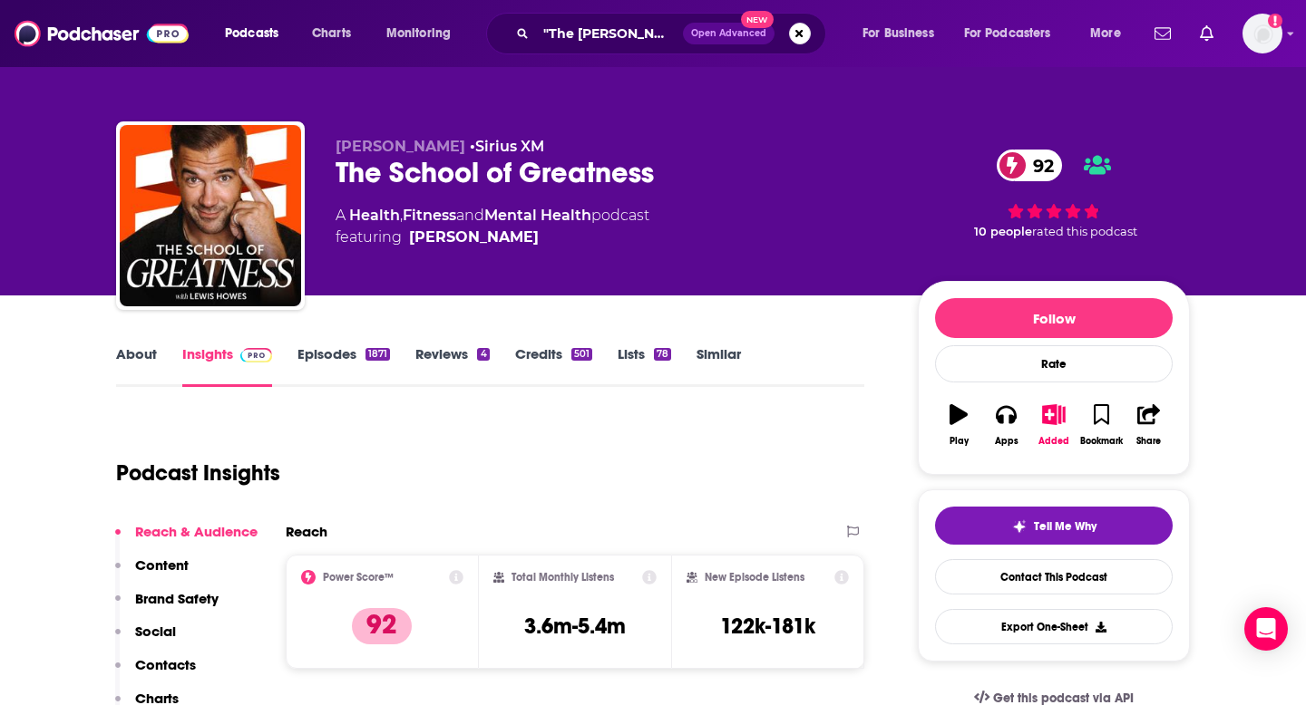
click at [182, 674] on button "Contacts" at bounding box center [155, 673] width 81 height 34
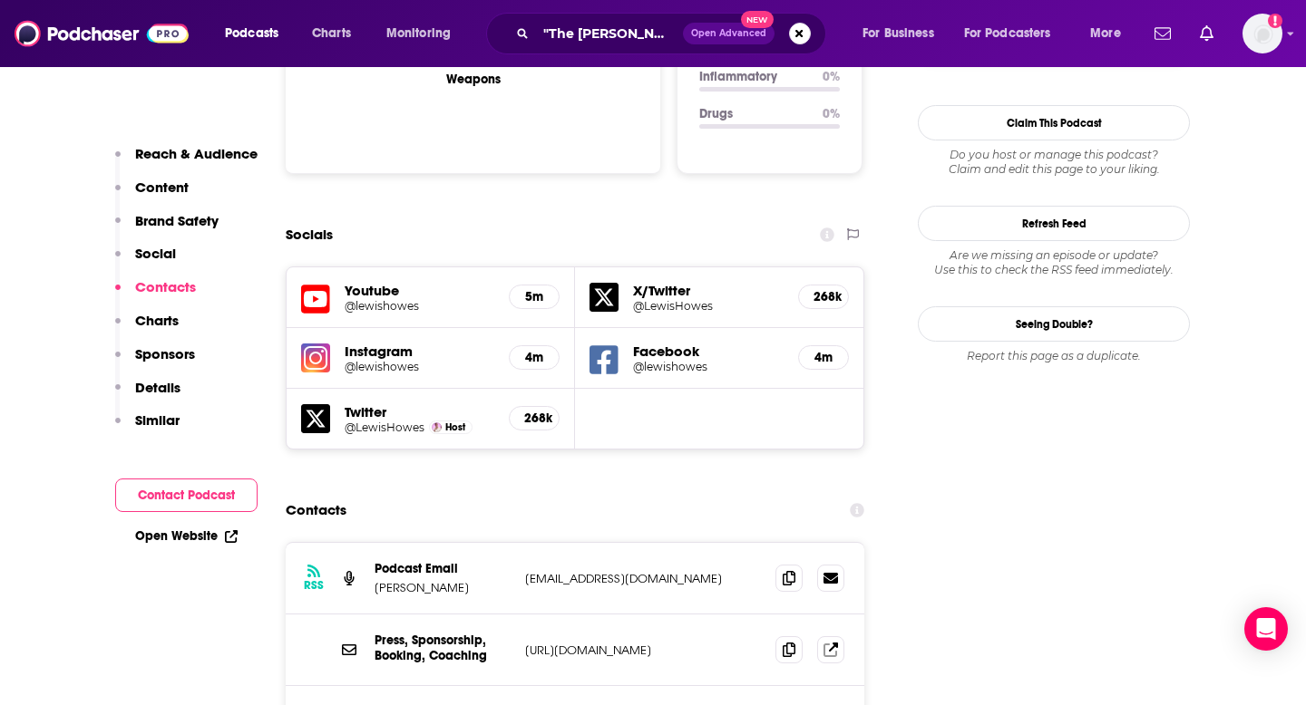
scroll to position [2094, 0]
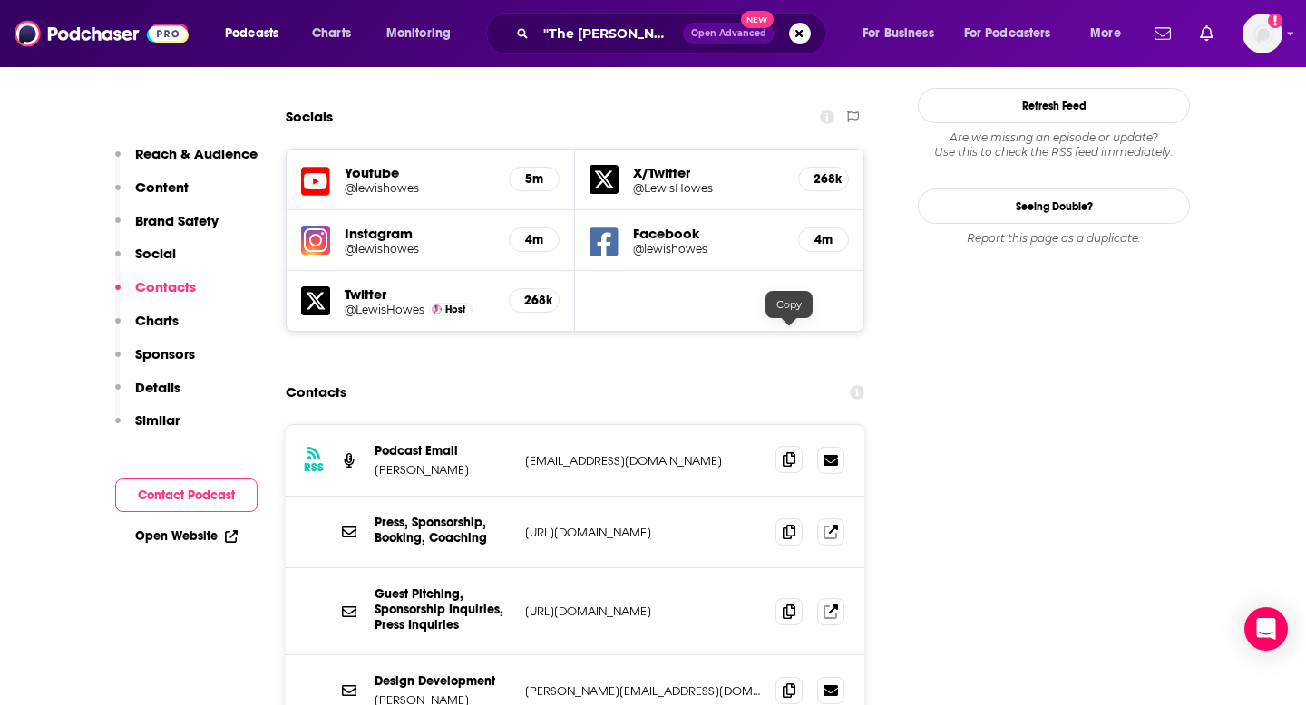
click at [797, 446] on span at bounding box center [788, 459] width 27 height 27
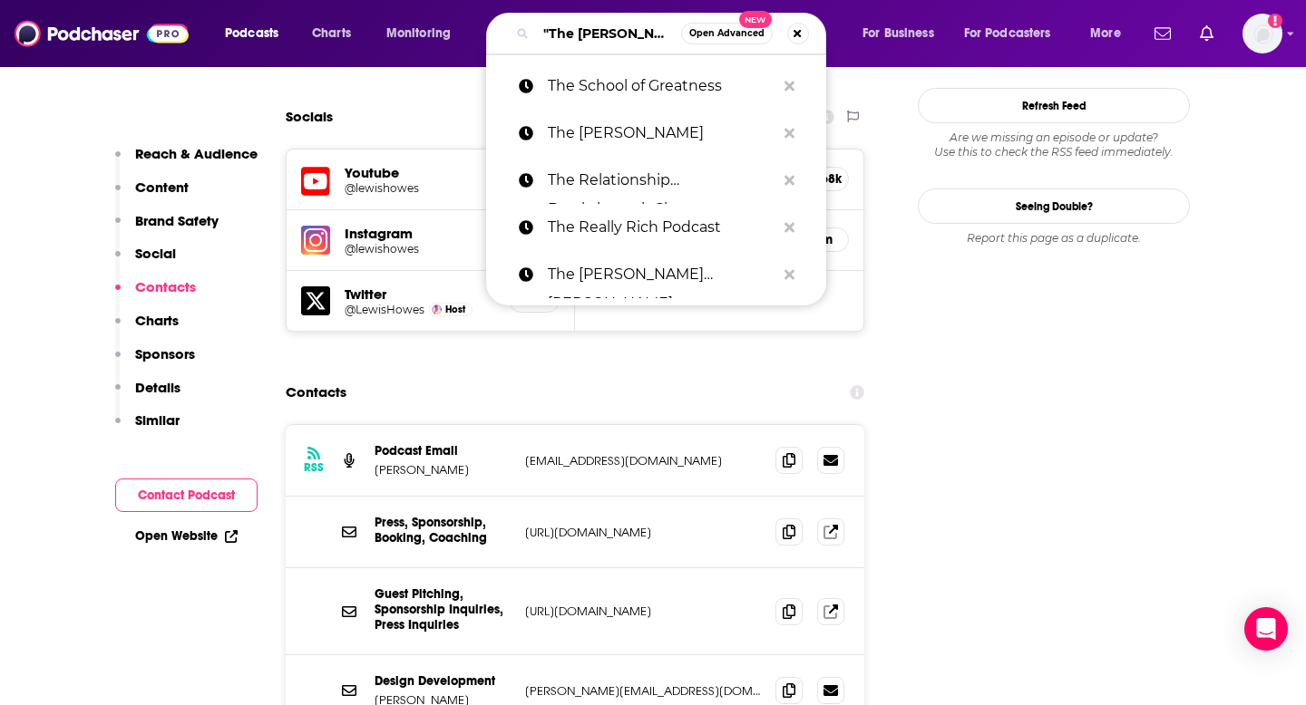
click at [621, 30] on input ""The [PERSON_NAME] Pocast"" at bounding box center [608, 33] width 145 height 29
paste input "The SelfWork Podcast"
type input "The SelfWork Podcast"
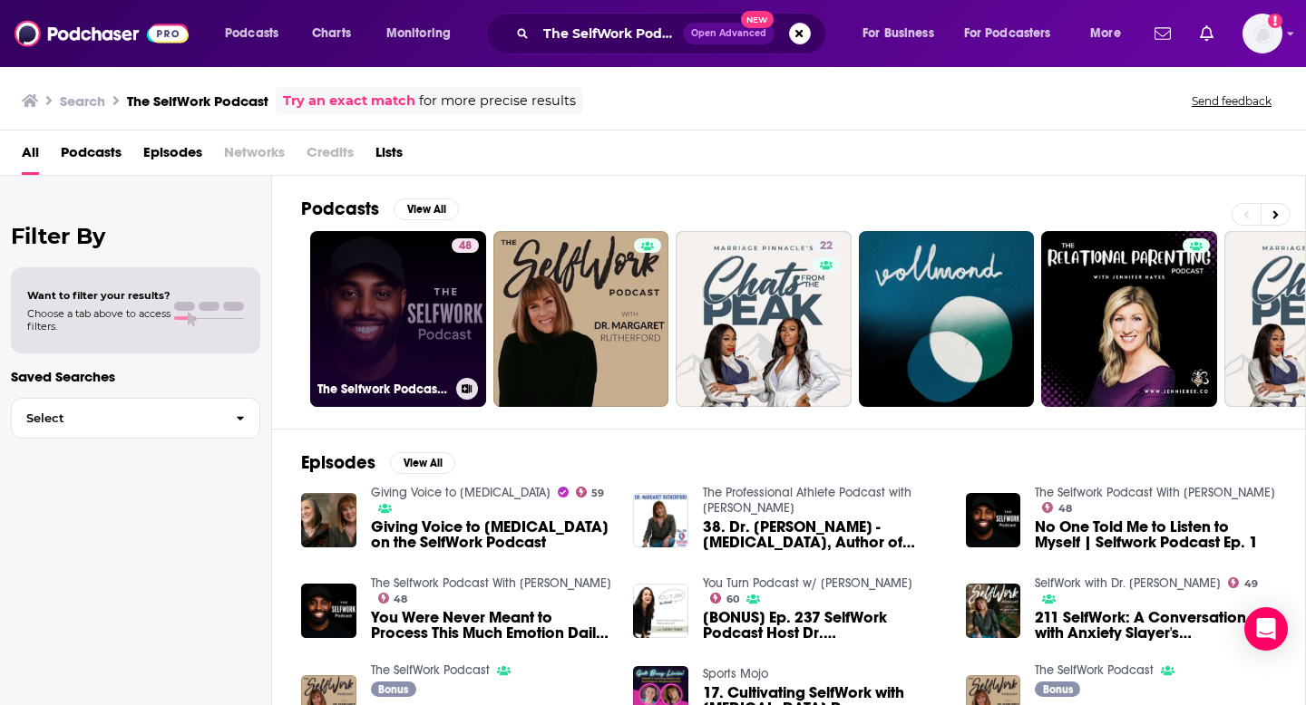
click at [394, 304] on link "48 The Selfwork Podcast With [PERSON_NAME]" at bounding box center [398, 319] width 176 height 176
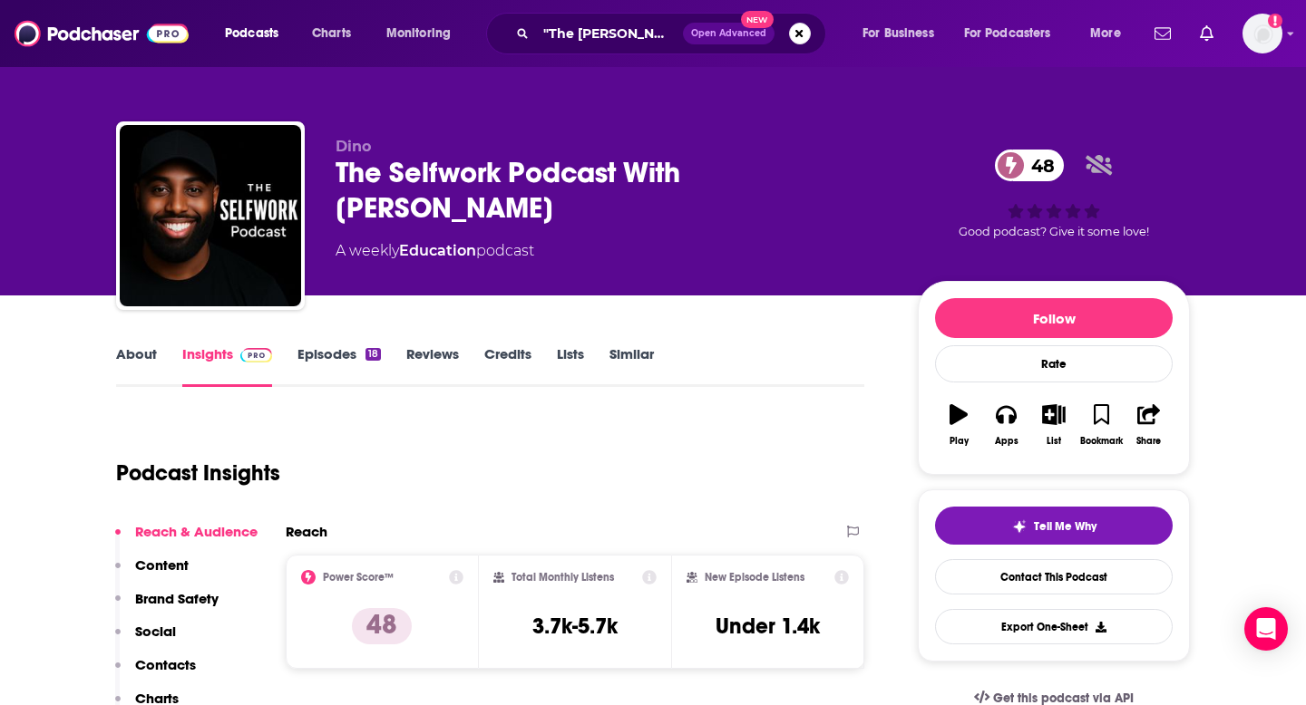
click at [157, 669] on p "Contacts" at bounding box center [165, 664] width 61 height 17
click at [640, 39] on input ""The [PERSON_NAME] Pocast"" at bounding box center [609, 33] width 147 height 29
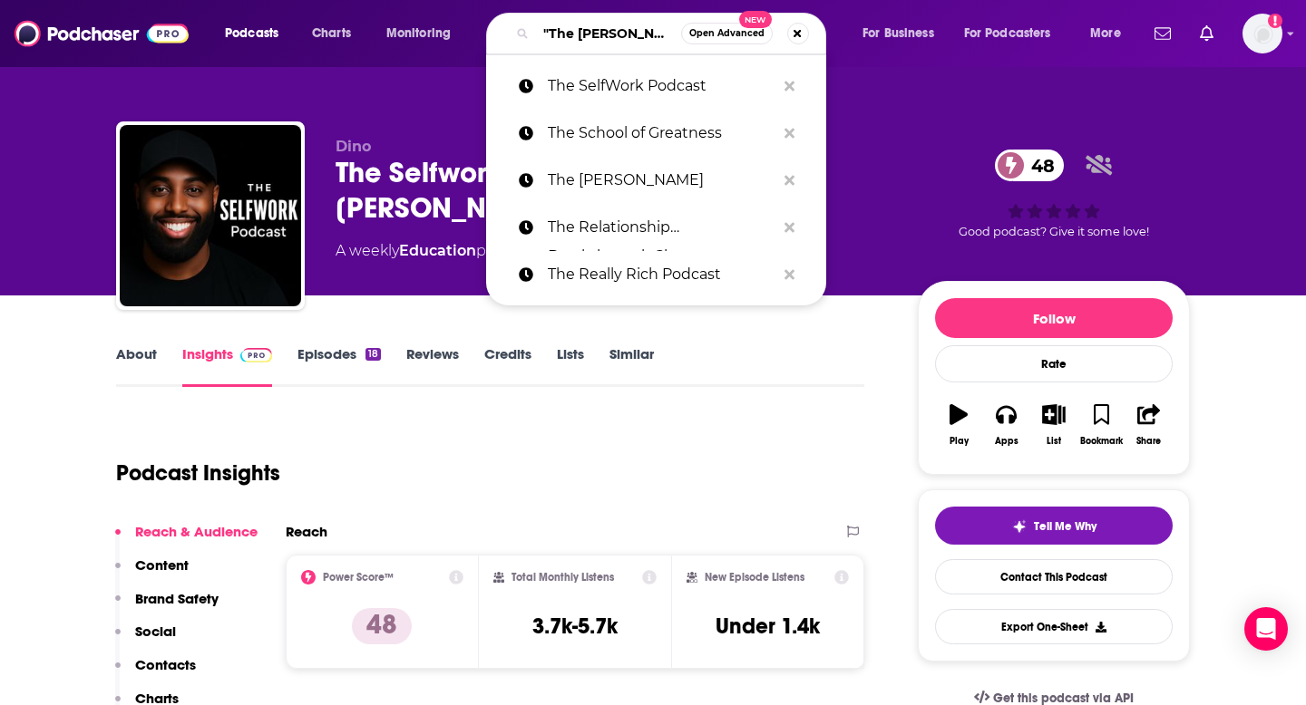
paste input "The Side Hustle Show"
type input "The Side Hustle Show"
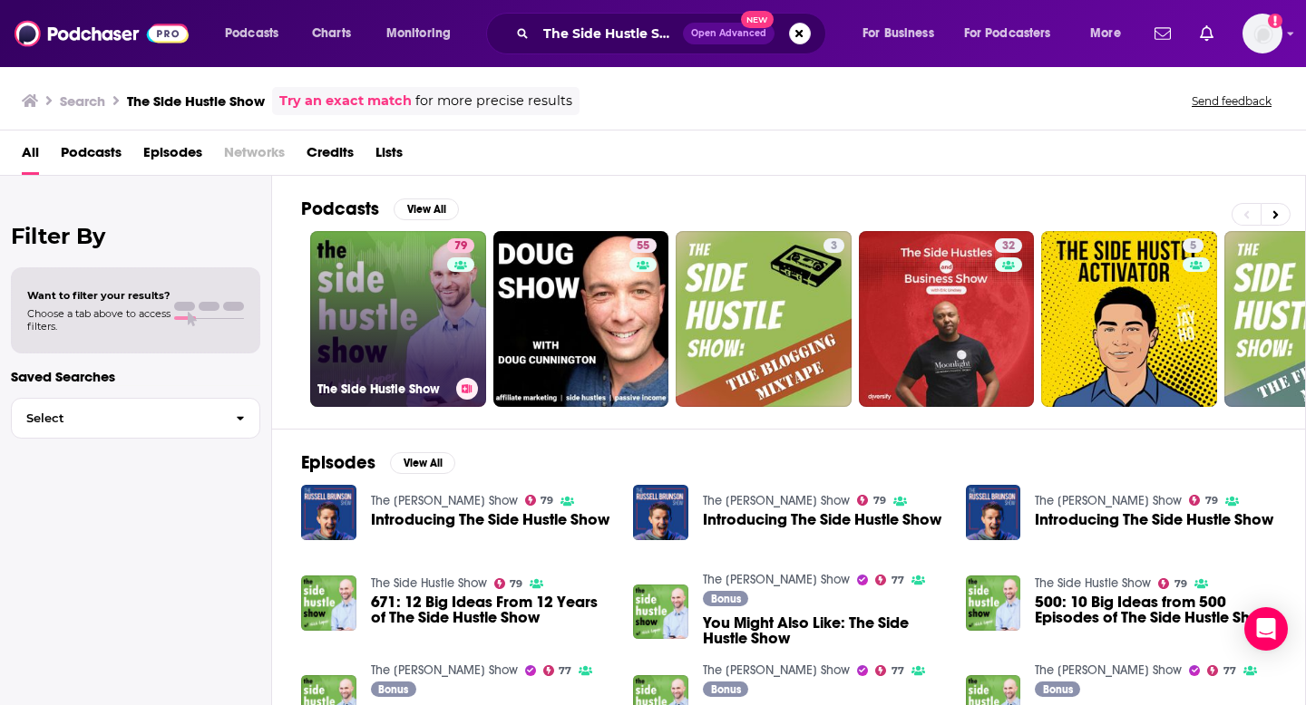
click at [444, 314] on link "79 The Side Hustle Show" at bounding box center [398, 319] width 176 height 176
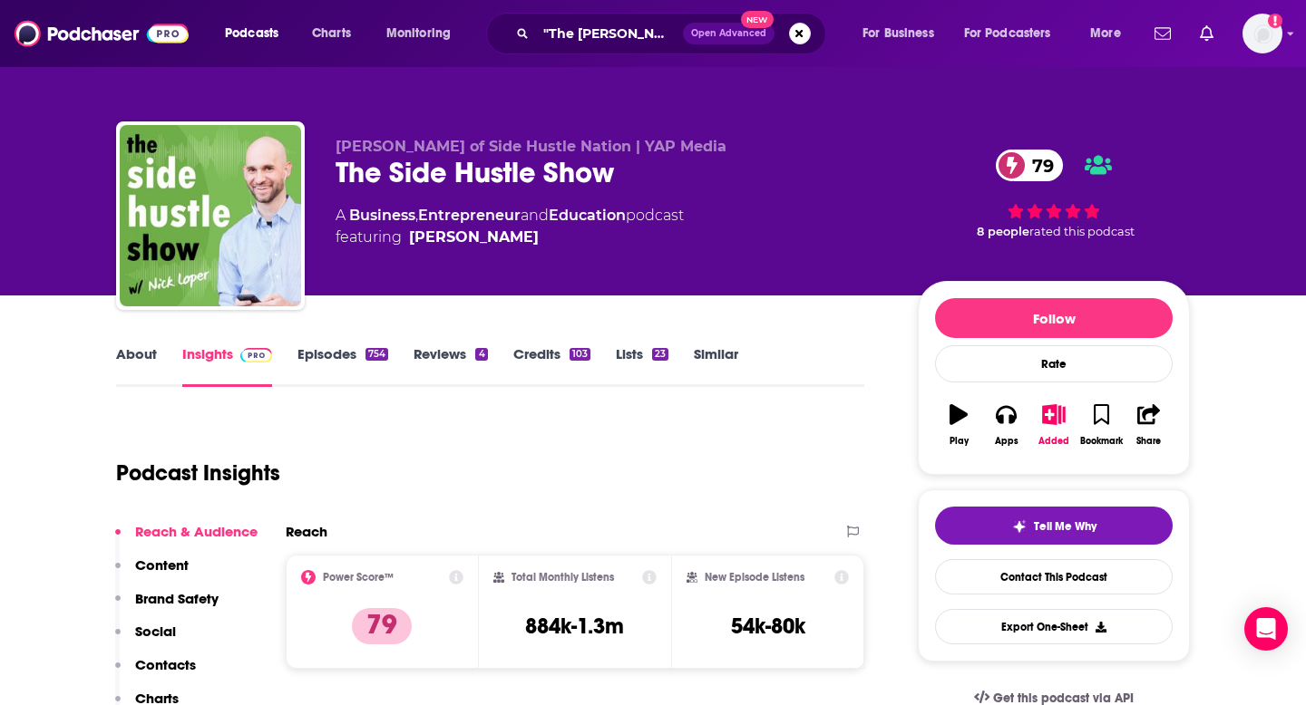
click at [180, 663] on p "Contacts" at bounding box center [165, 664] width 61 height 17
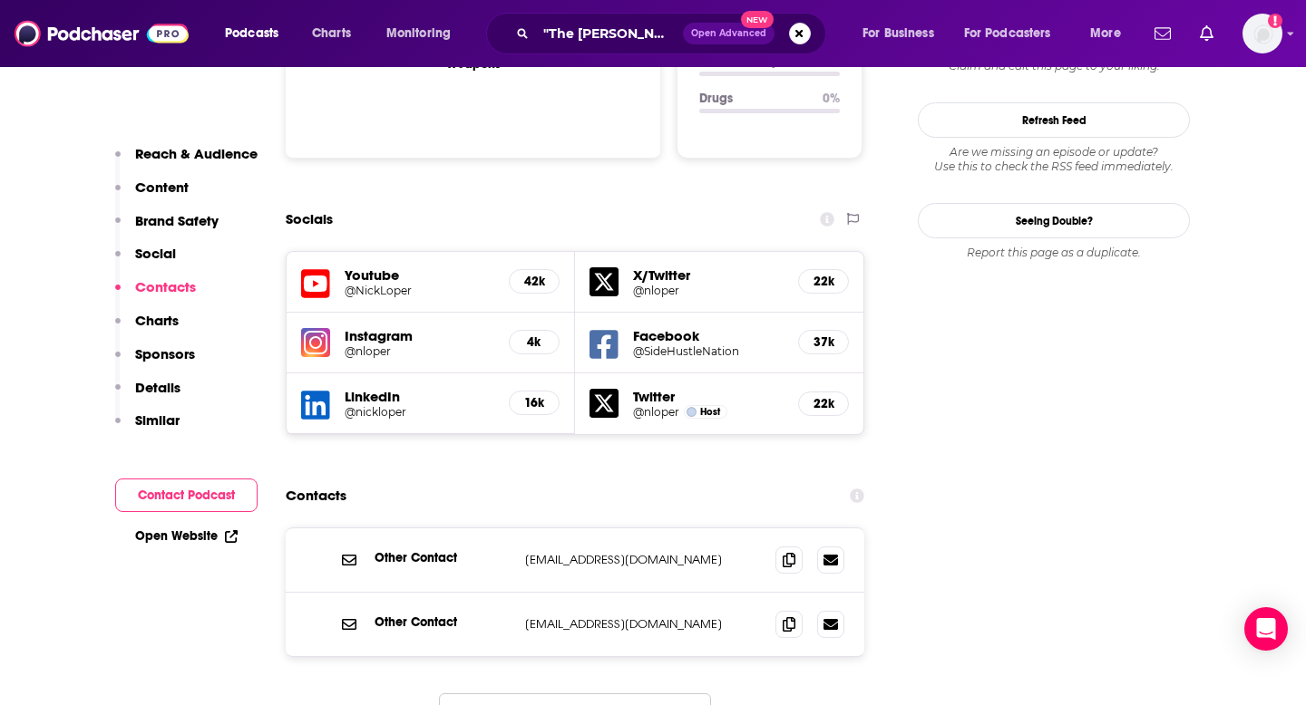
scroll to position [2073, 0]
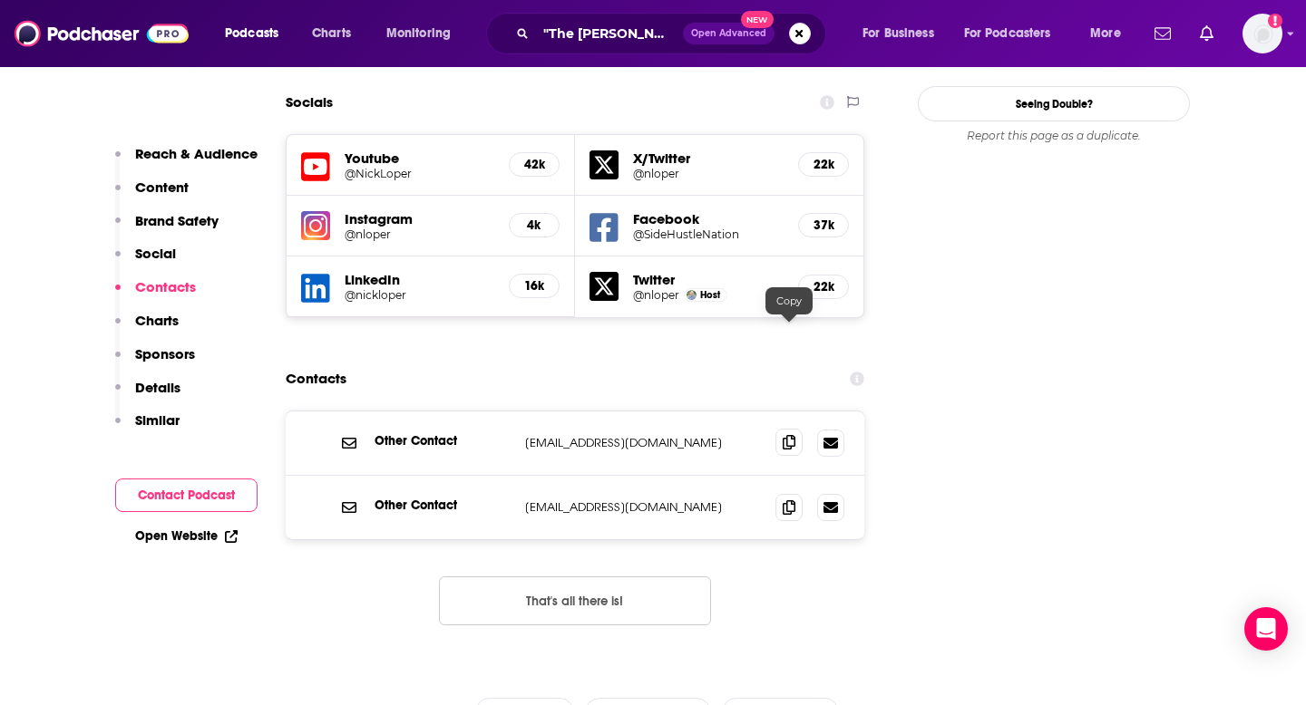
click at [789, 435] on icon at bounding box center [789, 442] width 13 height 15
click at [619, 42] on input ""The [PERSON_NAME] Pocast"" at bounding box center [609, 33] width 147 height 29
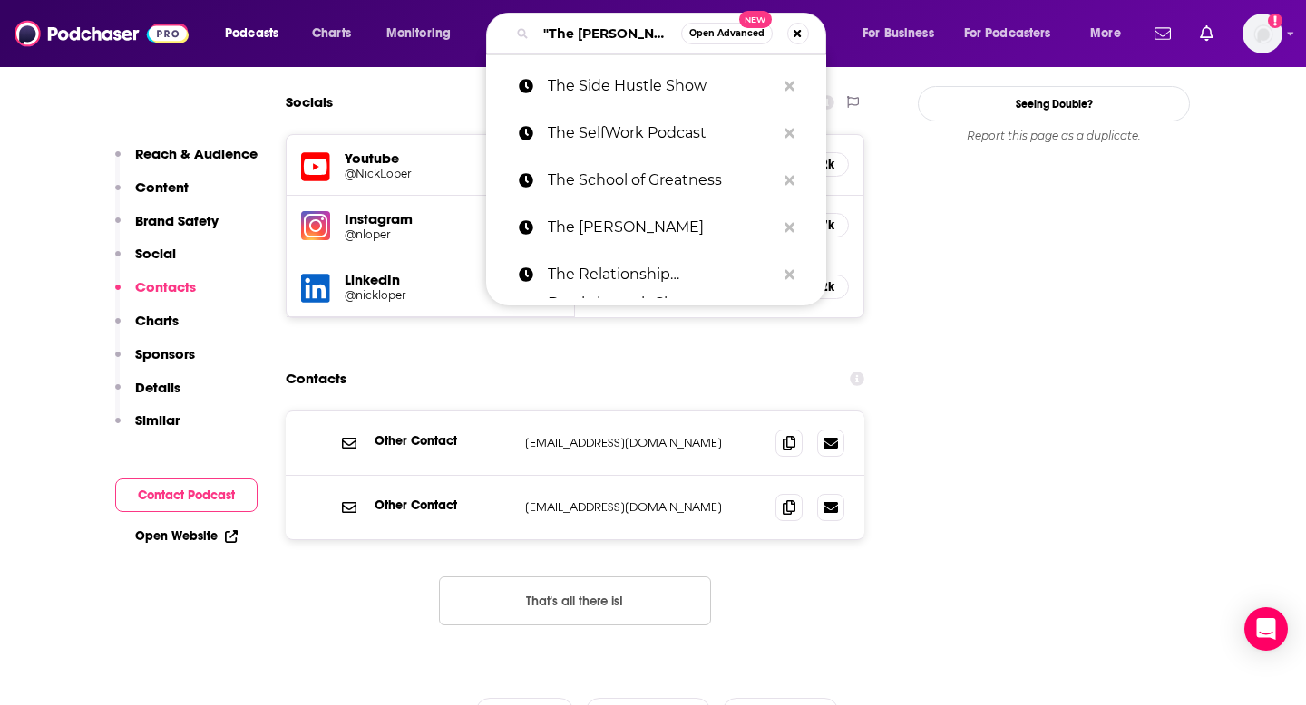
paste input "The Small Business Mindset"
type input "The Small Business Mindset"
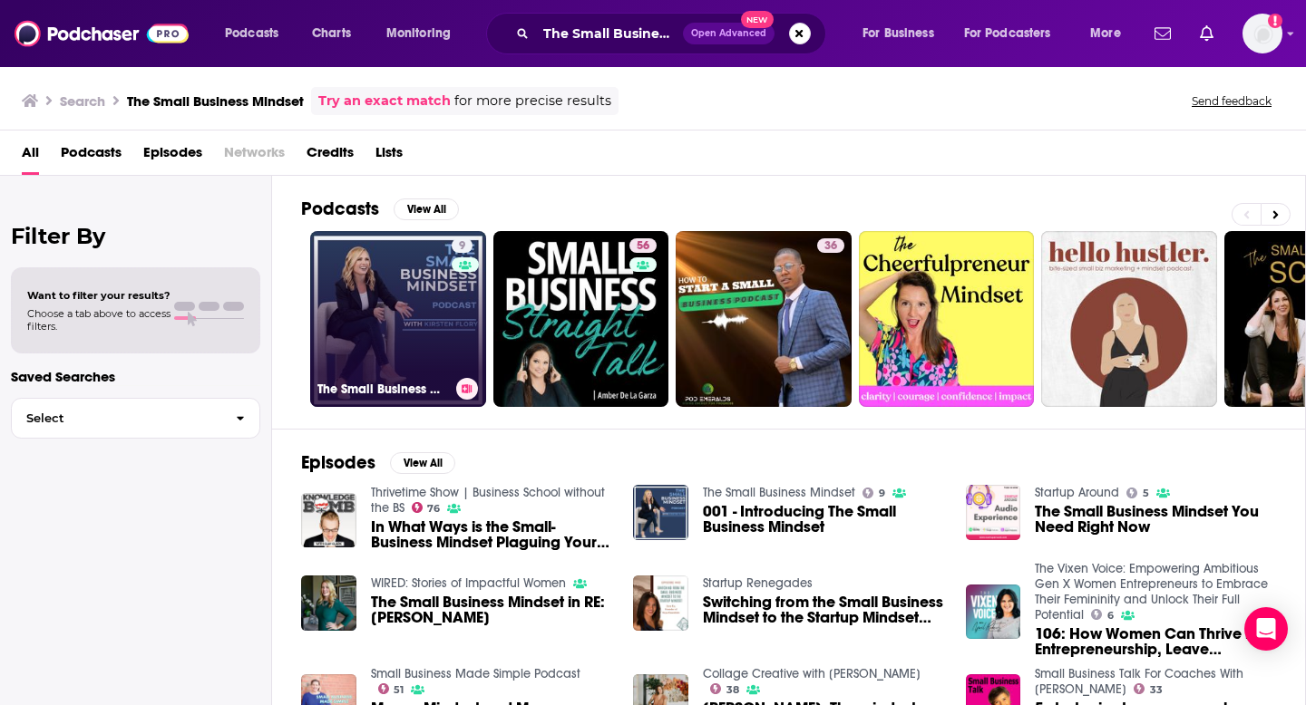
click at [471, 296] on div "9" at bounding box center [465, 308] width 27 height 140
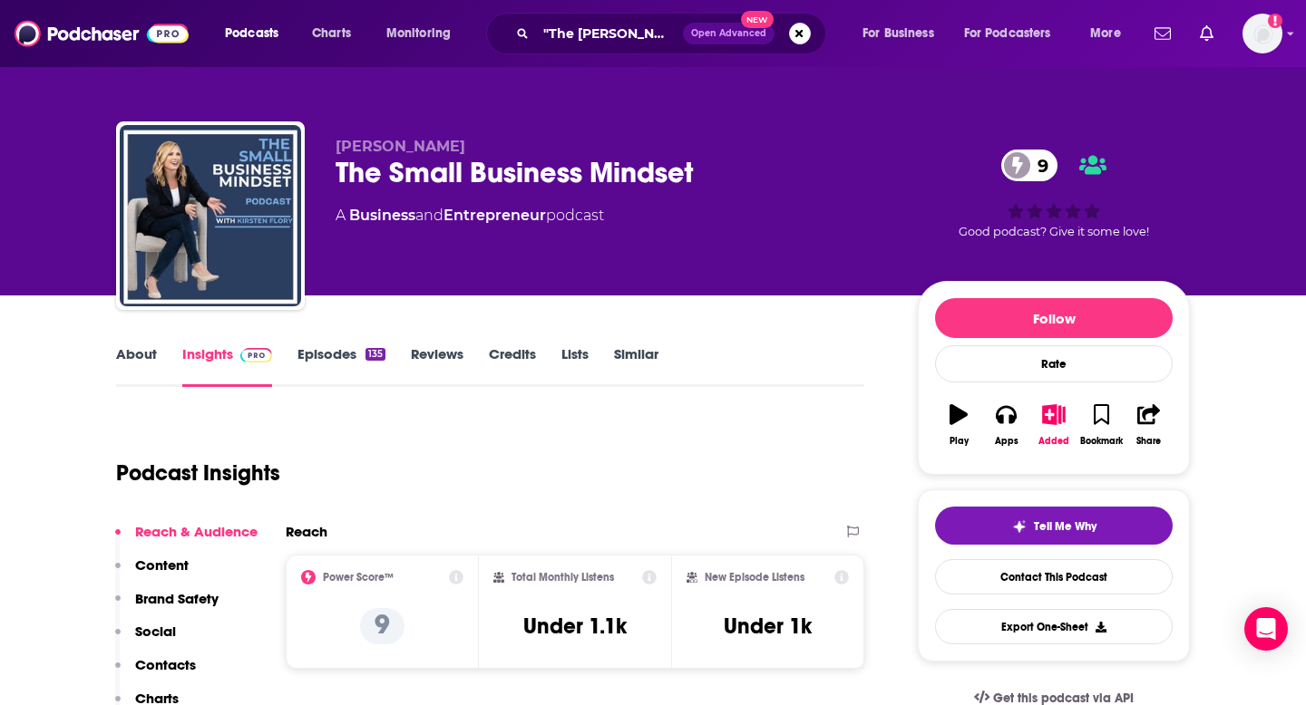
click at [170, 668] on p "Contacts" at bounding box center [165, 664] width 61 height 17
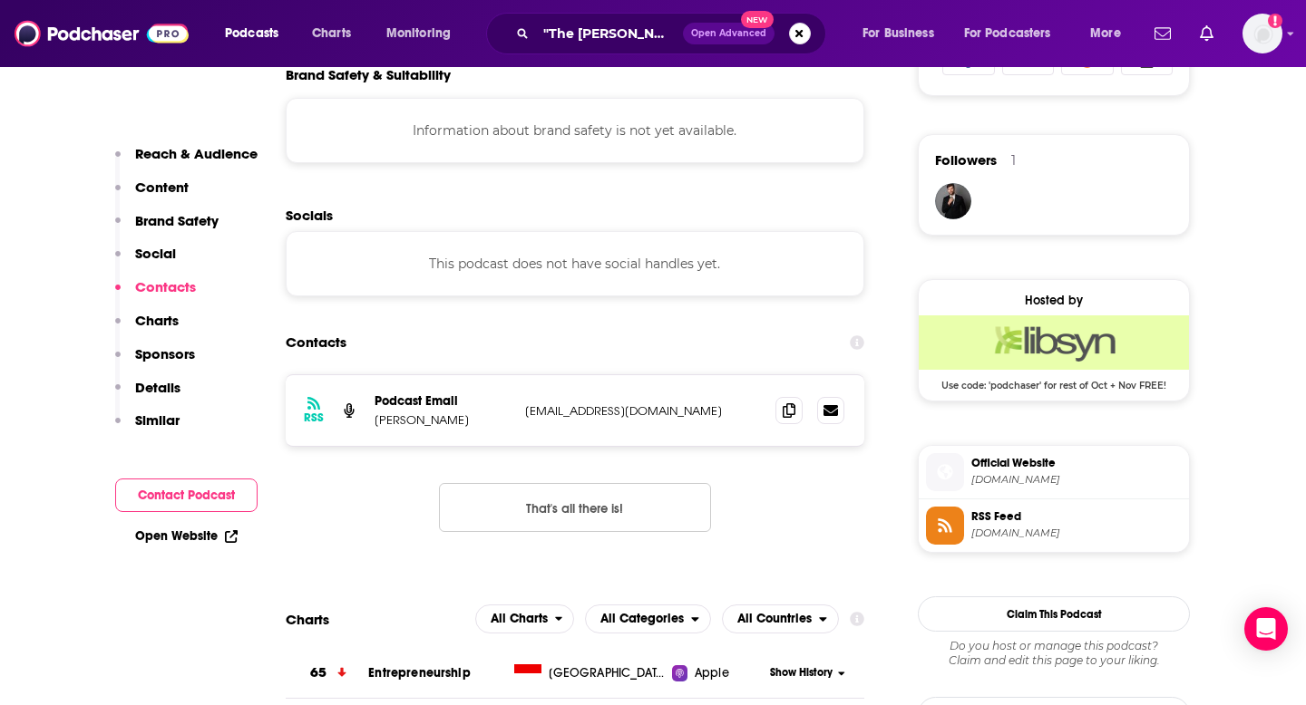
scroll to position [1335, 0]
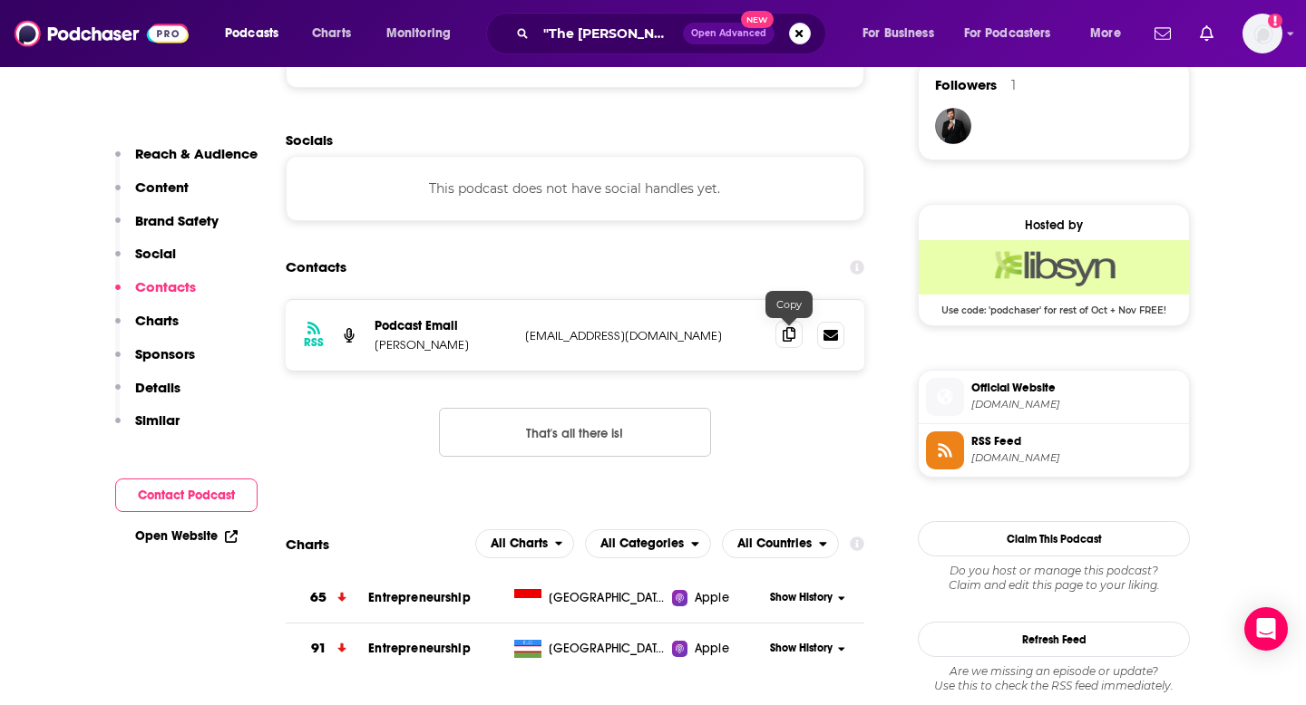
click at [787, 340] on icon at bounding box center [789, 334] width 13 height 15
click at [644, 23] on input ""The [PERSON_NAME] Pocast"" at bounding box center [609, 33] width 147 height 29
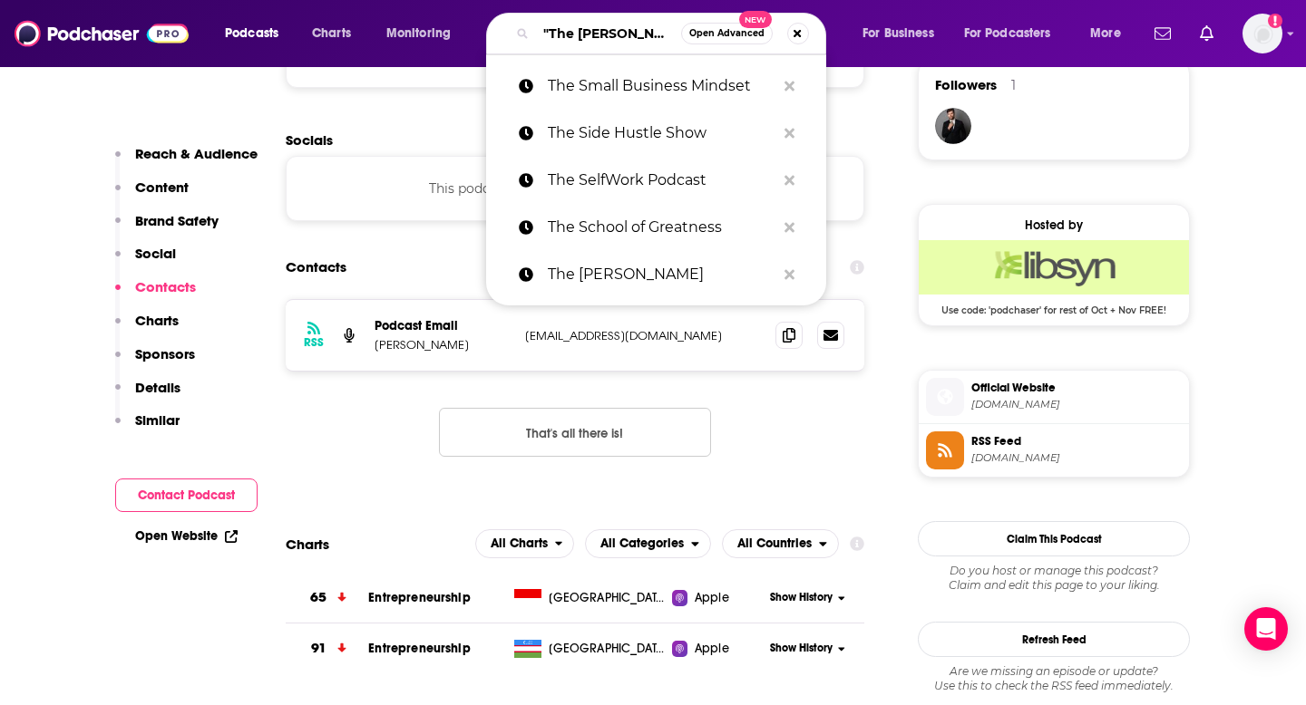
paste input "The Small Business Radio Show"
type input "The Small Business Radio Show"
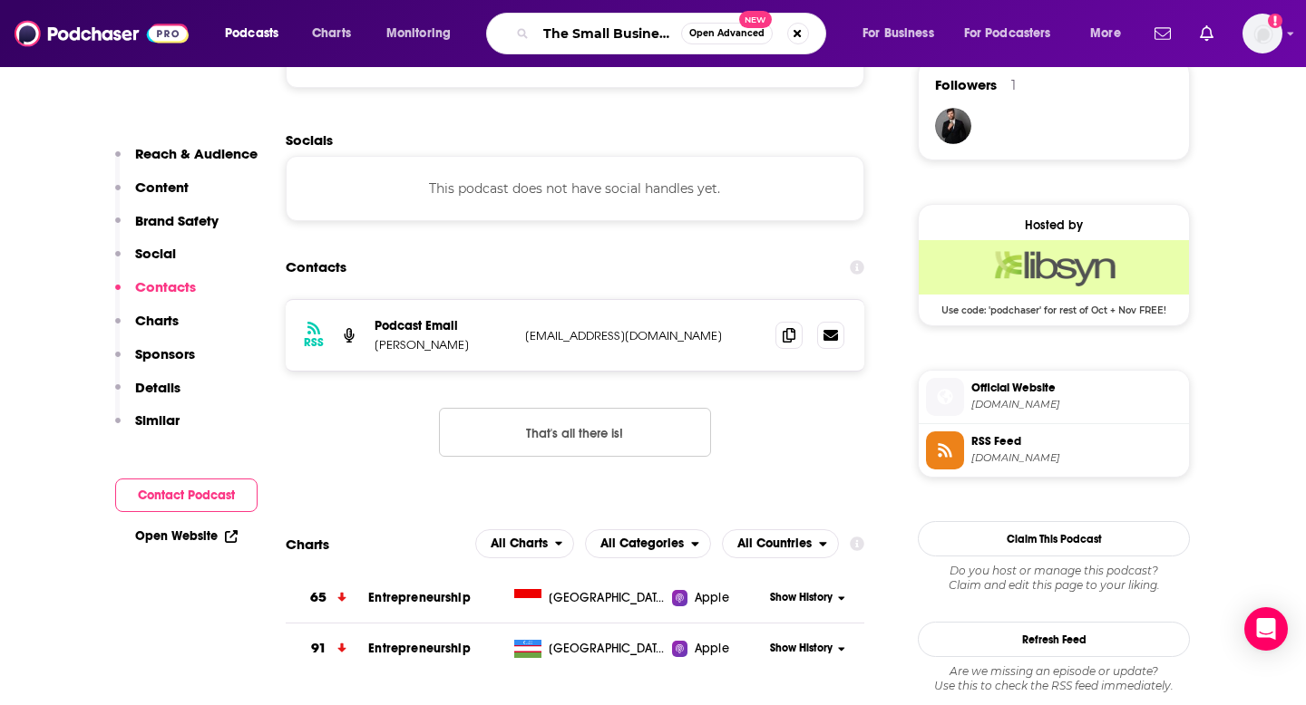
scroll to position [0, 82]
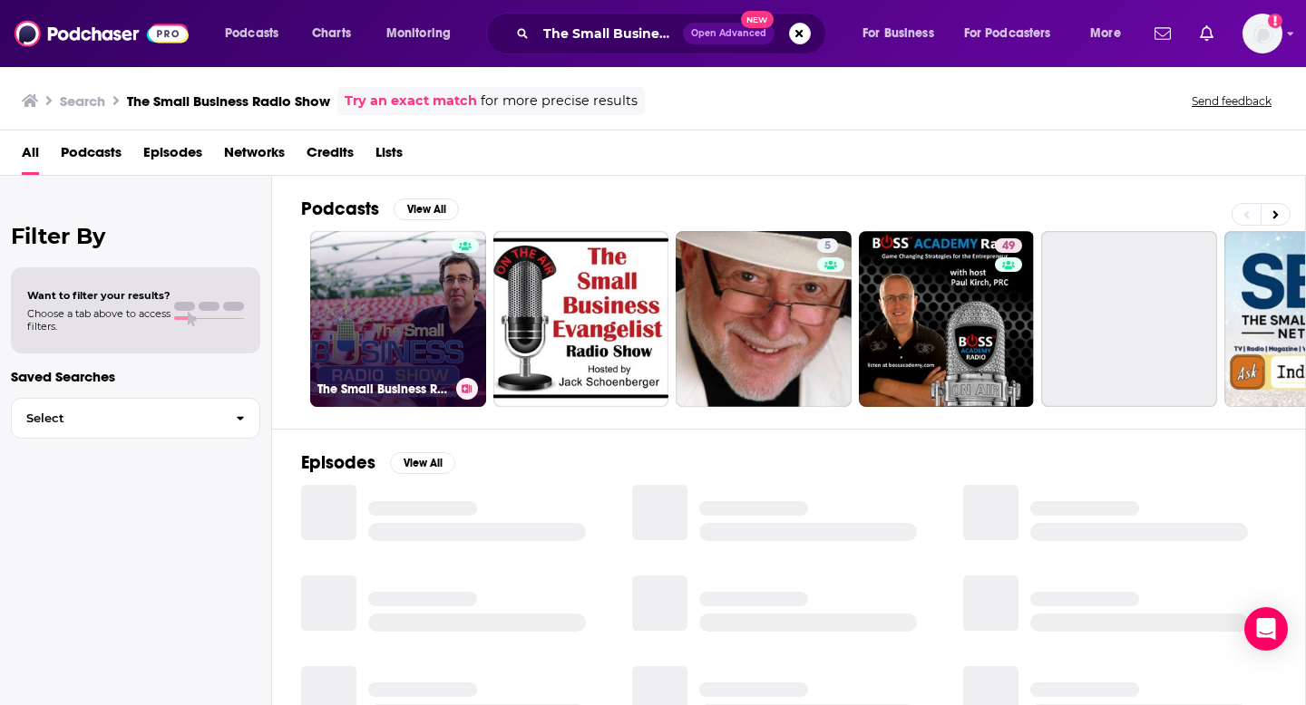
click at [424, 335] on link "The Small Business Radio Show" at bounding box center [398, 319] width 176 height 176
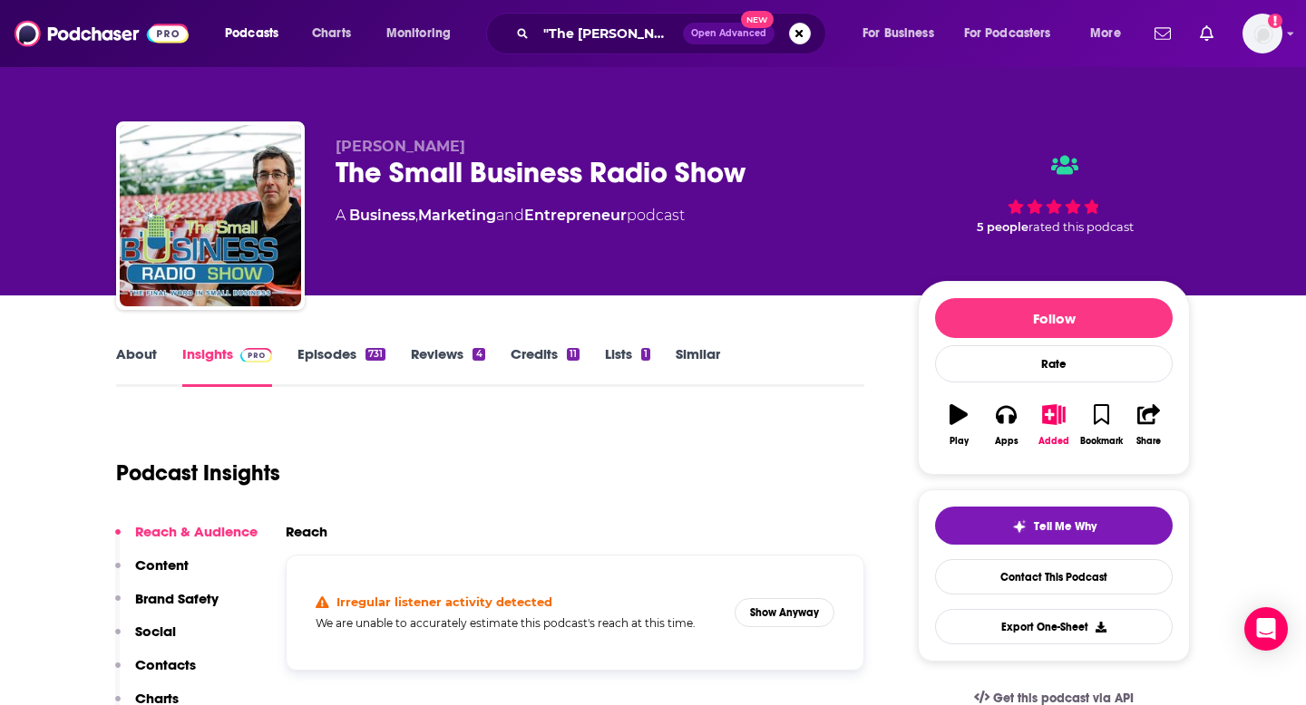
click at [176, 671] on p "Contacts" at bounding box center [165, 664] width 61 height 17
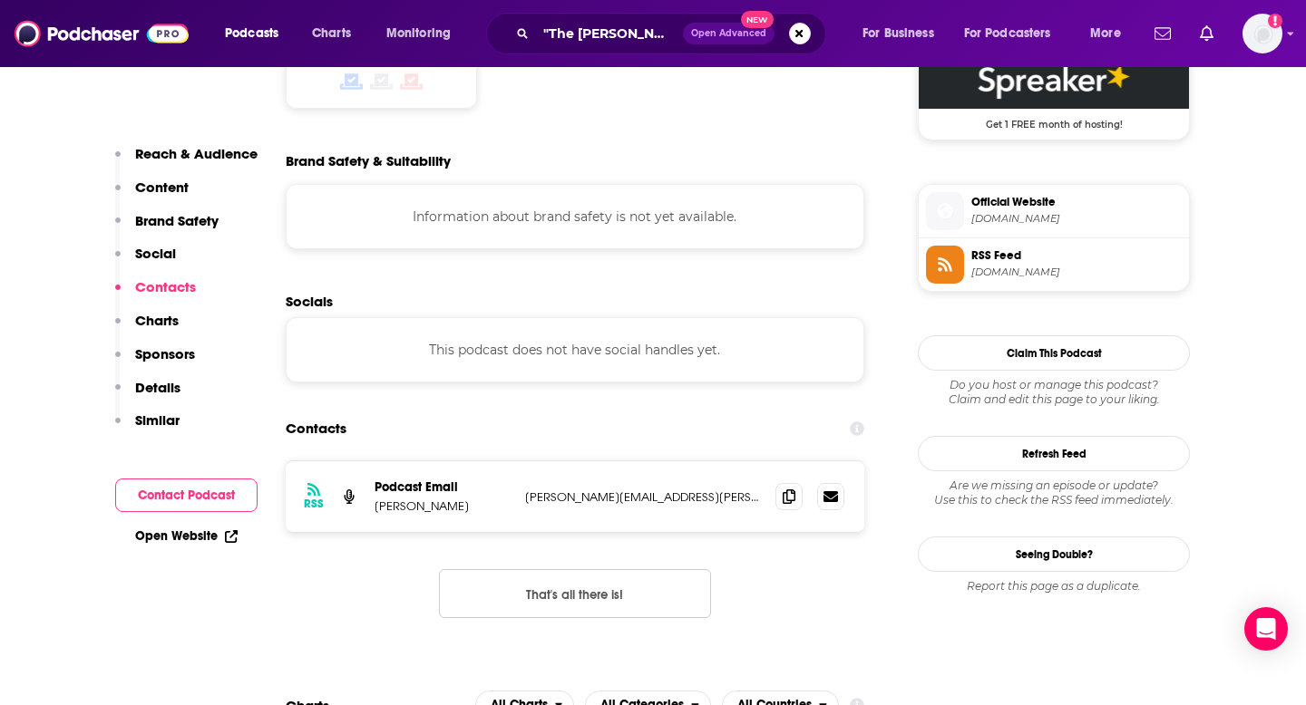
scroll to position [1611, 0]
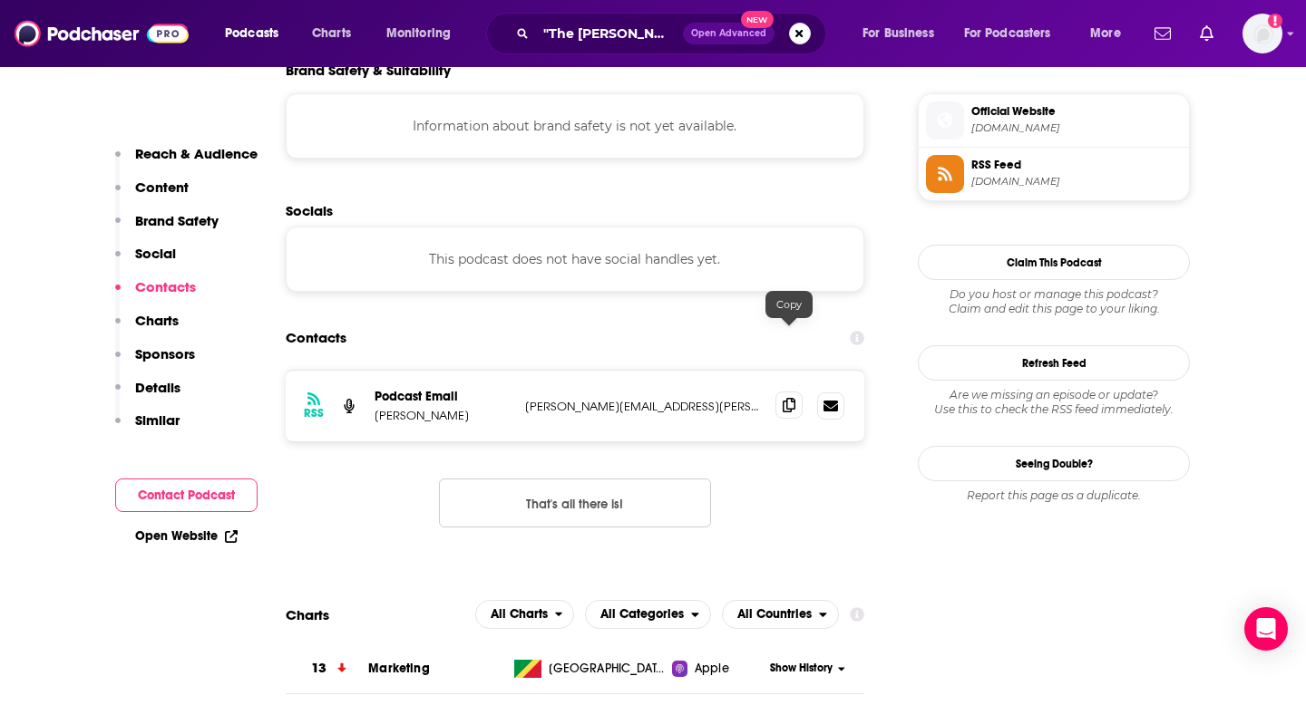
click at [783, 398] on icon at bounding box center [789, 405] width 13 height 15
click at [653, 29] on input ""The [PERSON_NAME] Pocast"" at bounding box center [609, 33] width 147 height 29
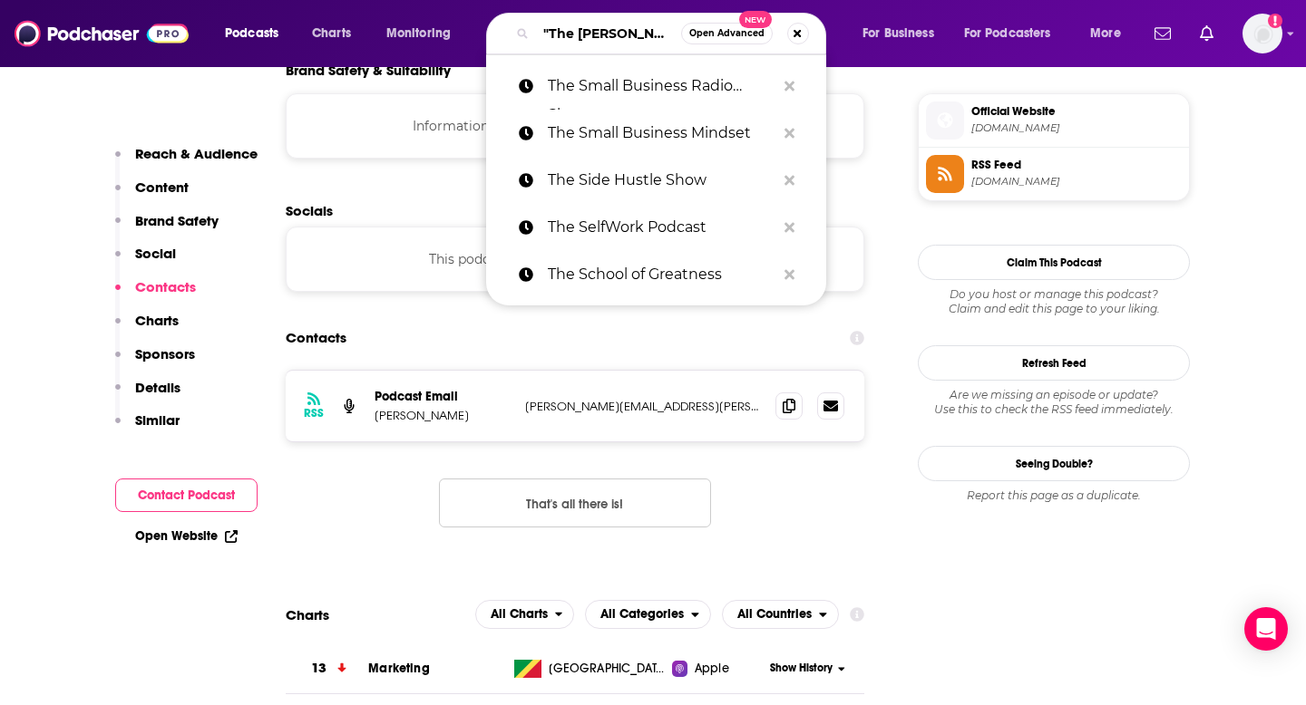
paste input "The Small Business Show"
type input "The Small Business Show"
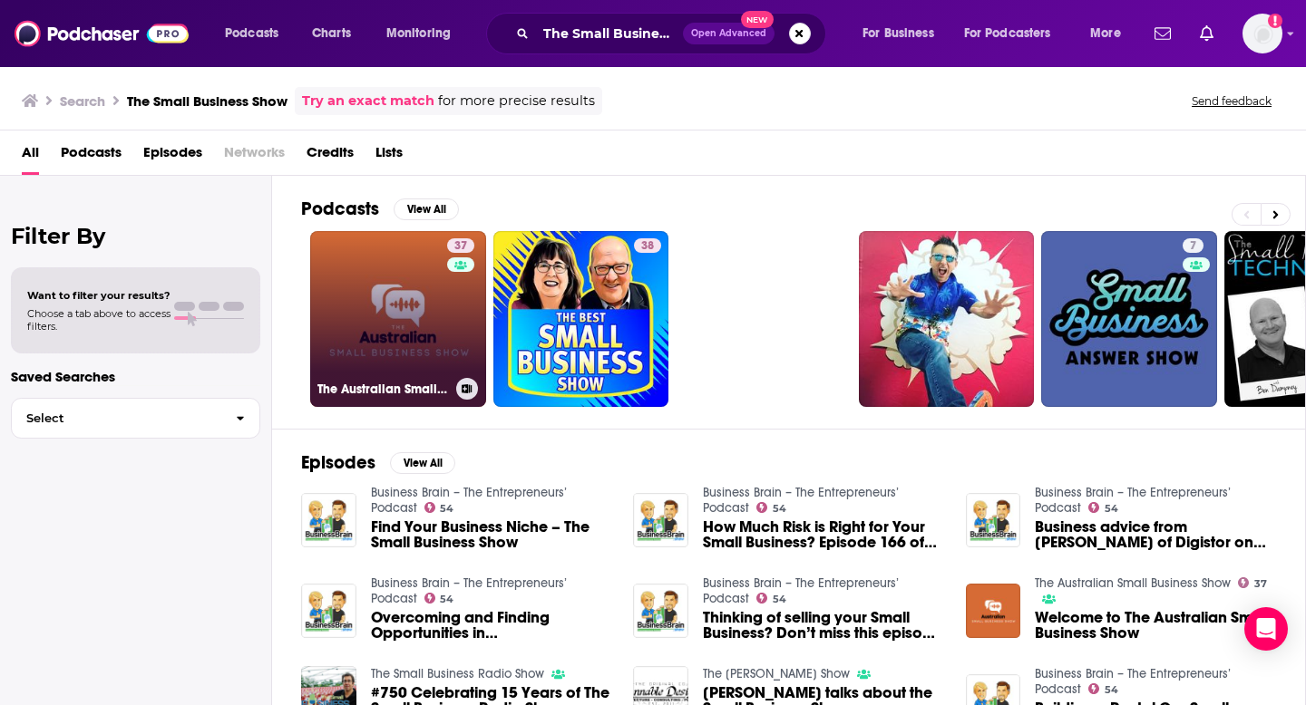
click at [420, 336] on link "37 The Australian Small Business Show" at bounding box center [398, 319] width 176 height 176
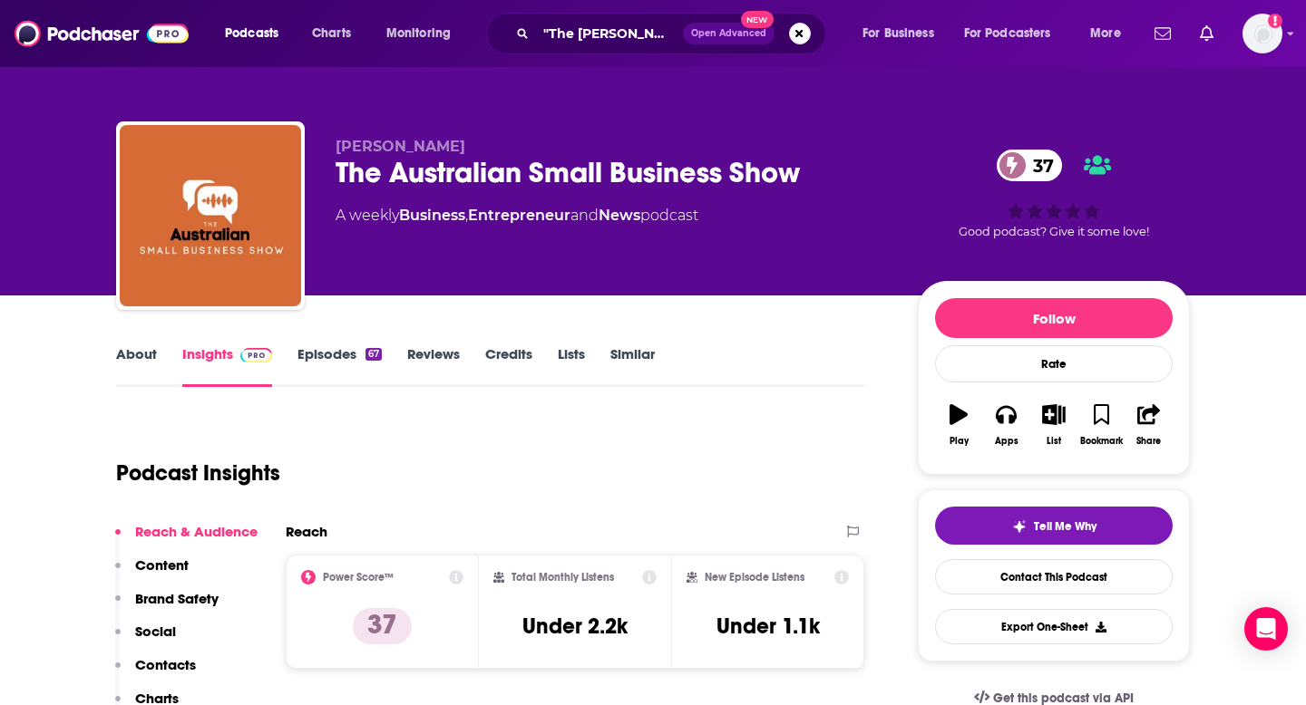
click at [165, 669] on p "Contacts" at bounding box center [165, 664] width 61 height 17
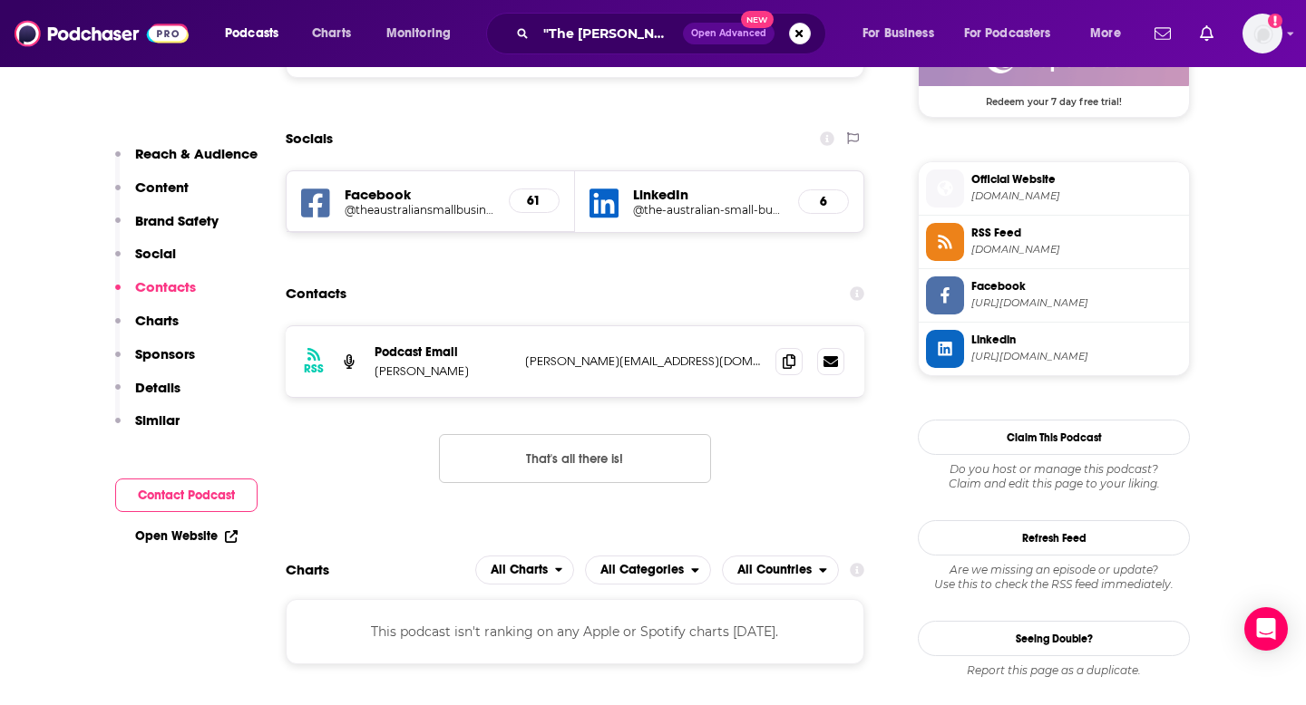
scroll to position [1424, 0]
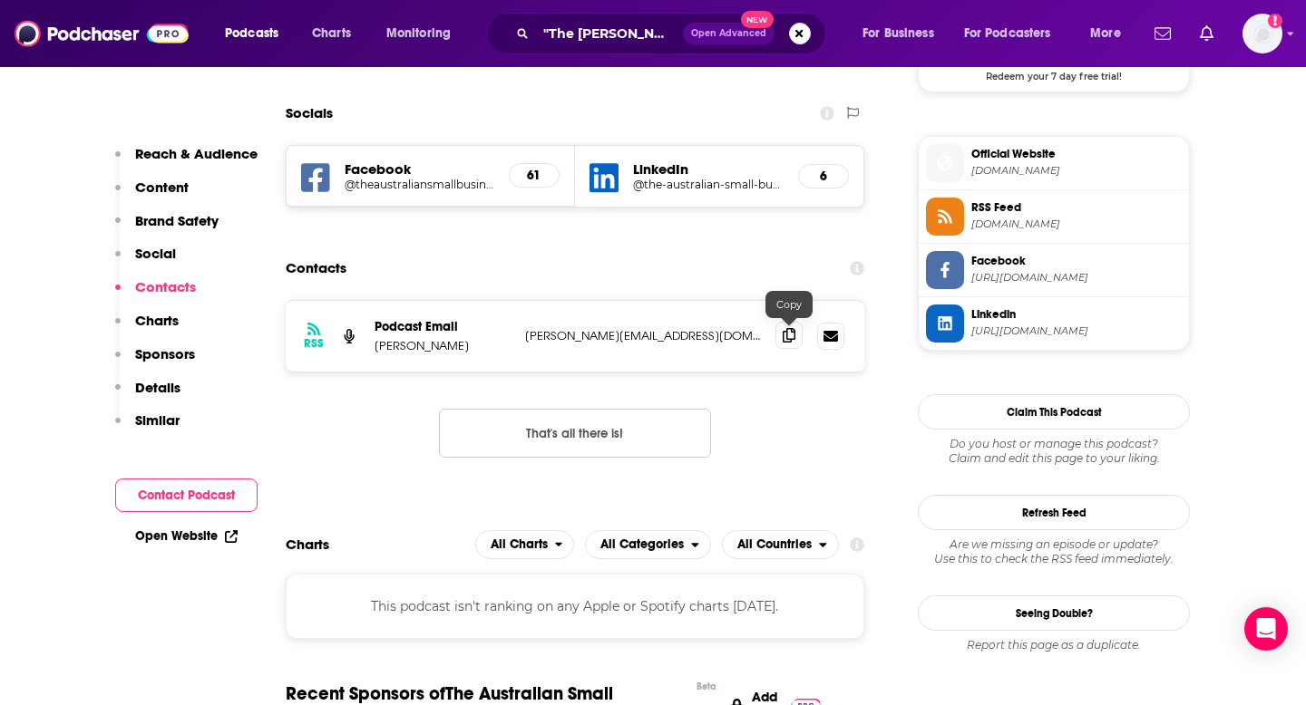
click at [785, 333] on icon at bounding box center [789, 335] width 13 height 15
click at [572, 43] on input ""The [PERSON_NAME] Pocast"" at bounding box center [609, 33] width 147 height 29
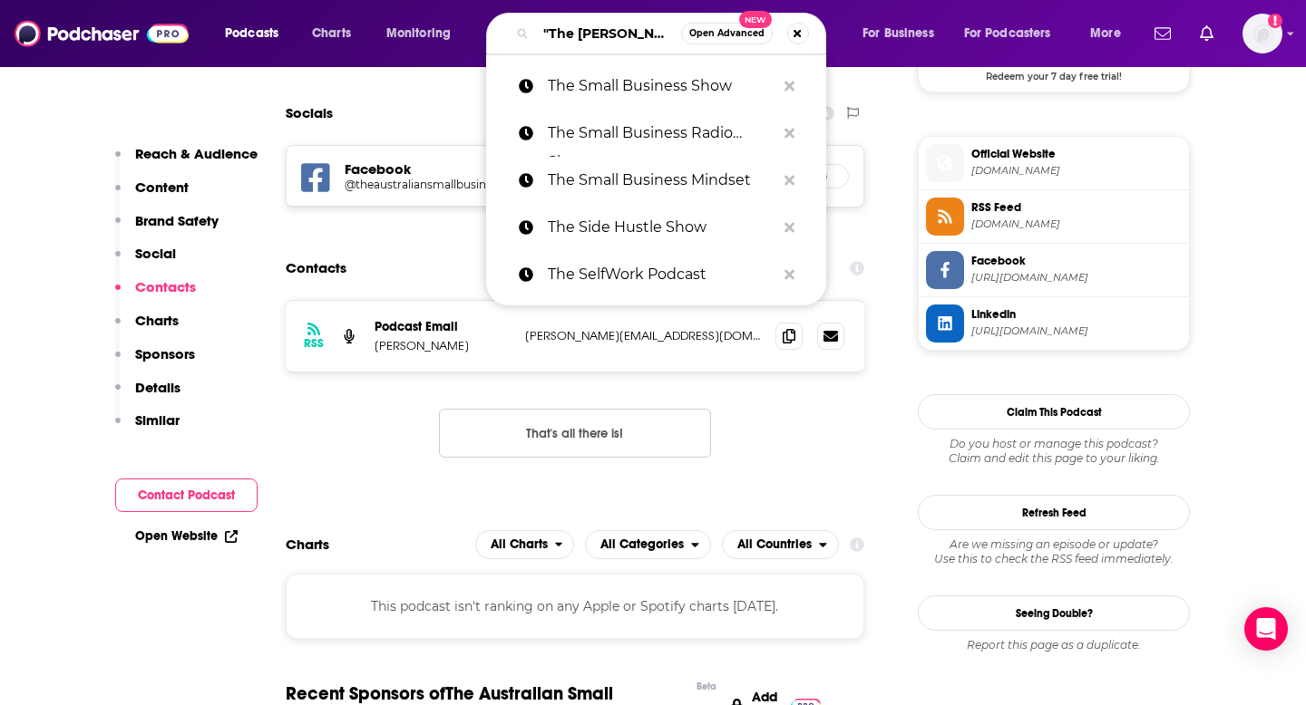
paste input "The Social Medium"
type input "The Social Medium"
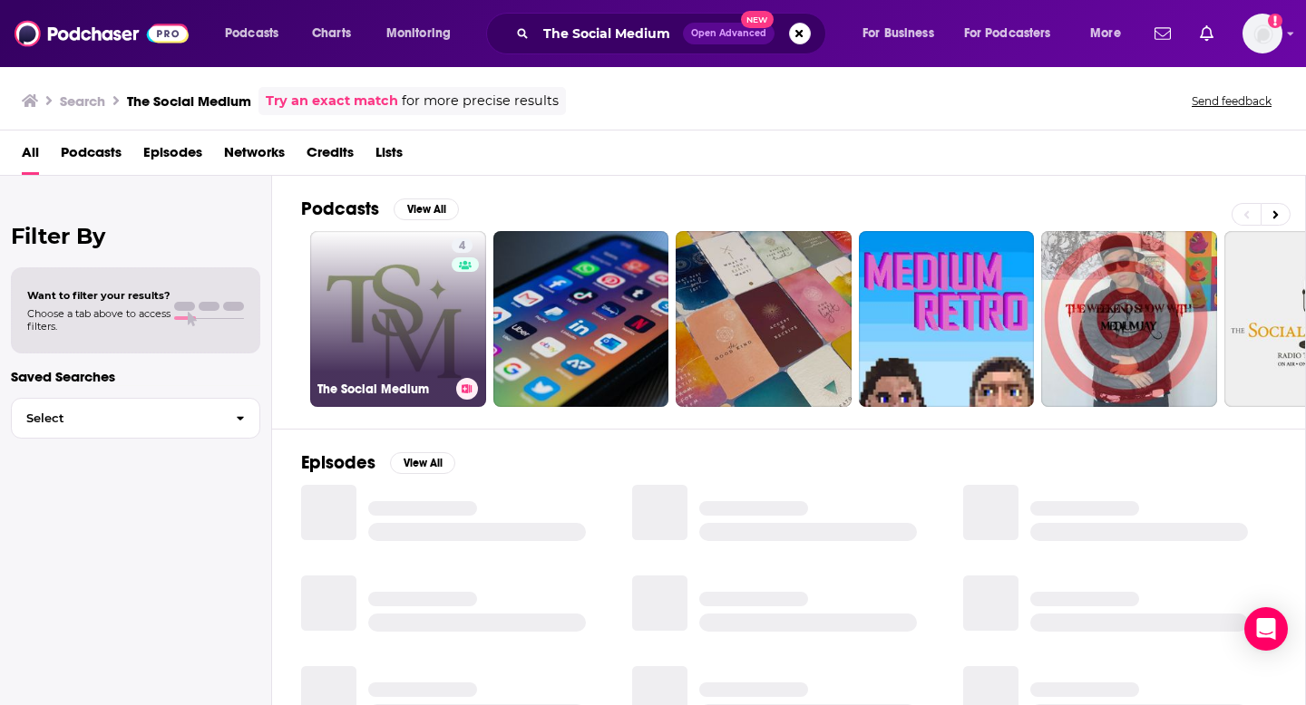
click at [397, 303] on link "4 The Social Medium" at bounding box center [398, 319] width 176 height 176
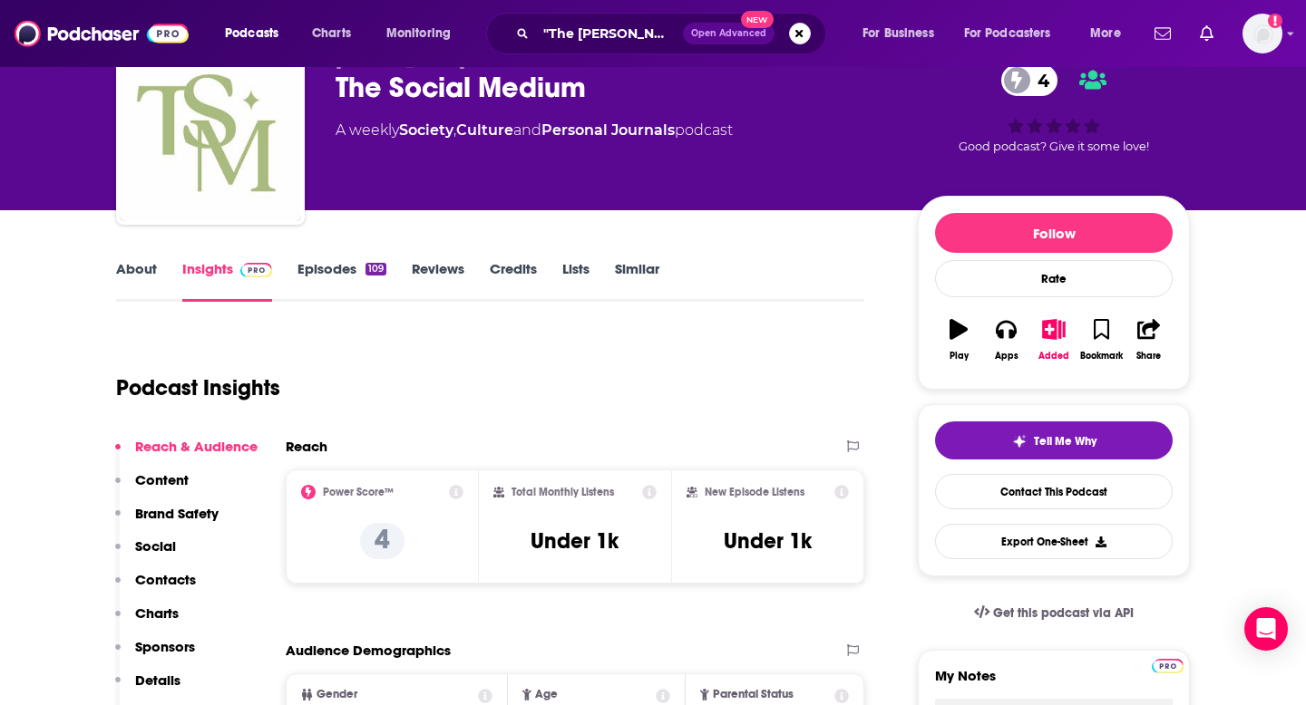
click at [162, 577] on p "Contacts" at bounding box center [165, 579] width 61 height 17
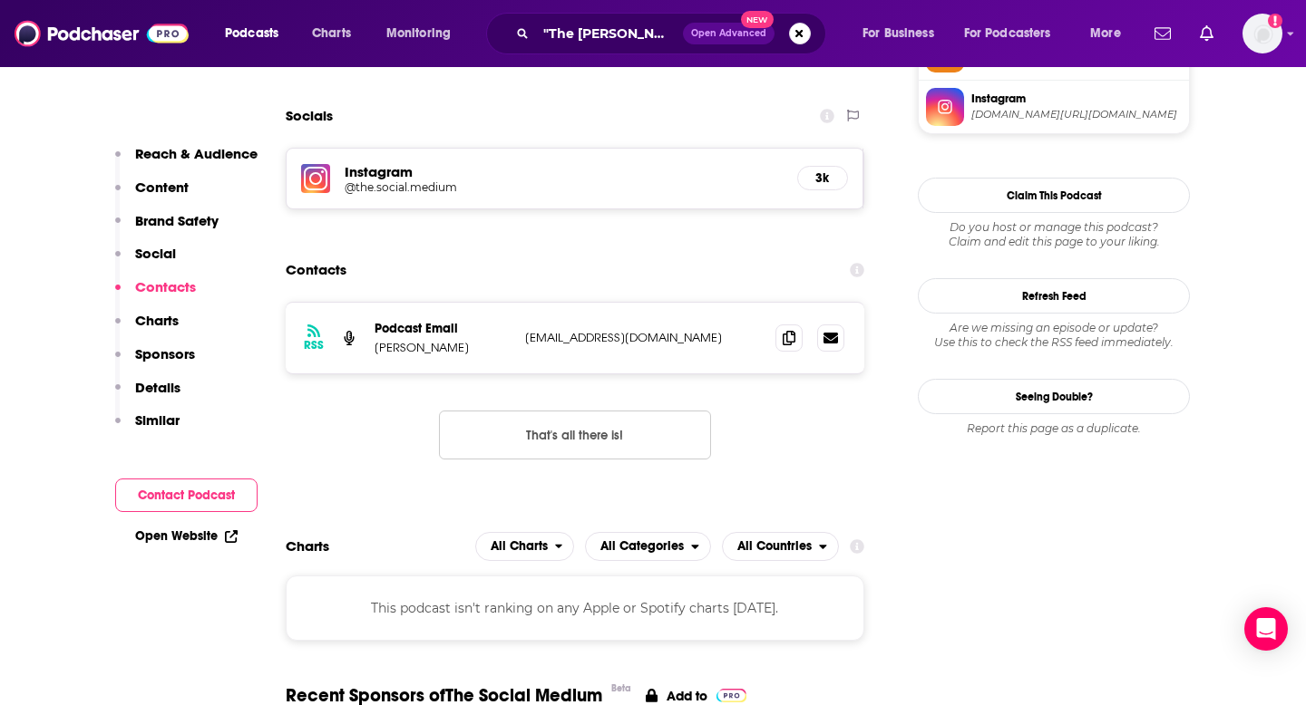
scroll to position [1423, 0]
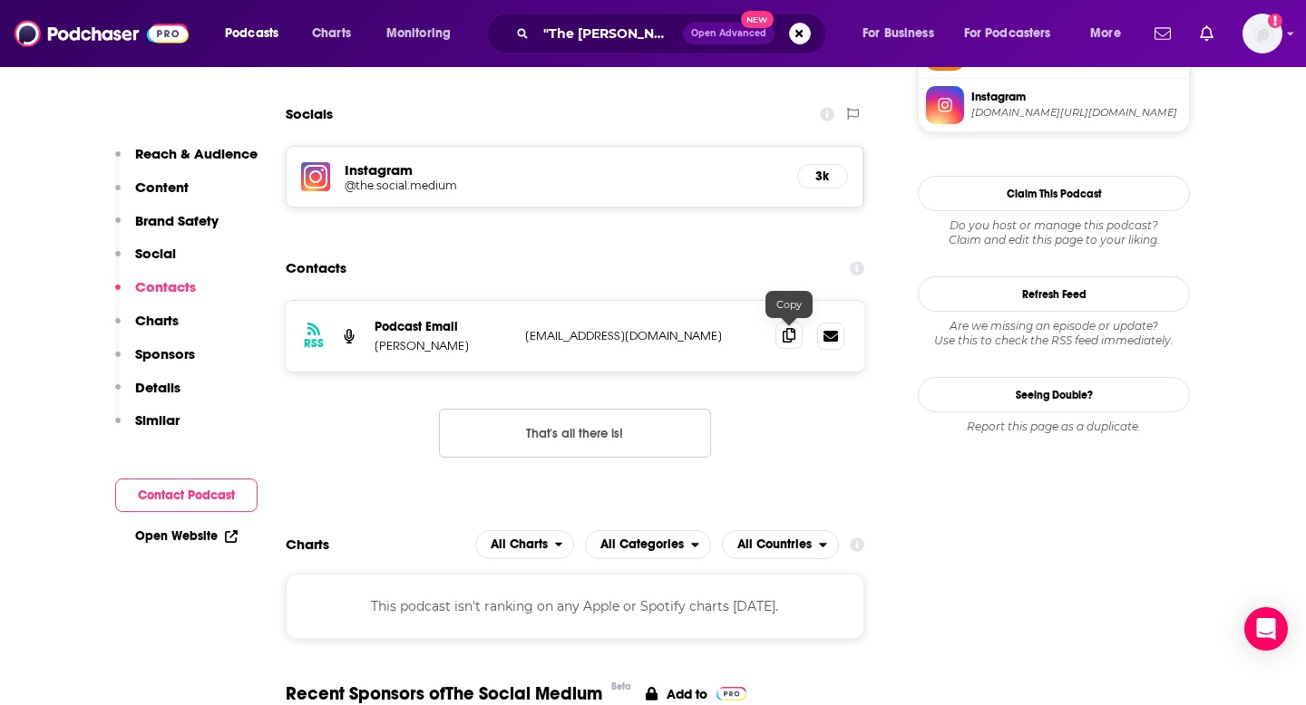
click at [789, 337] on icon at bounding box center [789, 335] width 13 height 15
click at [562, 20] on input ""The [PERSON_NAME] Pocast"" at bounding box center [609, 33] width 147 height 29
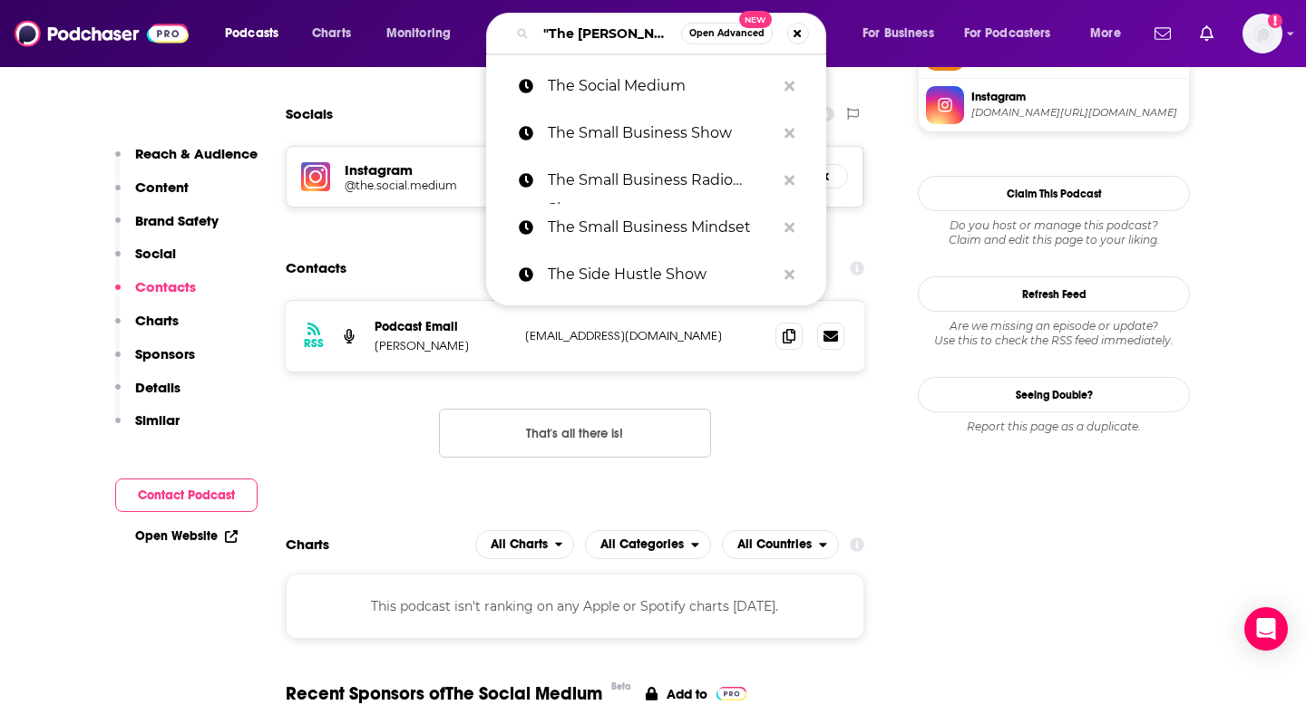
paste input "The [PERSON_NAME] Show"
type input "The [PERSON_NAME] Show"
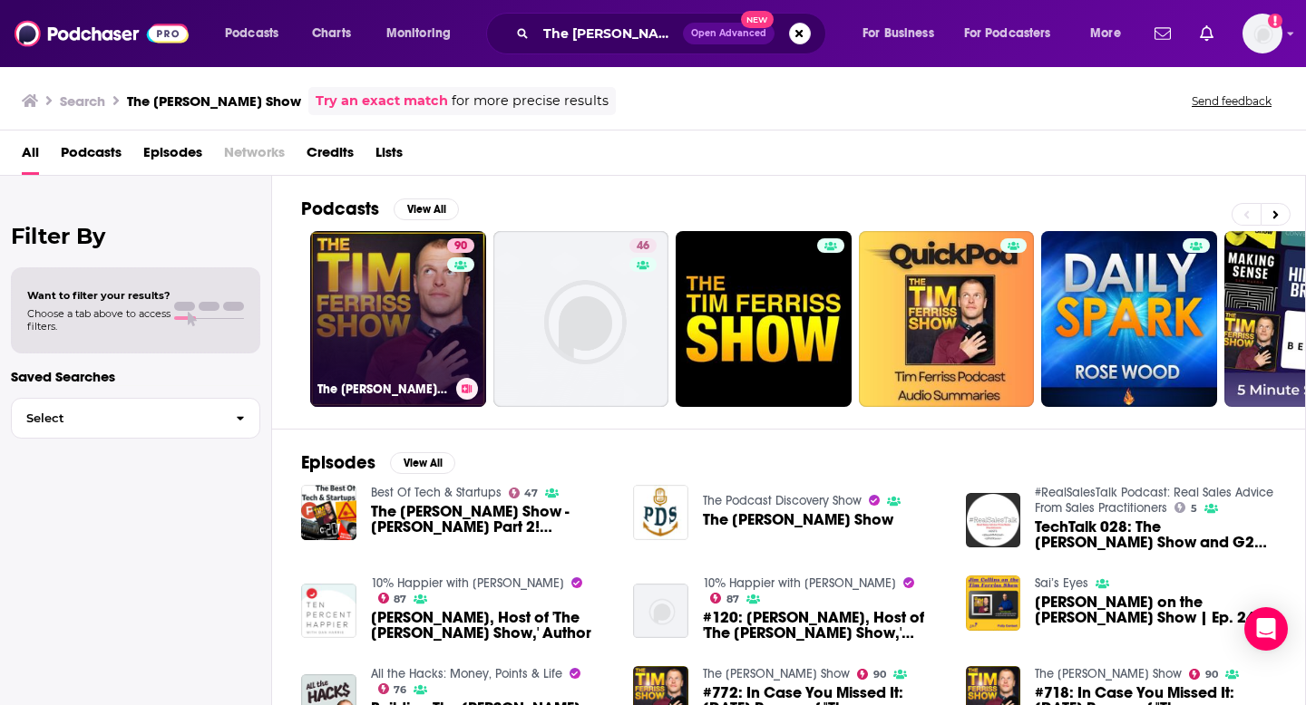
click at [346, 308] on link "90 The [PERSON_NAME] Show" at bounding box center [398, 319] width 176 height 176
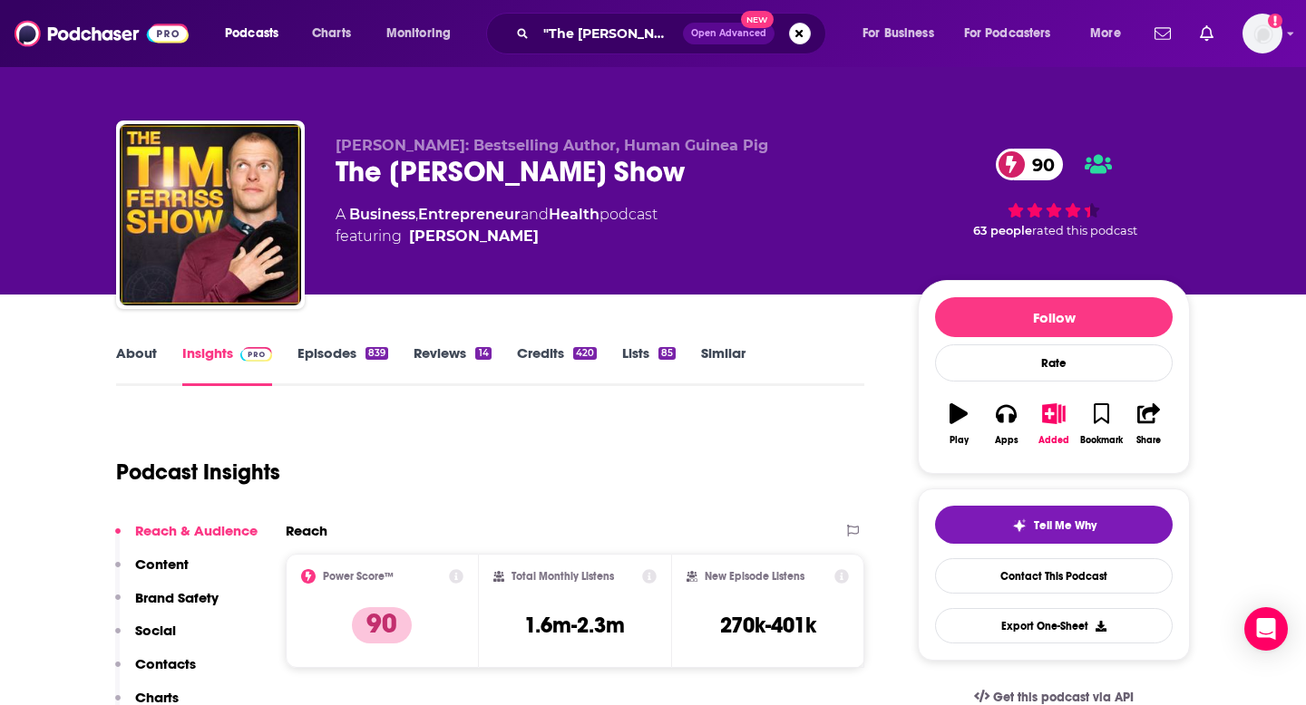
click at [160, 665] on p "Contacts" at bounding box center [165, 664] width 61 height 17
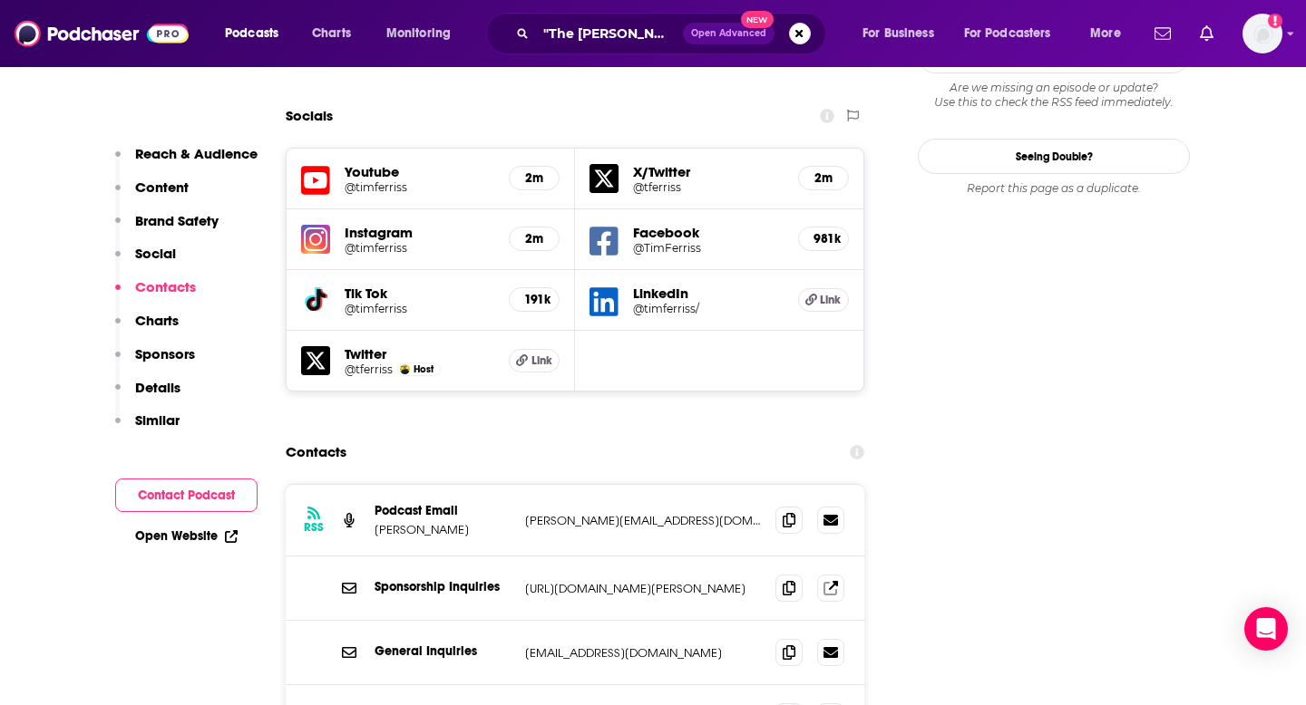
scroll to position [2134, 0]
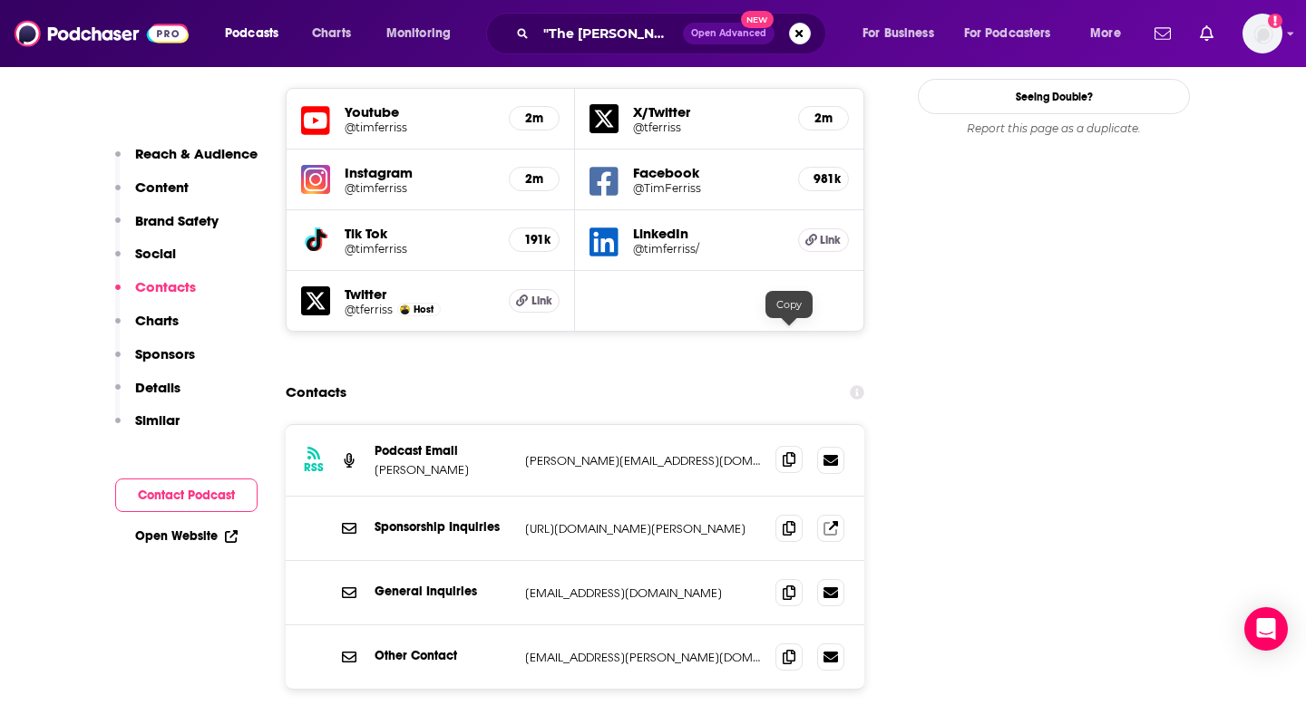
click at [789, 452] on icon at bounding box center [789, 459] width 13 height 15
click at [650, 39] on input ""The [PERSON_NAME] Pocast"" at bounding box center [609, 33] width 147 height 29
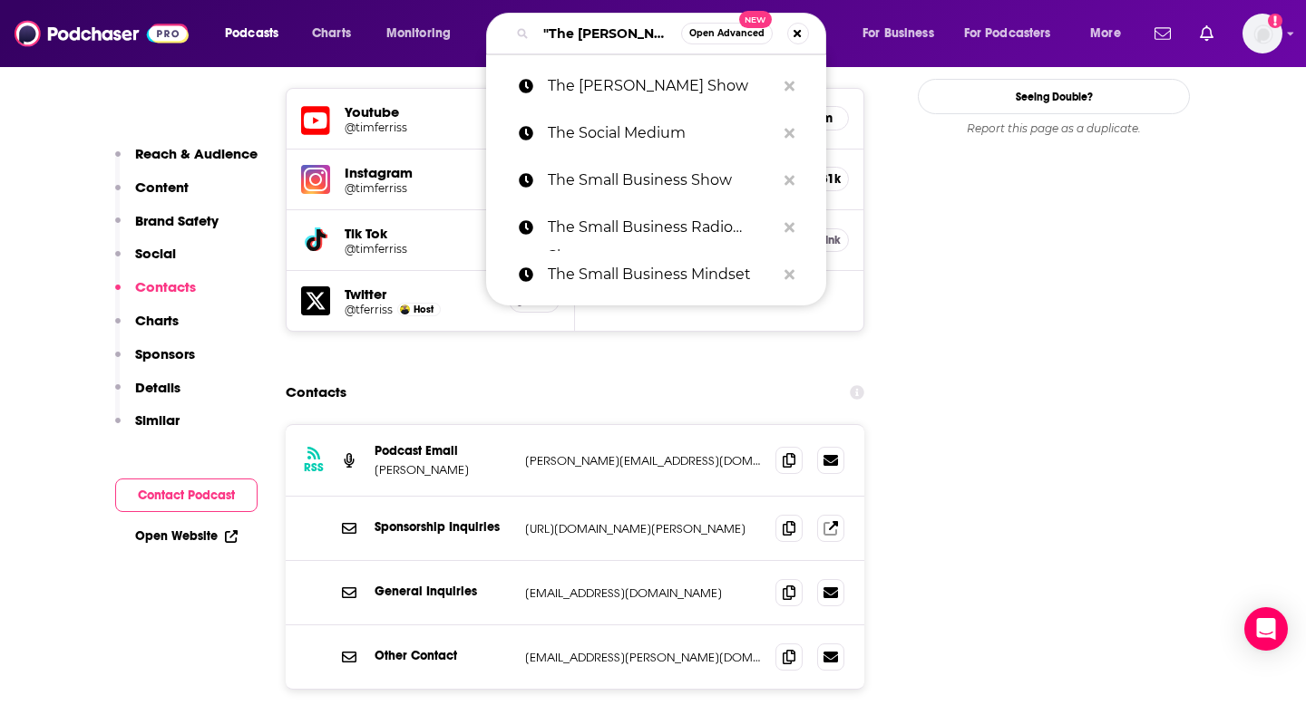
paste input "The [PERSON_NAME] Podcast"
type input "The [PERSON_NAME] Podcast"
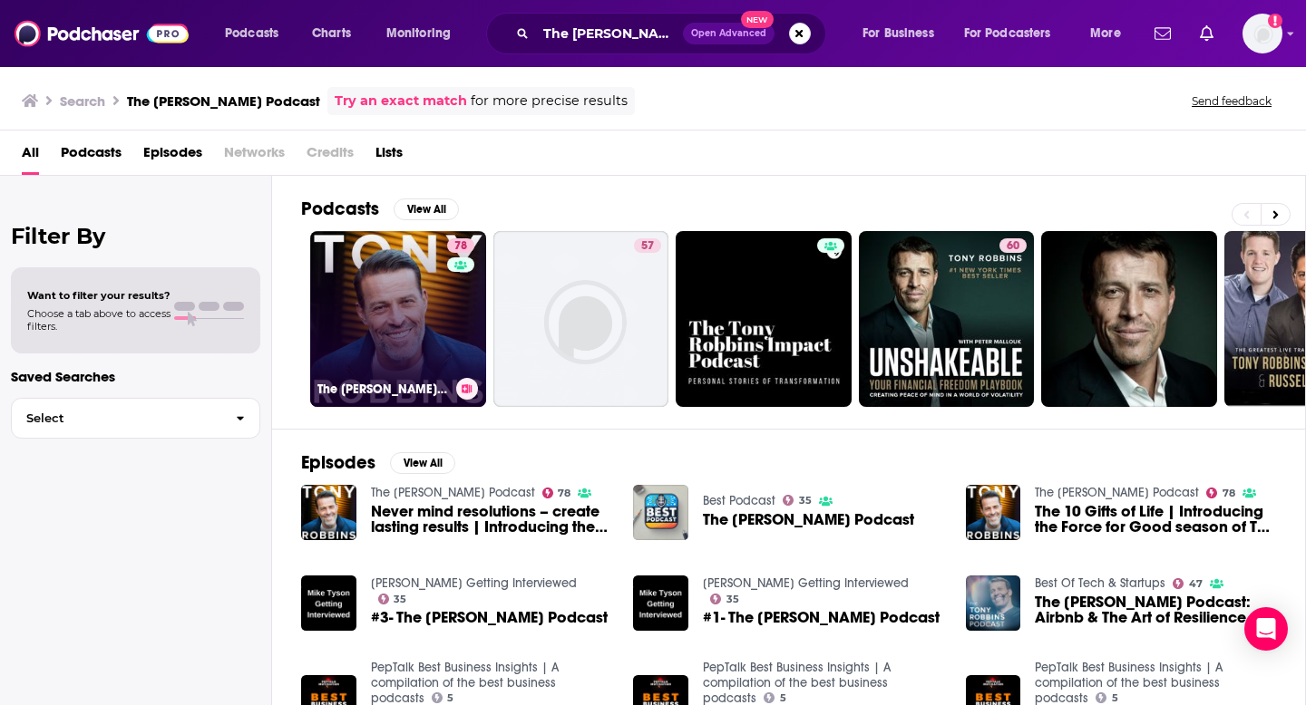
click at [390, 299] on link "78 The [PERSON_NAME] Podcast" at bounding box center [398, 319] width 176 height 176
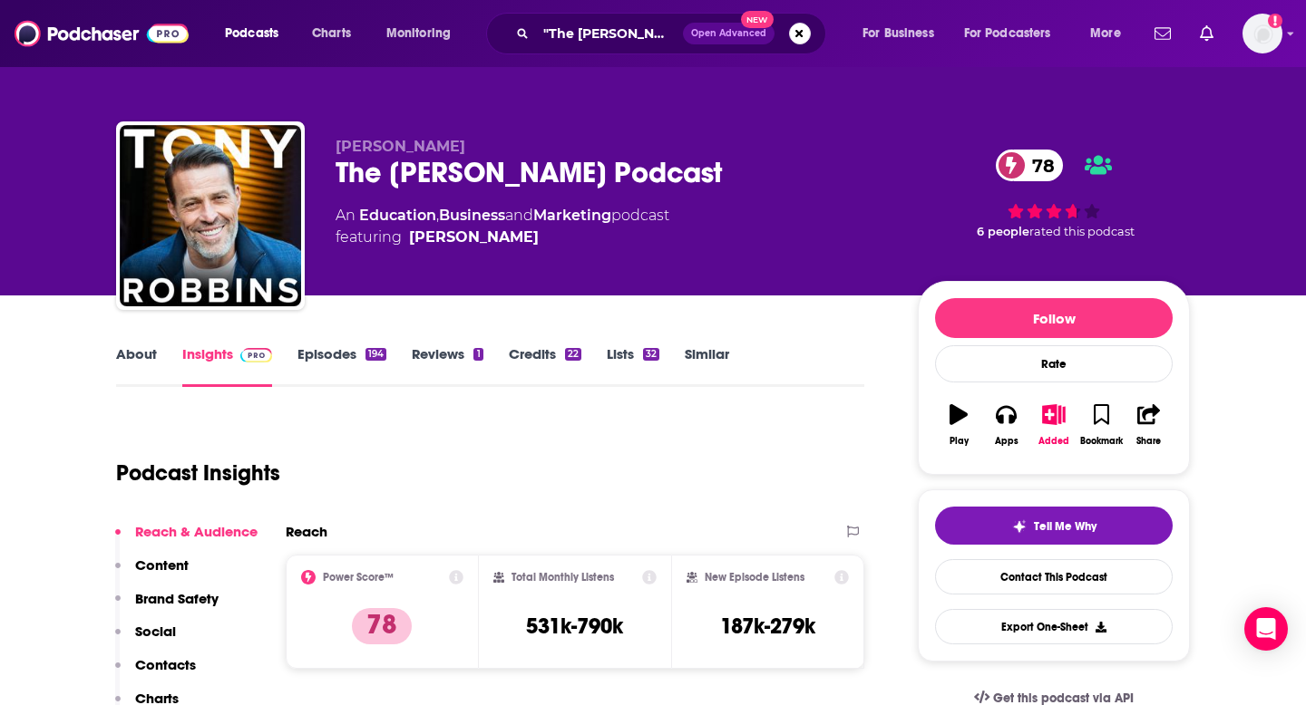
click at [159, 656] on p "Contacts" at bounding box center [165, 664] width 61 height 17
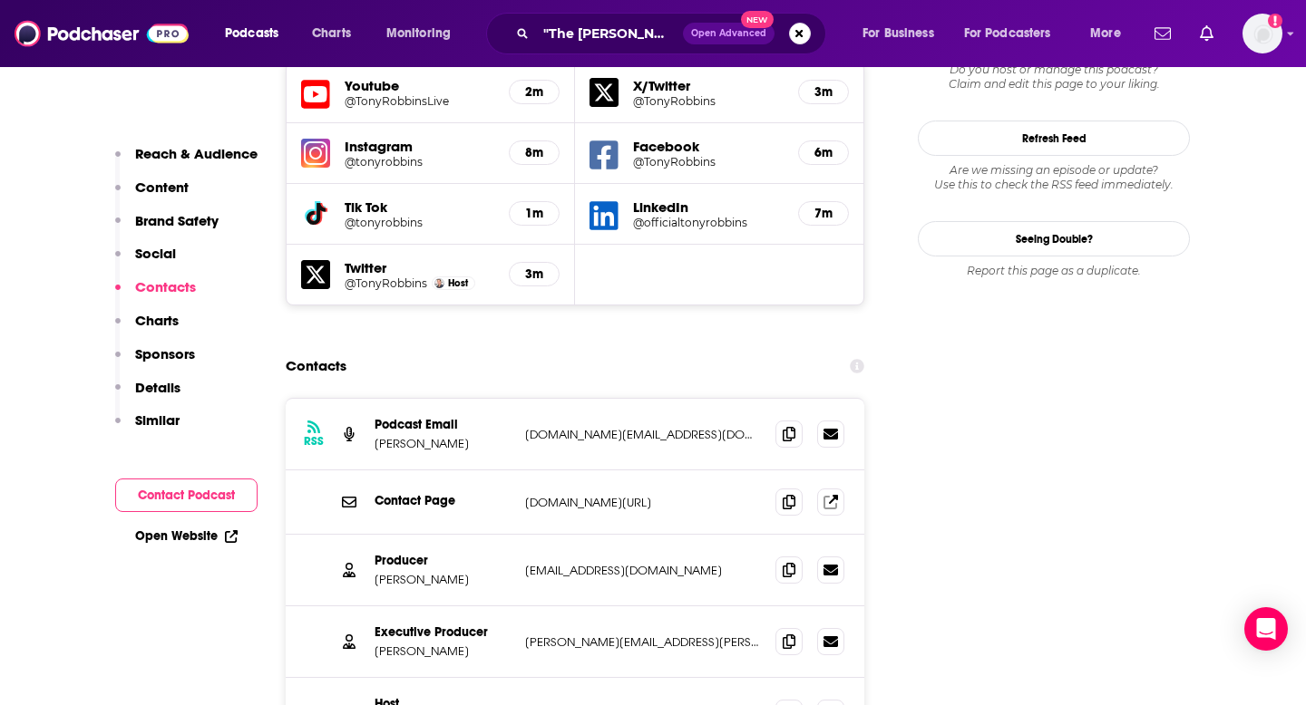
scroll to position [2196, 0]
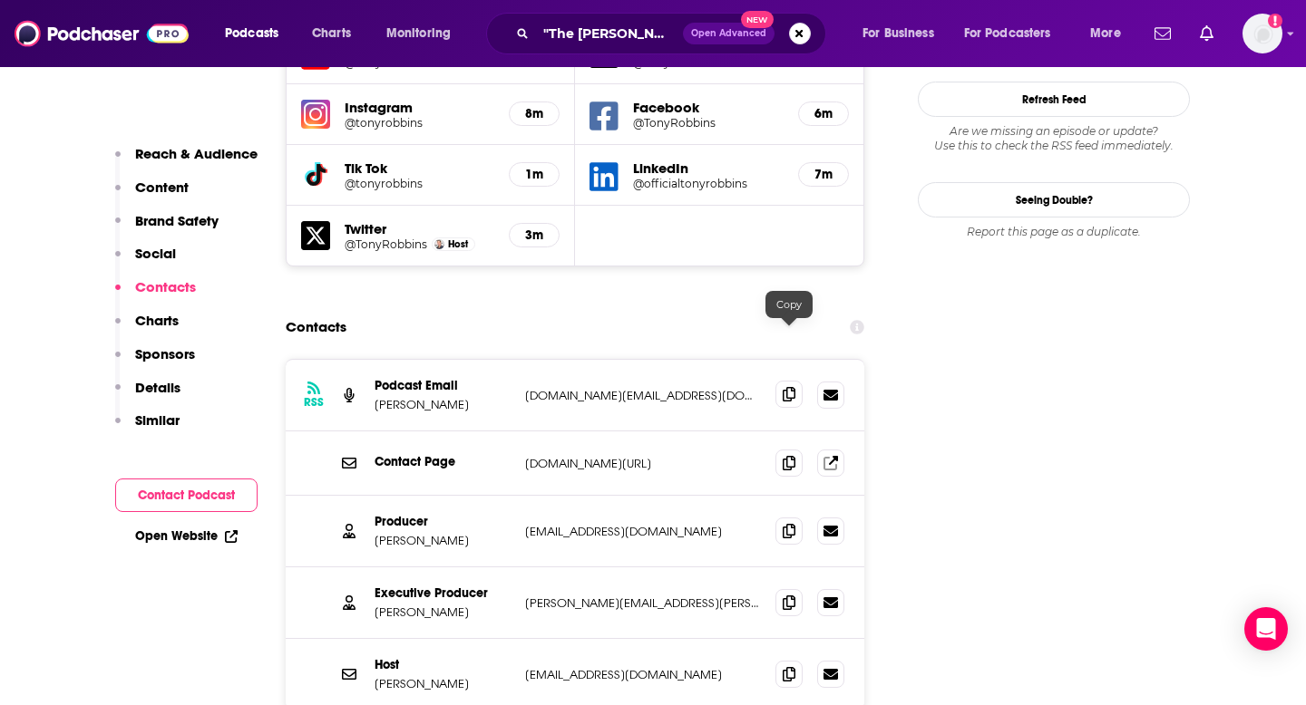
click at [781, 381] on span at bounding box center [788, 394] width 27 height 27
click at [570, 31] on input ""The [PERSON_NAME] Pocast"" at bounding box center [609, 33] width 147 height 29
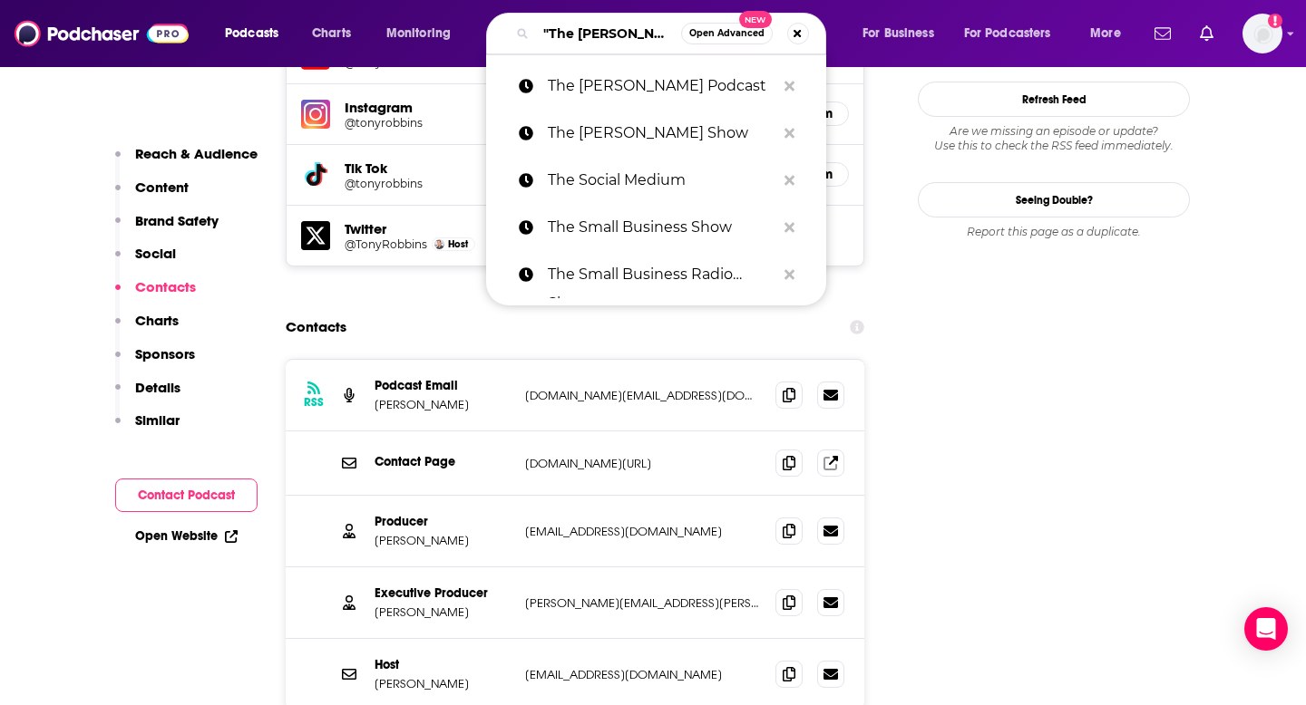
paste input "The Wealthy Coach"
type input "The Wealthy Coach"
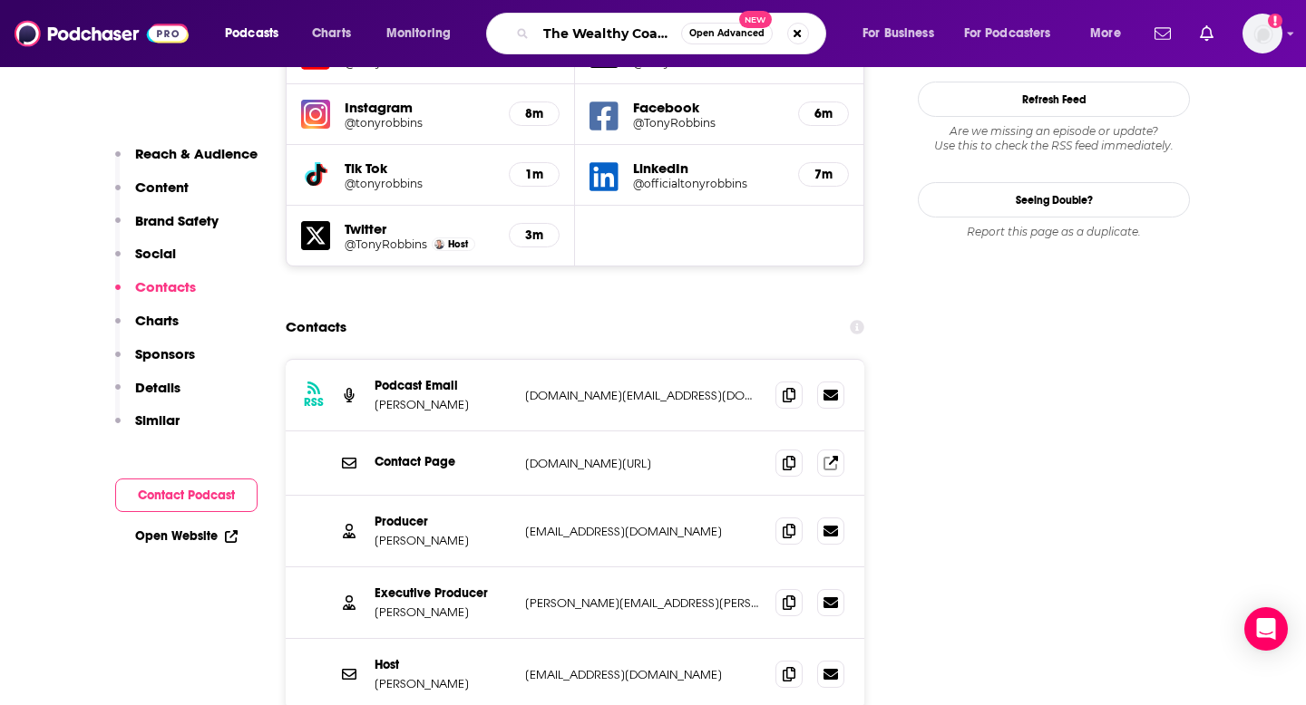
scroll to position [0, 4]
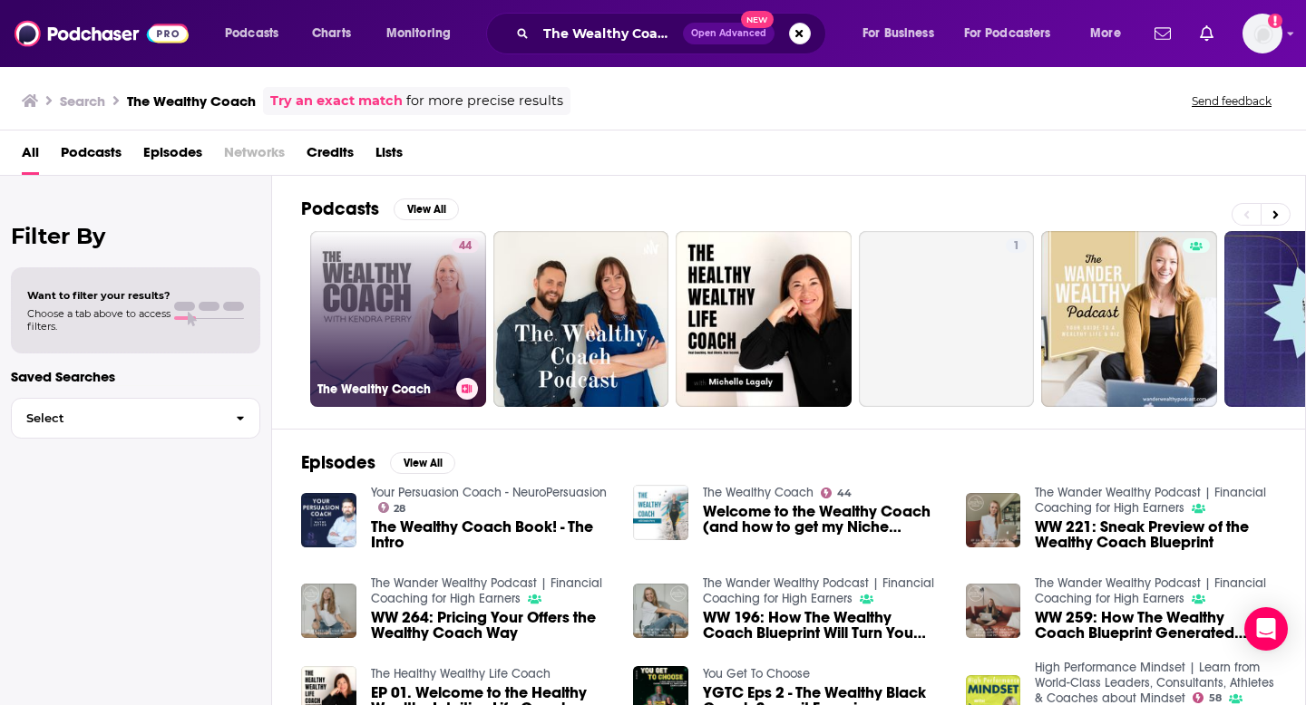
click at [455, 303] on div "44" at bounding box center [465, 308] width 27 height 140
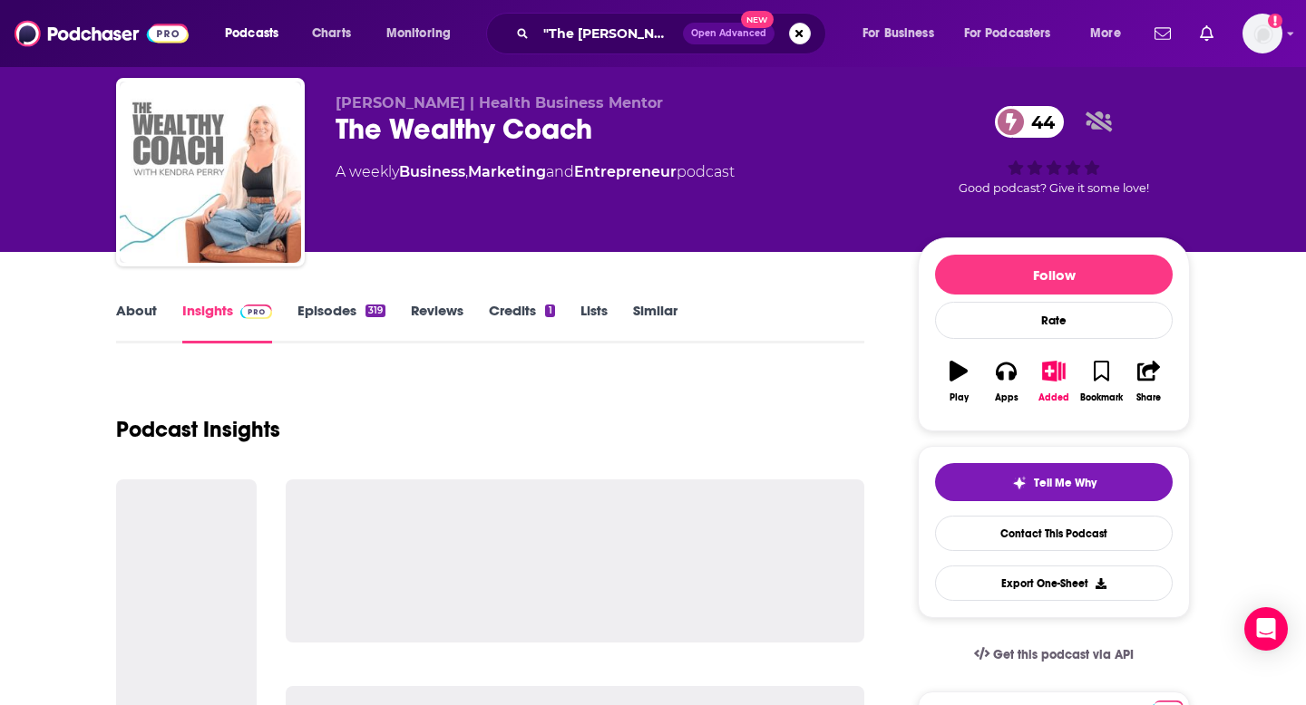
scroll to position [45, 0]
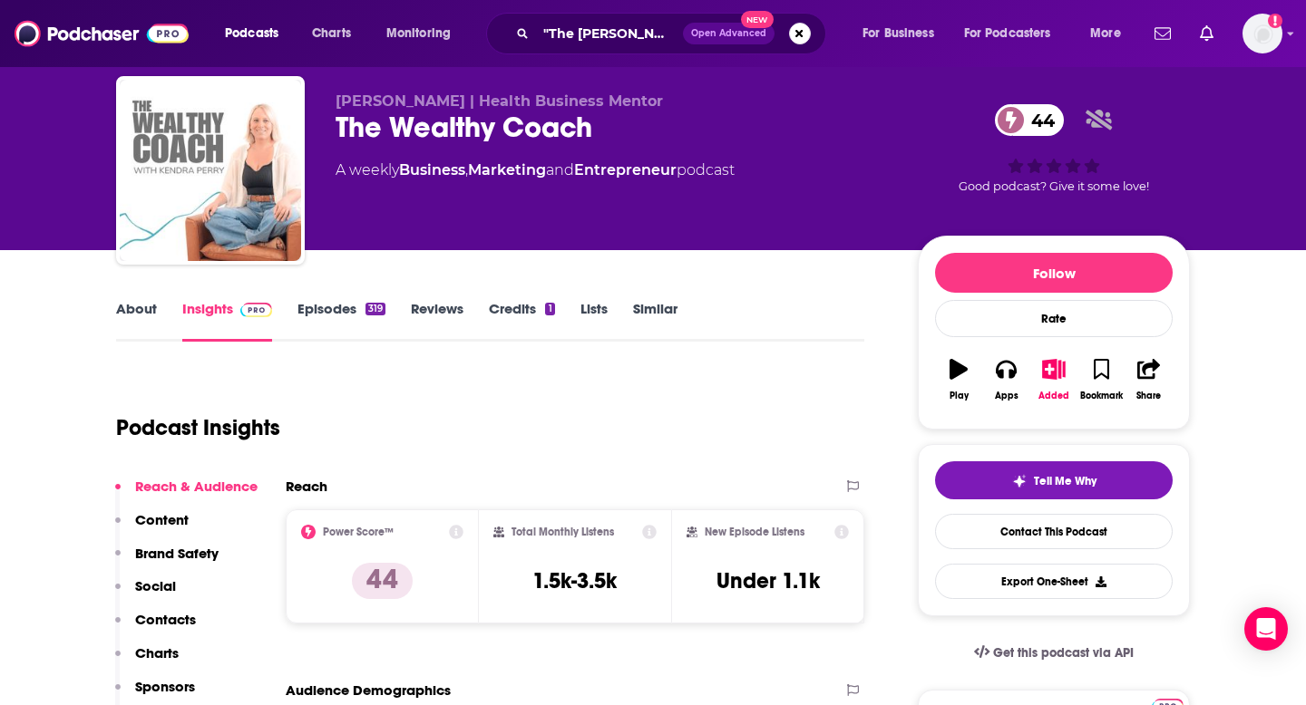
click at [183, 625] on p "Contacts" at bounding box center [165, 619] width 61 height 17
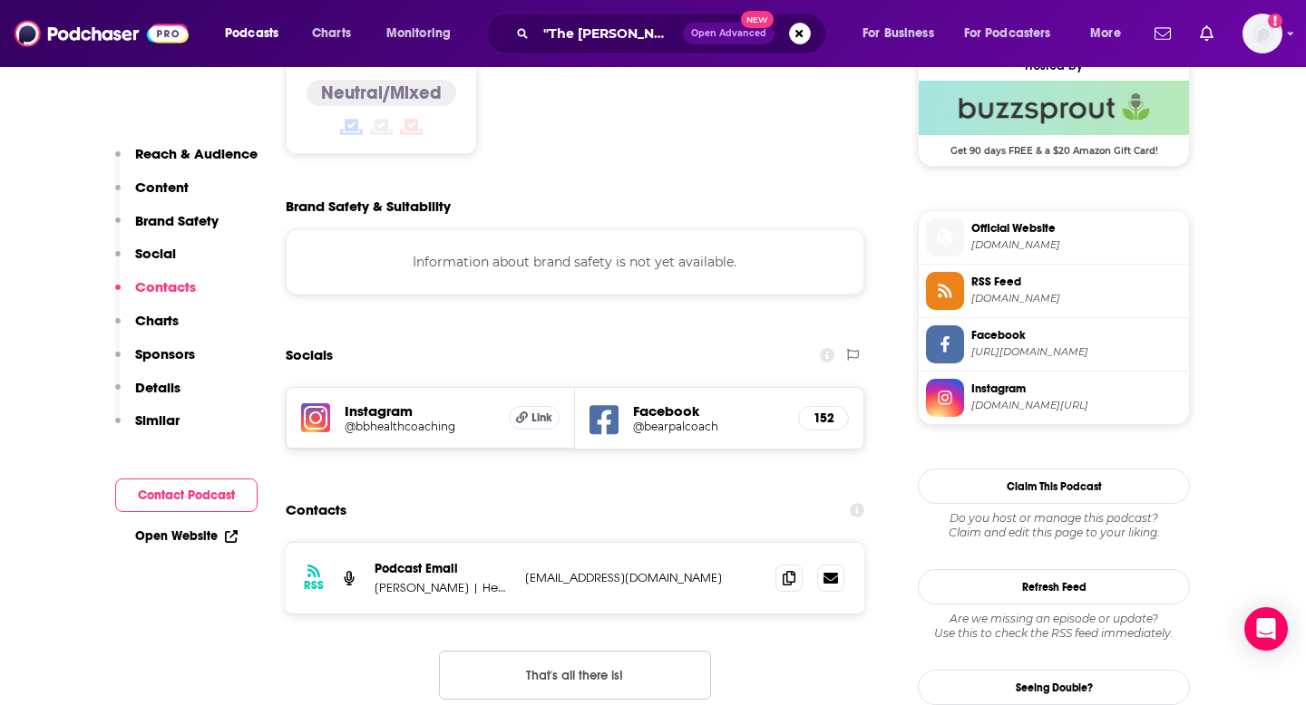
scroll to position [1645, 0]
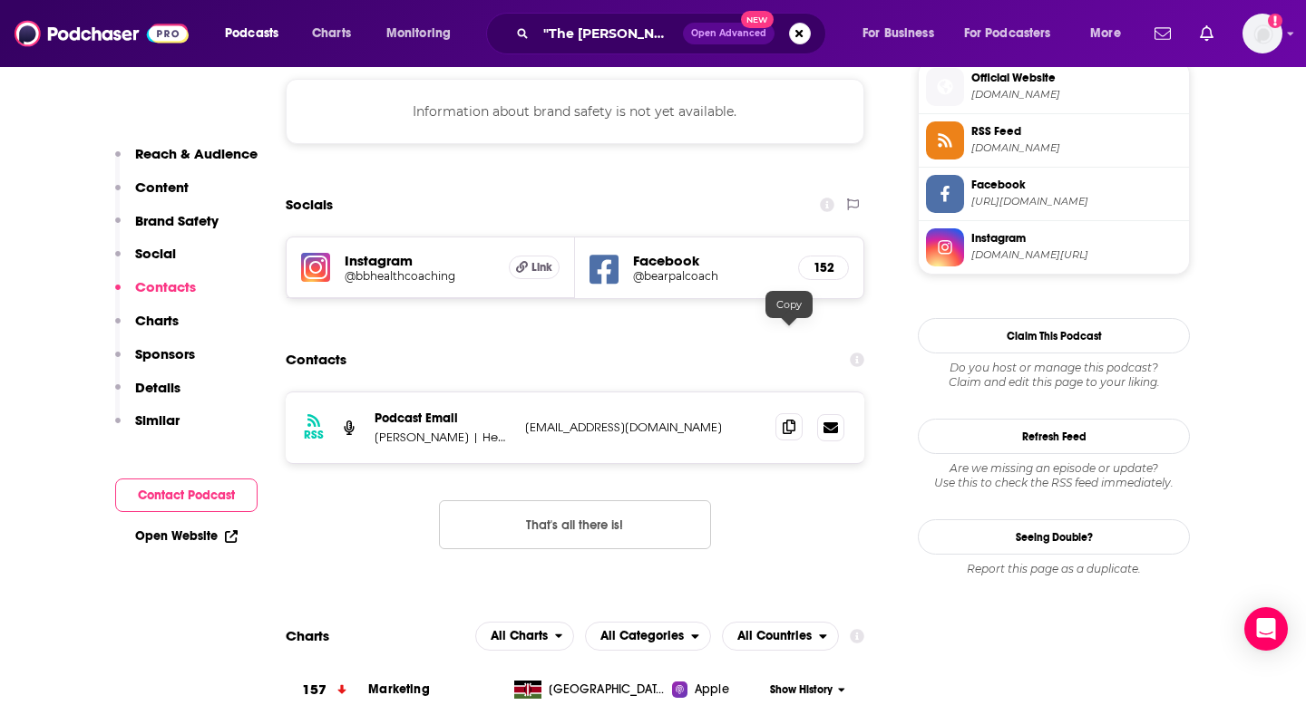
click at [784, 420] on icon at bounding box center [789, 427] width 13 height 15
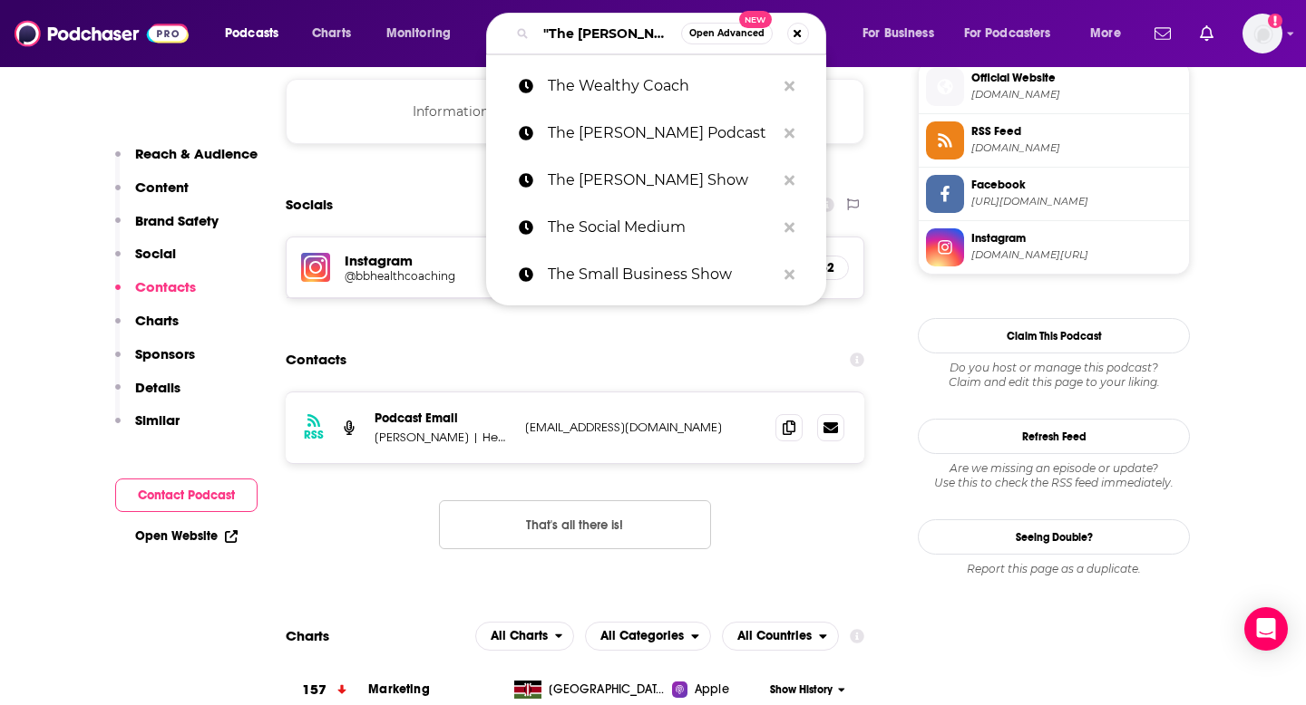
click at [609, 24] on input ""The [PERSON_NAME] Pocast"" at bounding box center [608, 33] width 145 height 29
paste input "The Wealthy Wellness Business Podcast"
type input "The Wealthy Wellness Business Podcast"
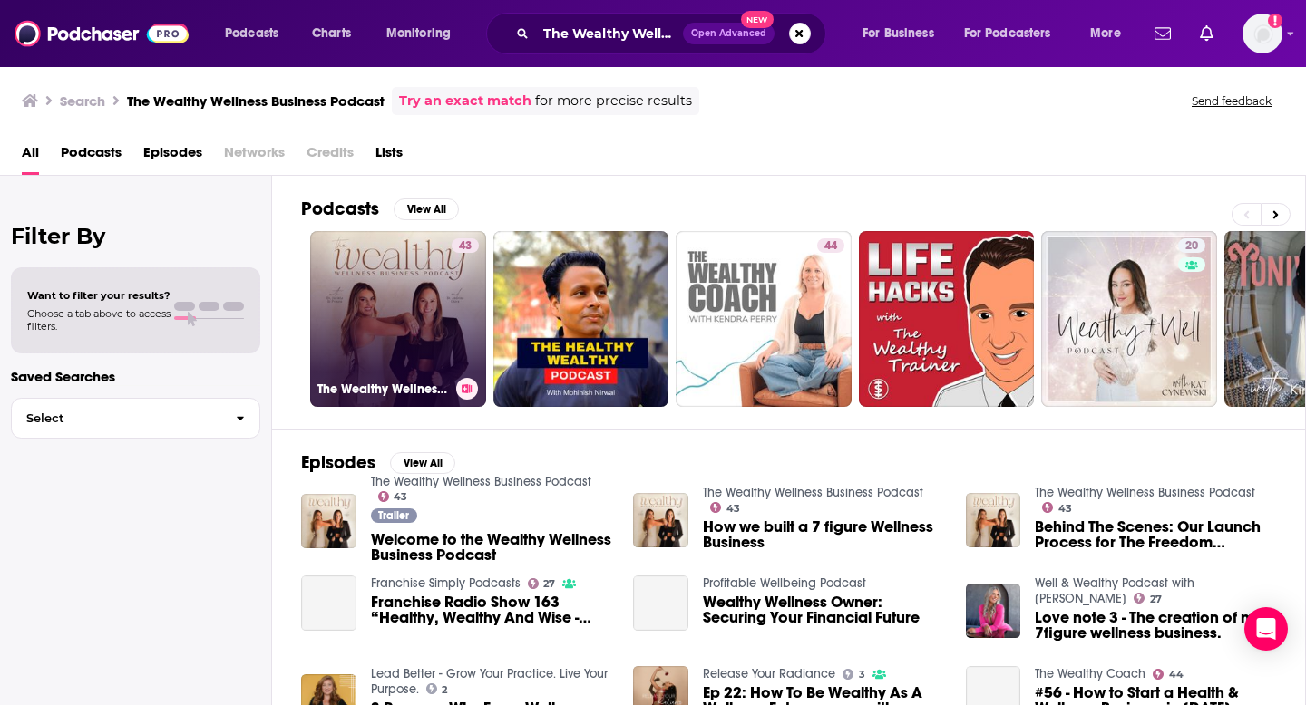
click at [433, 295] on link "43 The Wealthy Wellness Business Podcast" at bounding box center [398, 319] width 176 height 176
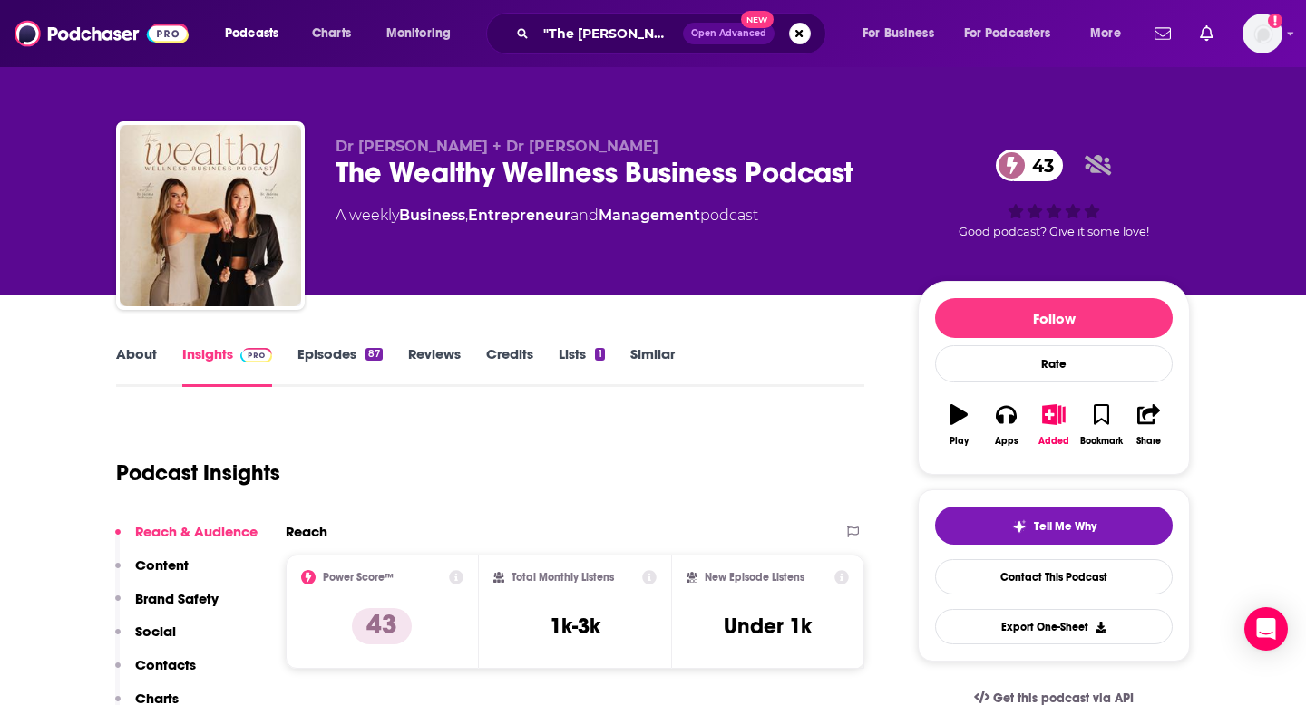
click at [174, 664] on p "Contacts" at bounding box center [165, 664] width 61 height 17
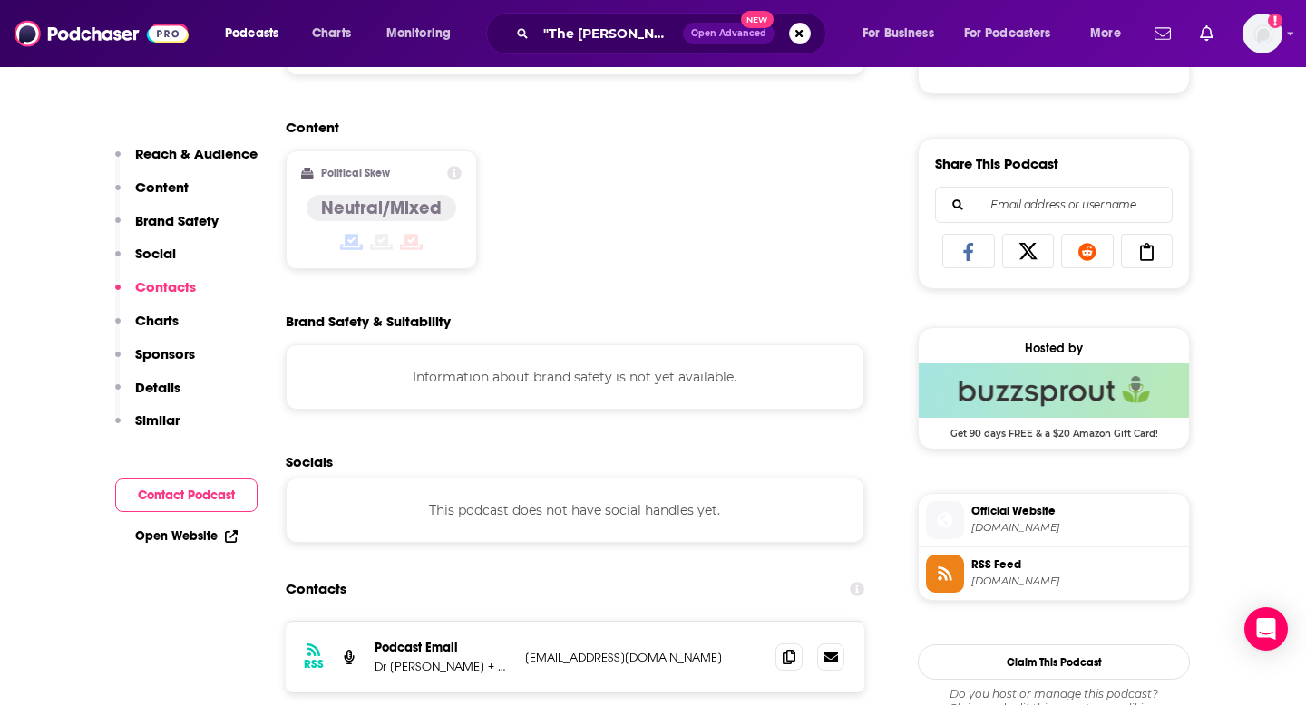
scroll to position [1388, 0]
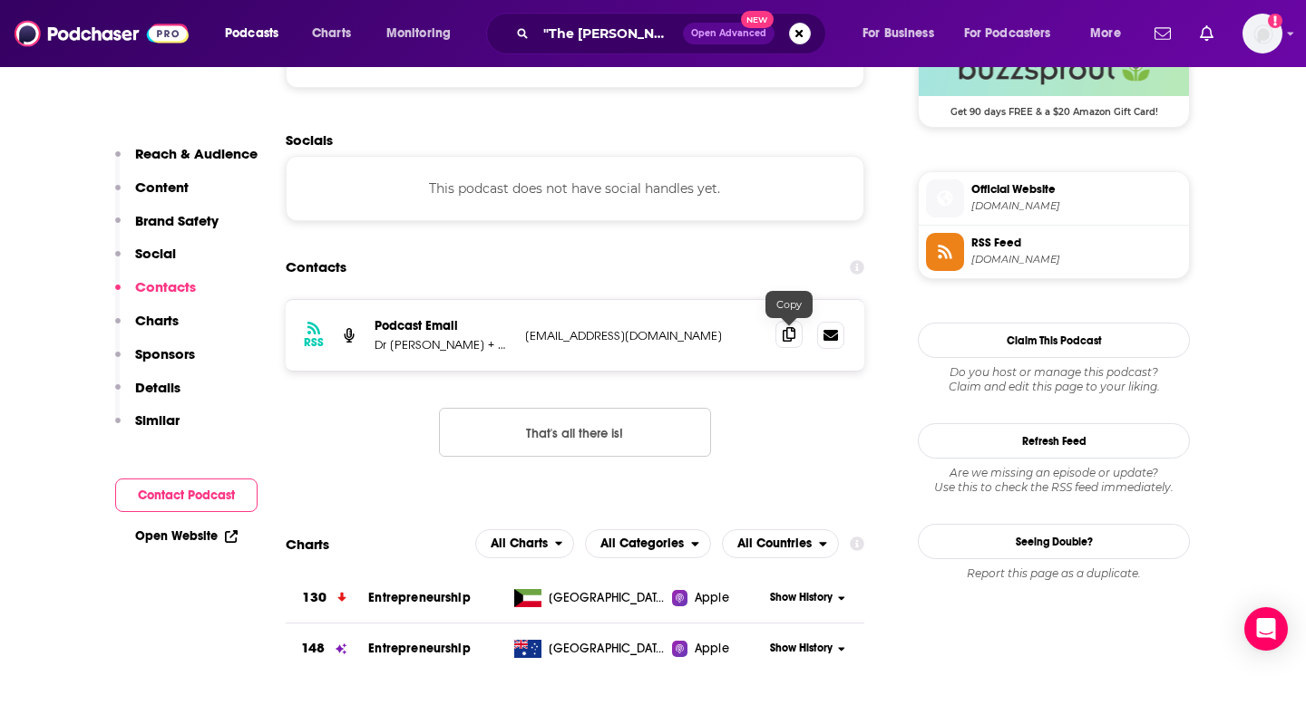
click at [787, 336] on icon at bounding box center [789, 334] width 13 height 15
click at [635, 43] on input ""The [PERSON_NAME] Pocast"" at bounding box center [609, 33] width 147 height 29
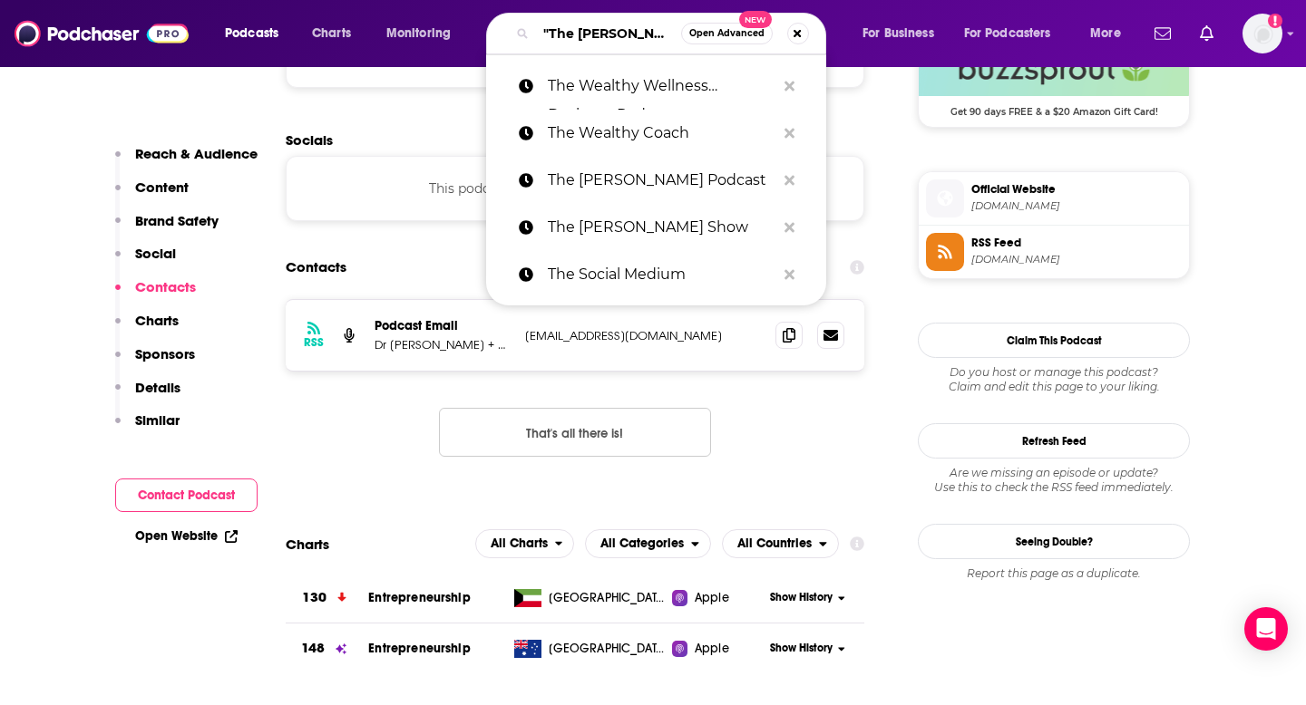
paste input "The Wellness Entrepreneur Podcast"
type input "The Wellness Entrepreneur Podcast"
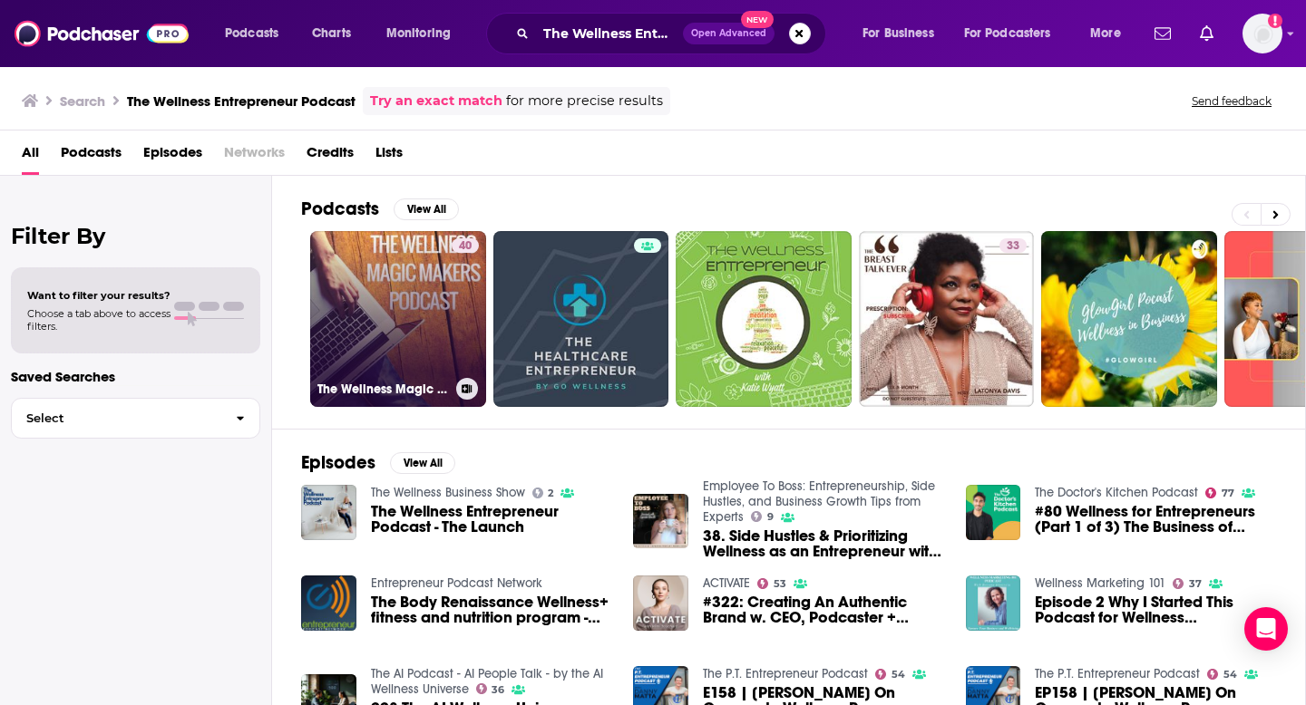
click at [412, 313] on link "40 The Wellness Magic Makers Podcast: Online Visibility + Marketing | Wellness …" at bounding box center [398, 319] width 176 height 176
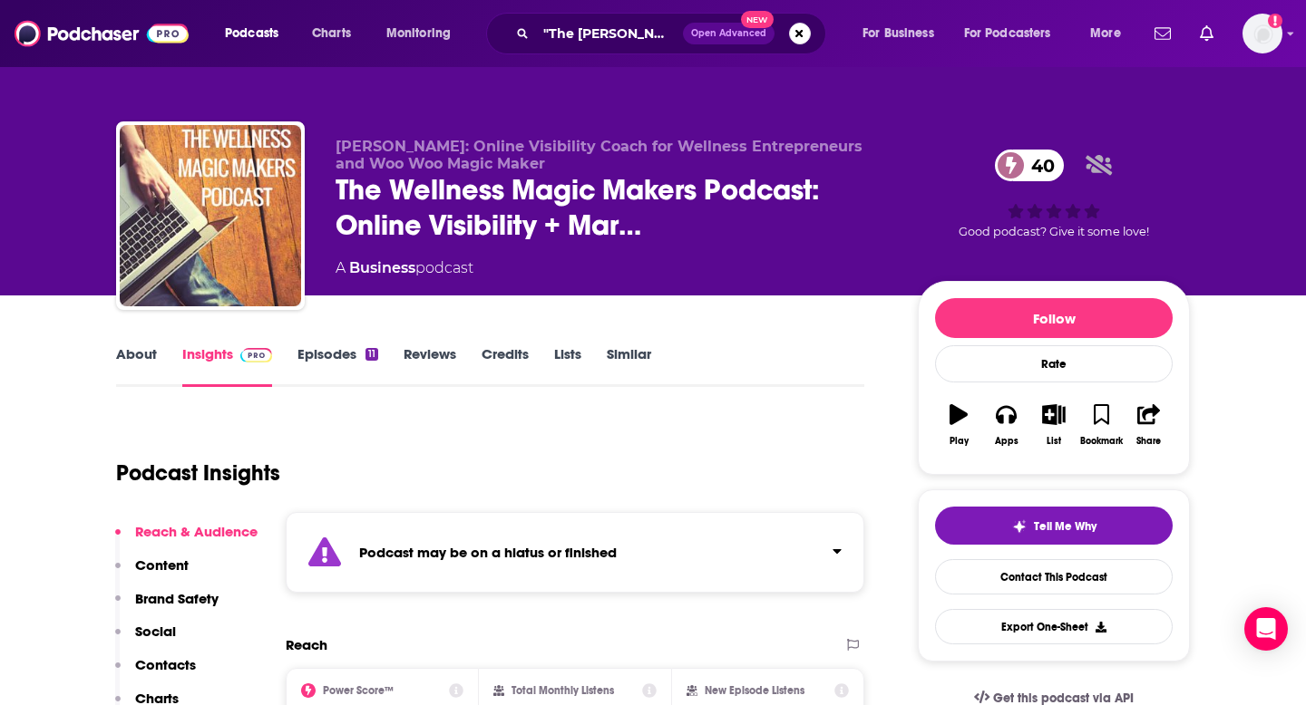
click at [174, 661] on p "Contacts" at bounding box center [165, 664] width 61 height 17
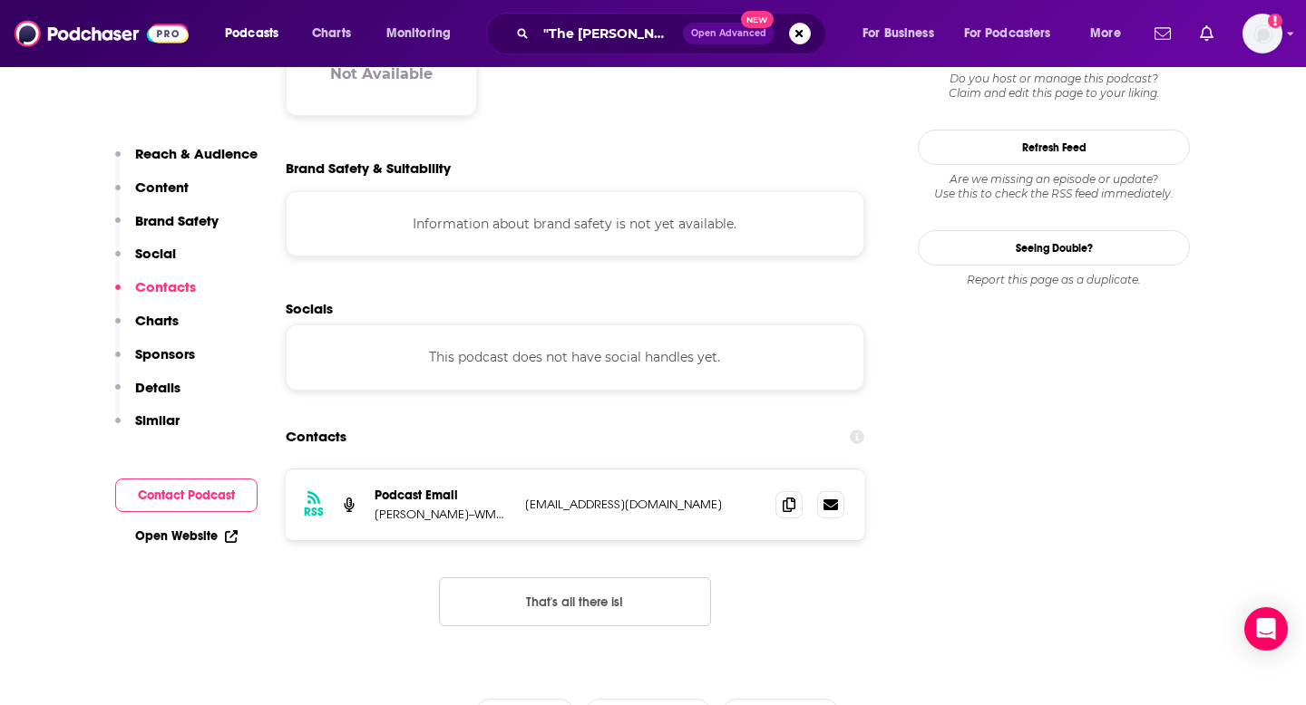
scroll to position [1760, 0]
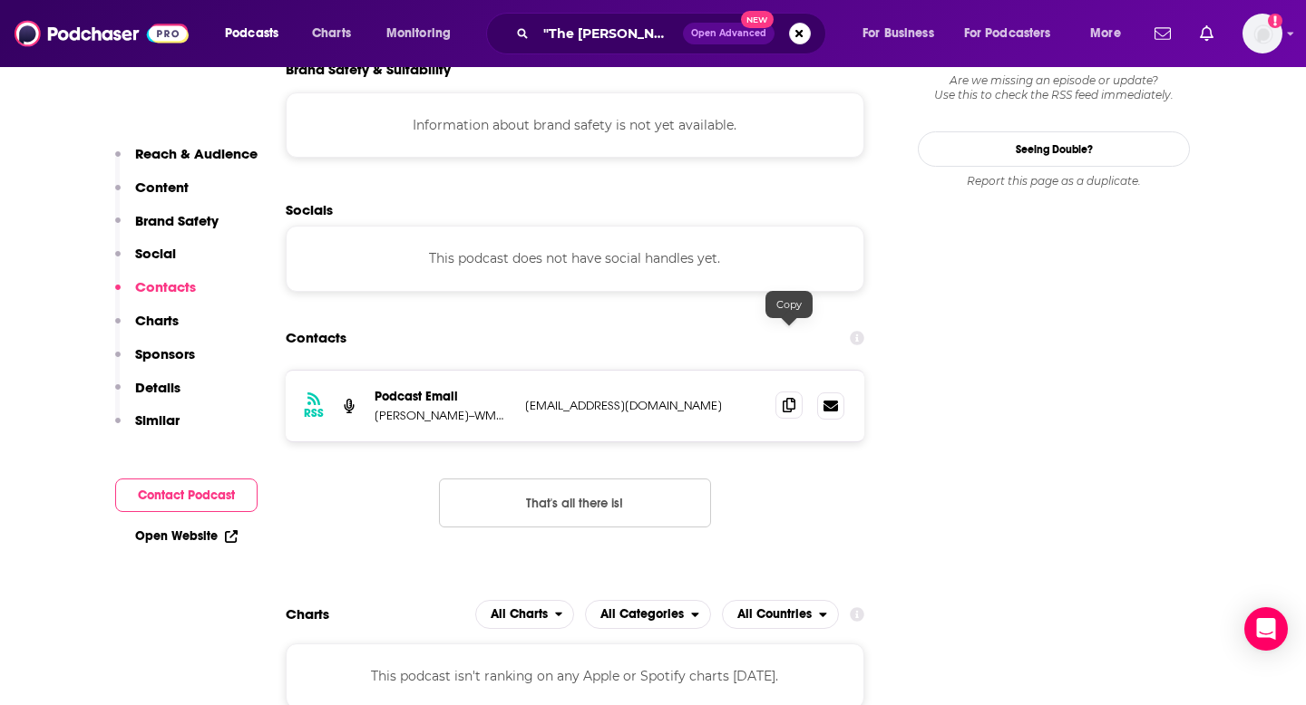
click at [797, 392] on span at bounding box center [788, 405] width 27 height 27
click at [579, 45] on input ""The [PERSON_NAME] Pocast"" at bounding box center [609, 33] width 147 height 29
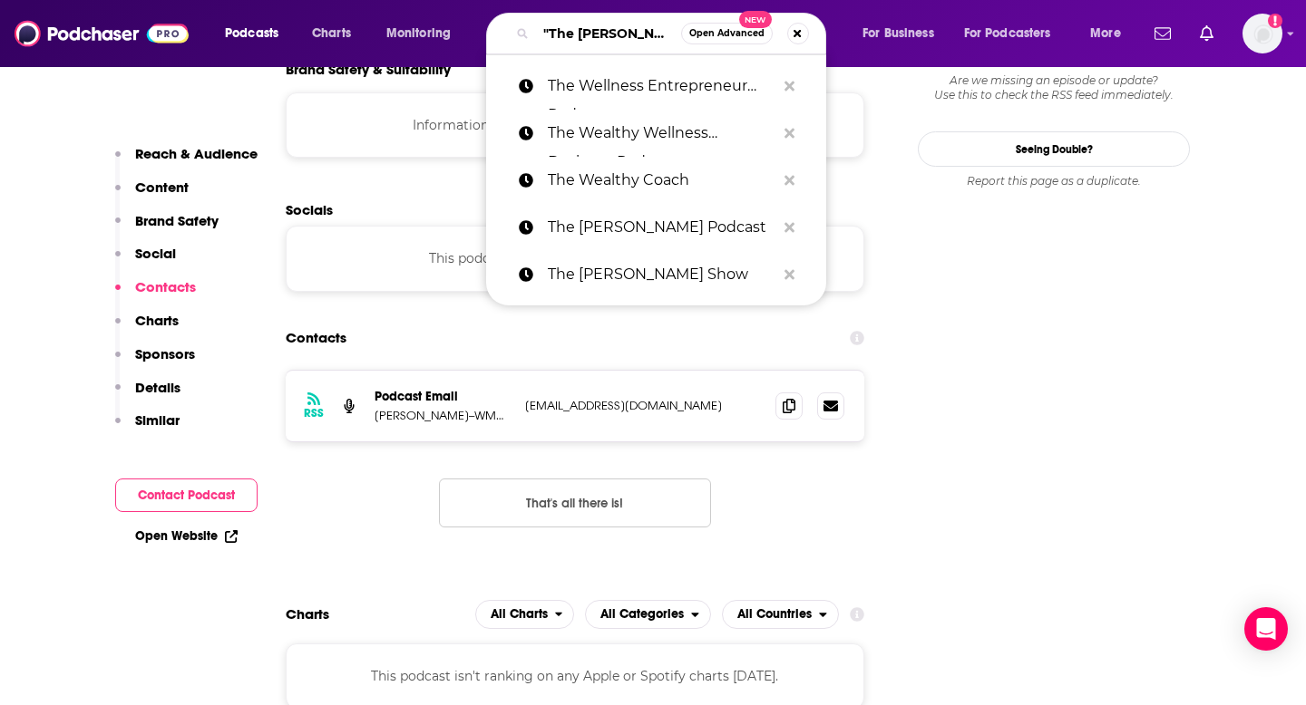
paste input "The Wellness Scoop"
type input "The Wellness Scoop"
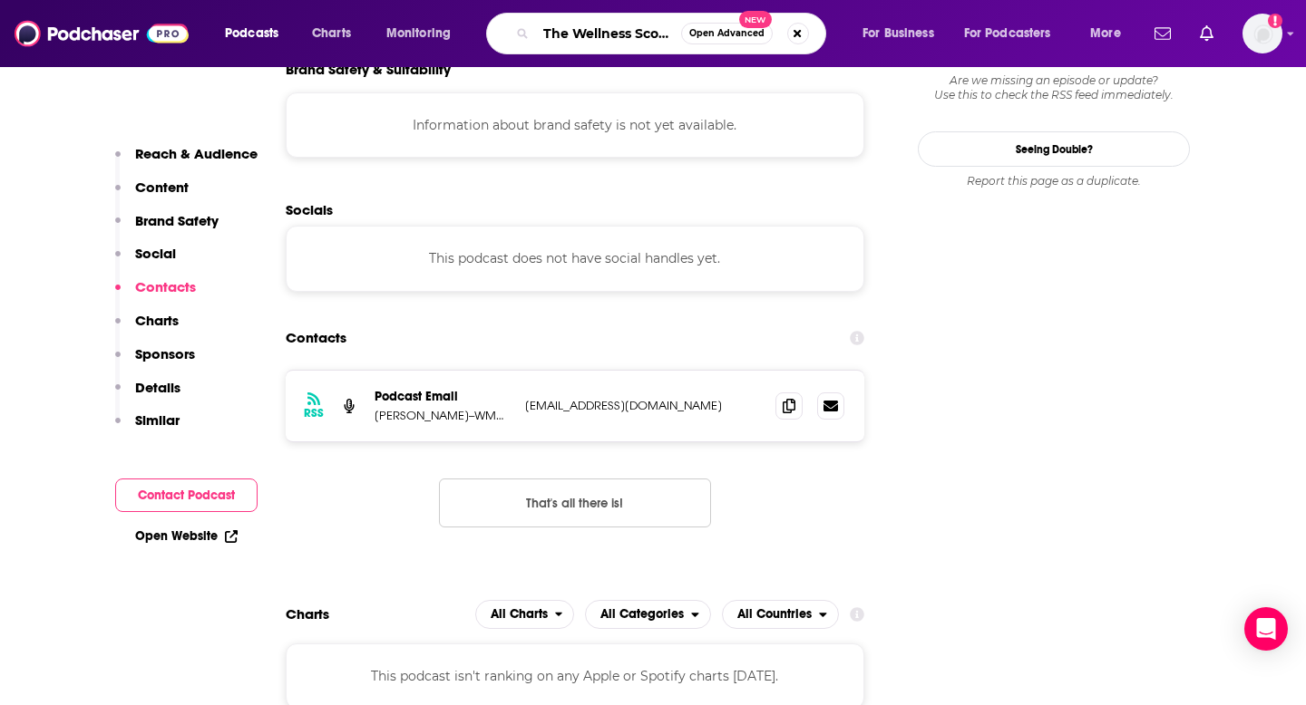
scroll to position [0, 4]
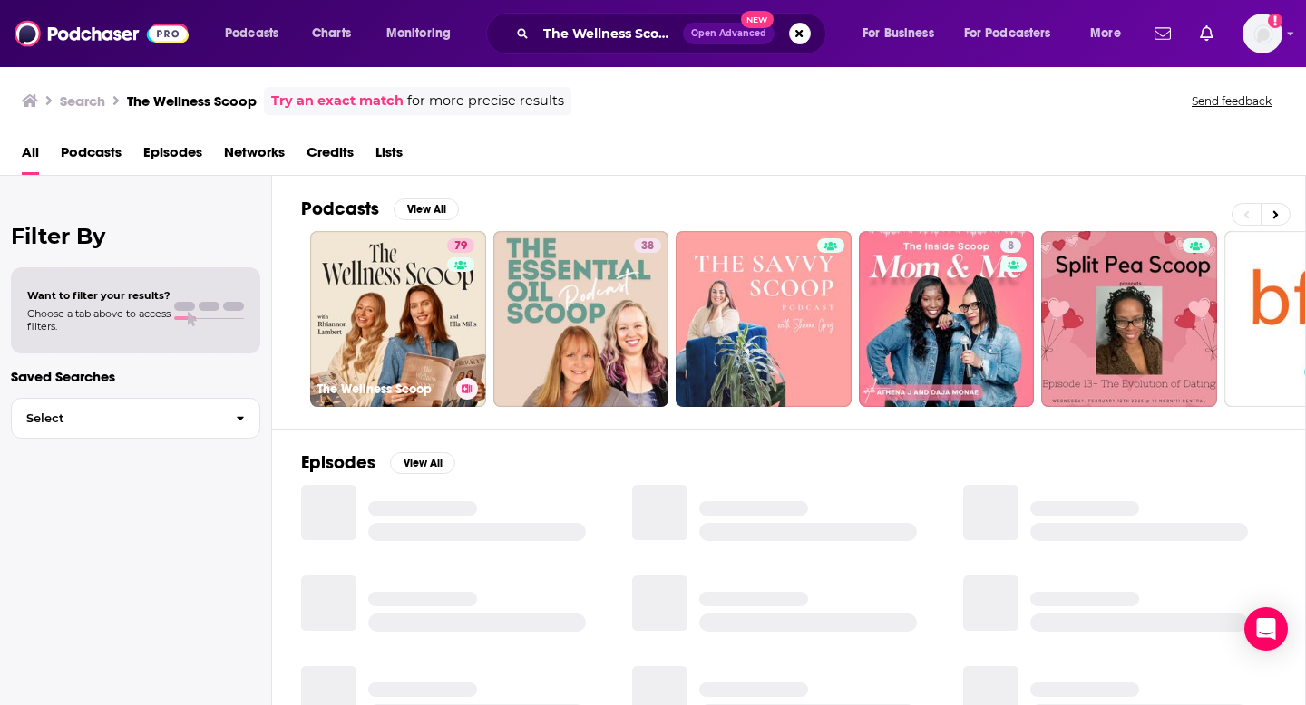
click at [365, 307] on link "79 The Wellness Scoop" at bounding box center [398, 319] width 176 height 176
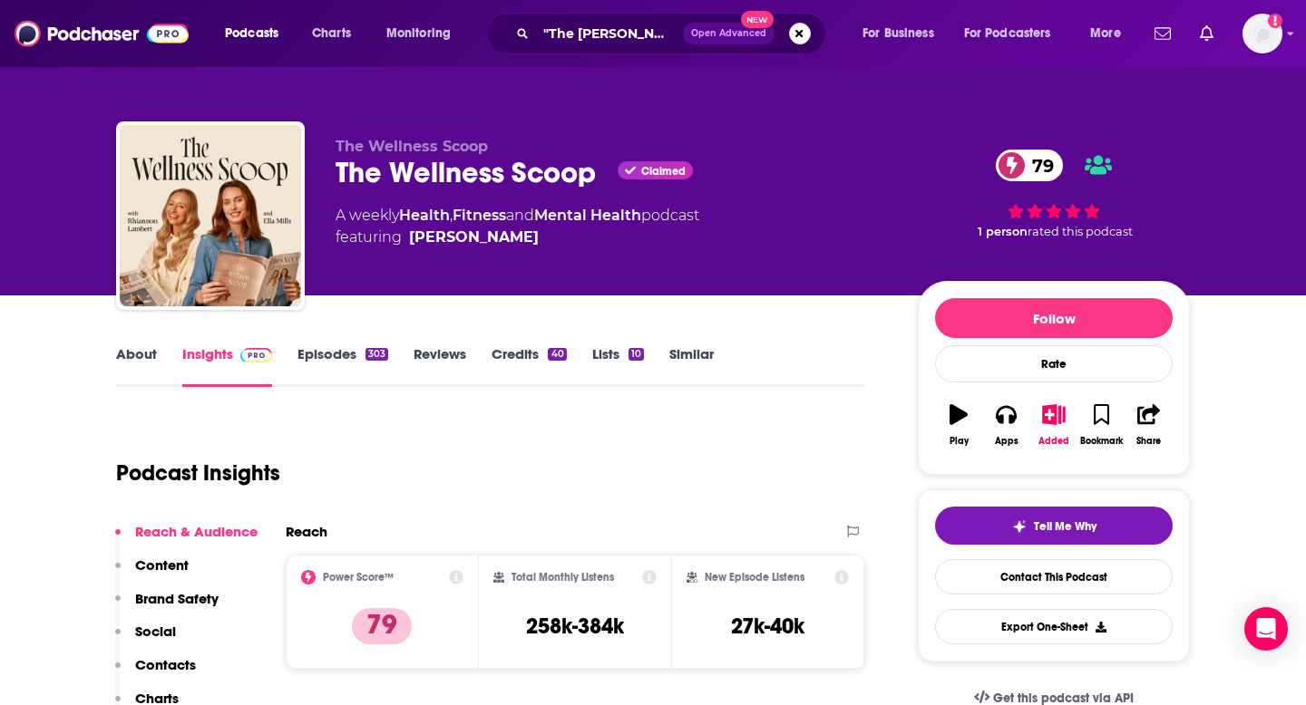
click at [170, 662] on p "Contacts" at bounding box center [165, 664] width 61 height 17
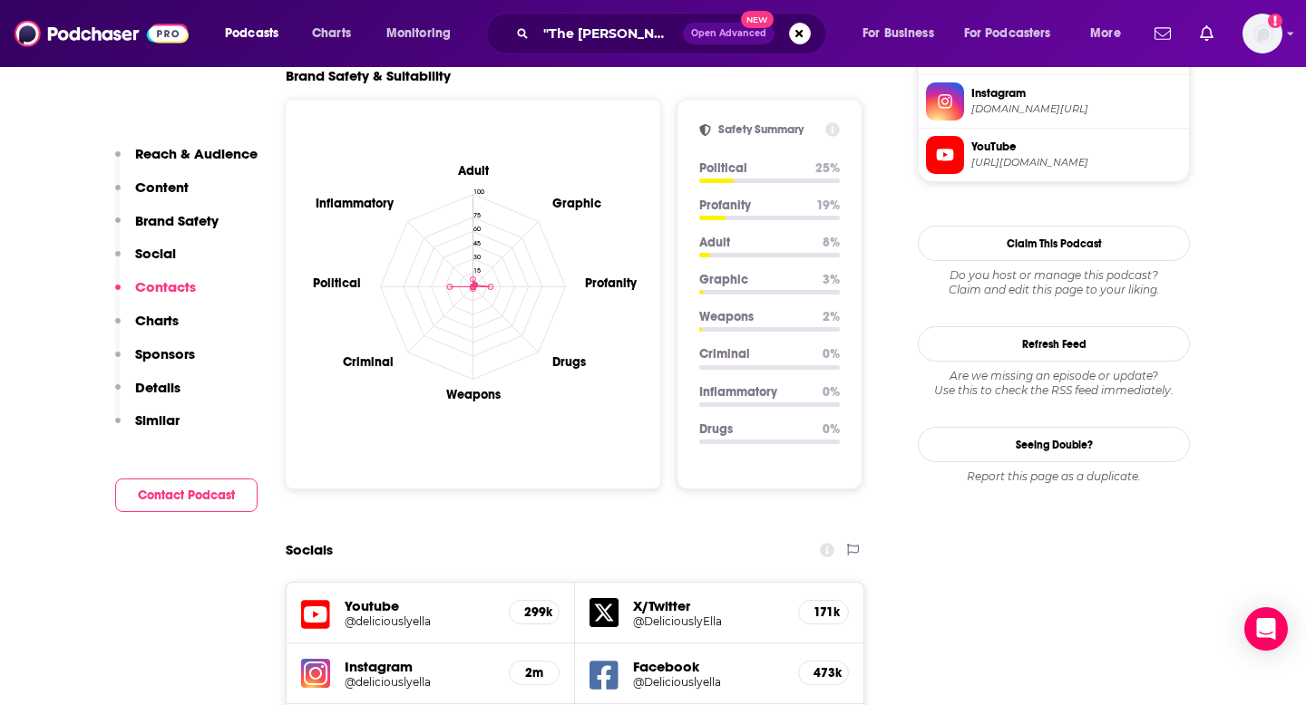
scroll to position [2115, 0]
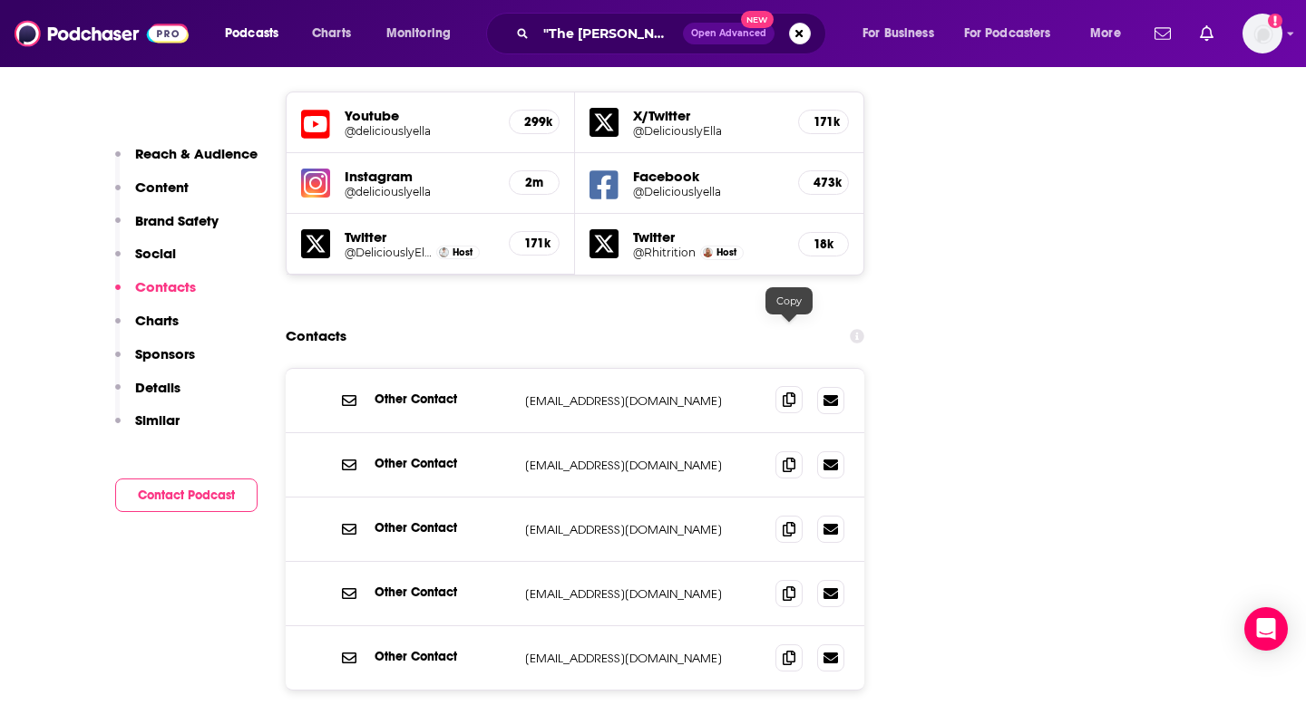
click at [790, 393] on icon at bounding box center [789, 400] width 13 height 15
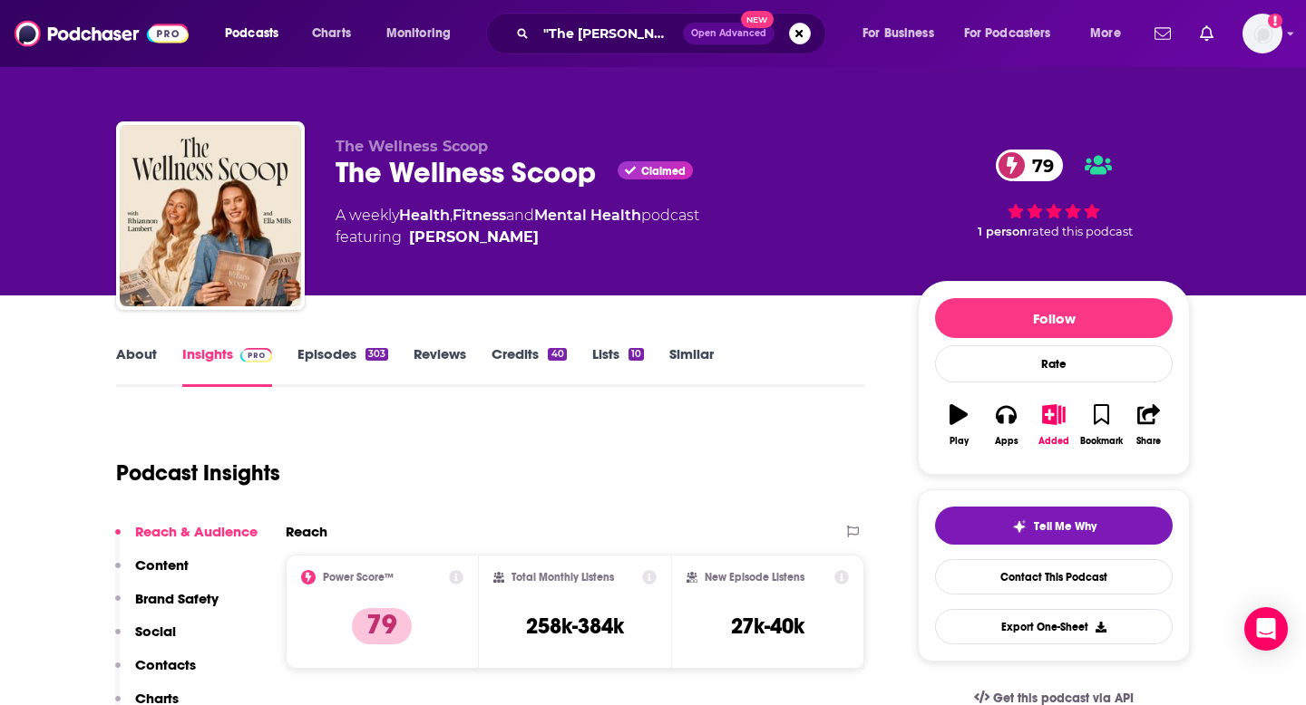
scroll to position [18, 0]
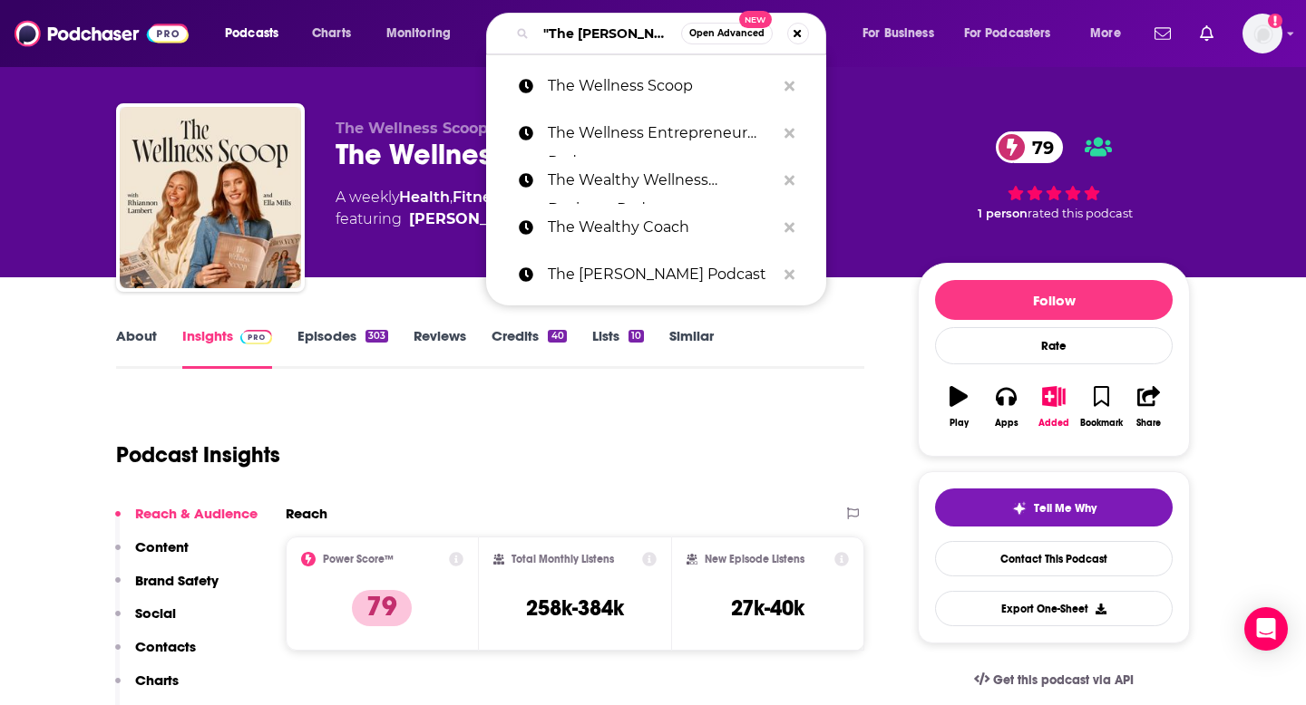
click at [584, 32] on input ""The [PERSON_NAME] Pocast"" at bounding box center [608, 33] width 145 height 29
paste input "Therapeutic Food Solutions"
type input "Therapeutic Food Solutions"
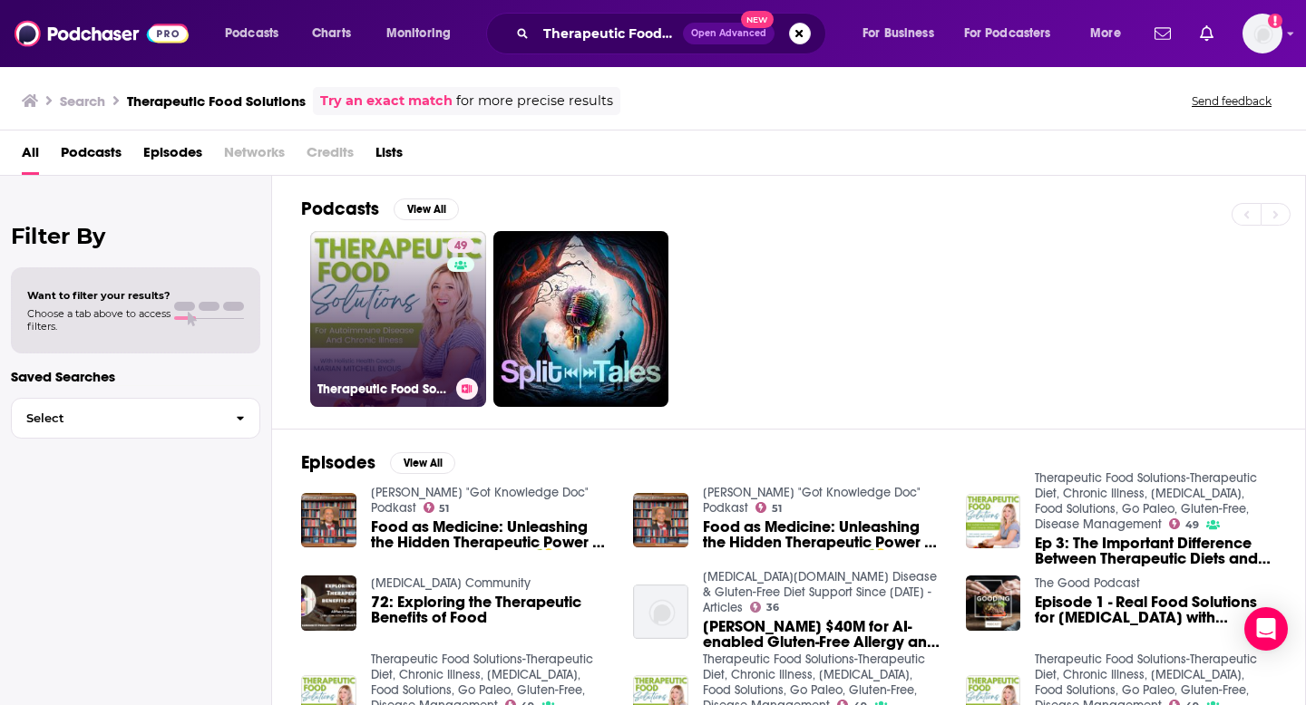
click at [395, 313] on link "49 Therapeutic Food Solutions-Therapeutic Diet, Chronic Illness, [MEDICAL_DATA]…" at bounding box center [398, 319] width 176 height 176
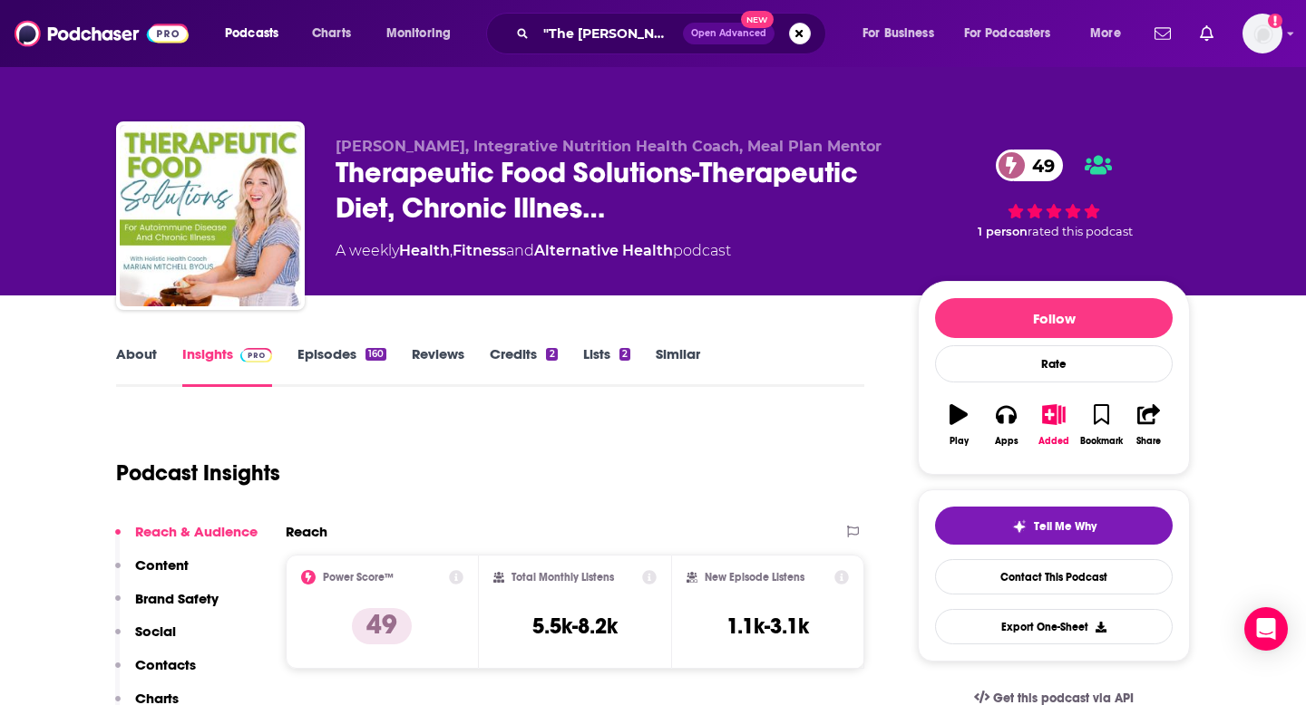
click at [180, 666] on p "Contacts" at bounding box center [165, 664] width 61 height 17
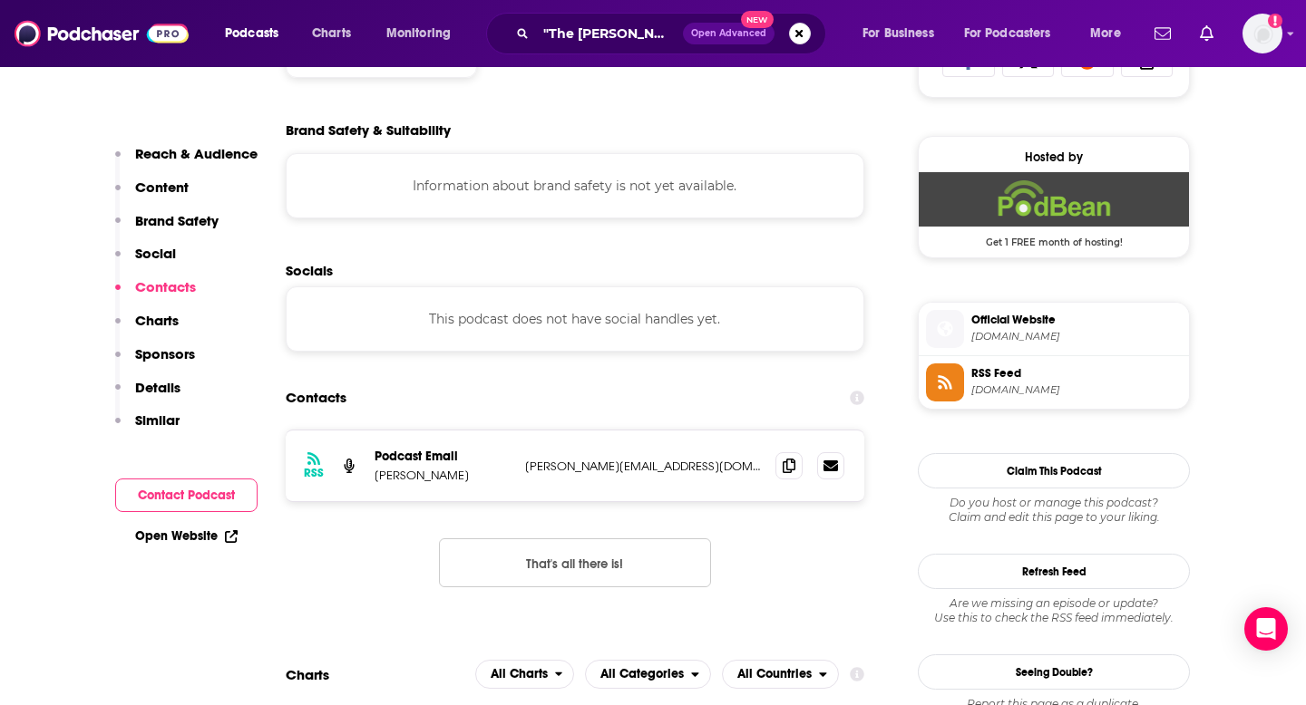
scroll to position [1388, 0]
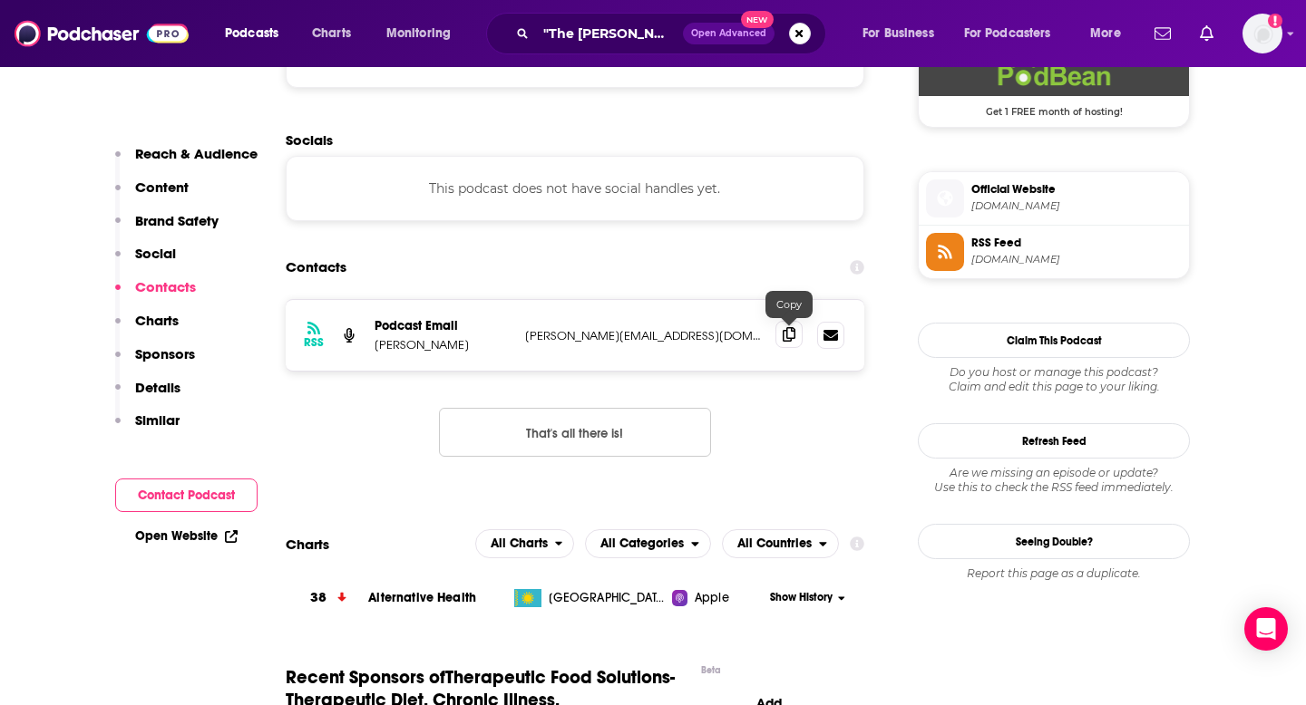
click at [783, 335] on icon at bounding box center [789, 334] width 13 height 15
